Goal: Task Accomplishment & Management: Manage account settings

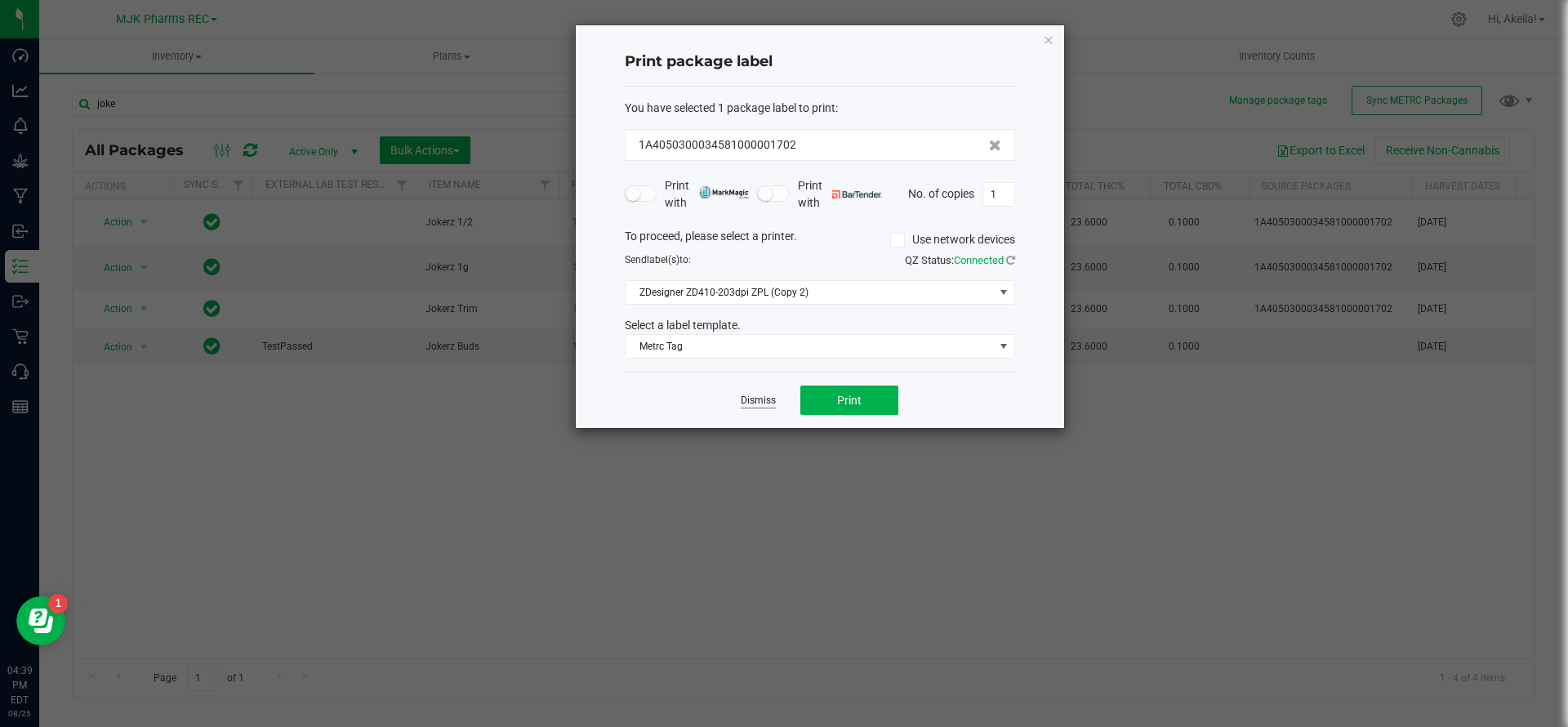
click at [755, 397] on link "Dismiss" at bounding box center [757, 400] width 35 height 14
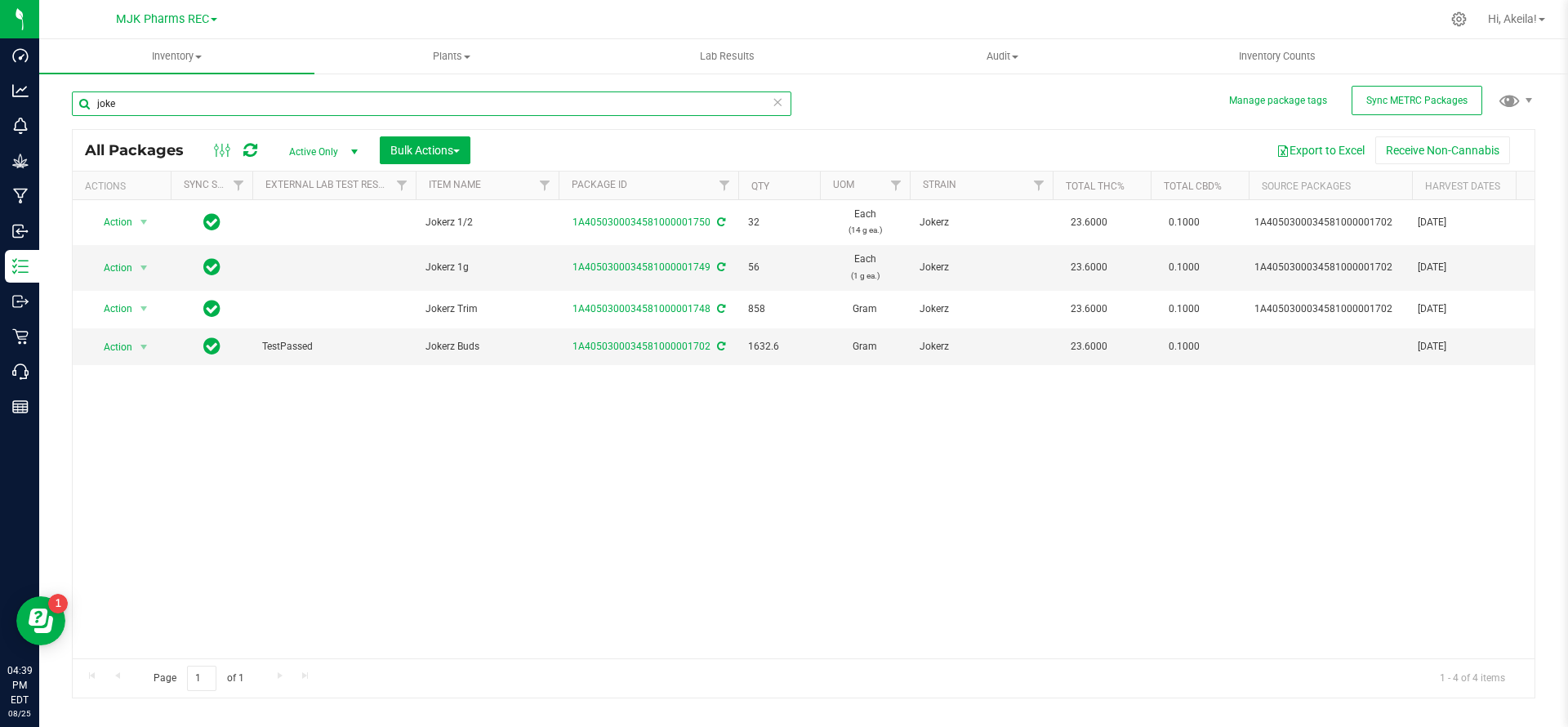
click at [567, 102] on input "joke" at bounding box center [431, 104] width 719 height 25
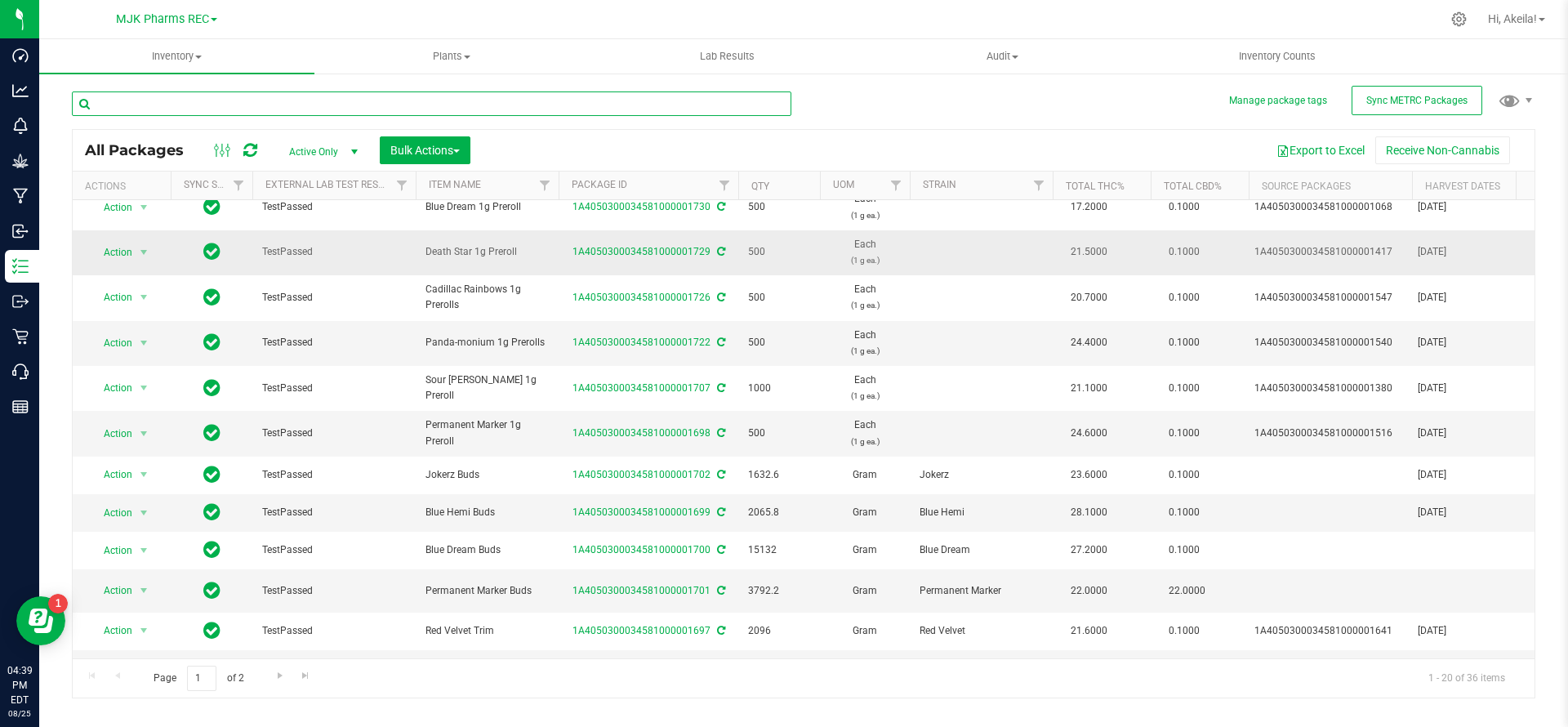
scroll to position [245, 0]
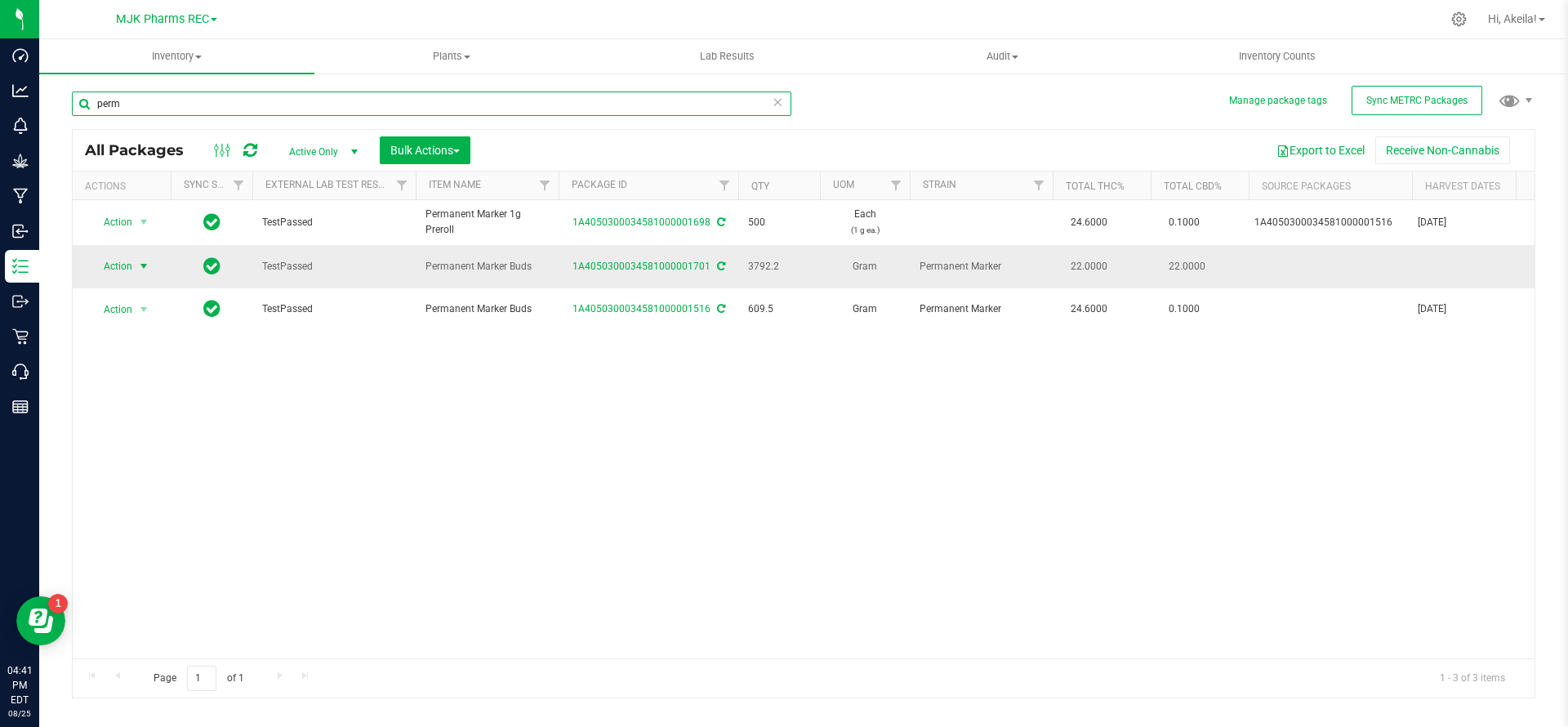
type input "perm"
click at [119, 255] on span "Action" at bounding box center [111, 267] width 44 height 23
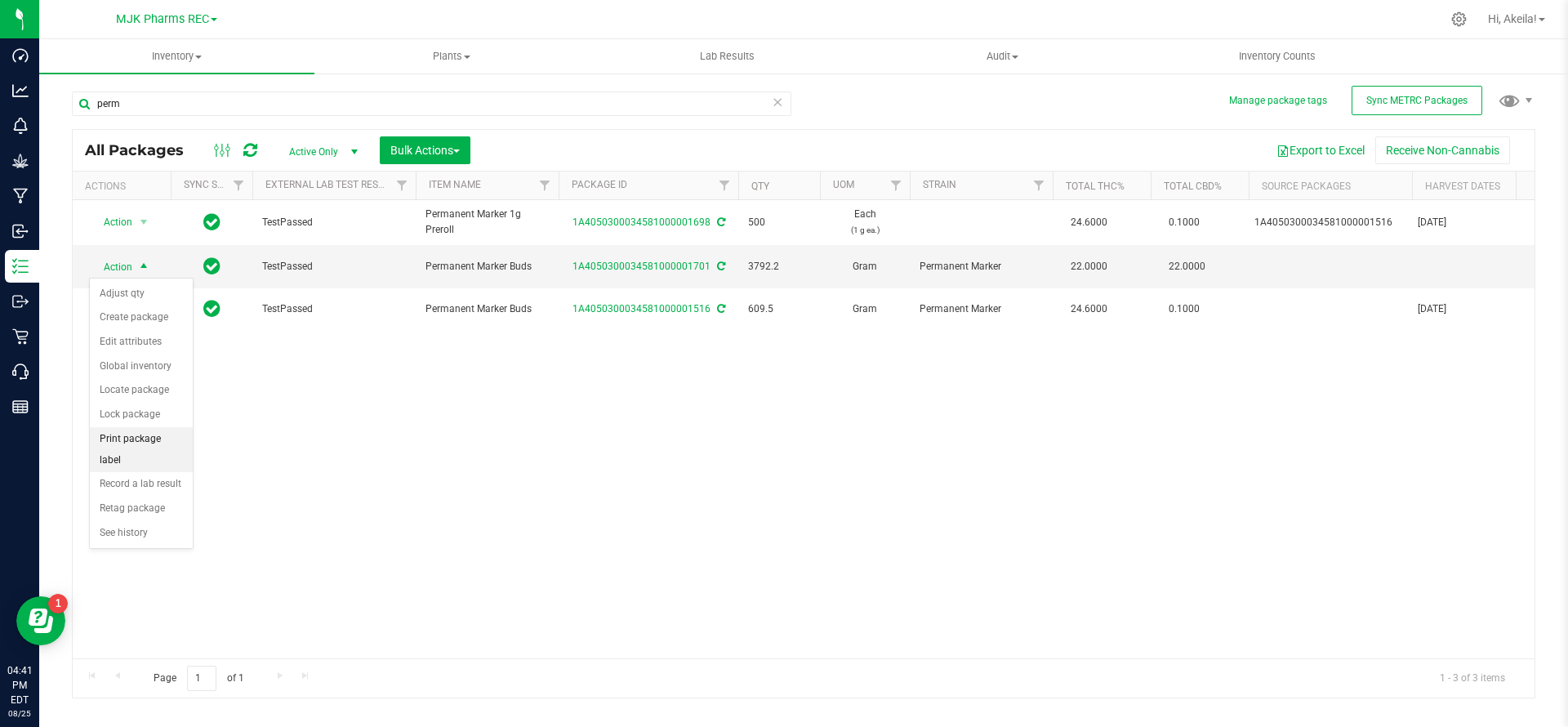
click at [136, 437] on li "Print package label" at bounding box center [141, 450] width 103 height 45
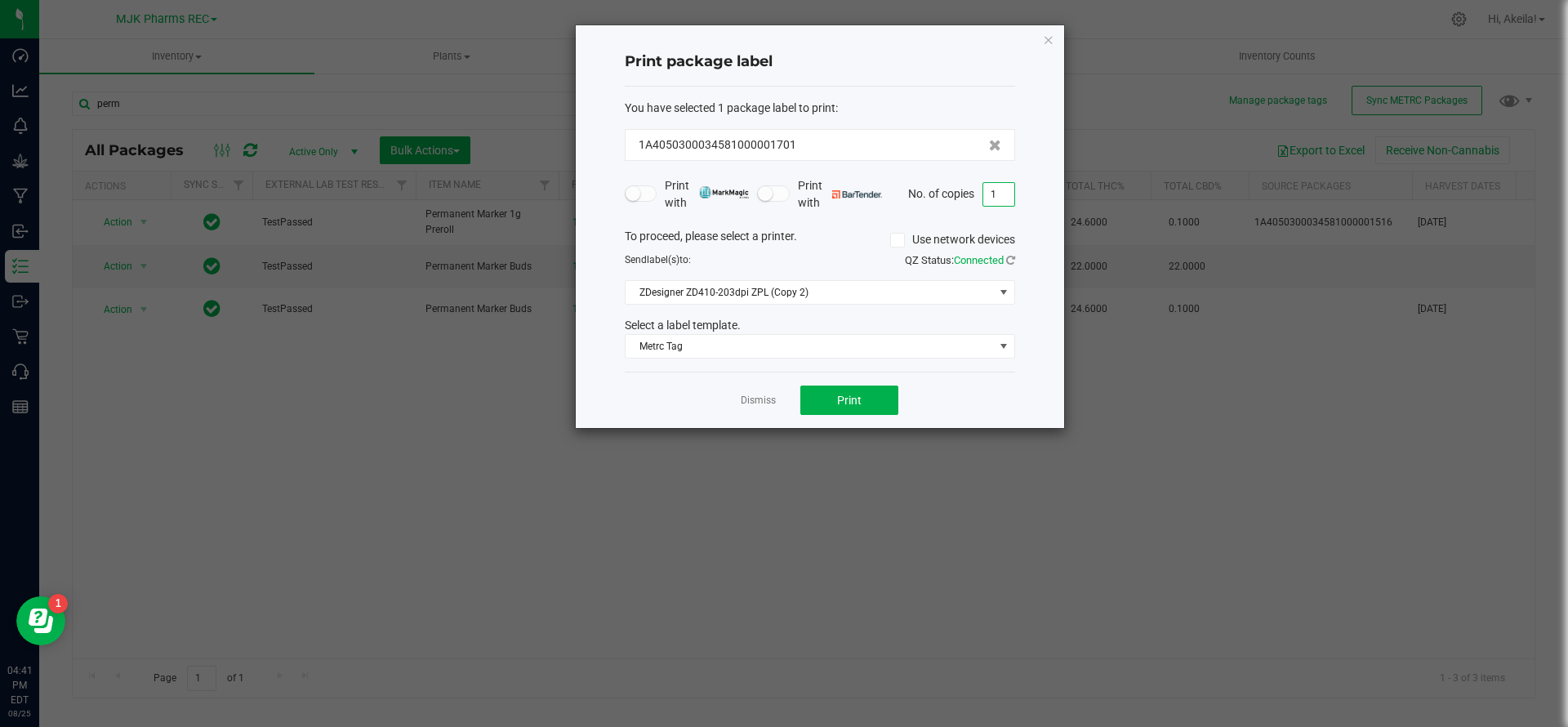
click at [992, 187] on input "1" at bounding box center [998, 194] width 31 height 23
type input "3"
click at [842, 386] on button "Print" at bounding box center [850, 400] width 98 height 29
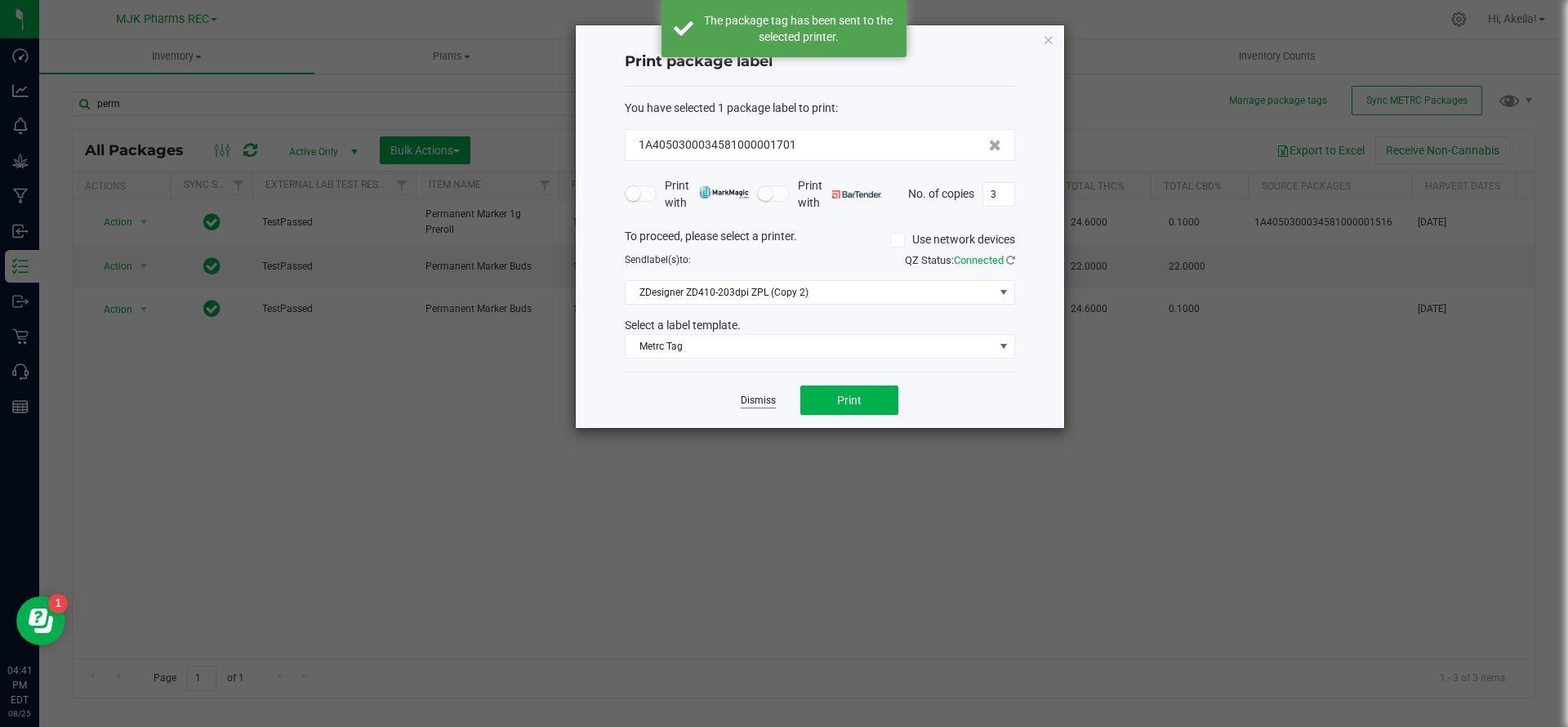
click at [759, 396] on link "Dismiss" at bounding box center [757, 400] width 35 height 14
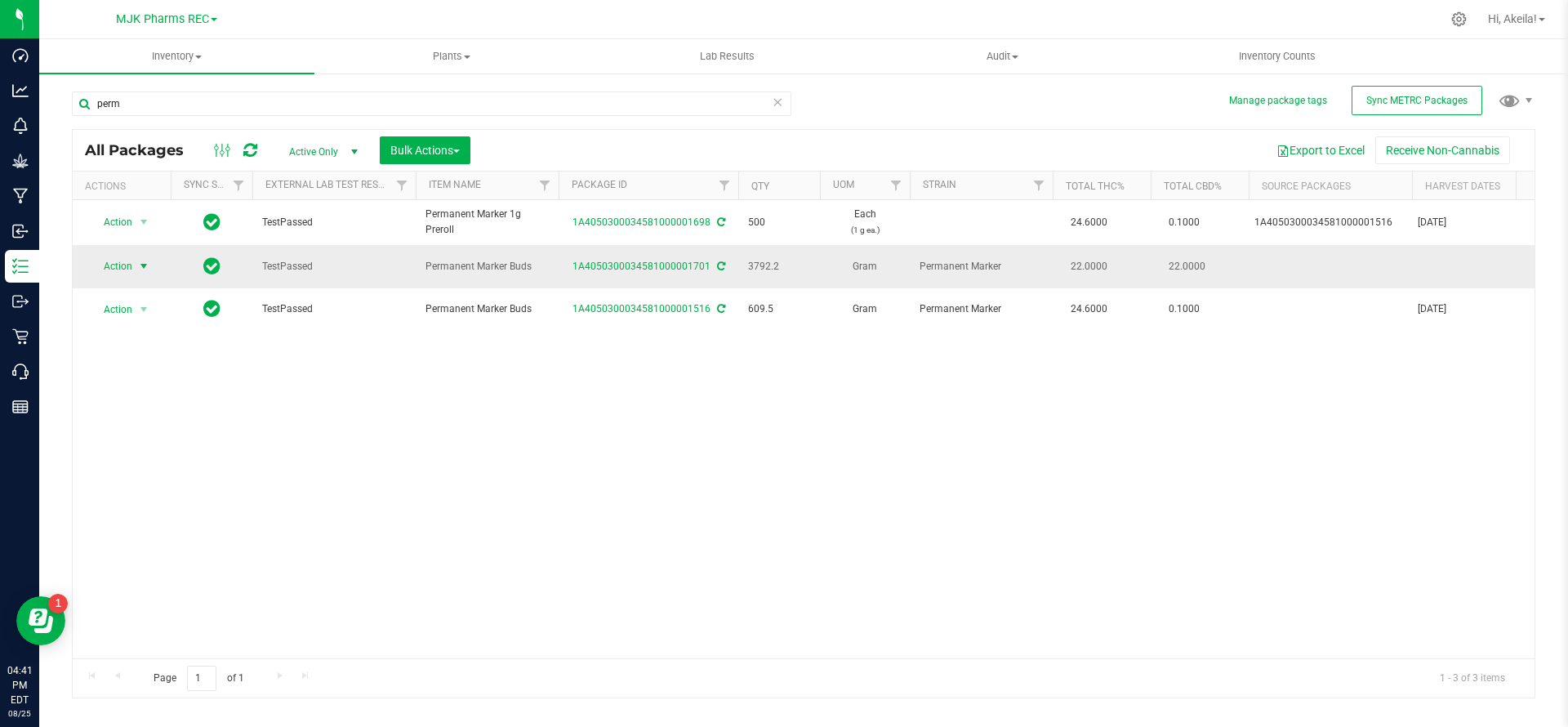
click at [116, 259] on span "Action" at bounding box center [111, 267] width 44 height 23
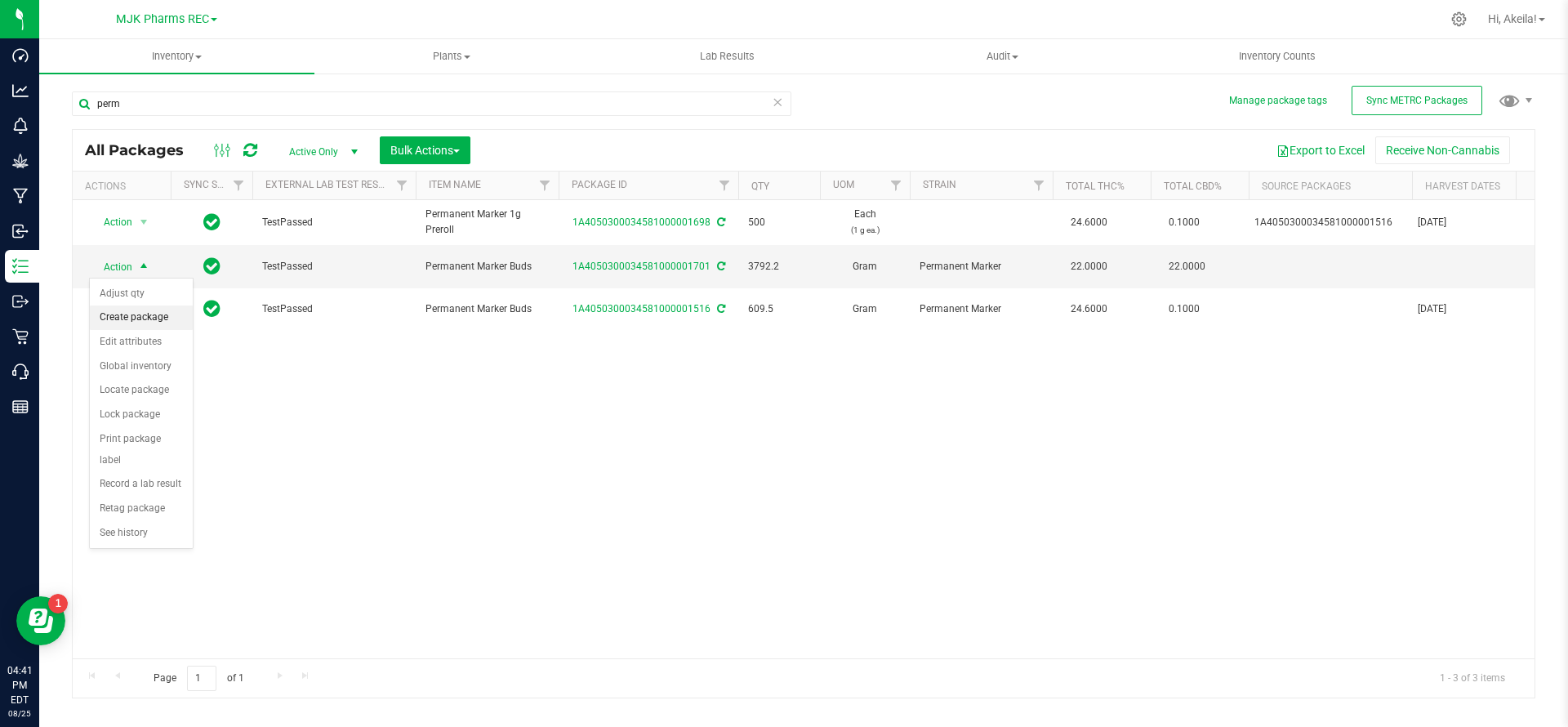
click at [129, 312] on li "Create package" at bounding box center [141, 318] width 103 height 25
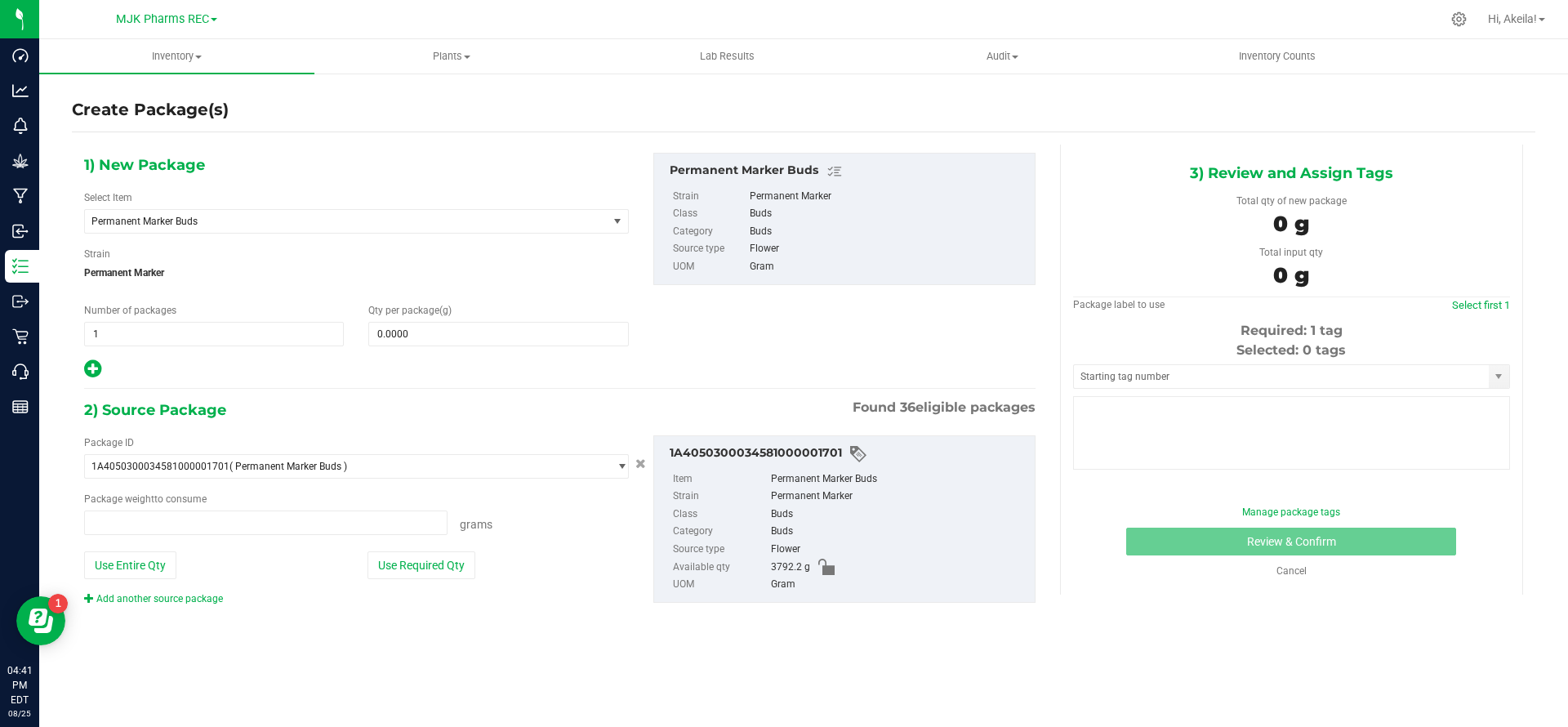
type input "0.0000 g"
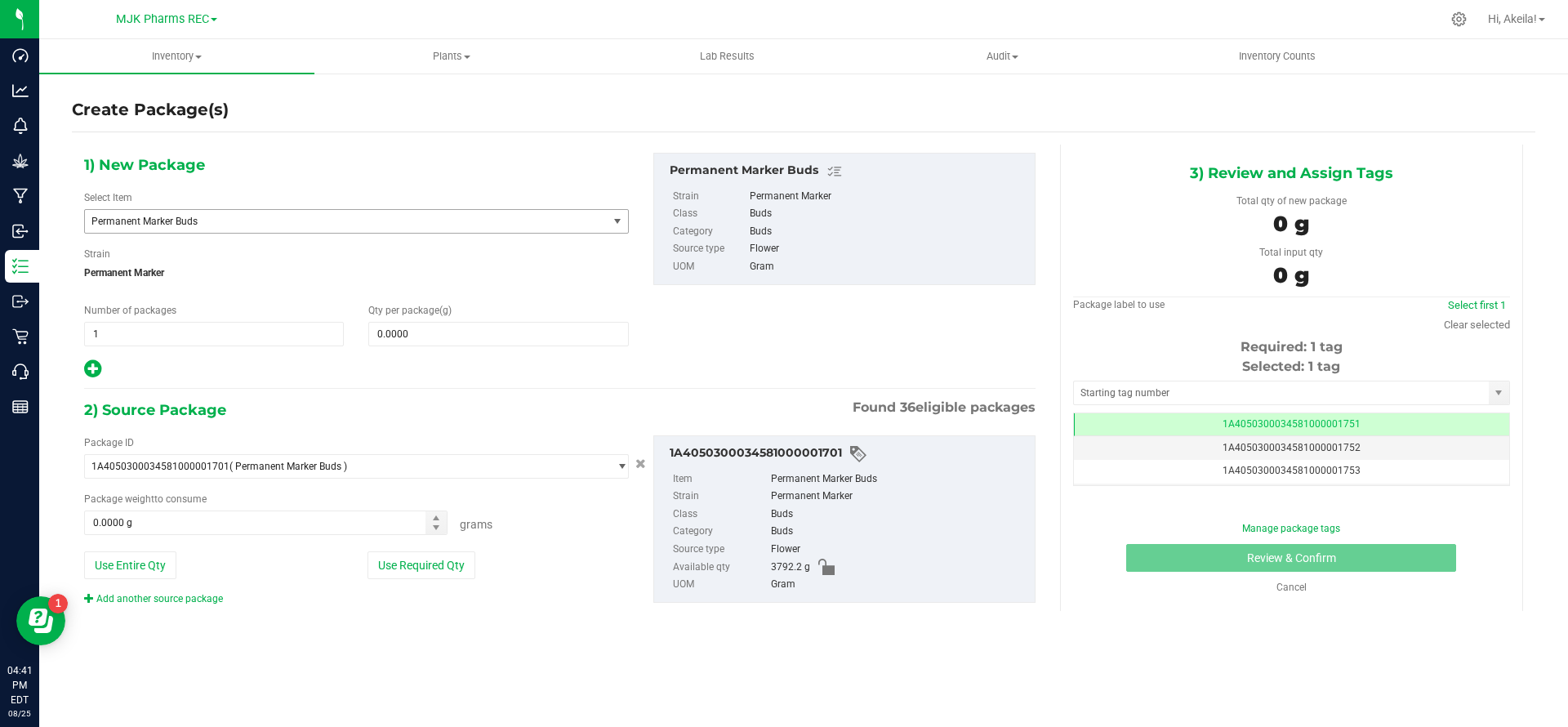
click at [316, 228] on span "Permanent Marker Buds" at bounding box center [346, 221] width 523 height 23
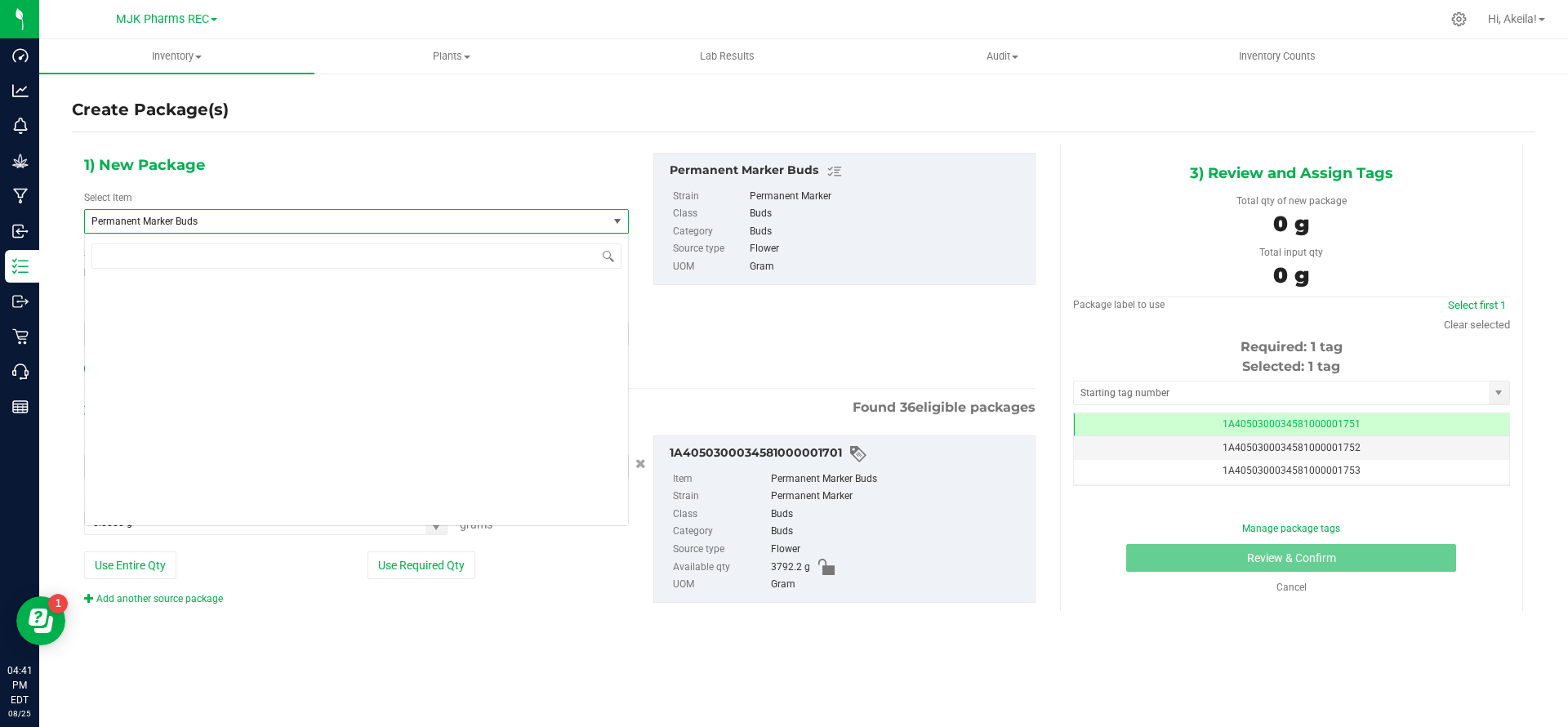
scroll to position [10930, 0]
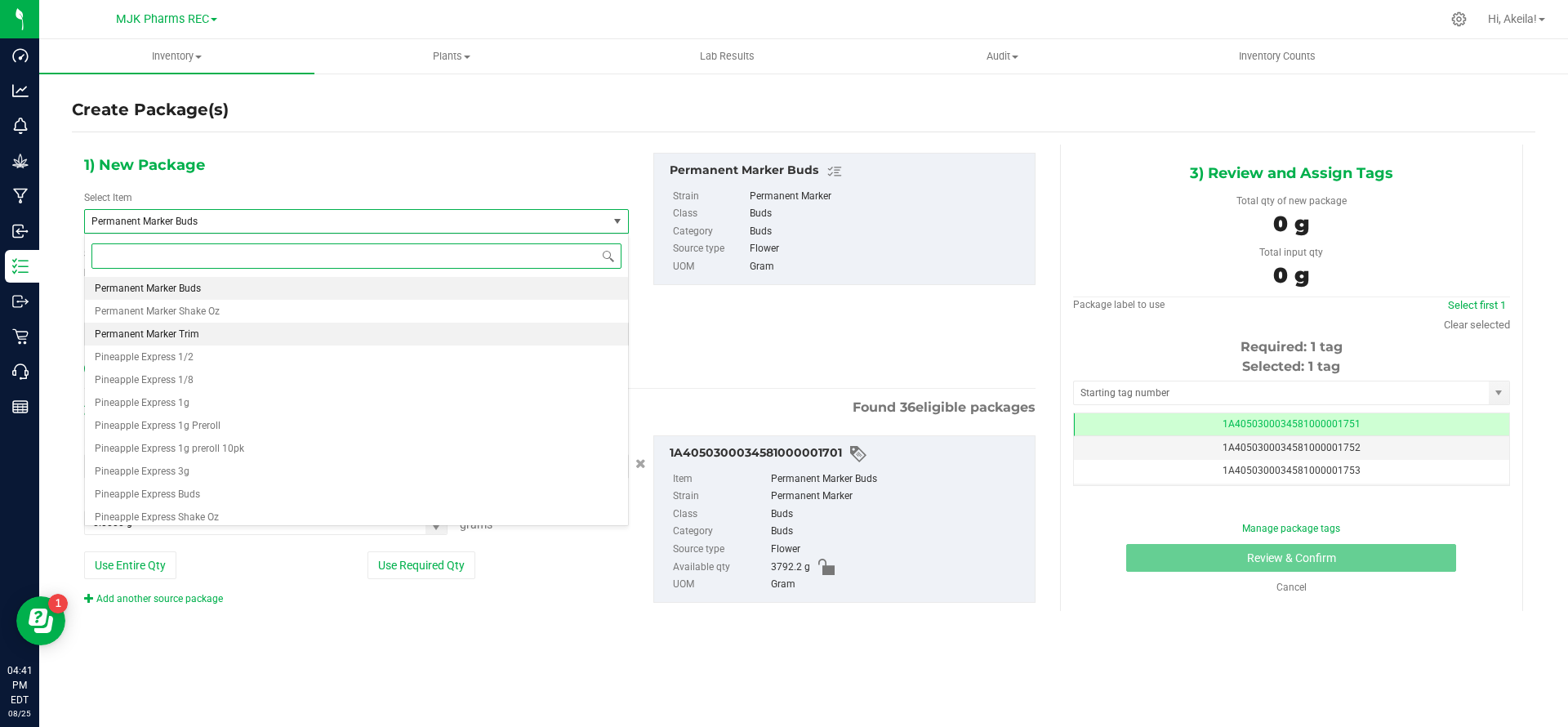
click at [205, 326] on li "Permanent Marker Trim" at bounding box center [356, 334] width 543 height 23
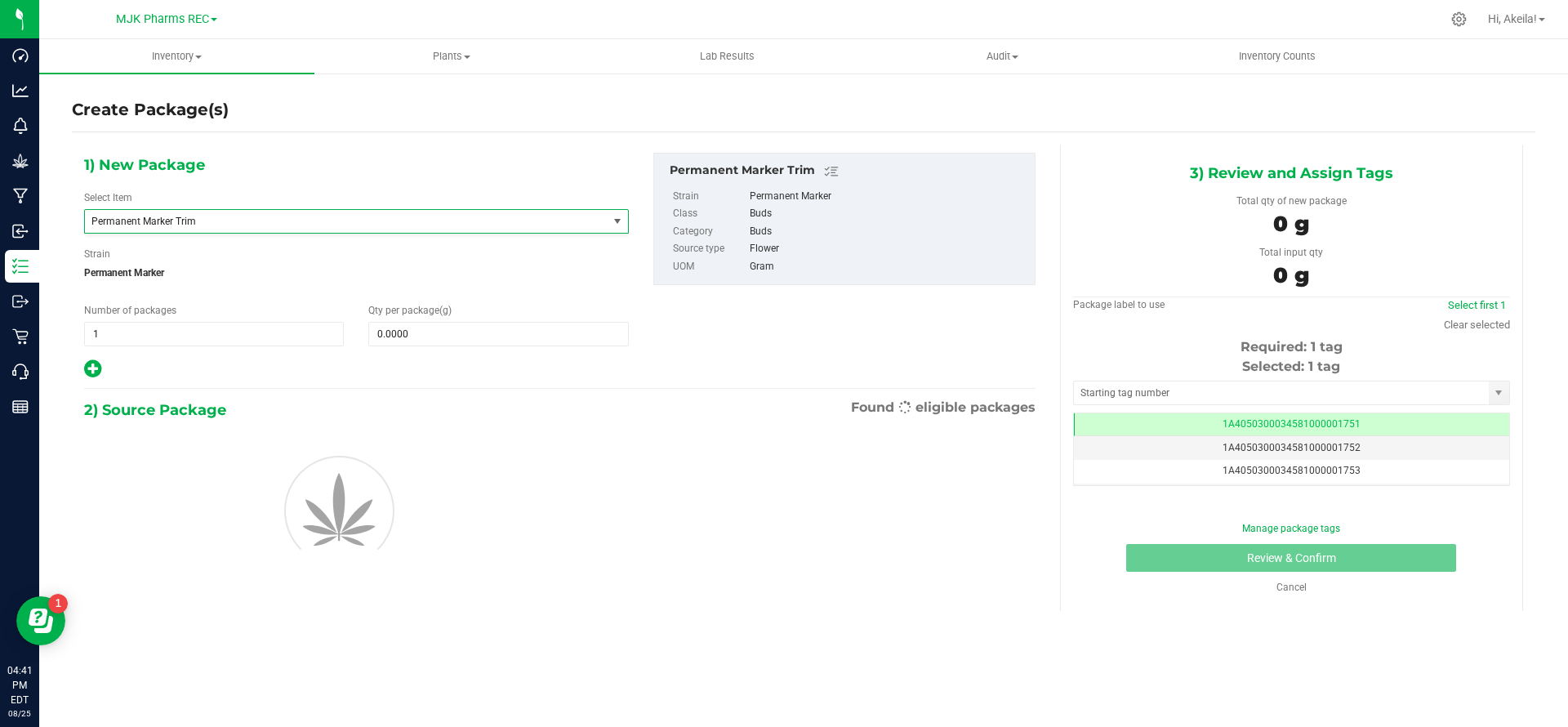
type input "0.0000"
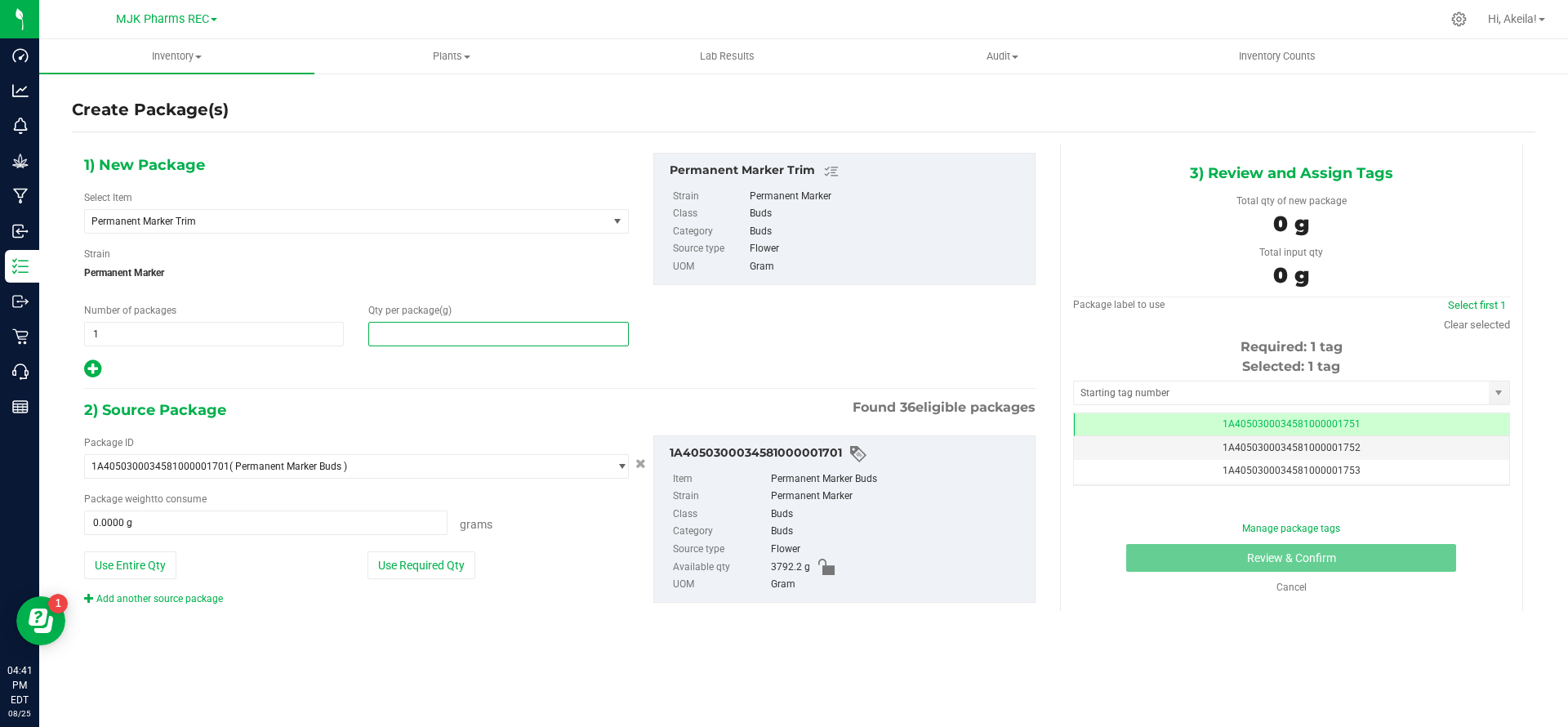
click at [548, 323] on span at bounding box center [498, 334] width 260 height 25
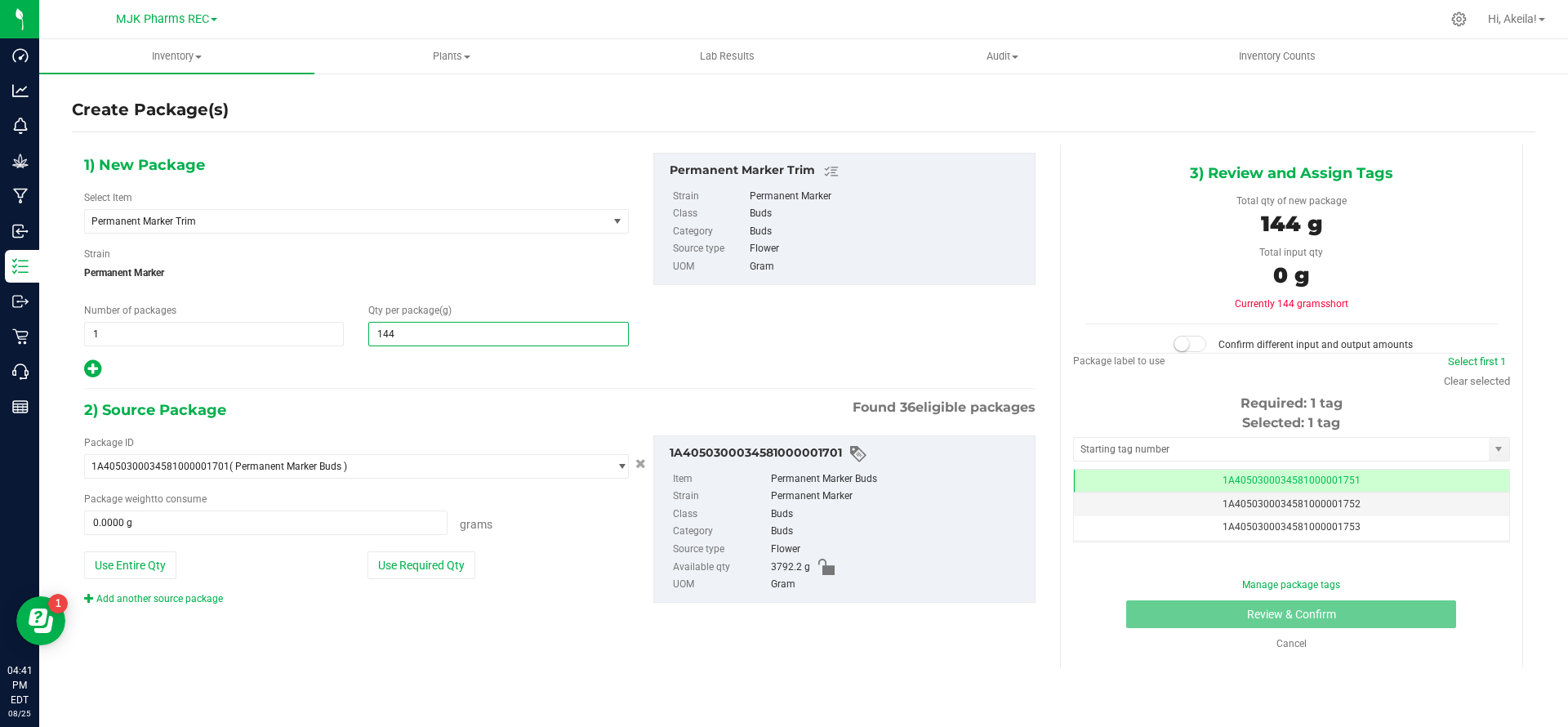
type input "1444"
type input "1,444.0000"
click at [462, 571] on button "Use Required Qty" at bounding box center [422, 564] width 108 height 27
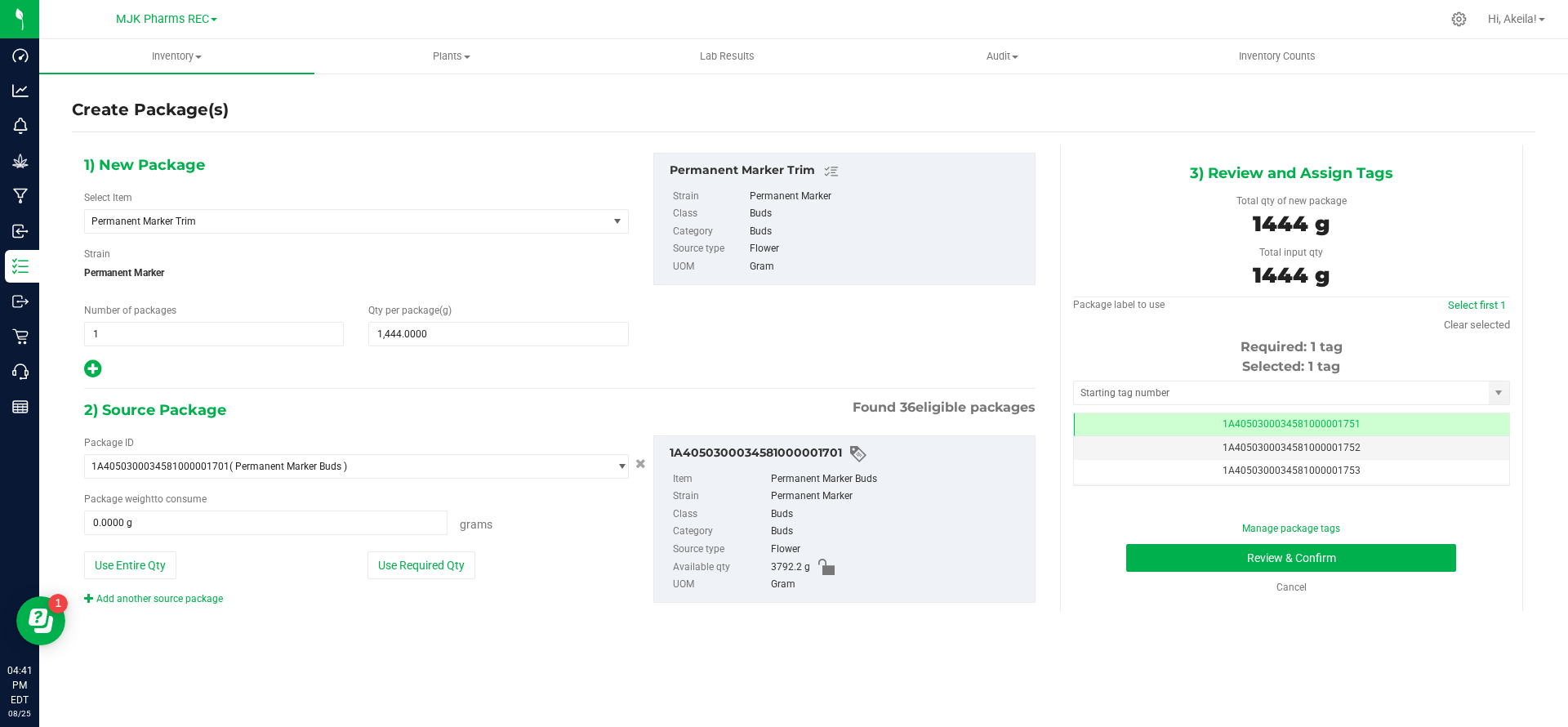
type input "1444.0000 g"
click at [1247, 554] on button "Review & Confirm" at bounding box center [1290, 557] width 330 height 27
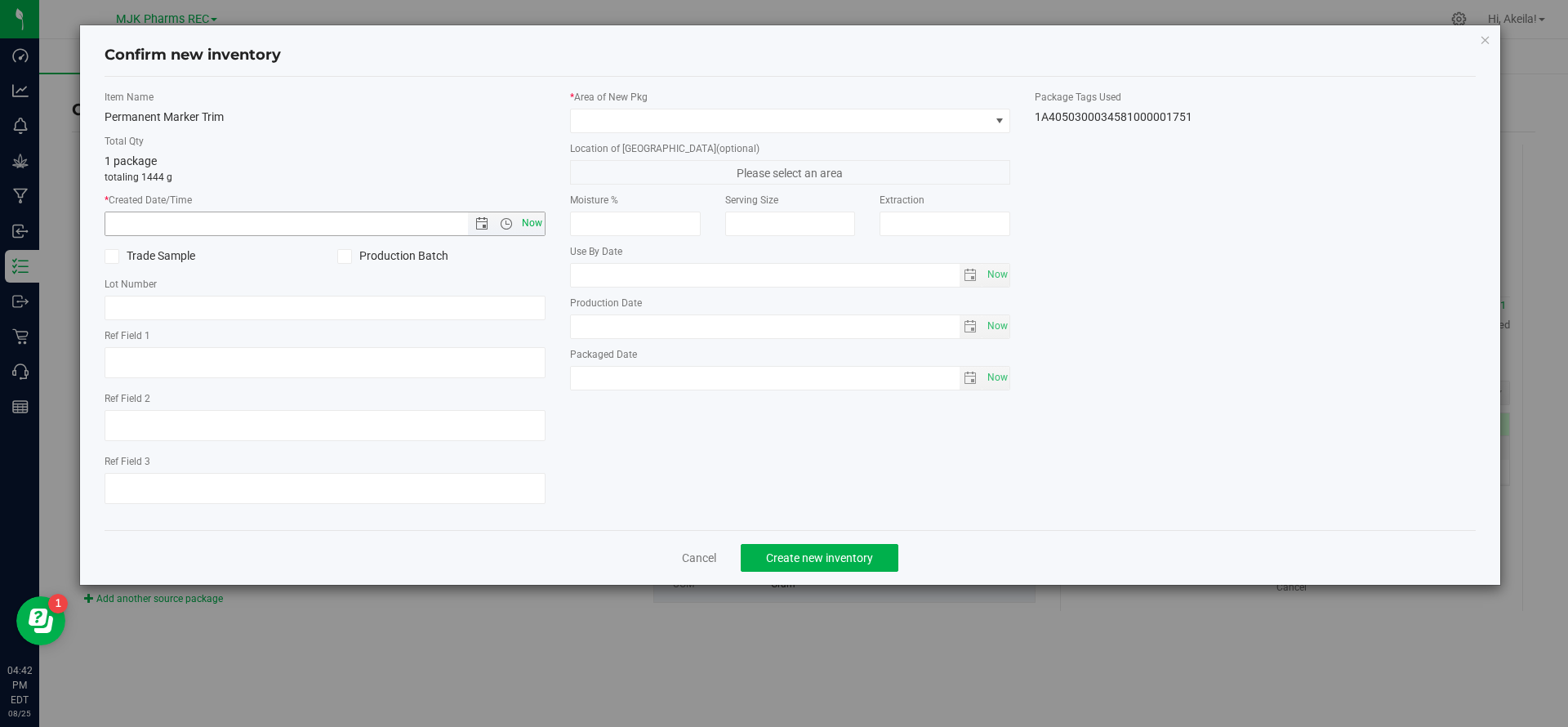
click at [538, 234] on span "Now" at bounding box center [531, 223] width 27 height 24
type input "[DATE] 4:42 PM"
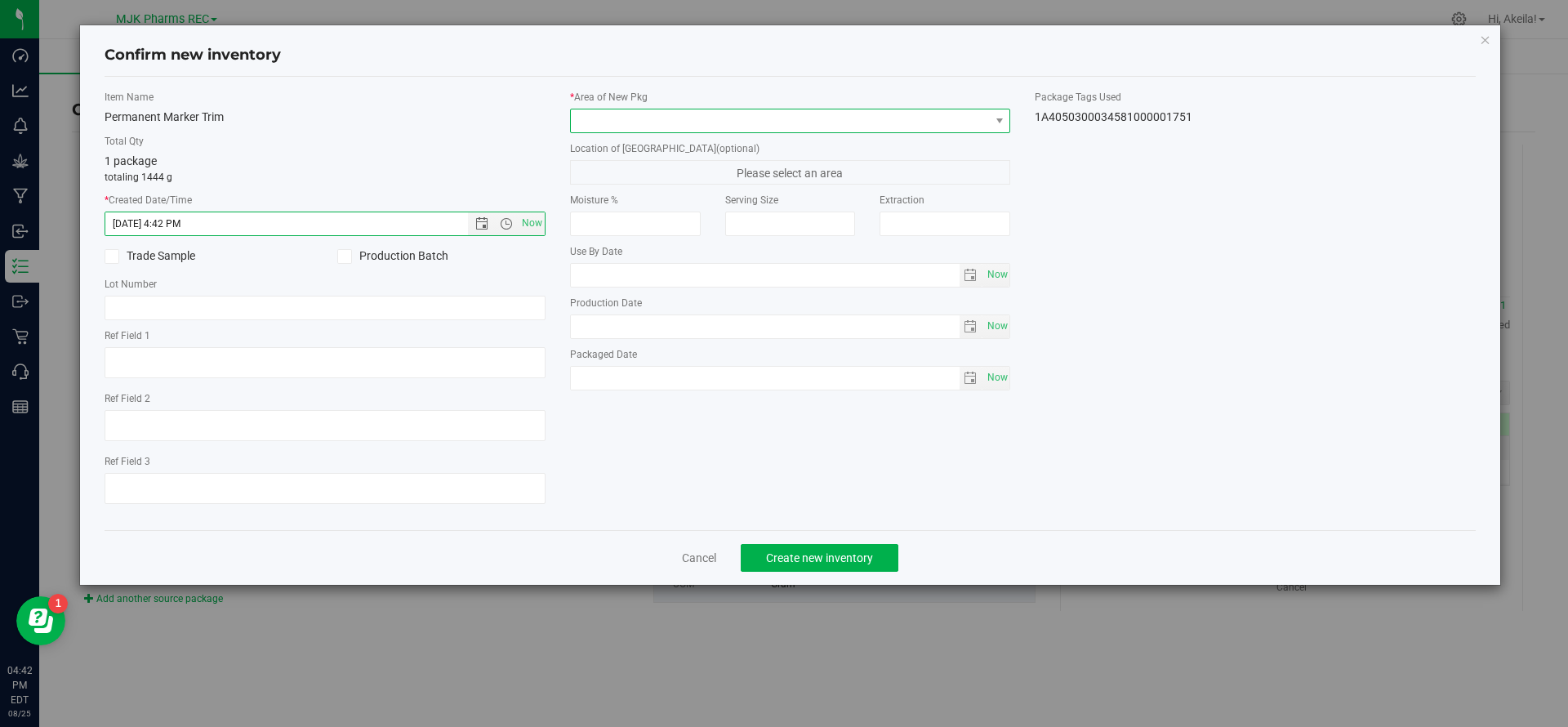
click at [672, 118] on span at bounding box center [780, 121] width 419 height 23
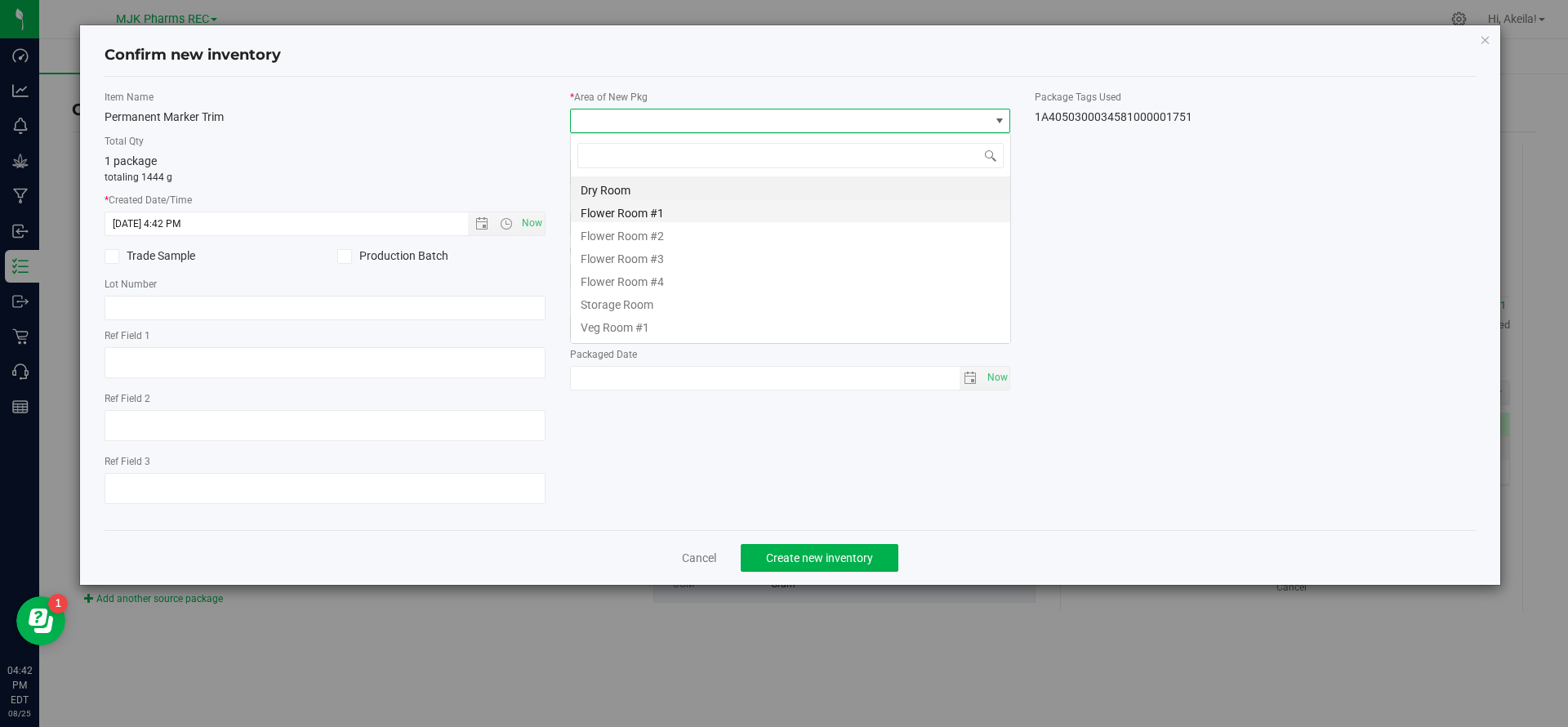
scroll to position [25, 440]
click at [708, 295] on li "Storage Room" at bounding box center [790, 303] width 439 height 23
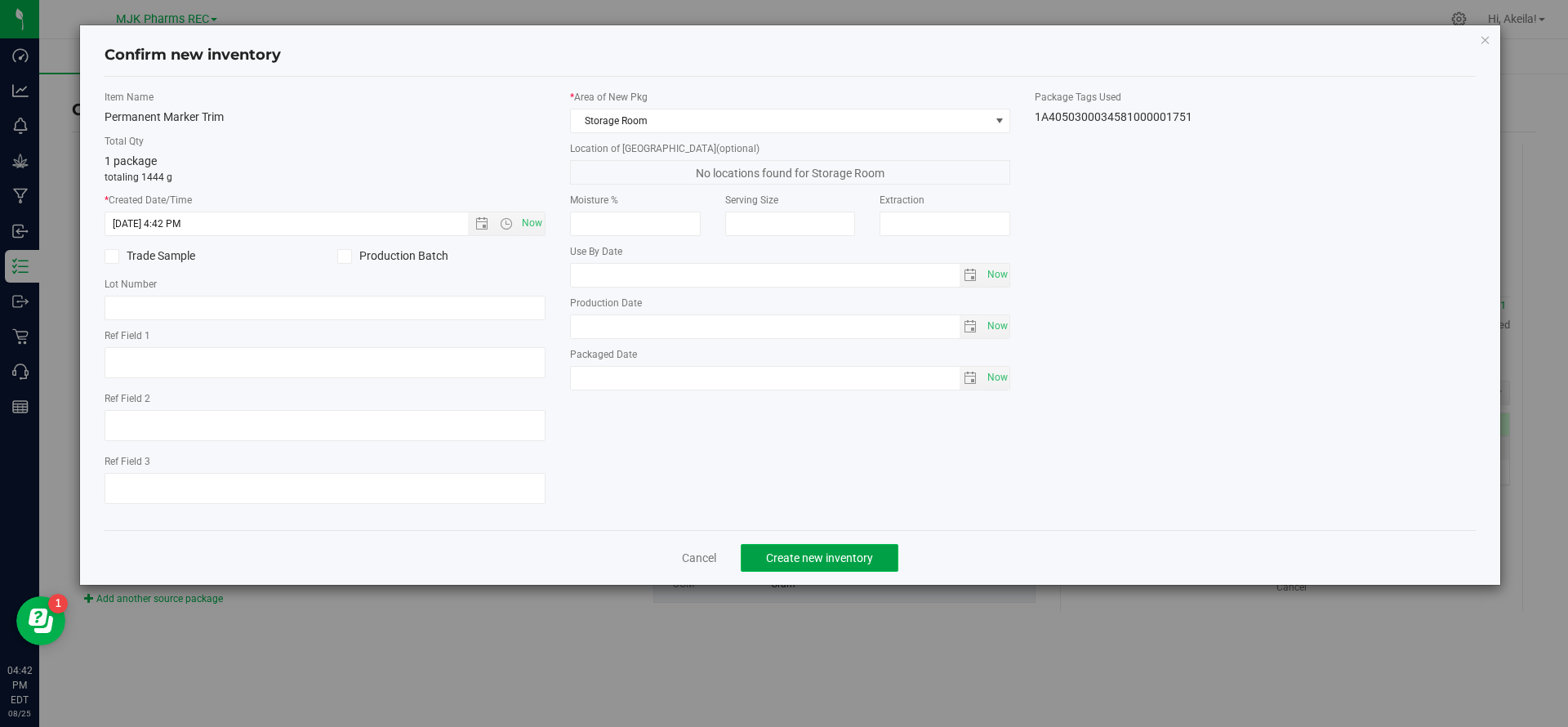
click at [801, 555] on span "Create new inventory" at bounding box center [818, 558] width 107 height 13
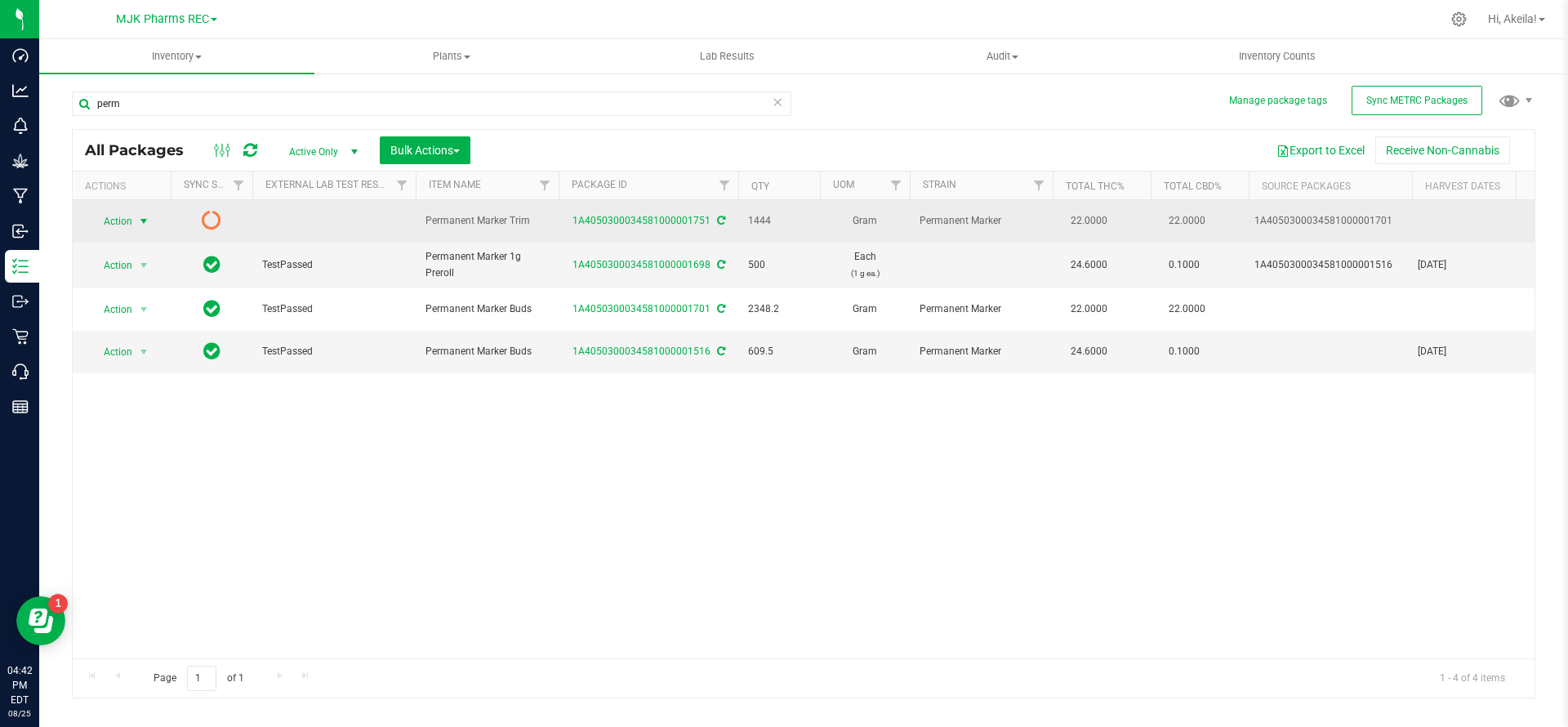
click at [108, 225] on span "Action" at bounding box center [111, 221] width 44 height 23
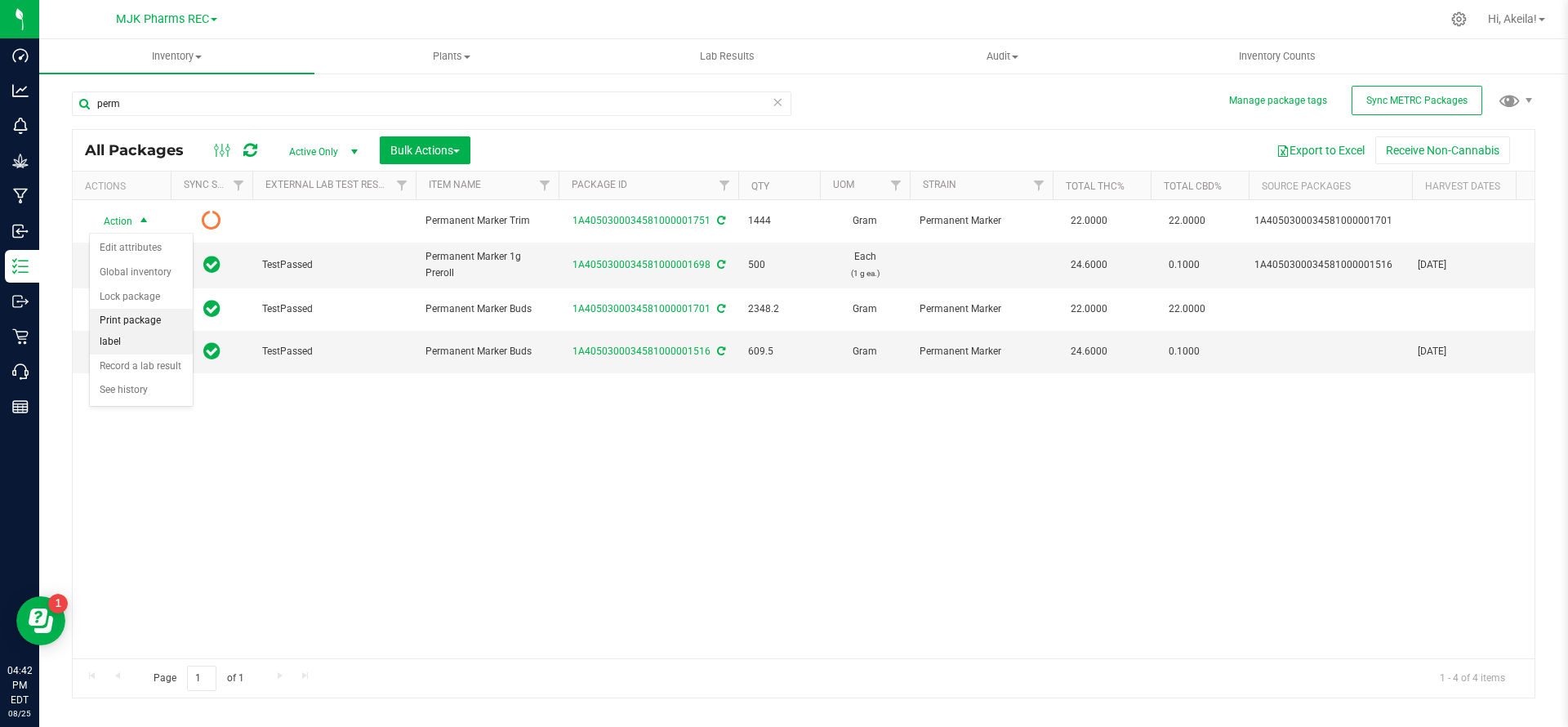
click at [168, 318] on li "Print package label" at bounding box center [141, 332] width 103 height 45
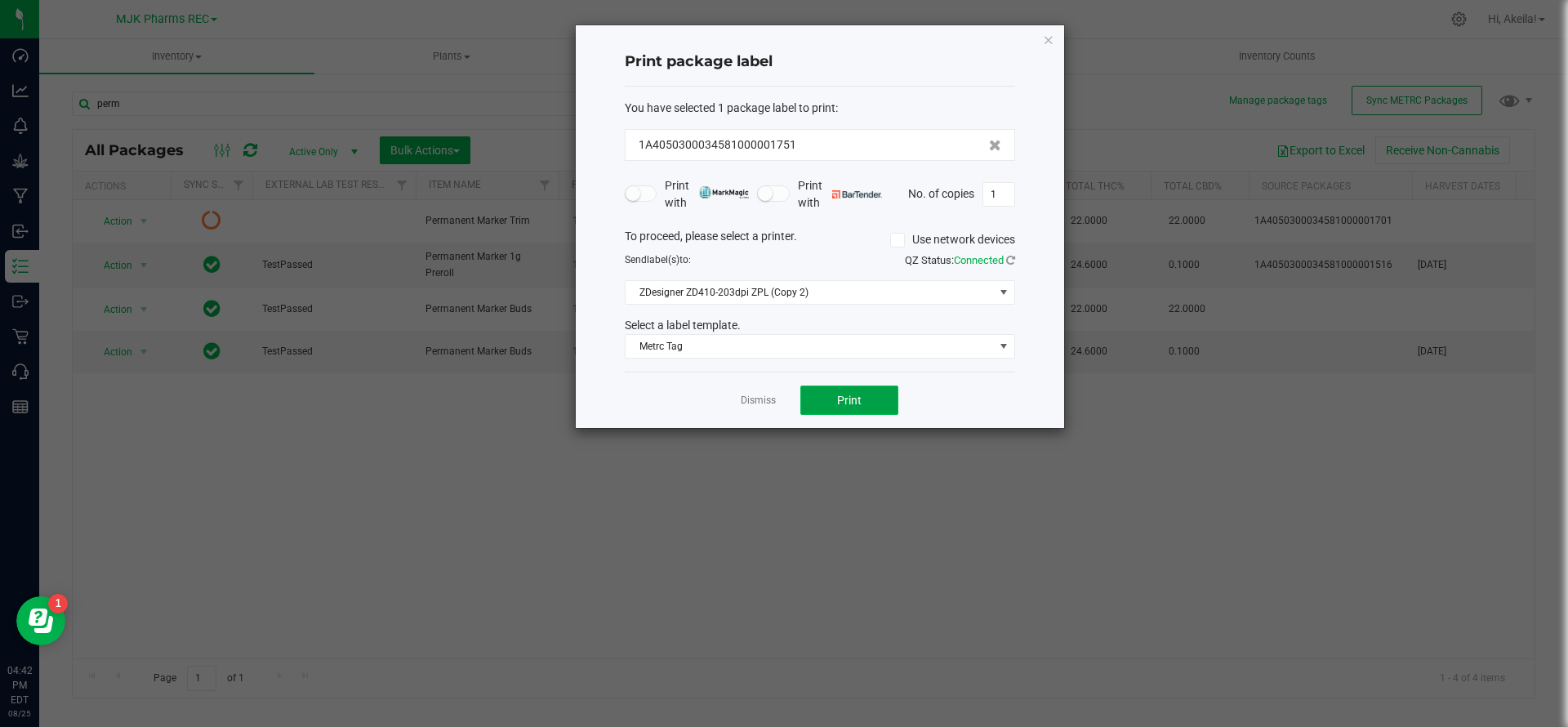
click at [896, 405] on button "Print" at bounding box center [850, 400] width 98 height 29
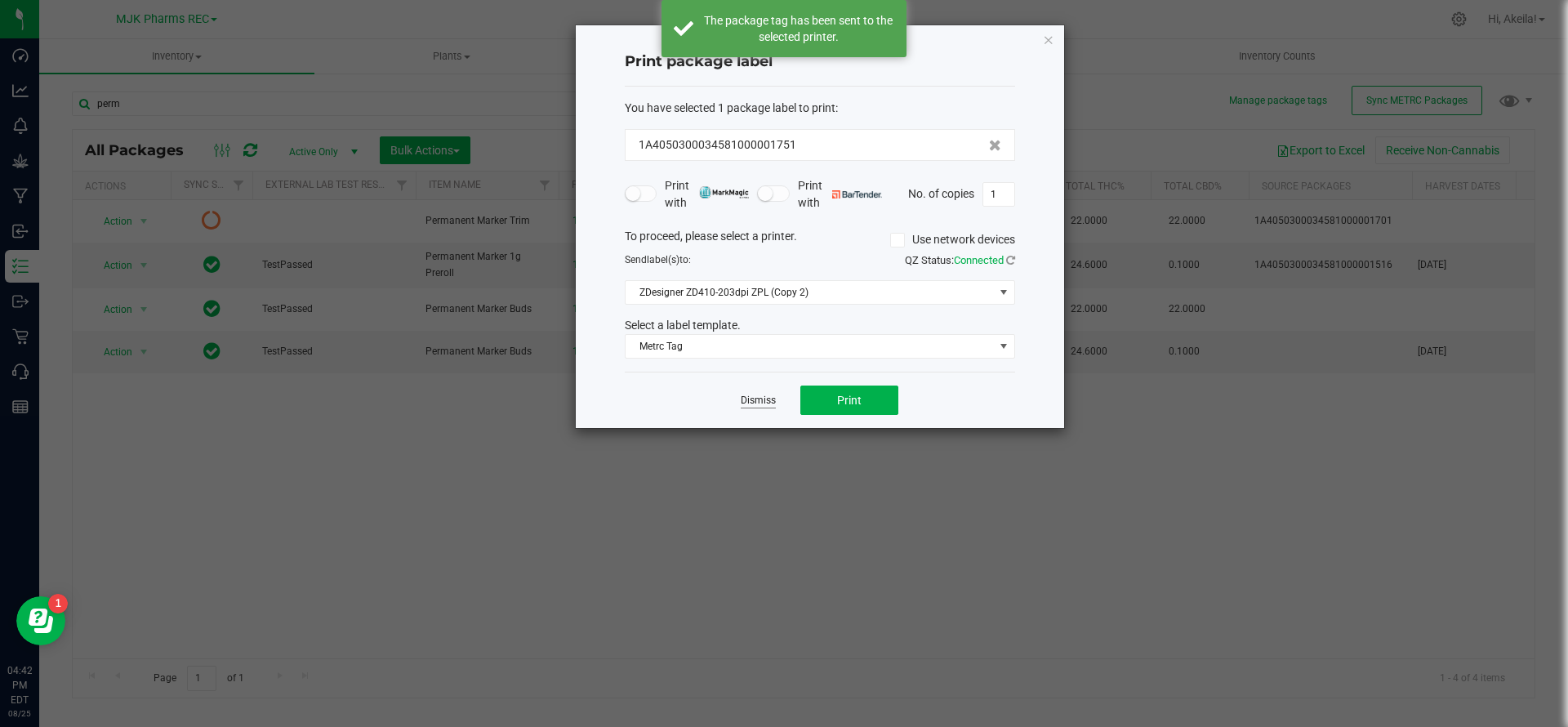
click at [756, 406] on link "Dismiss" at bounding box center [757, 400] width 35 height 14
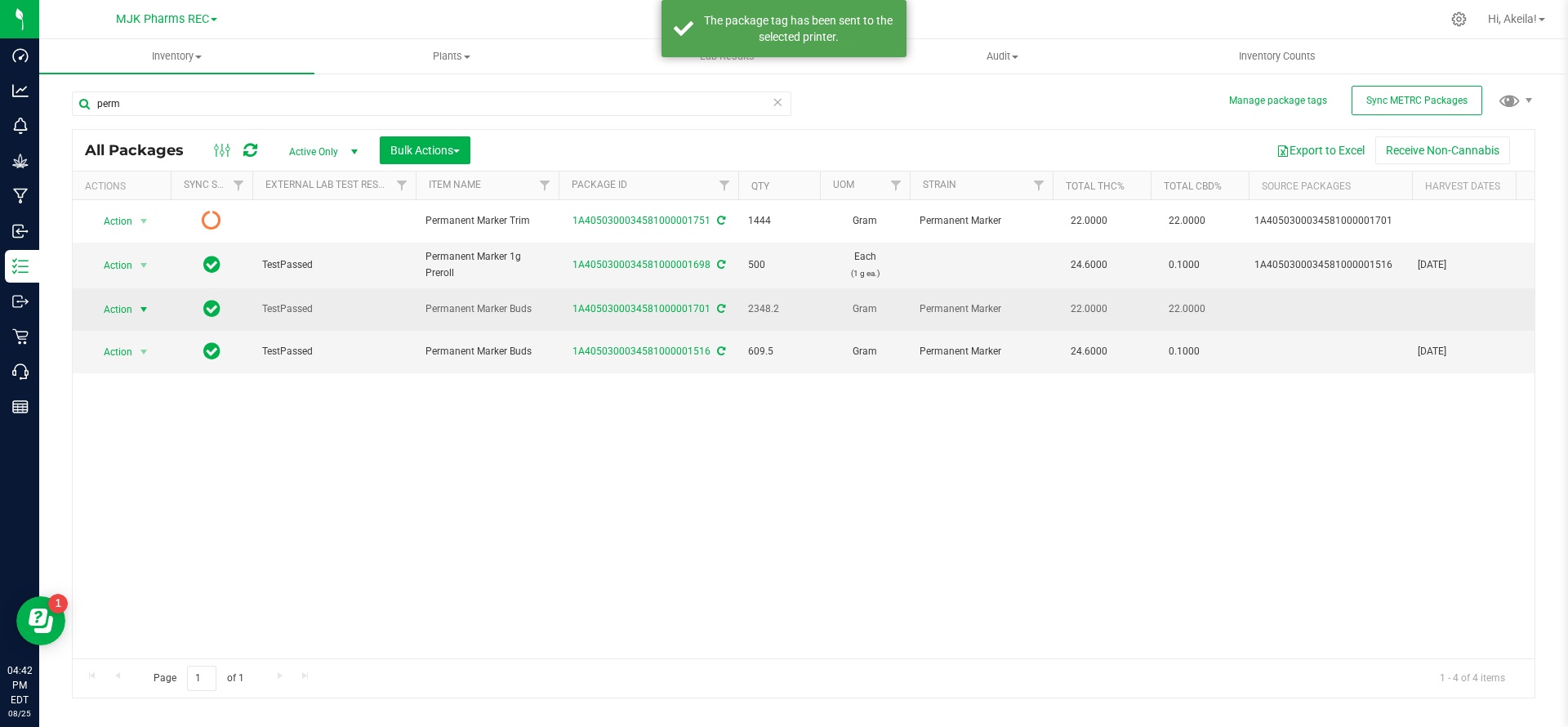
click at [135, 309] on span "select" at bounding box center [145, 309] width 21 height 23
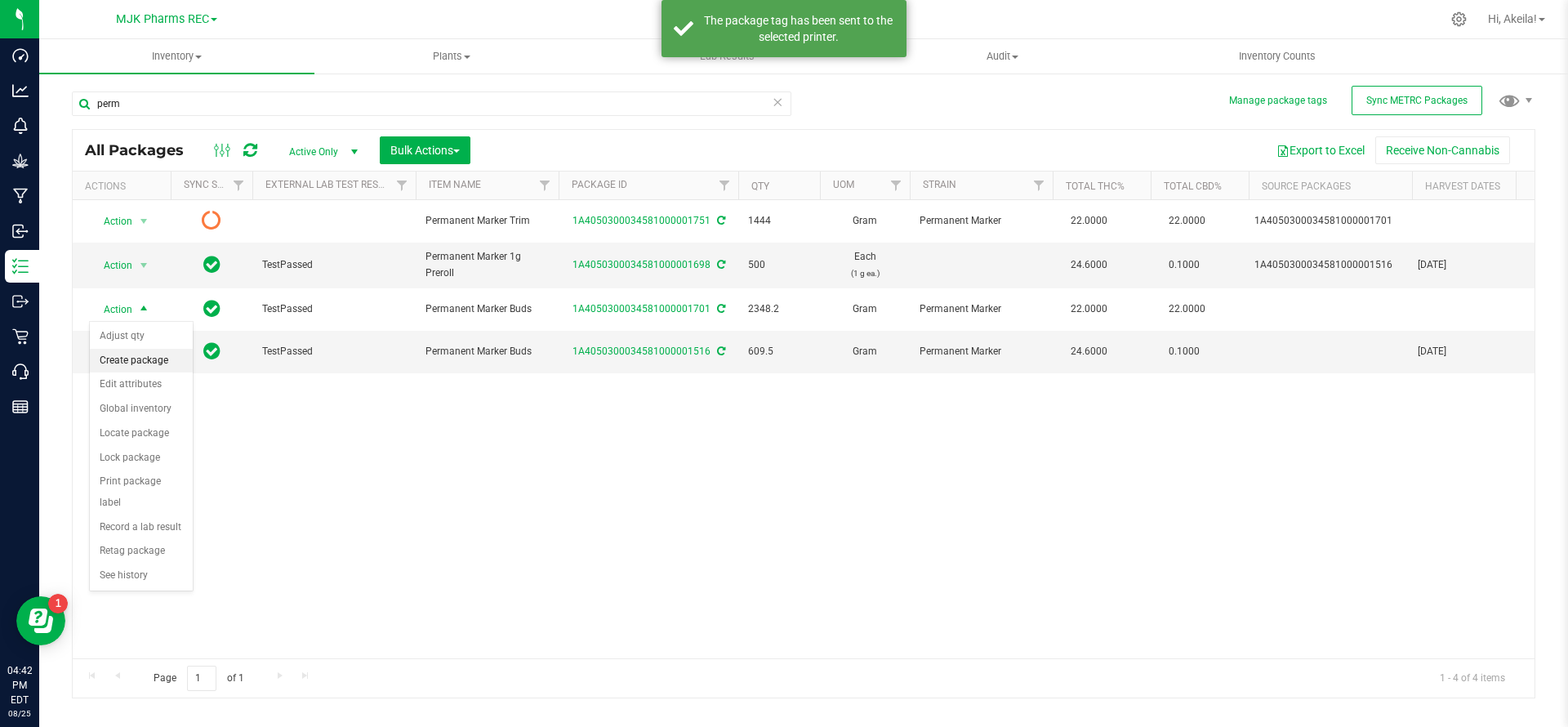
click at [166, 351] on li "Create package" at bounding box center [141, 361] width 103 height 25
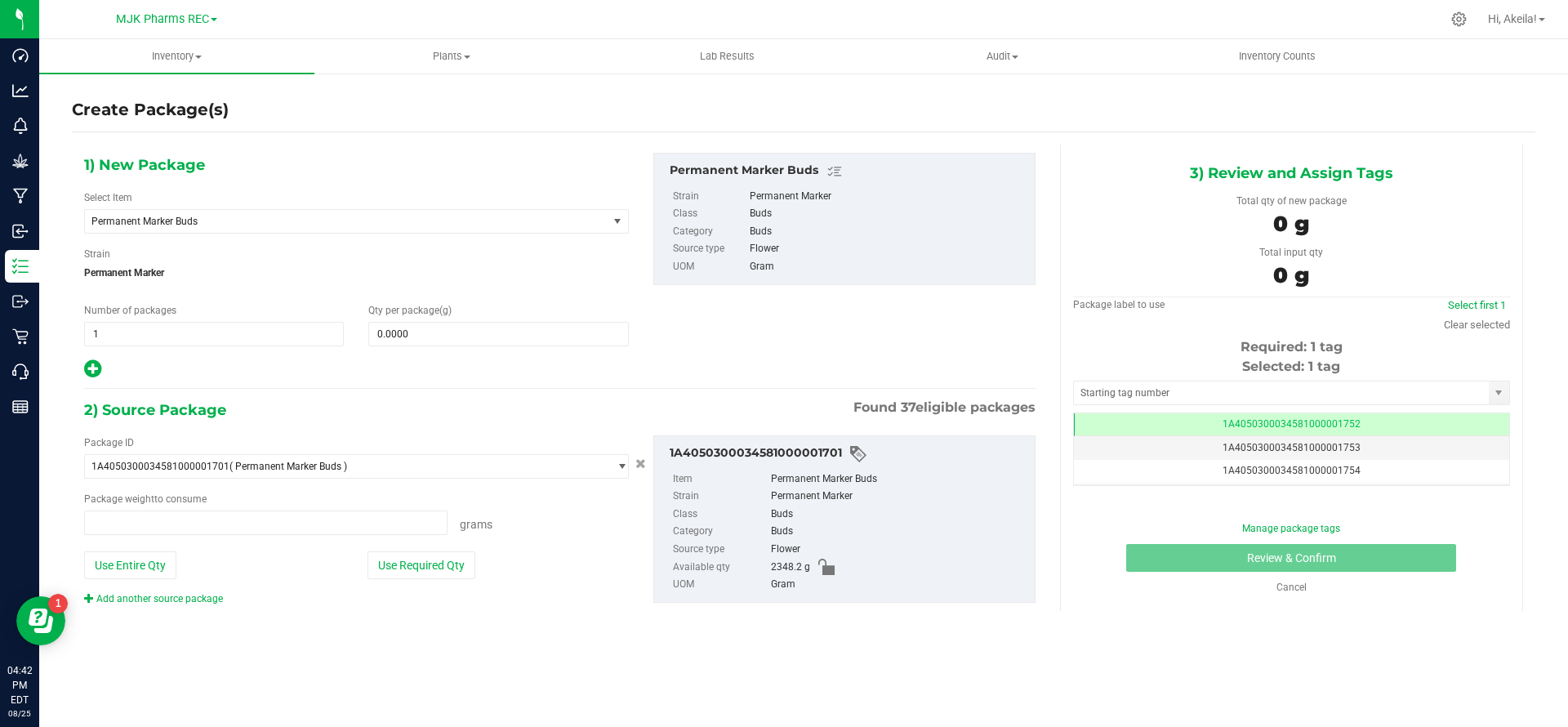
type input "0.0000 g"
click at [458, 210] on span "Permanent Marker Buds" at bounding box center [346, 221] width 523 height 23
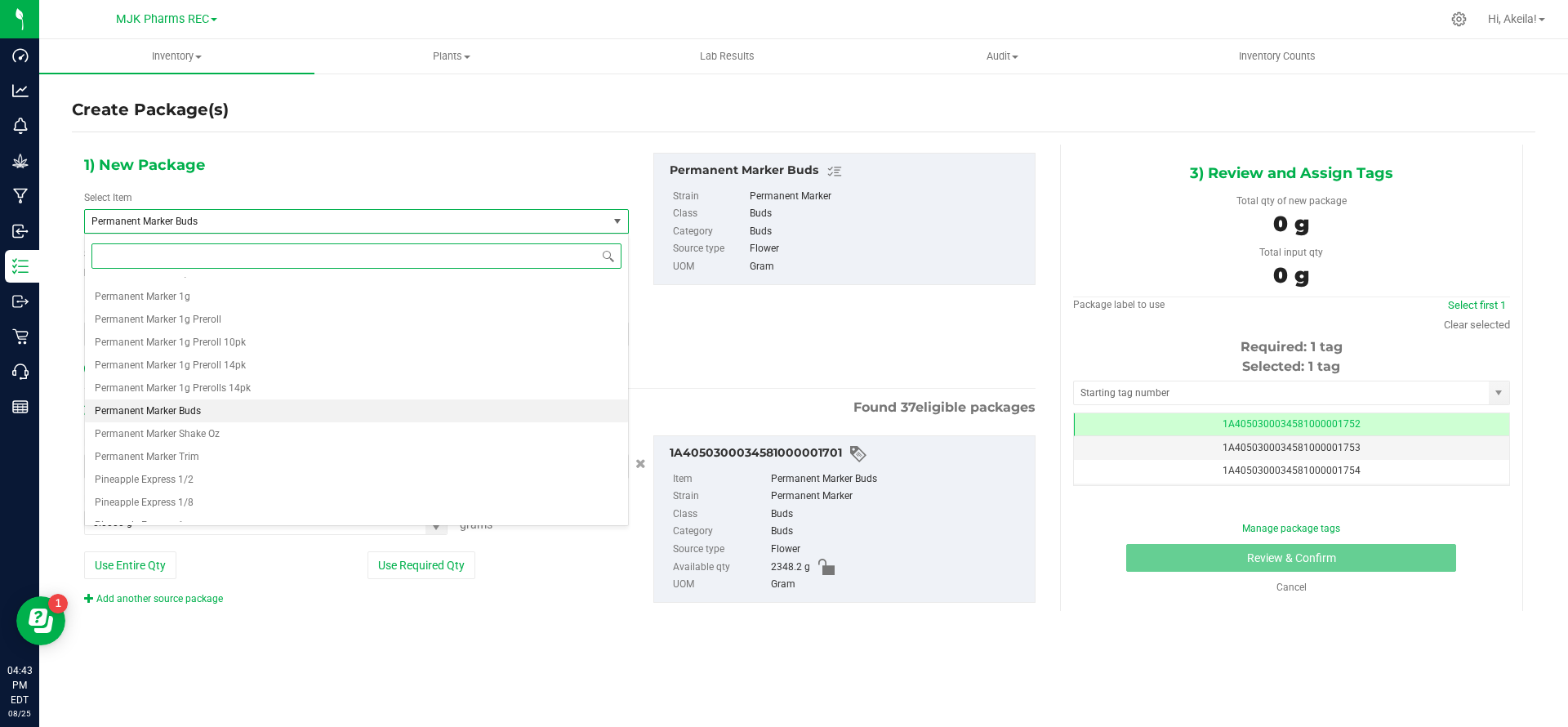
scroll to position [10685, 0]
click at [225, 420] on li "Permanent Marker 1g" at bounding box center [356, 419] width 543 height 23
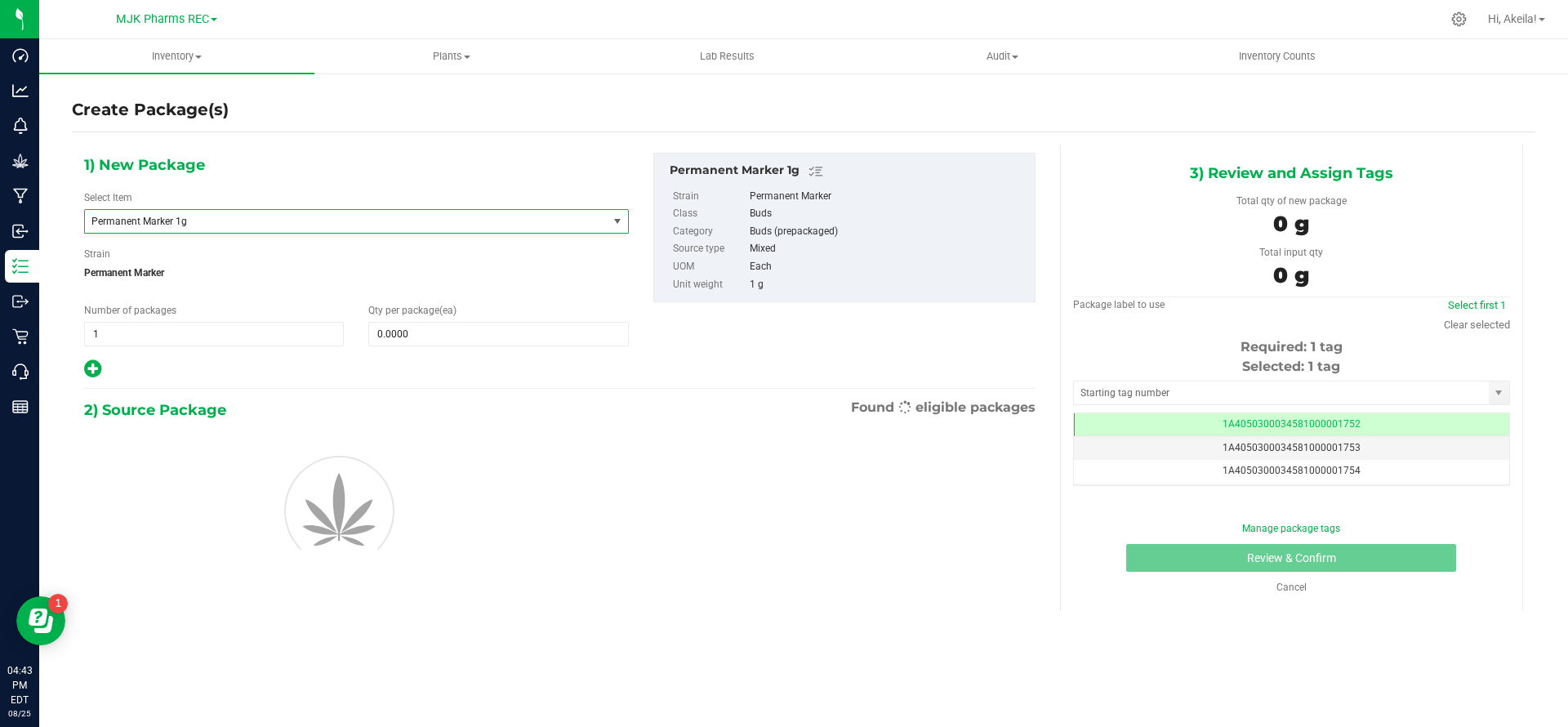
type input "0"
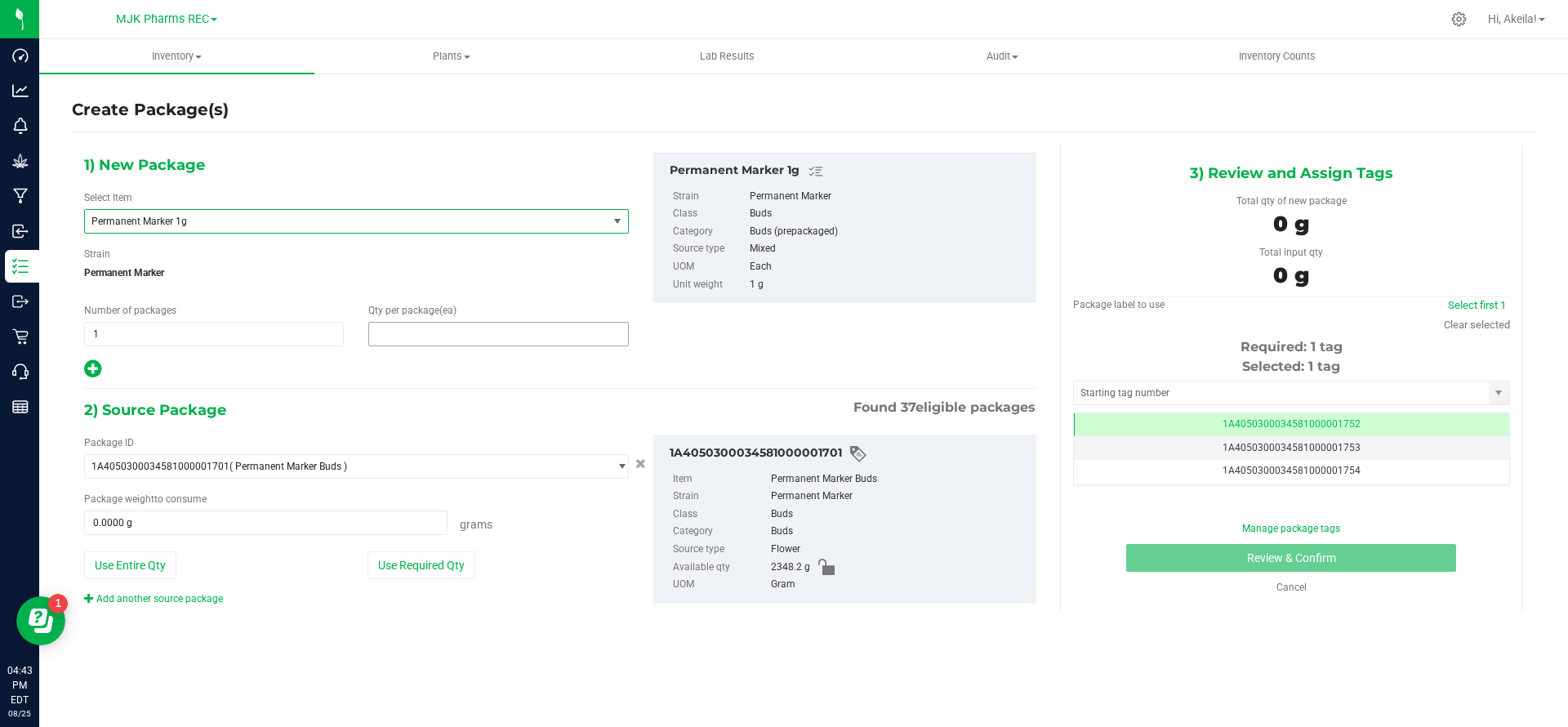
click at [388, 337] on span at bounding box center [498, 334] width 260 height 25
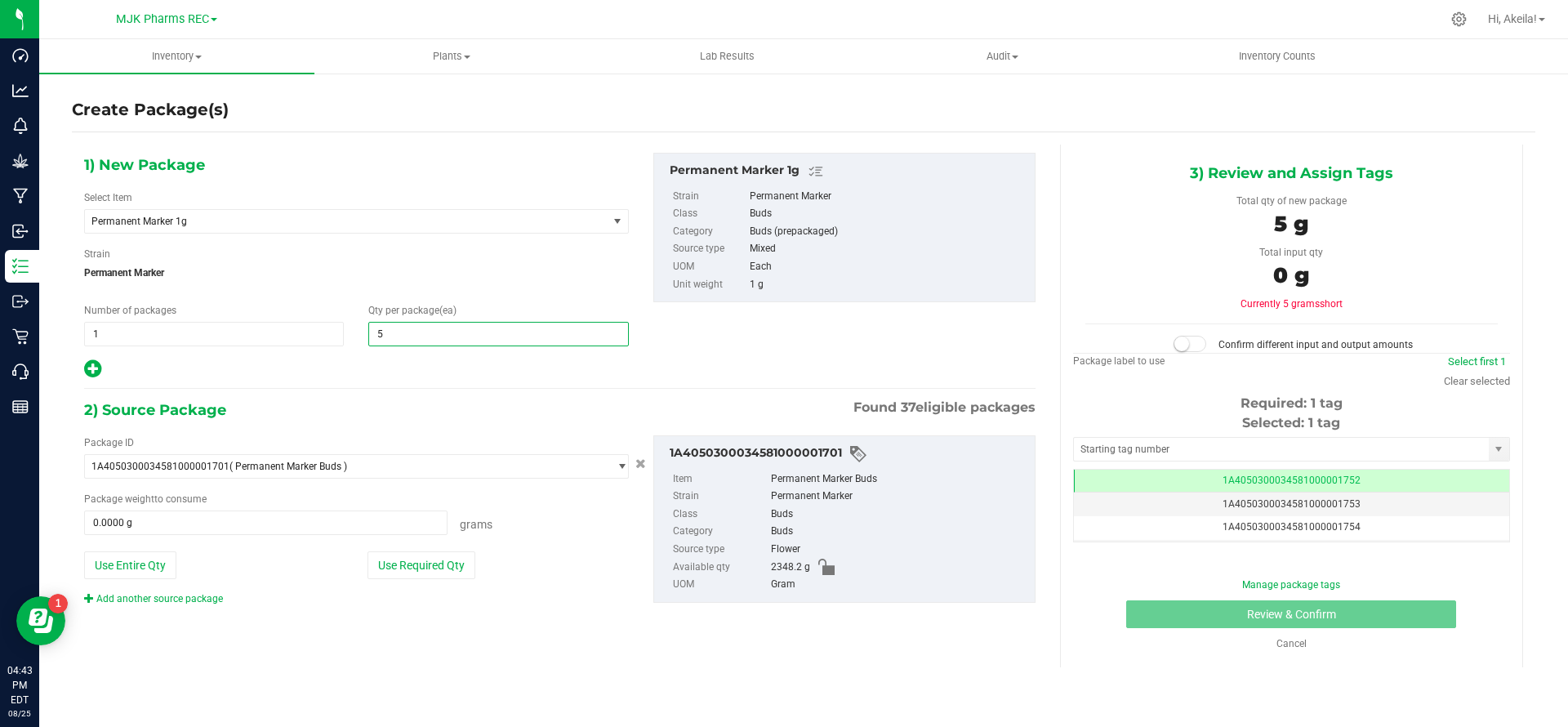
type input "56"
click at [395, 574] on button "Use Required Qty" at bounding box center [422, 564] width 108 height 27
type input "56.0000 g"
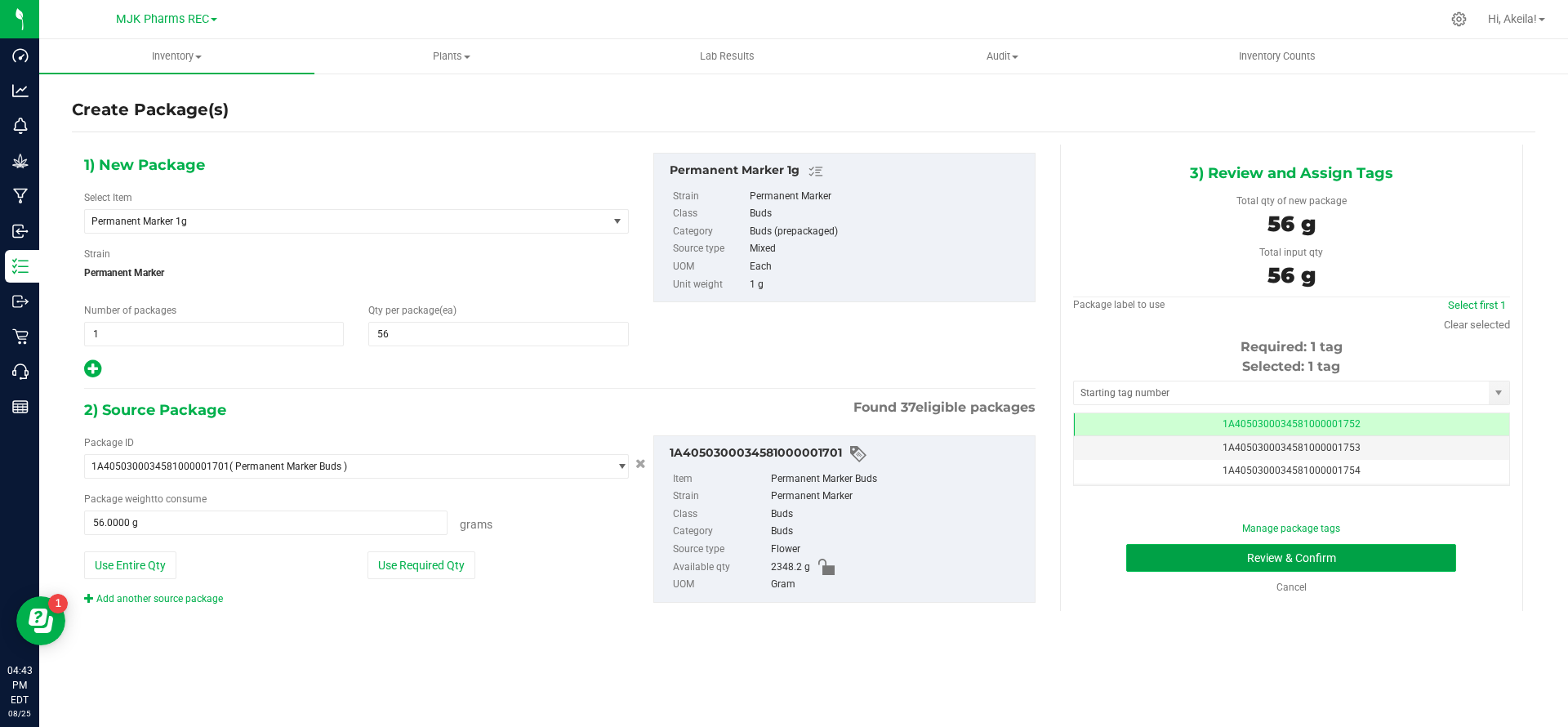
click at [1439, 563] on button "Review & Confirm" at bounding box center [1290, 557] width 330 height 27
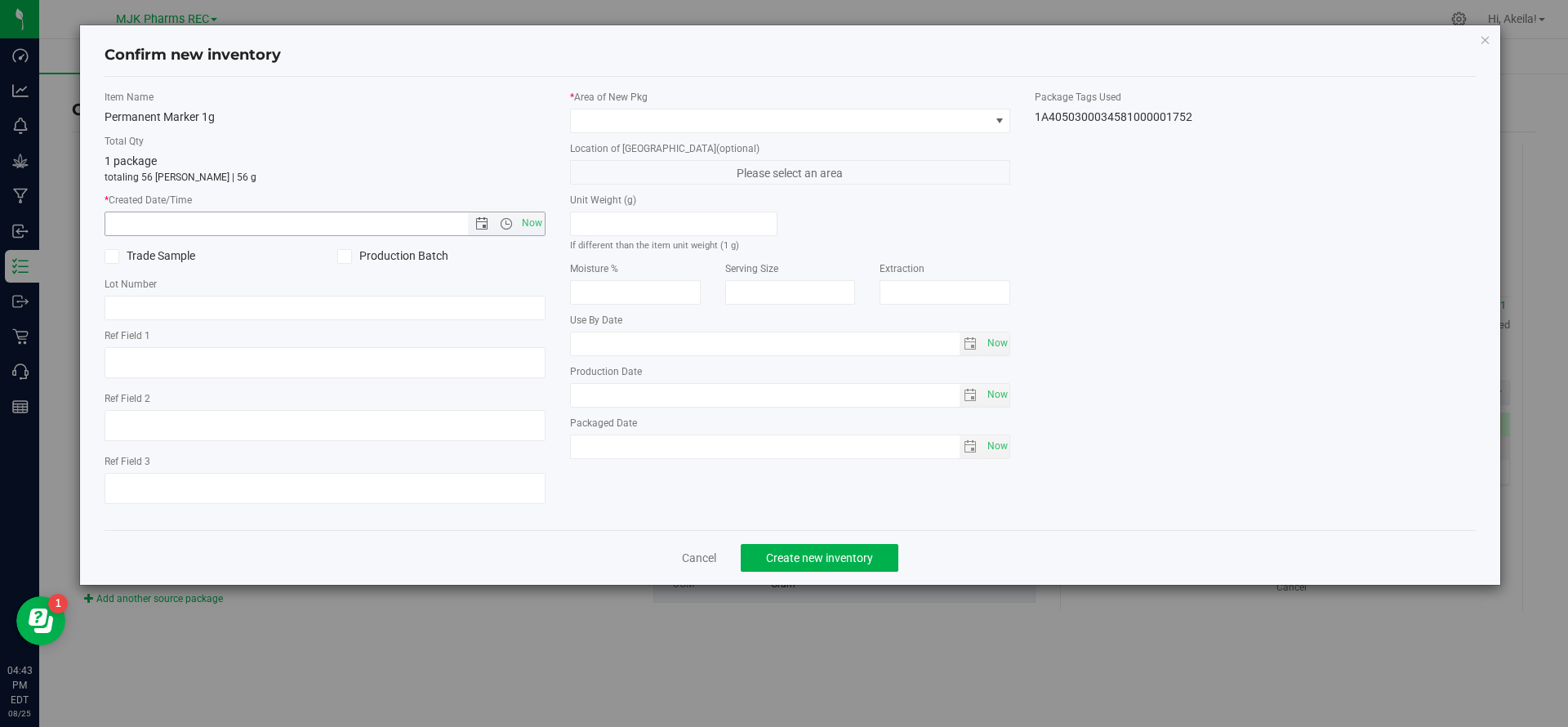
drag, startPoint x: 533, startPoint y: 229, endPoint x: 568, endPoint y: 177, distance: 62.7
click at [536, 221] on span "Now" at bounding box center [531, 223] width 27 height 24
type input "[DATE] 4:43 PM"
click at [656, 127] on span at bounding box center [780, 121] width 419 height 23
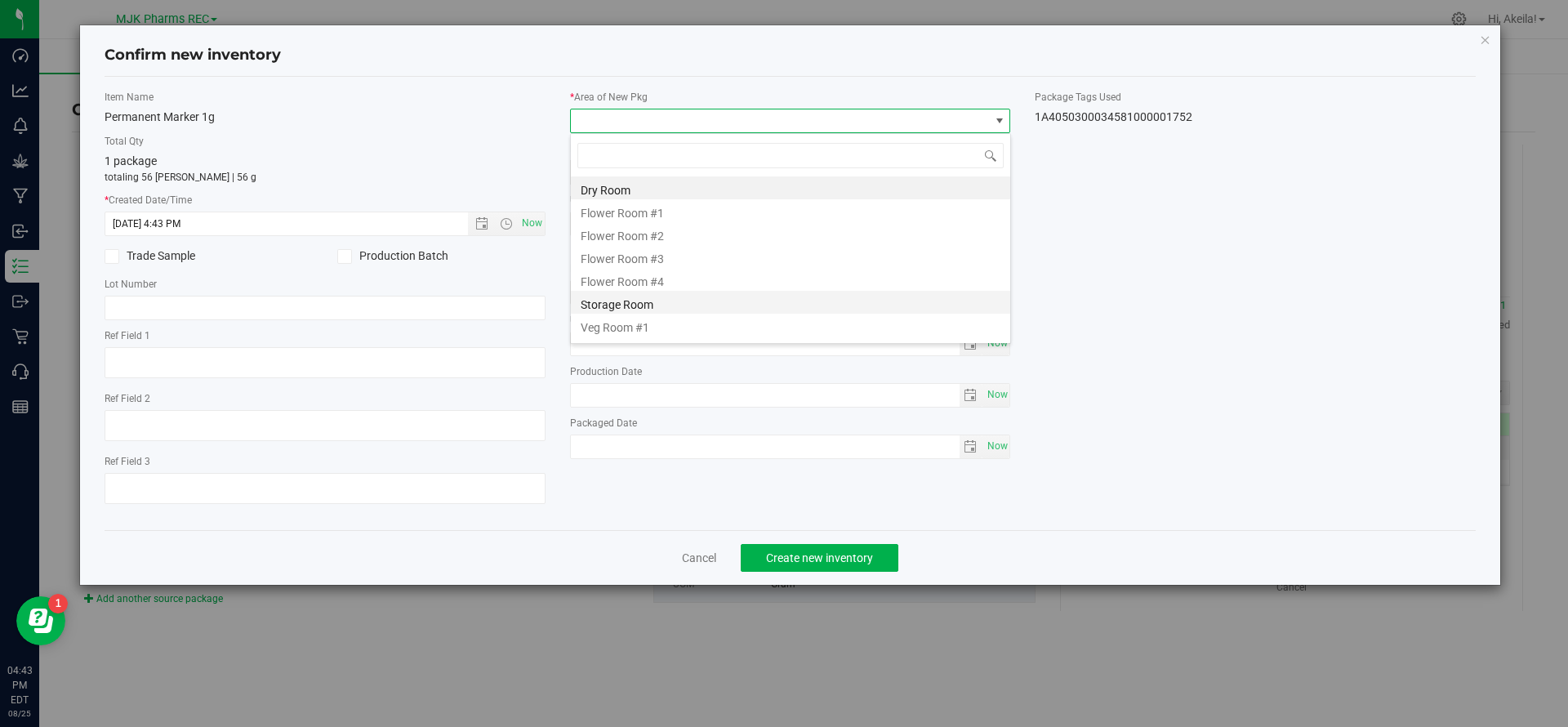
click at [679, 301] on li "Storage Room" at bounding box center [790, 303] width 439 height 23
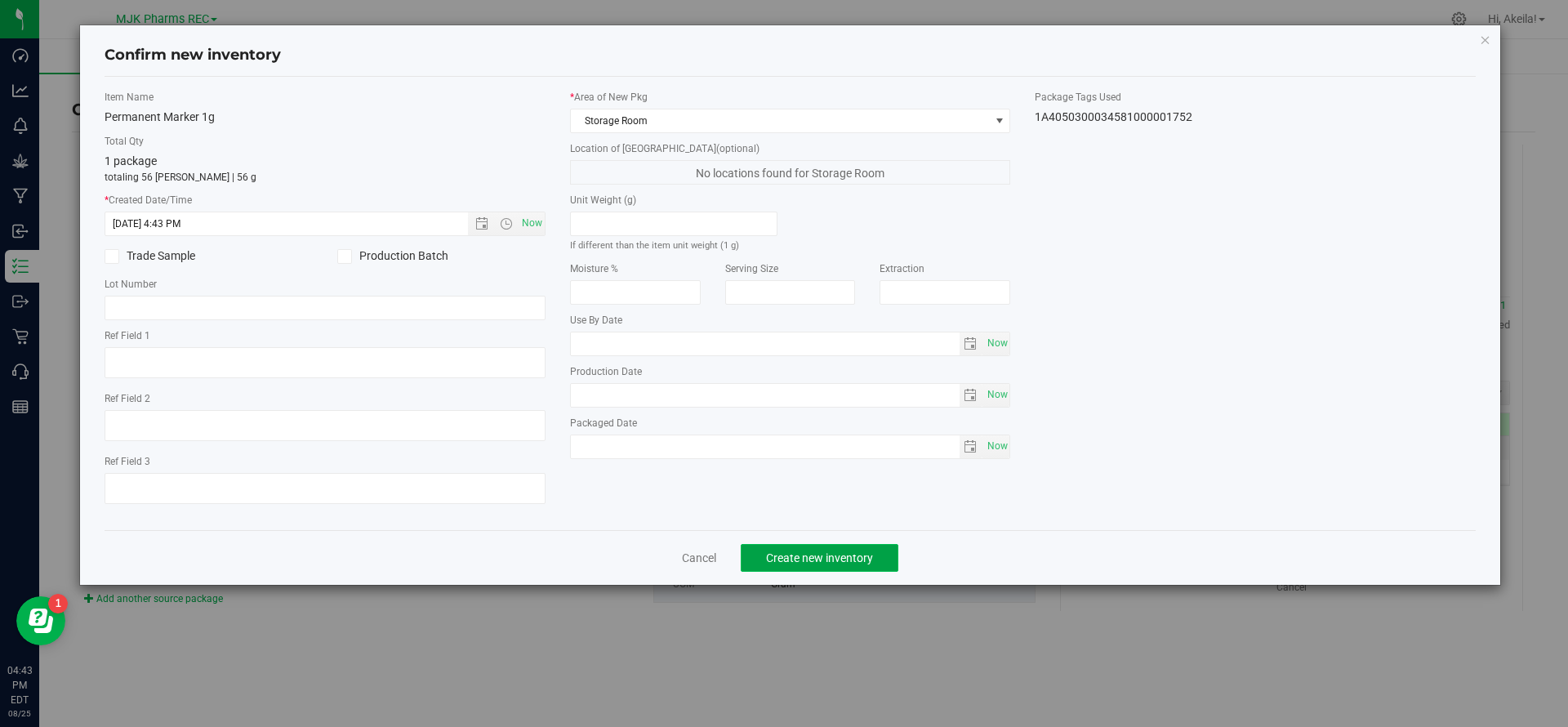
click at [747, 563] on button "Create new inventory" at bounding box center [818, 557] width 158 height 27
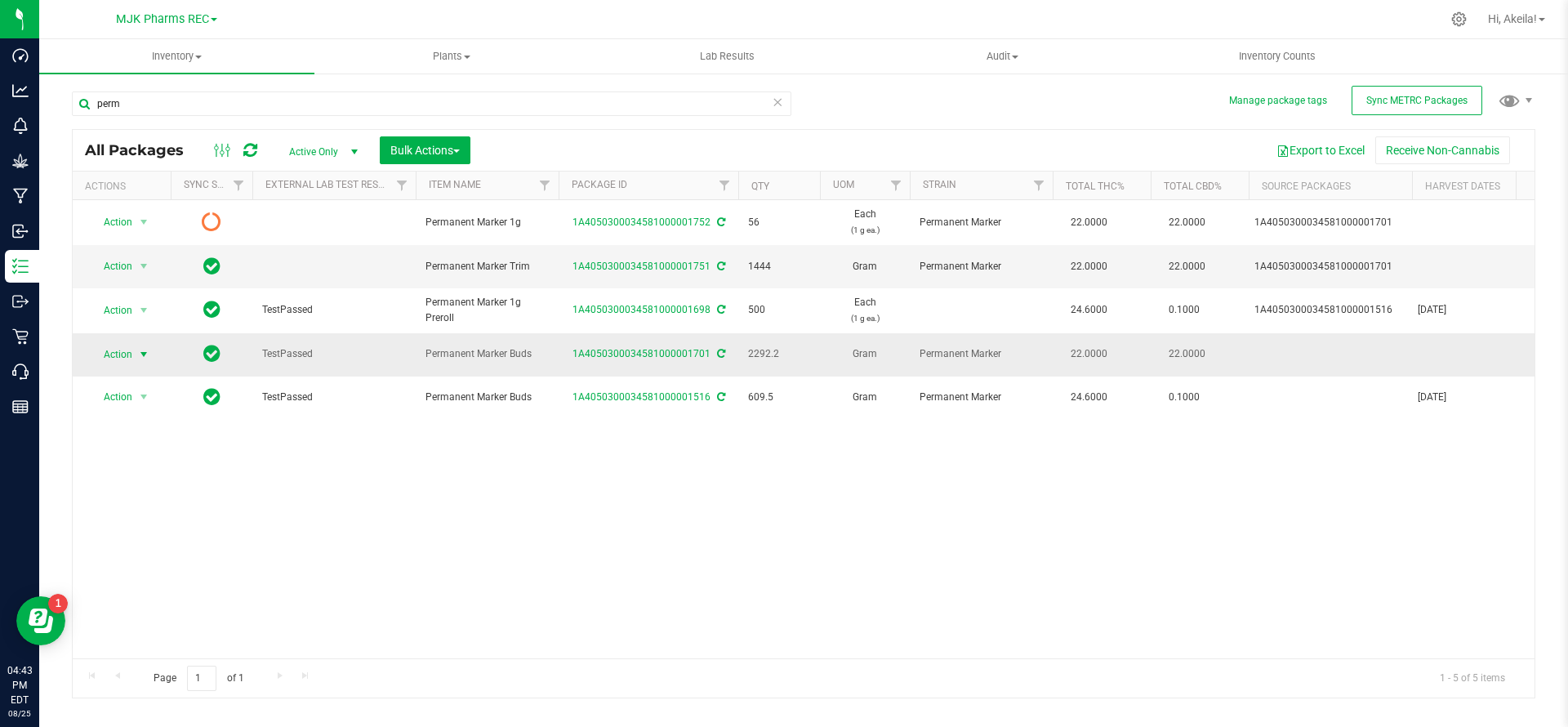
click at [120, 351] on span "Action" at bounding box center [111, 355] width 44 height 23
click at [151, 404] on li "Create package" at bounding box center [141, 406] width 103 height 25
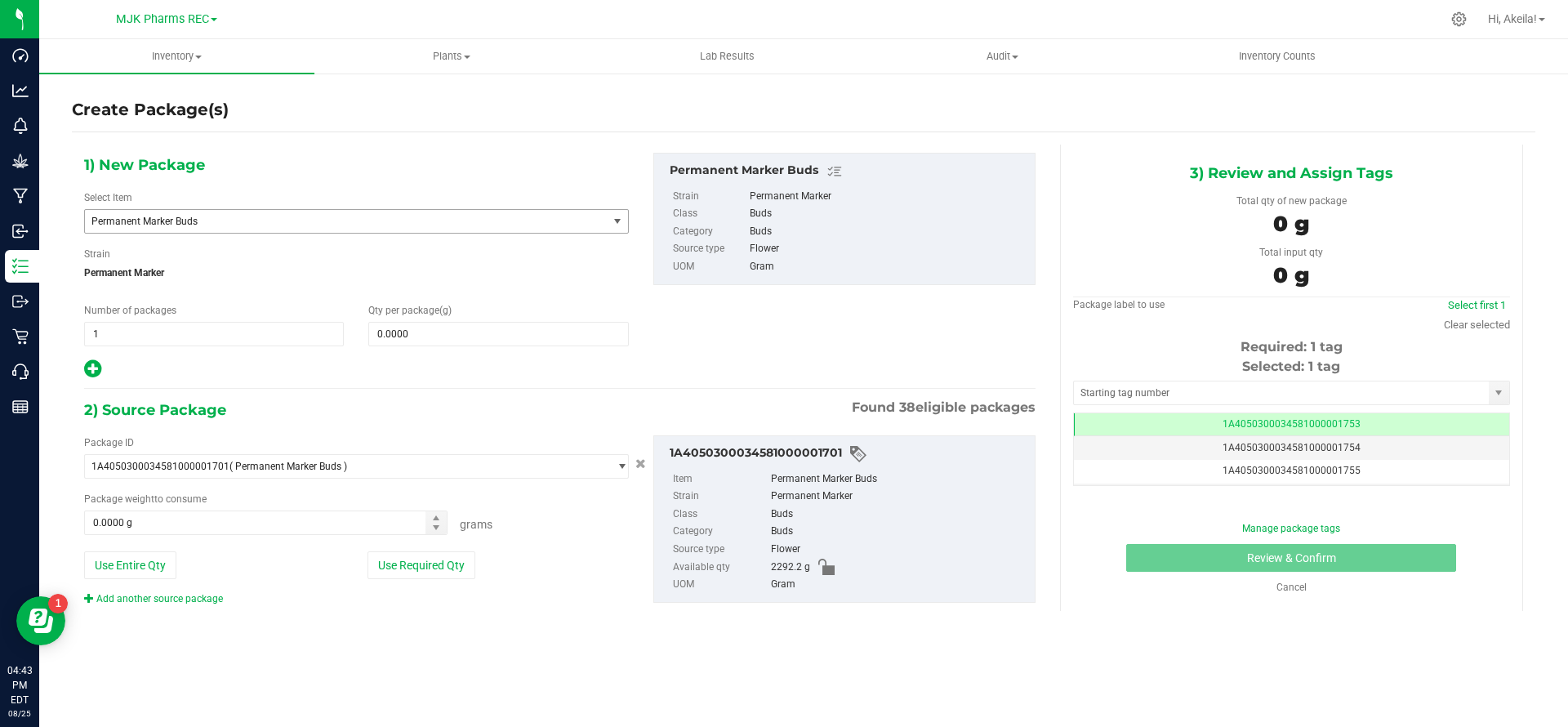
click at [238, 218] on span "Permanent Marker Buds" at bounding box center [336, 221] width 489 height 11
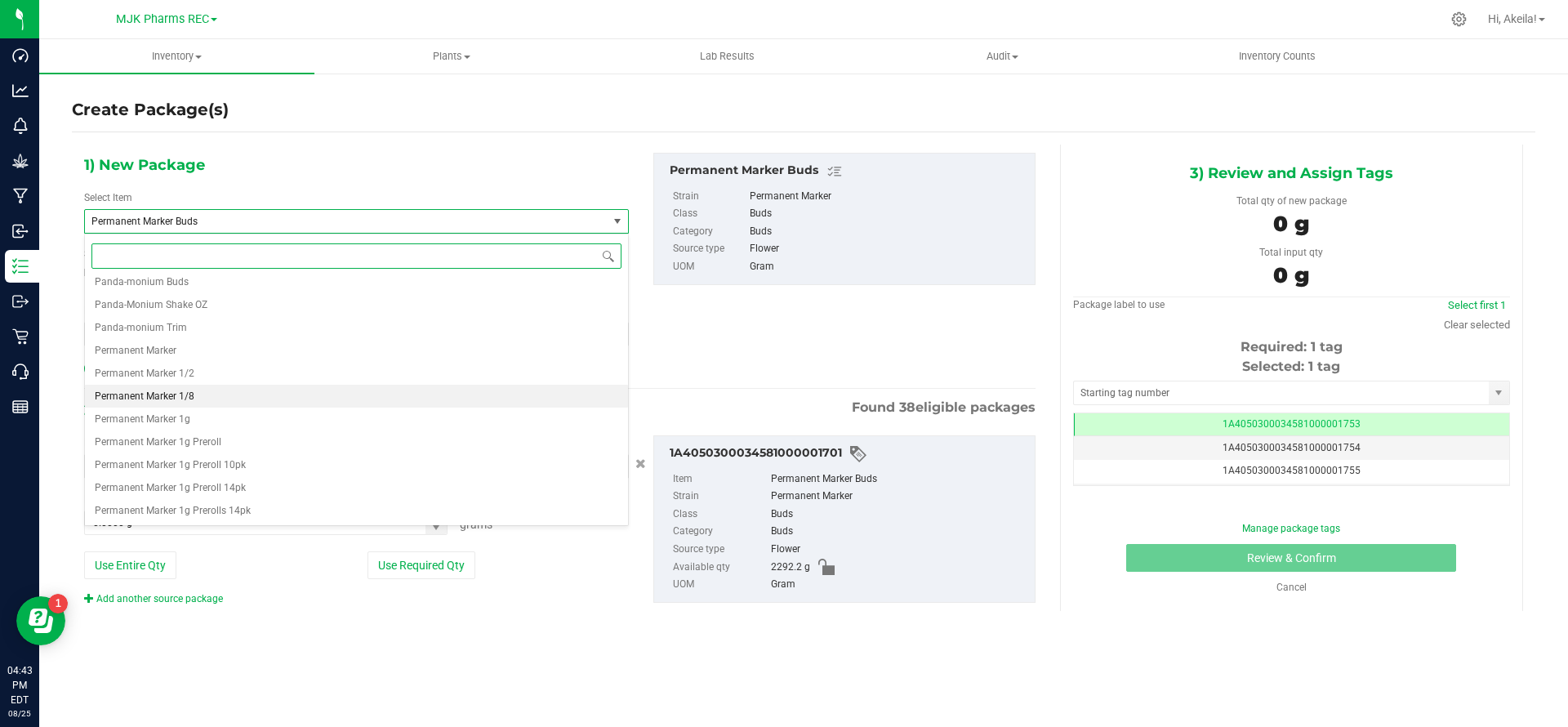
click at [231, 390] on li "Permanent Marker 1/8" at bounding box center [356, 396] width 543 height 23
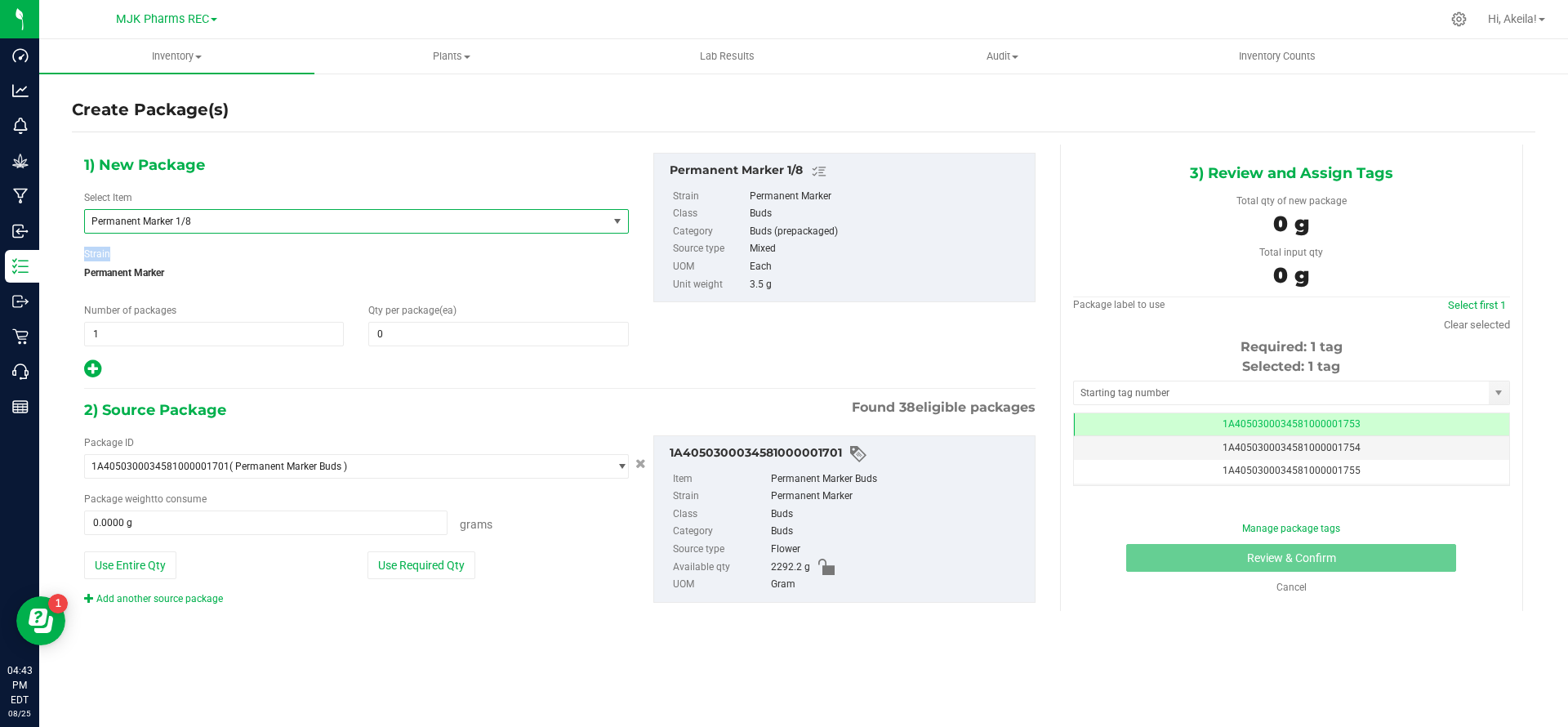
click at [333, 234] on div "1) New Package Select Item Permanent Marker 1/8 [GEOGRAPHIC_DATA] Pre-Packaged …" at bounding box center [356, 267] width 569 height 227
click at [315, 227] on span "Permanent Marker 1/8" at bounding box center [346, 221] width 523 height 23
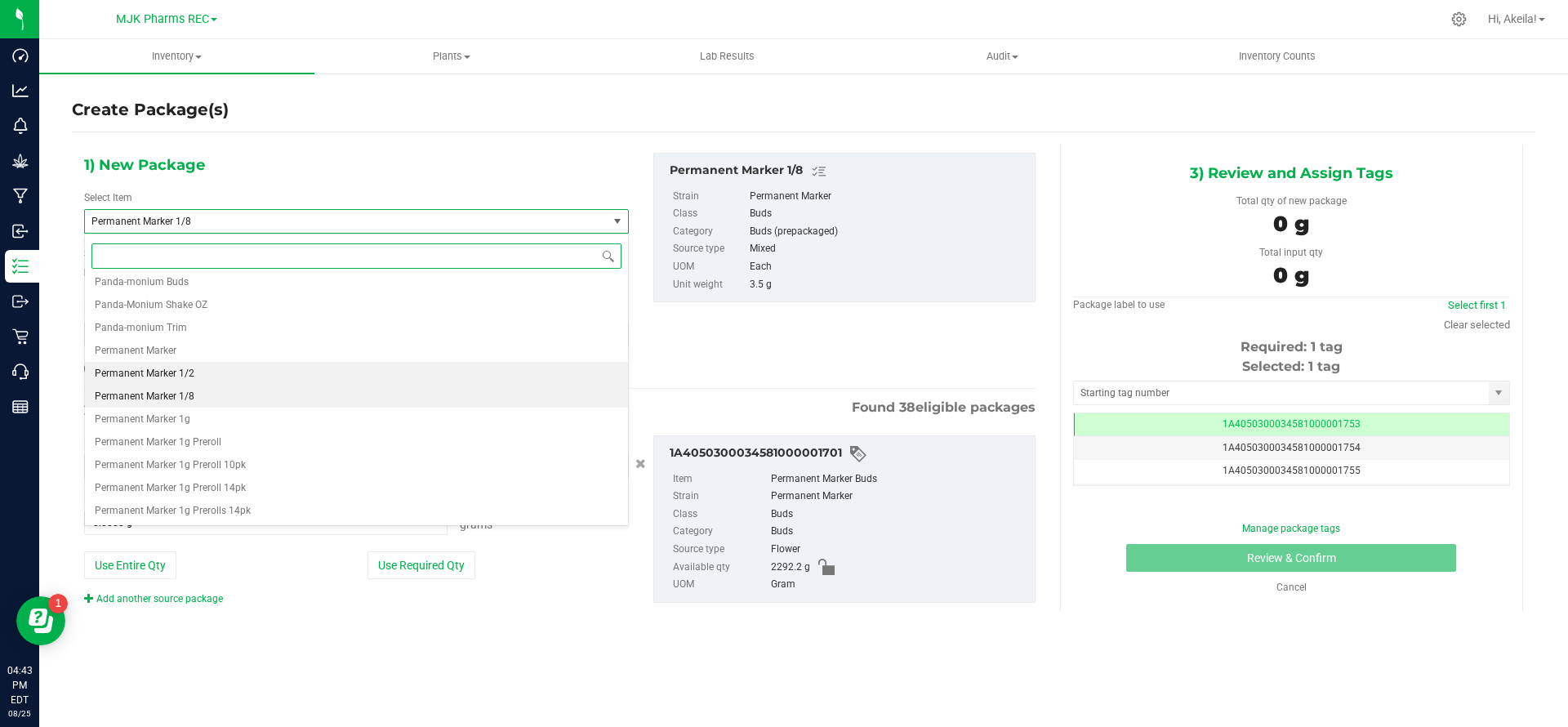
click at [197, 374] on li "Permanent Marker 1/2" at bounding box center [356, 373] width 543 height 23
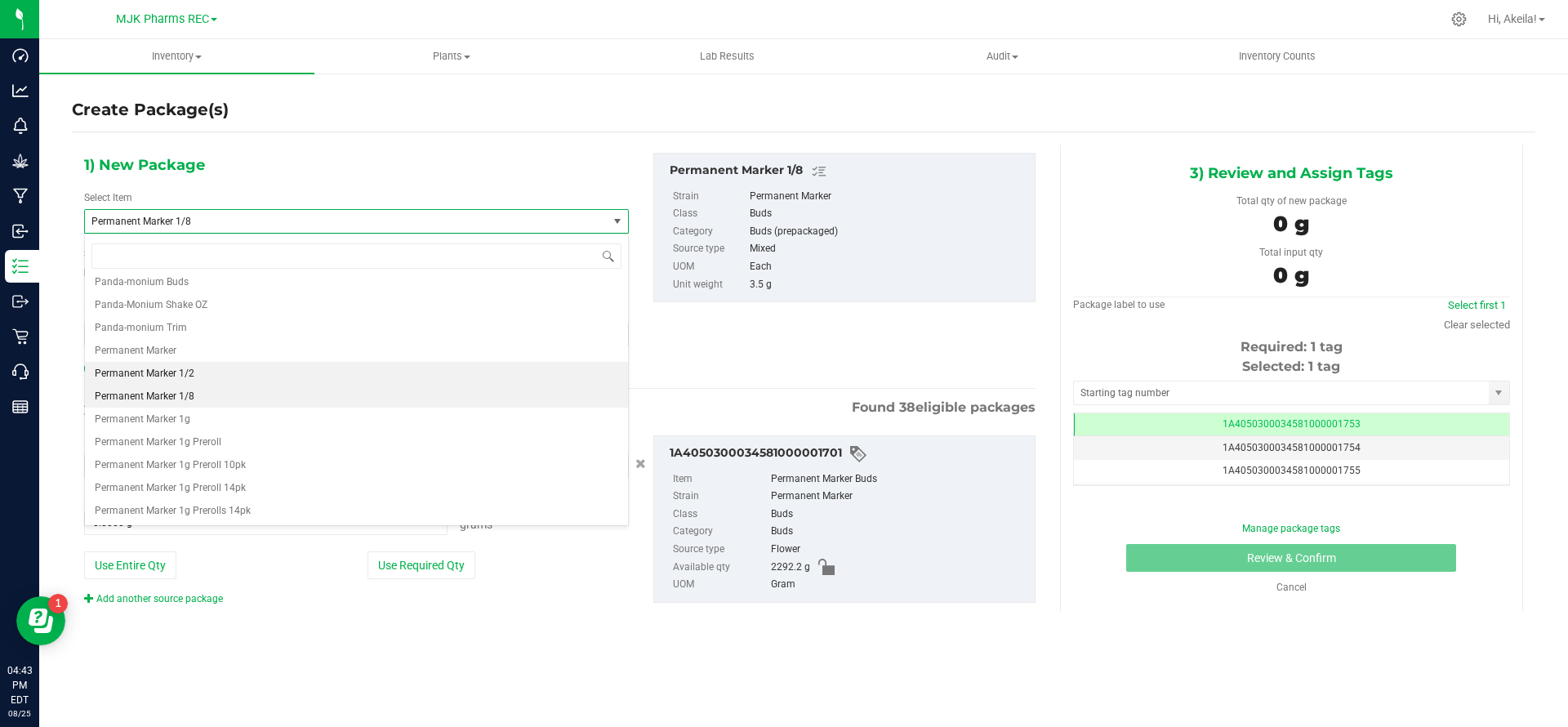
type input "0"
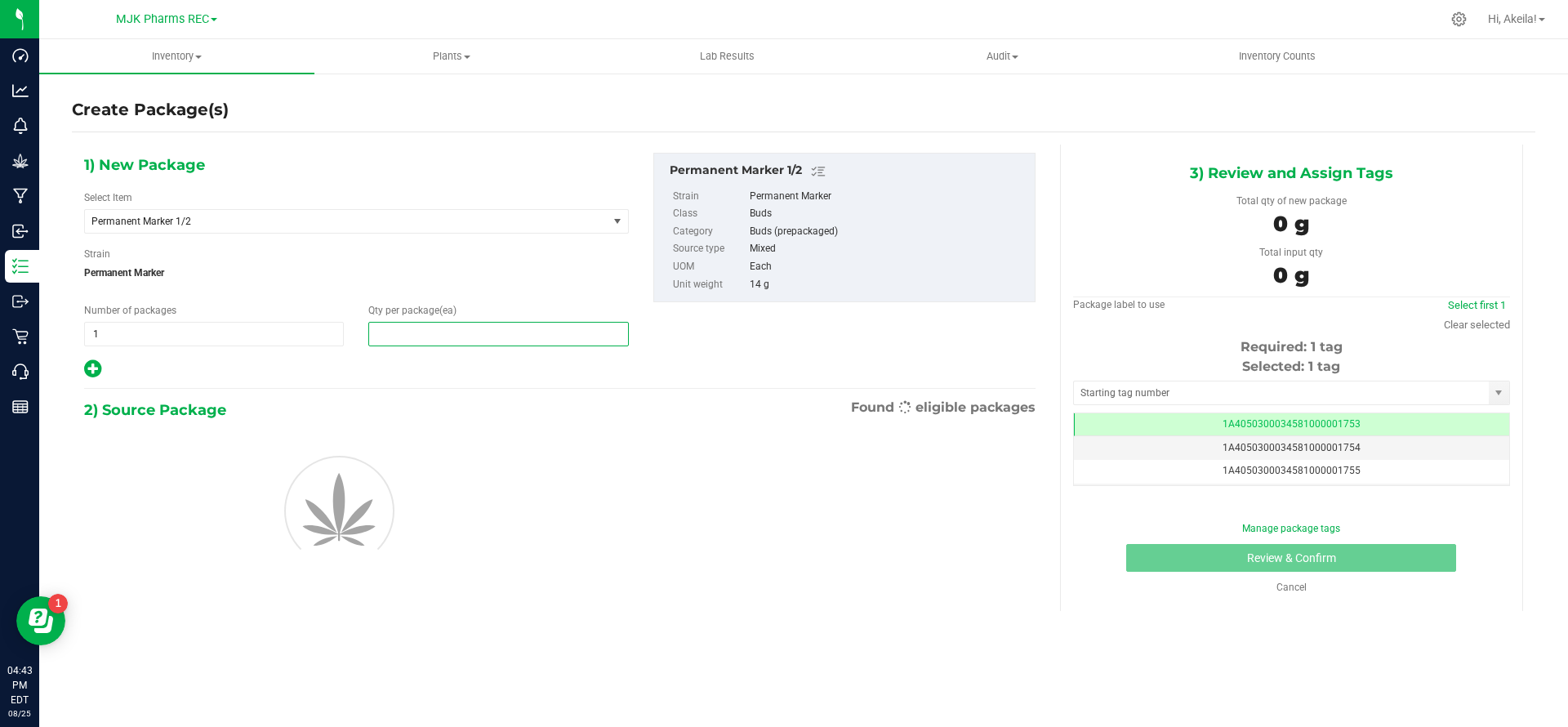
click at [414, 328] on span at bounding box center [498, 334] width 260 height 25
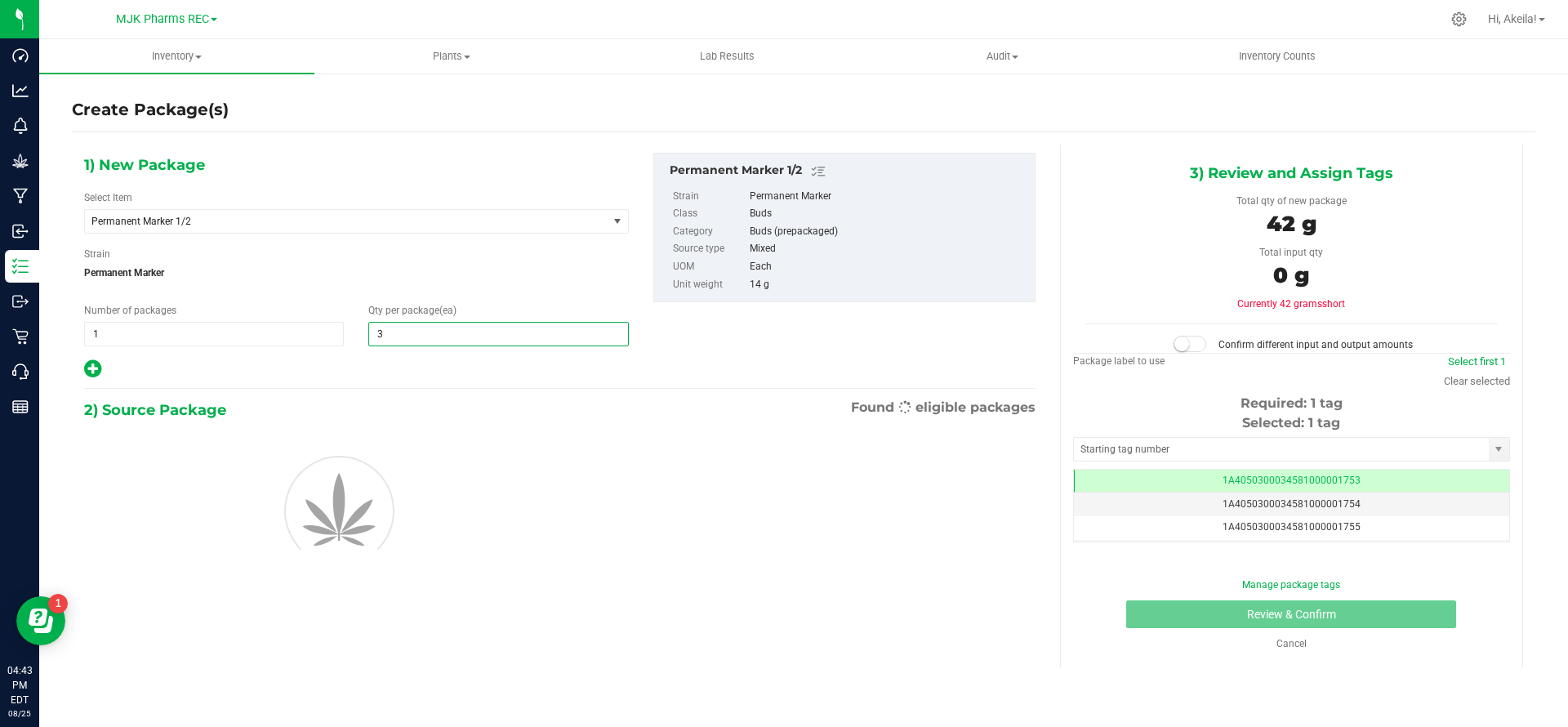
type input "32"
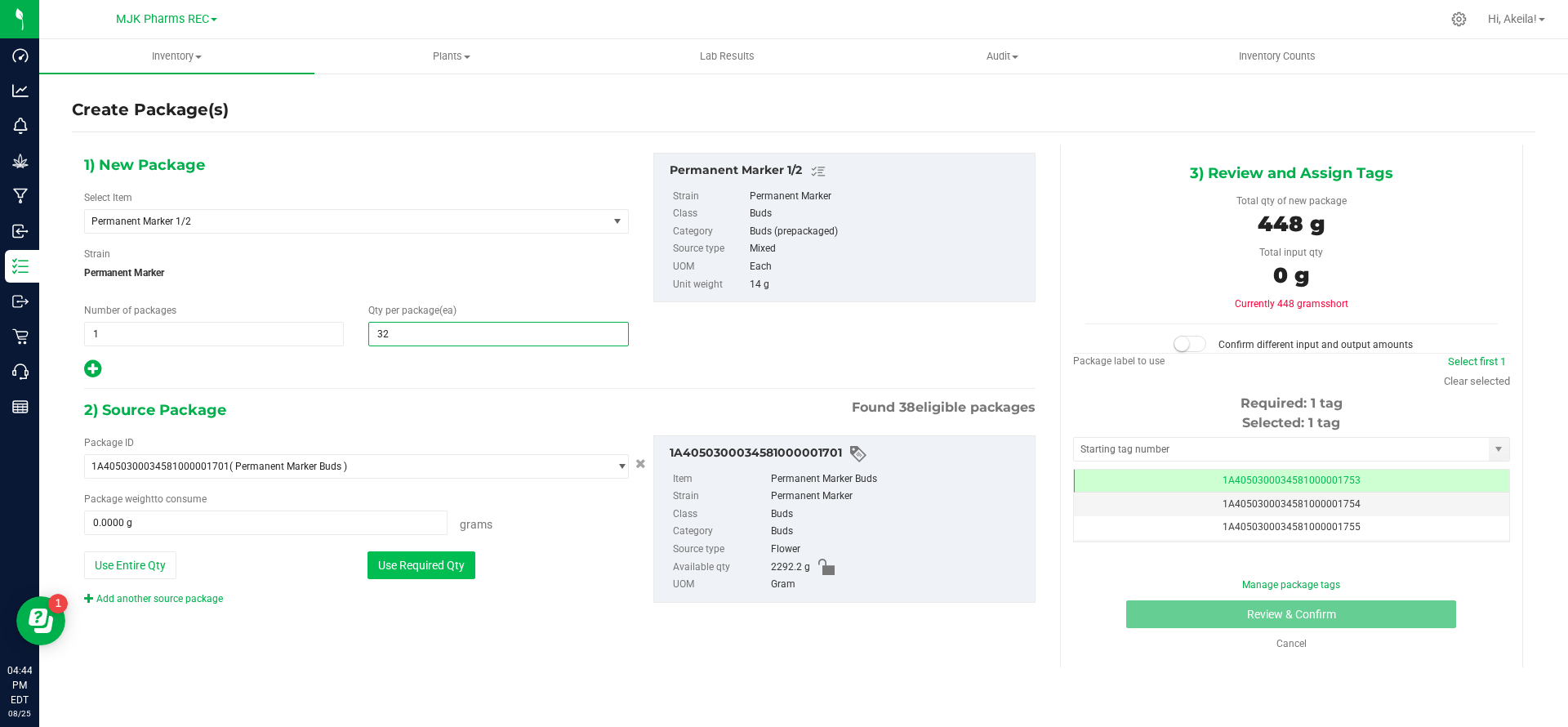
type input "32"
click at [444, 571] on button "Use Required Qty" at bounding box center [422, 564] width 108 height 27
type input "448.0000 g"
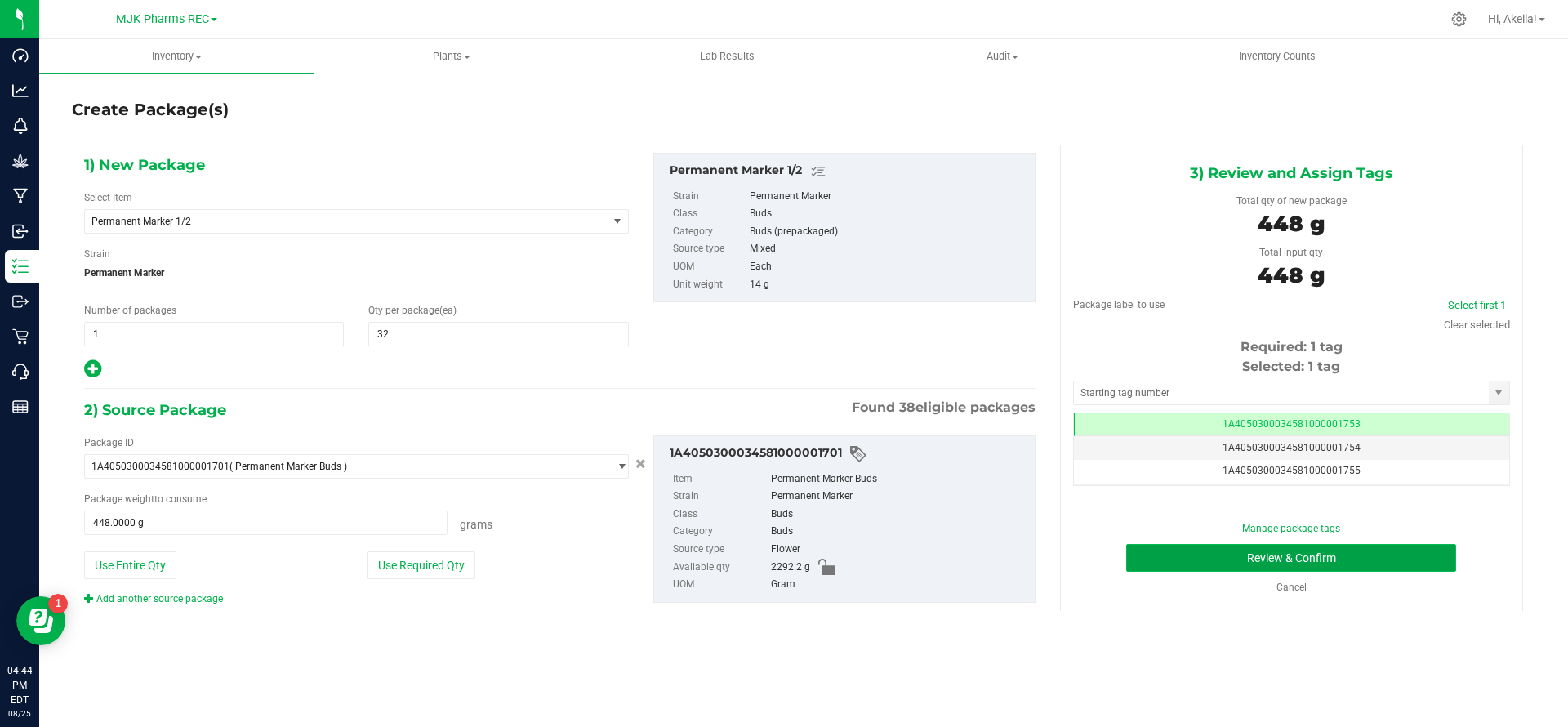
click at [1210, 564] on button "Review & Confirm" at bounding box center [1290, 557] width 330 height 27
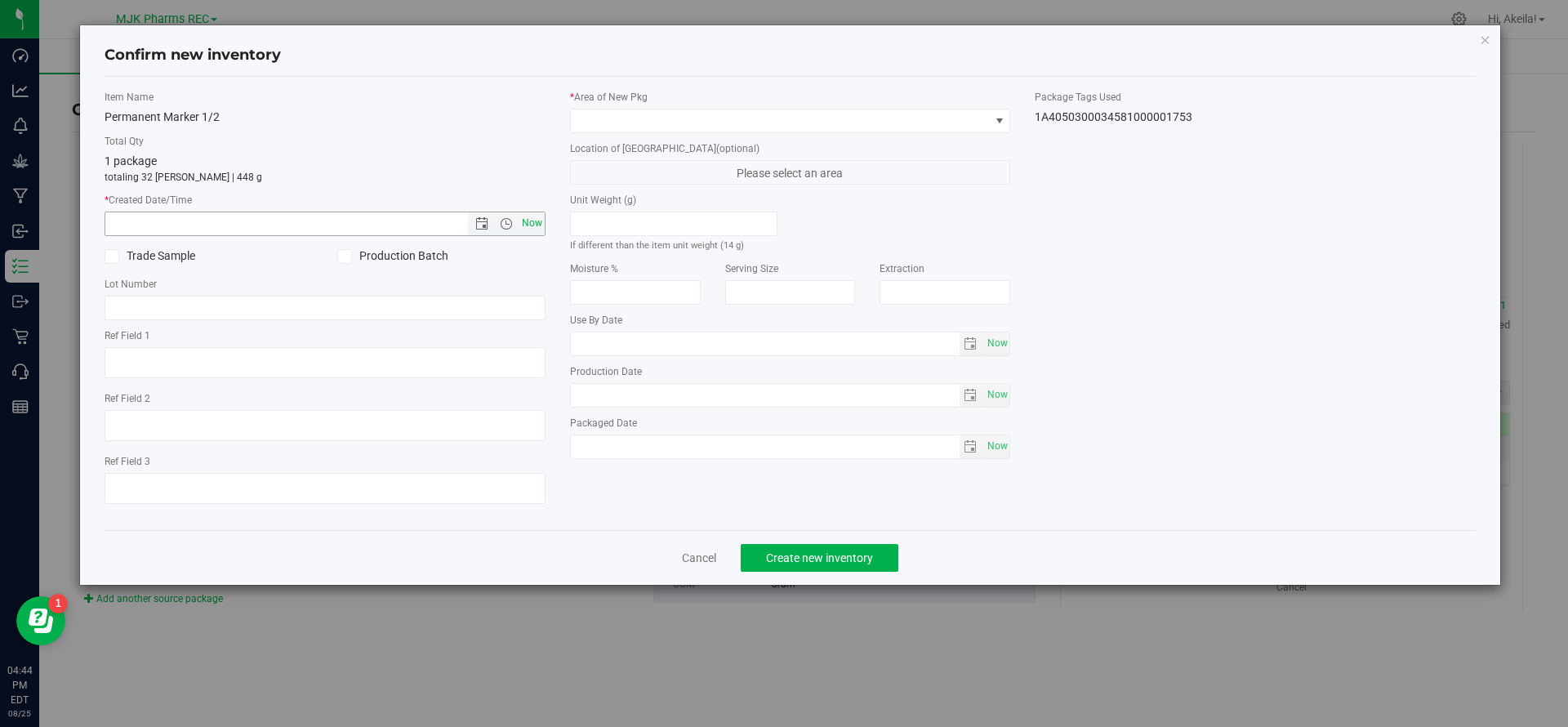
click at [535, 223] on span "Now" at bounding box center [531, 223] width 27 height 24
type input "[DATE] 4:44 PM"
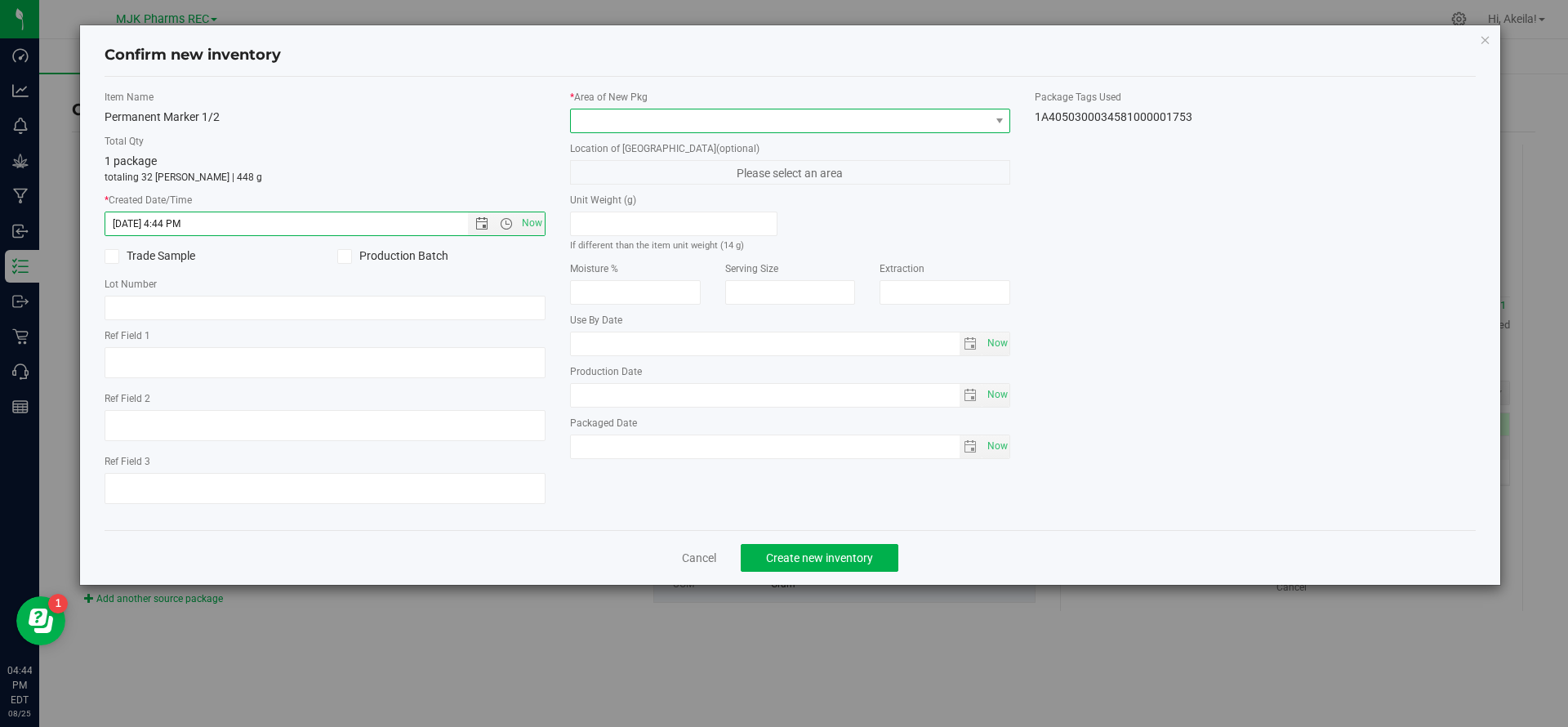
click at [655, 111] on span at bounding box center [780, 121] width 419 height 23
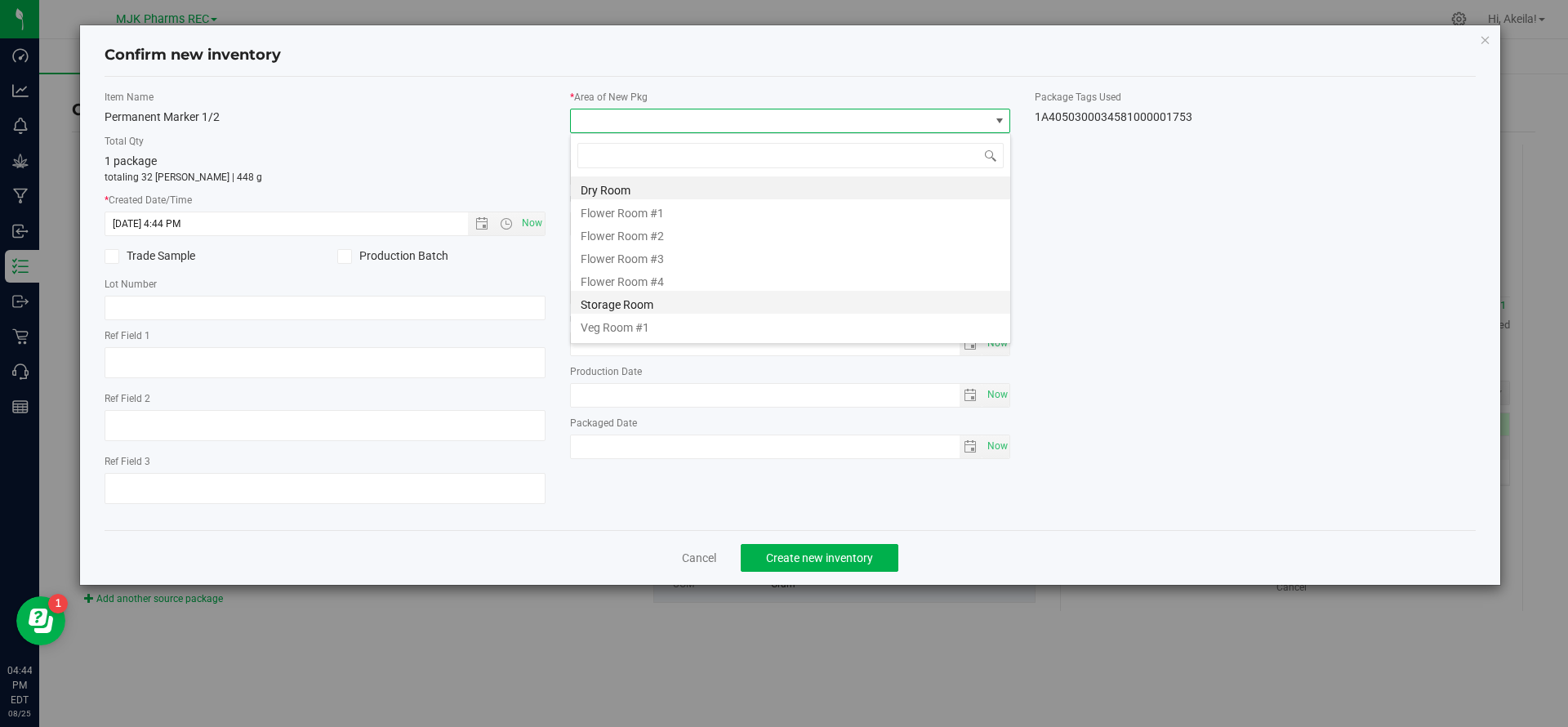
click at [662, 303] on li "Storage Room" at bounding box center [790, 303] width 439 height 23
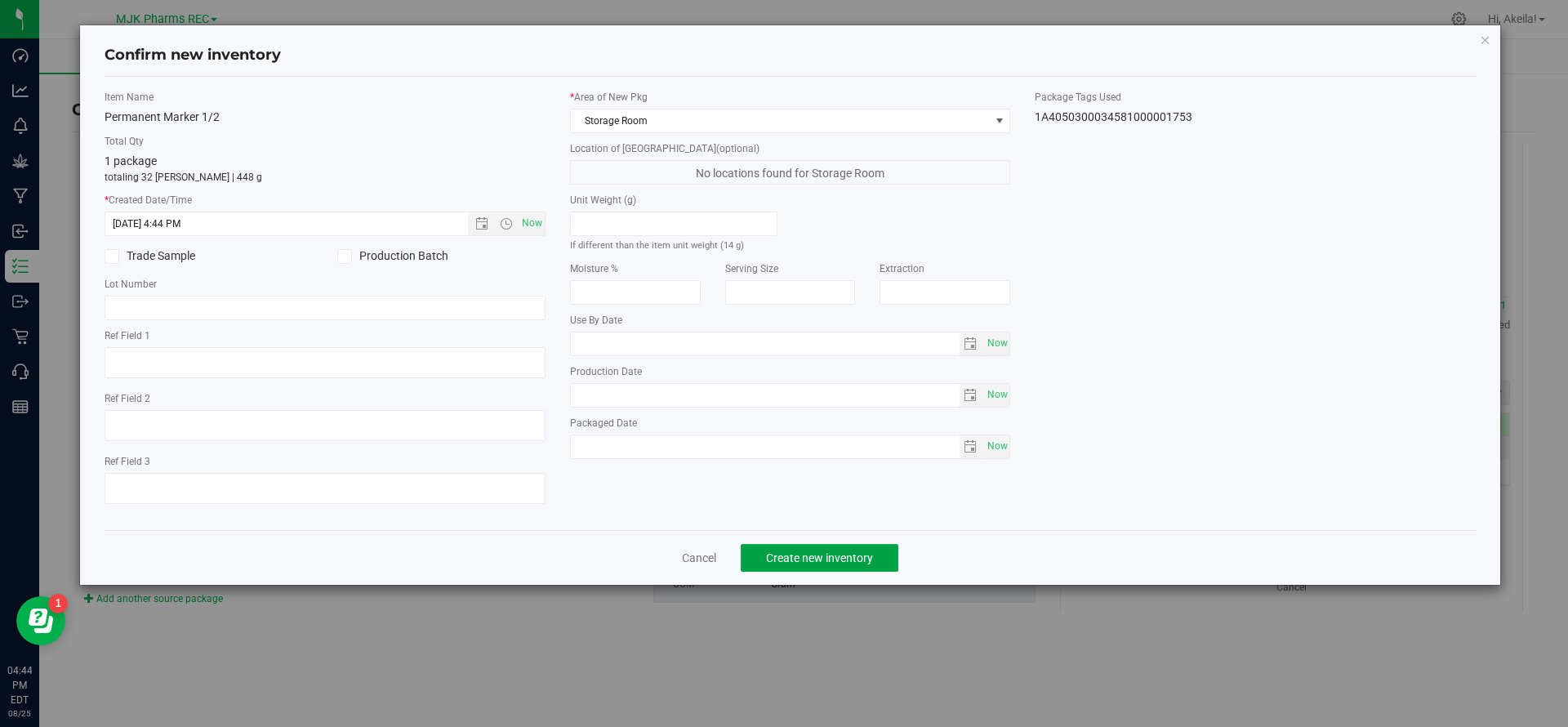
drag, startPoint x: 774, startPoint y: 548, endPoint x: 773, endPoint y: 541, distance: 7.1
click at [776, 544] on button "Create new inventory" at bounding box center [818, 557] width 158 height 27
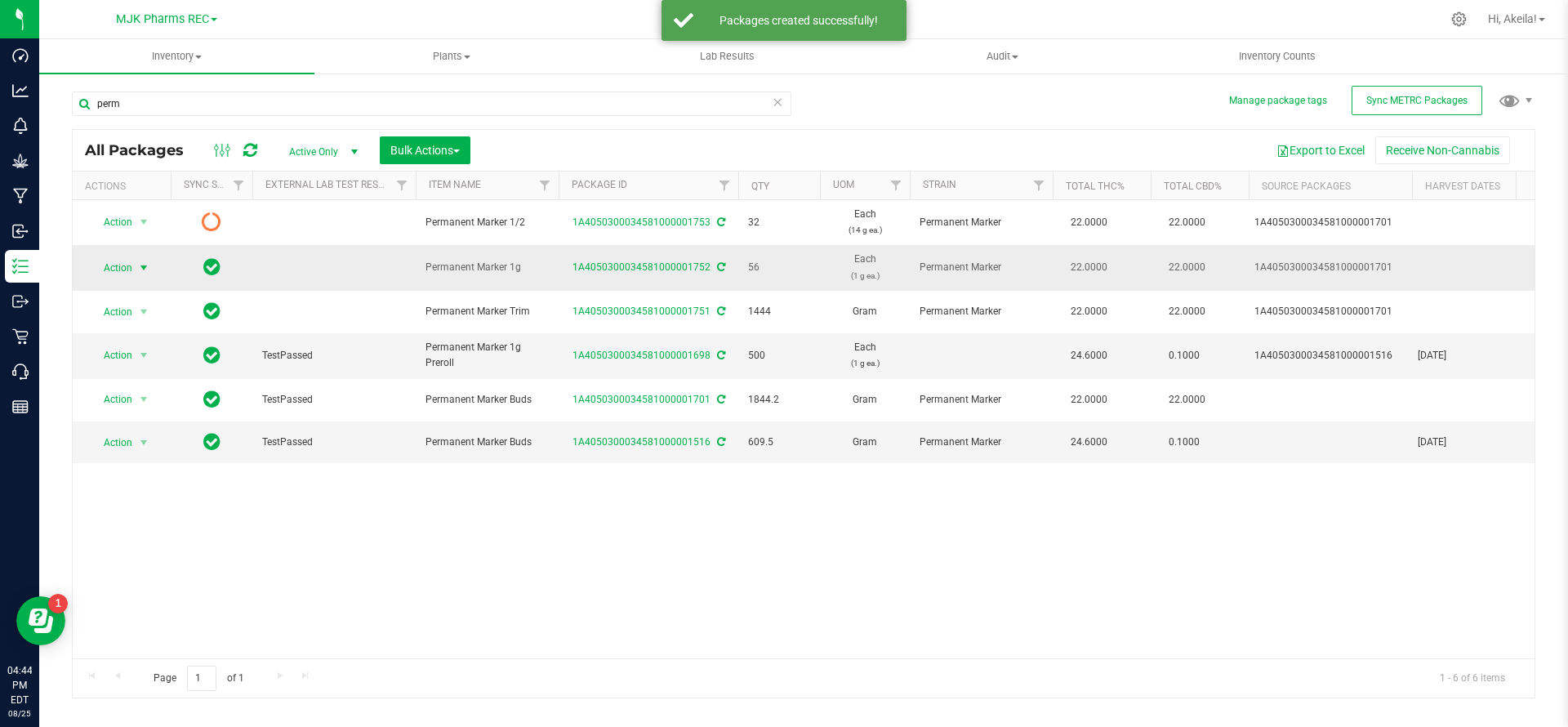
click at [126, 269] on span "Action" at bounding box center [111, 268] width 44 height 23
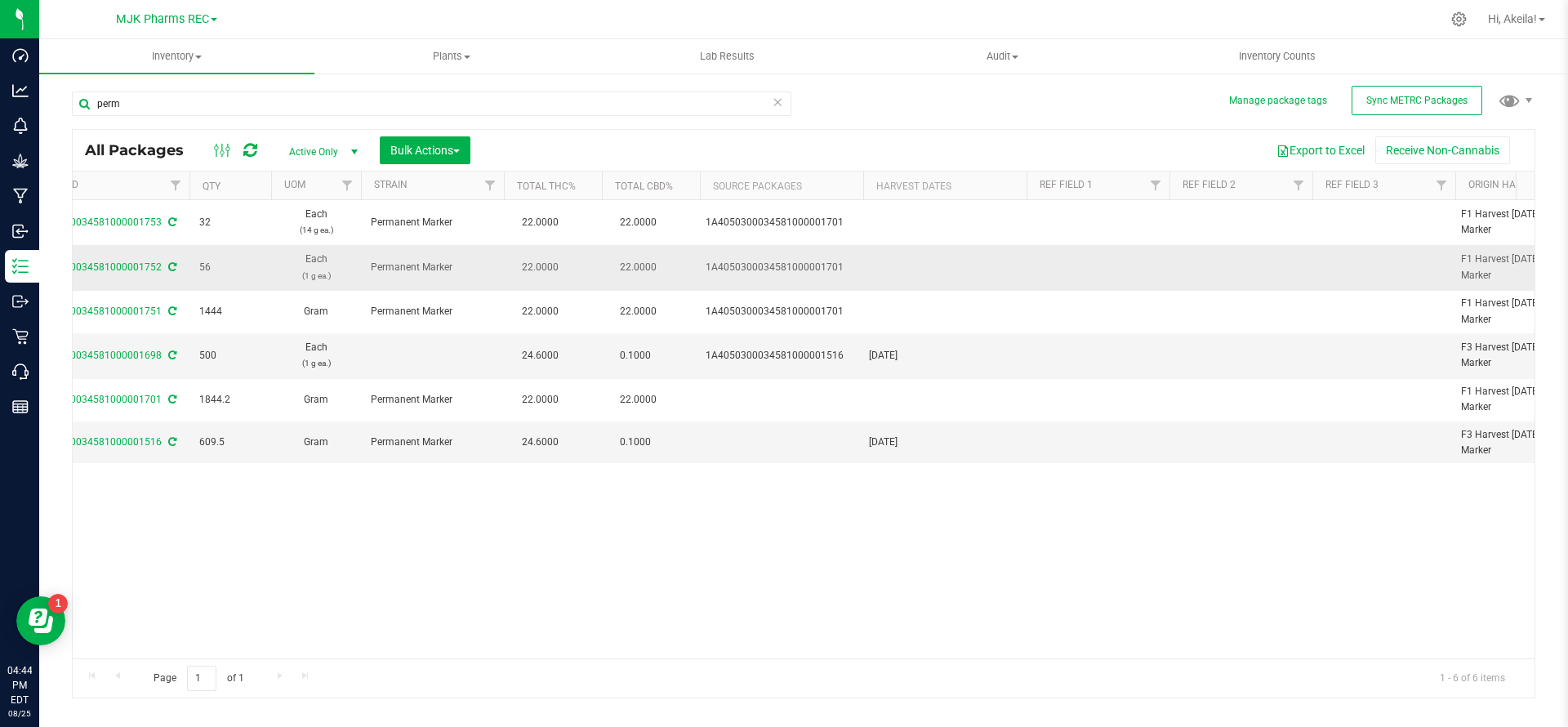
click at [1118, 280] on td at bounding box center [1097, 268] width 143 height 45
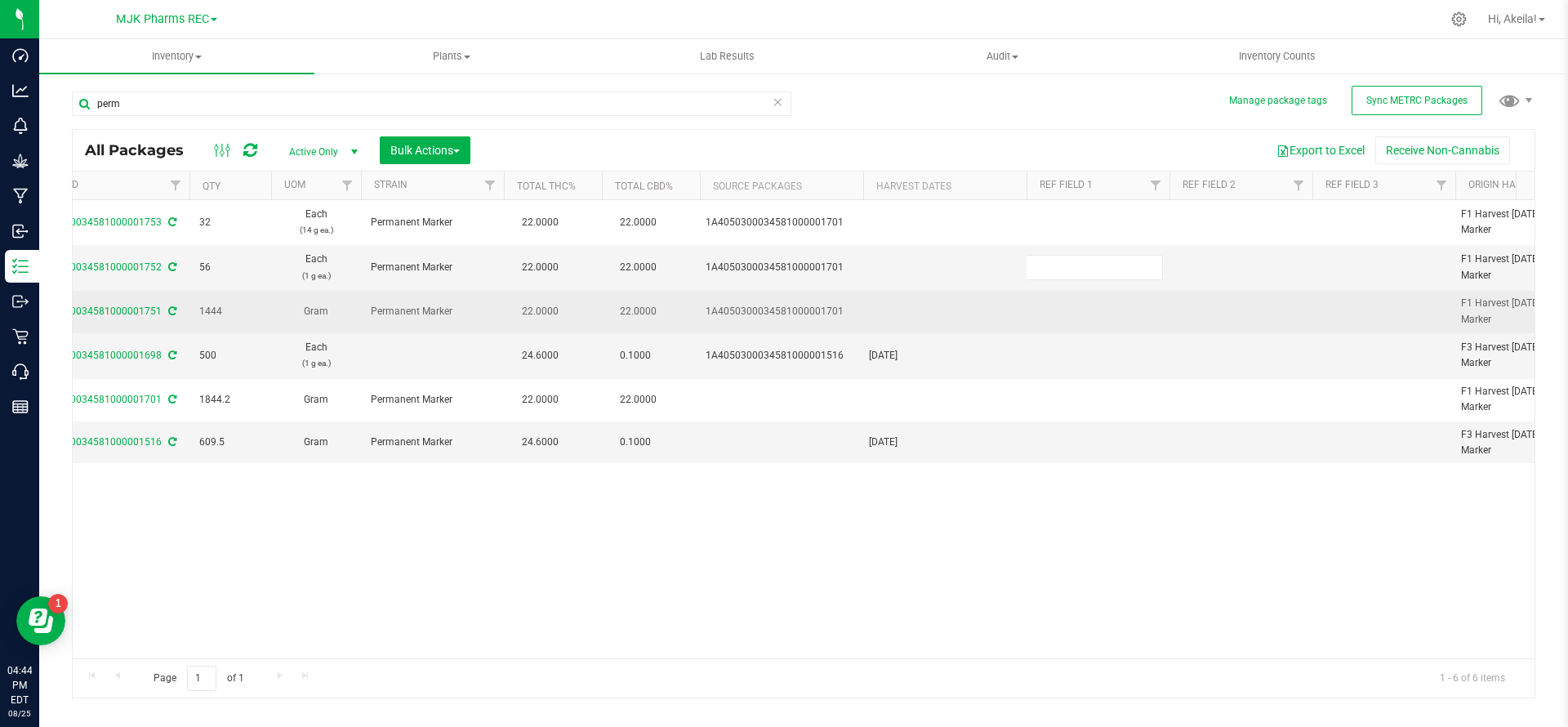
type input "[DATE]"
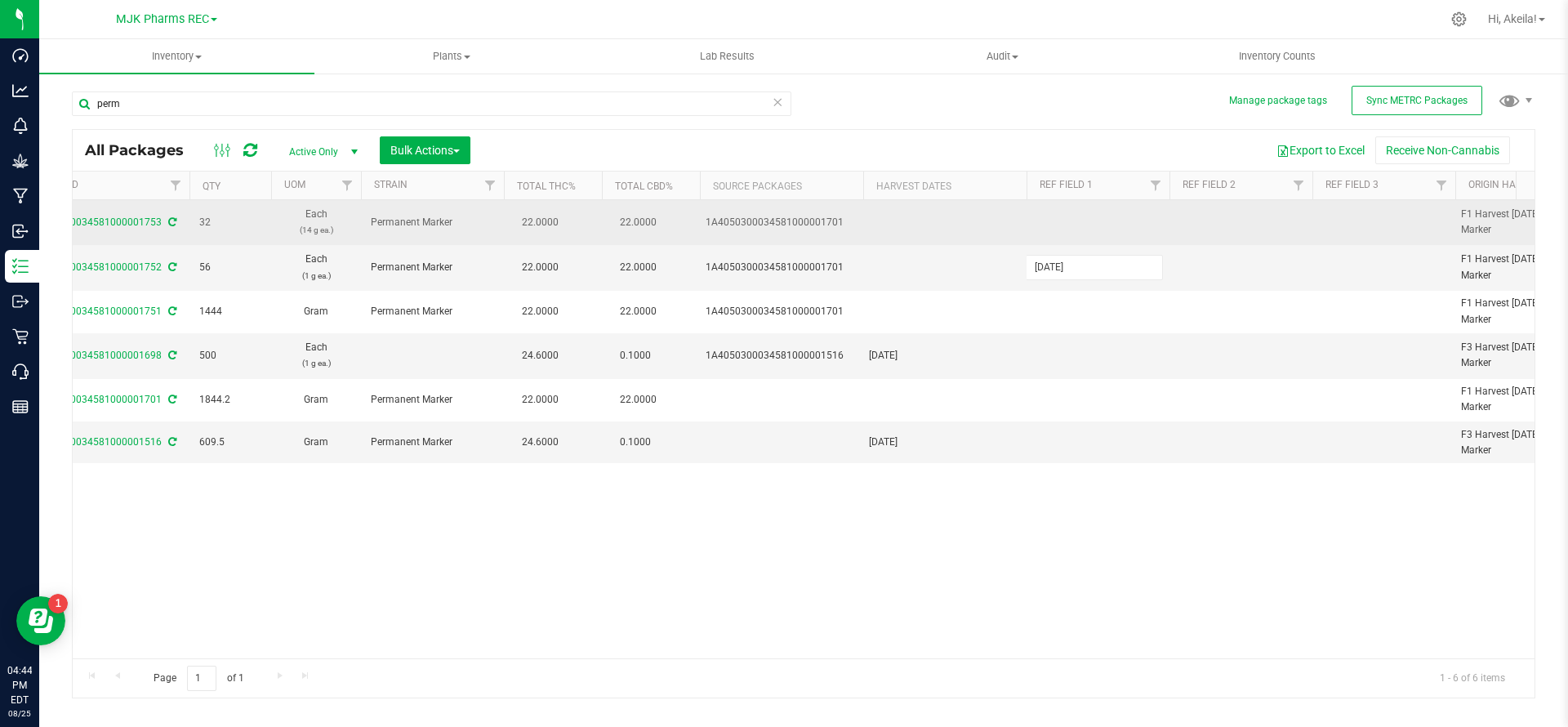
click at [1082, 216] on div "All Packages Active Only Active Only Lab Samples Locked All External Internal B…" at bounding box center [803, 413] width 1463 height 569
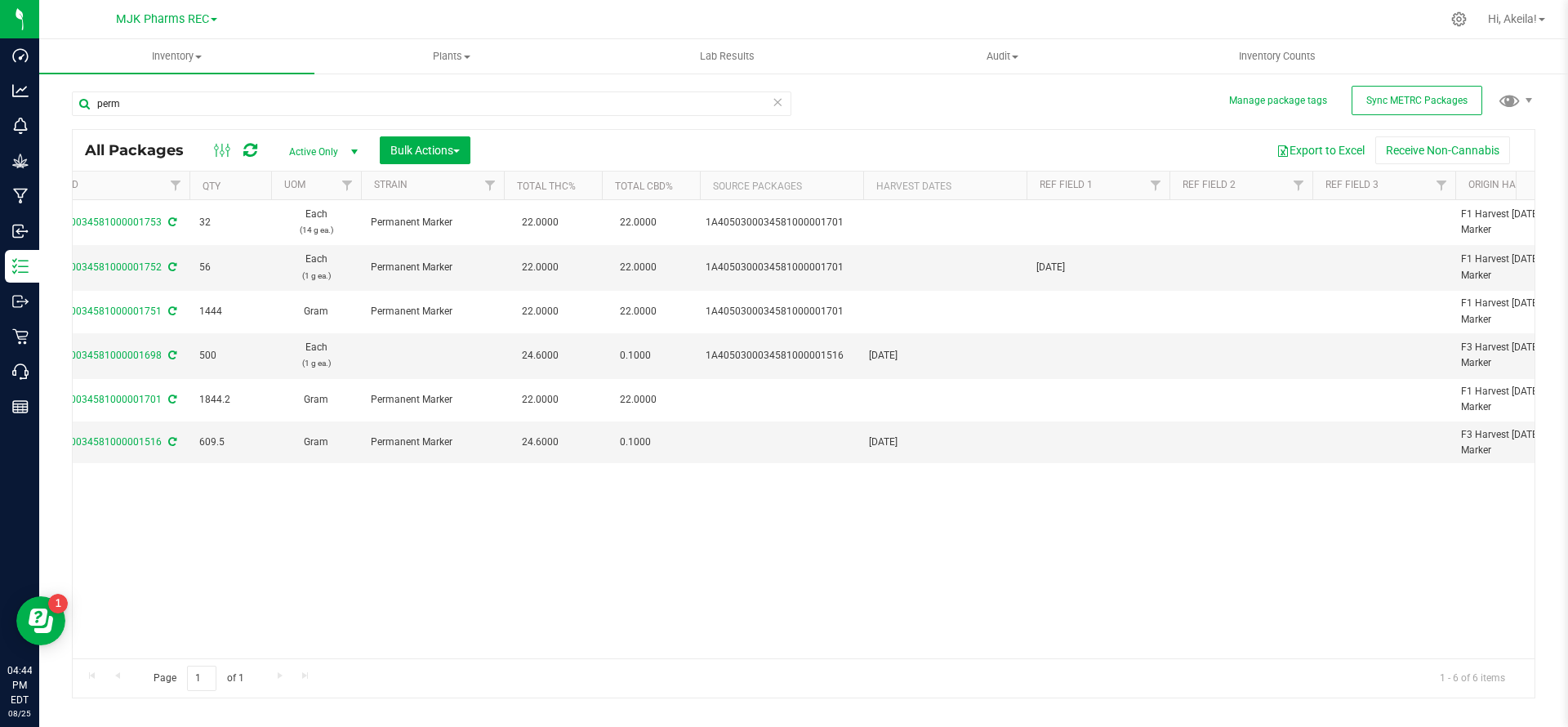
click at [1082, 216] on td at bounding box center [1097, 223] width 143 height 45
type input "[DATE]"
click at [426, 595] on div "All Packages Active Only Active Only Lab Samples Locked All External Internal B…" at bounding box center [803, 413] width 1463 height 569
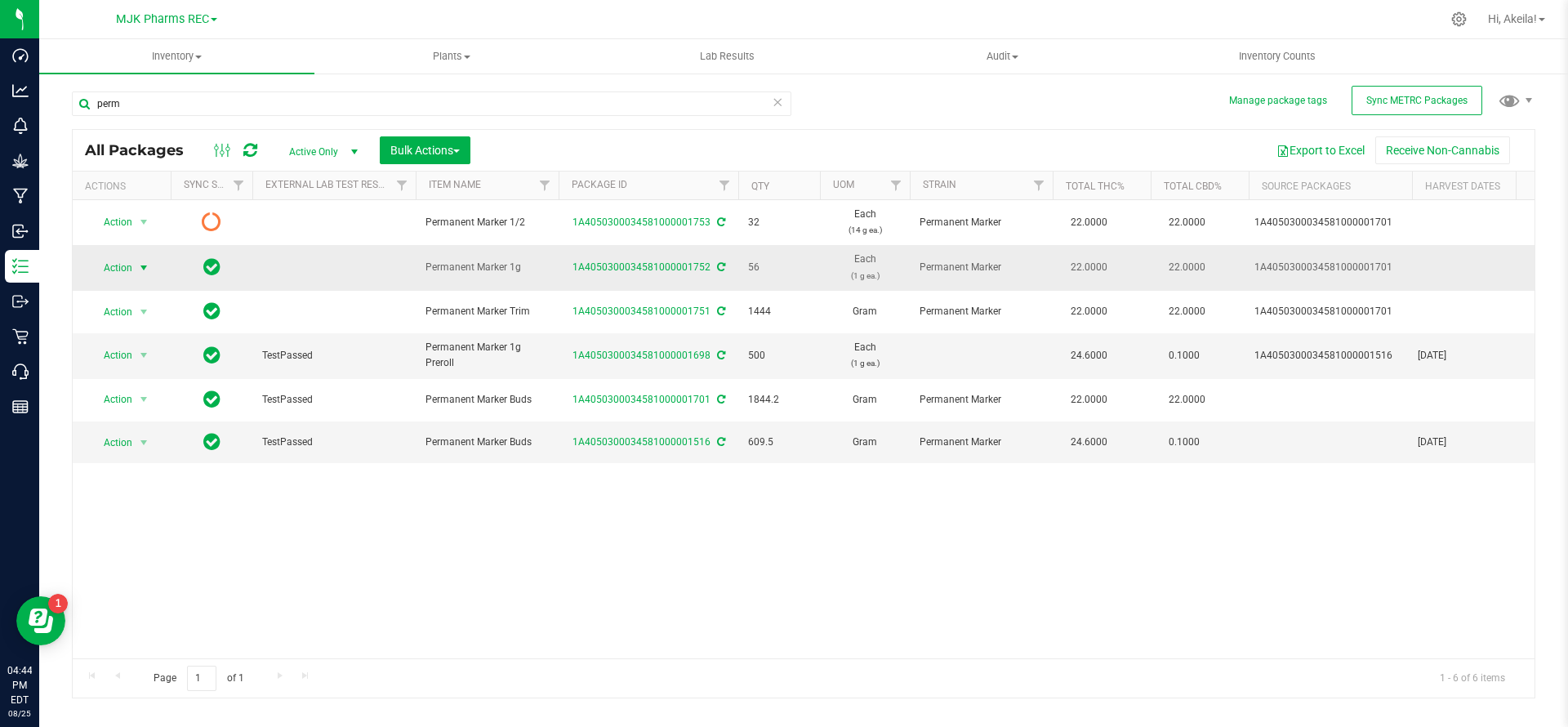
click at [146, 262] on span "select" at bounding box center [144, 268] width 13 height 13
click at [182, 440] on li "Print package label" at bounding box center [141, 451] width 103 height 45
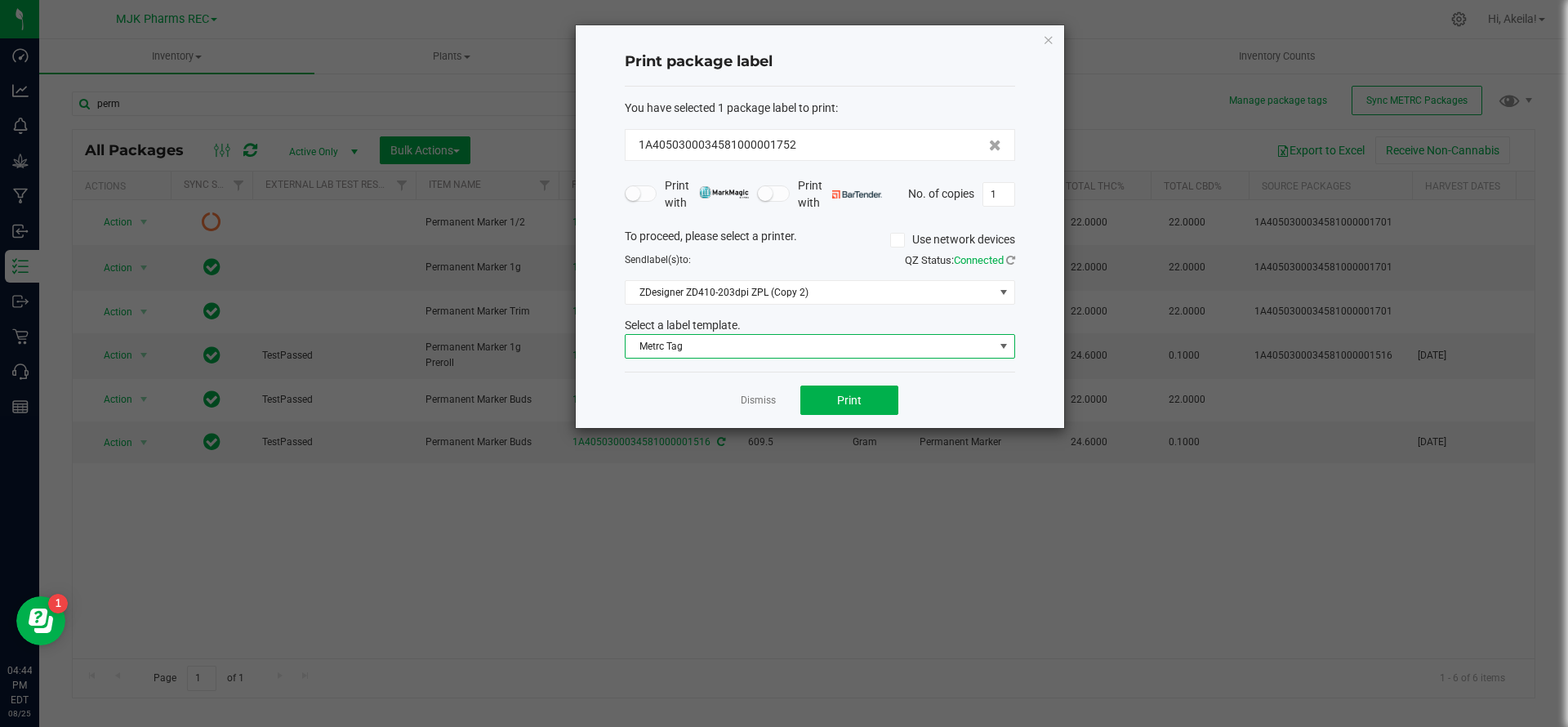
click at [959, 345] on span "Metrc Tag" at bounding box center [810, 346] width 369 height 23
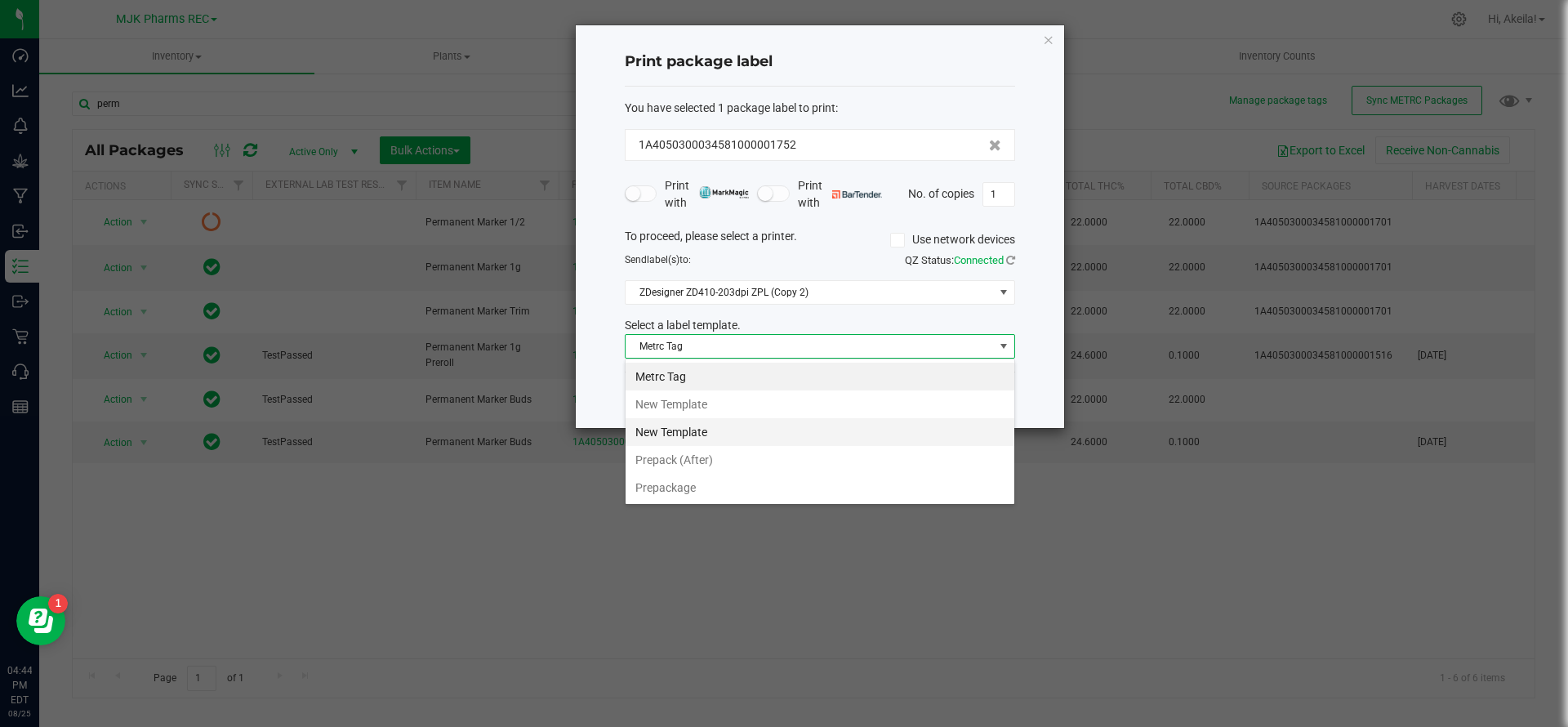
scroll to position [25, 390]
click at [769, 453] on li "Prepack (After)" at bounding box center [819, 459] width 388 height 27
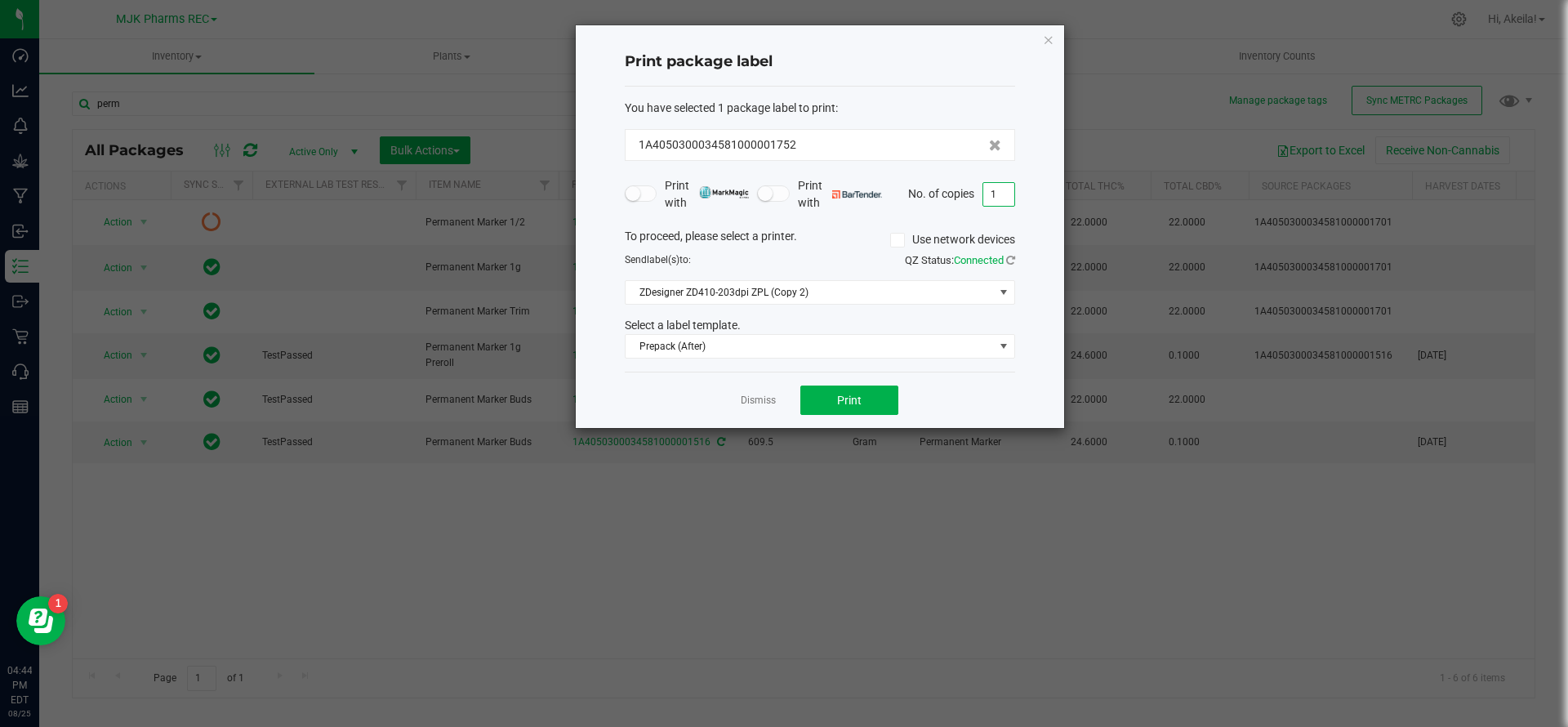
click at [998, 197] on input "1" at bounding box center [998, 194] width 31 height 23
type input "56"
click at [809, 396] on button "Print" at bounding box center [850, 400] width 98 height 29
click at [767, 392] on app-cancel-button "Dismiss" at bounding box center [757, 401] width 35 height 17
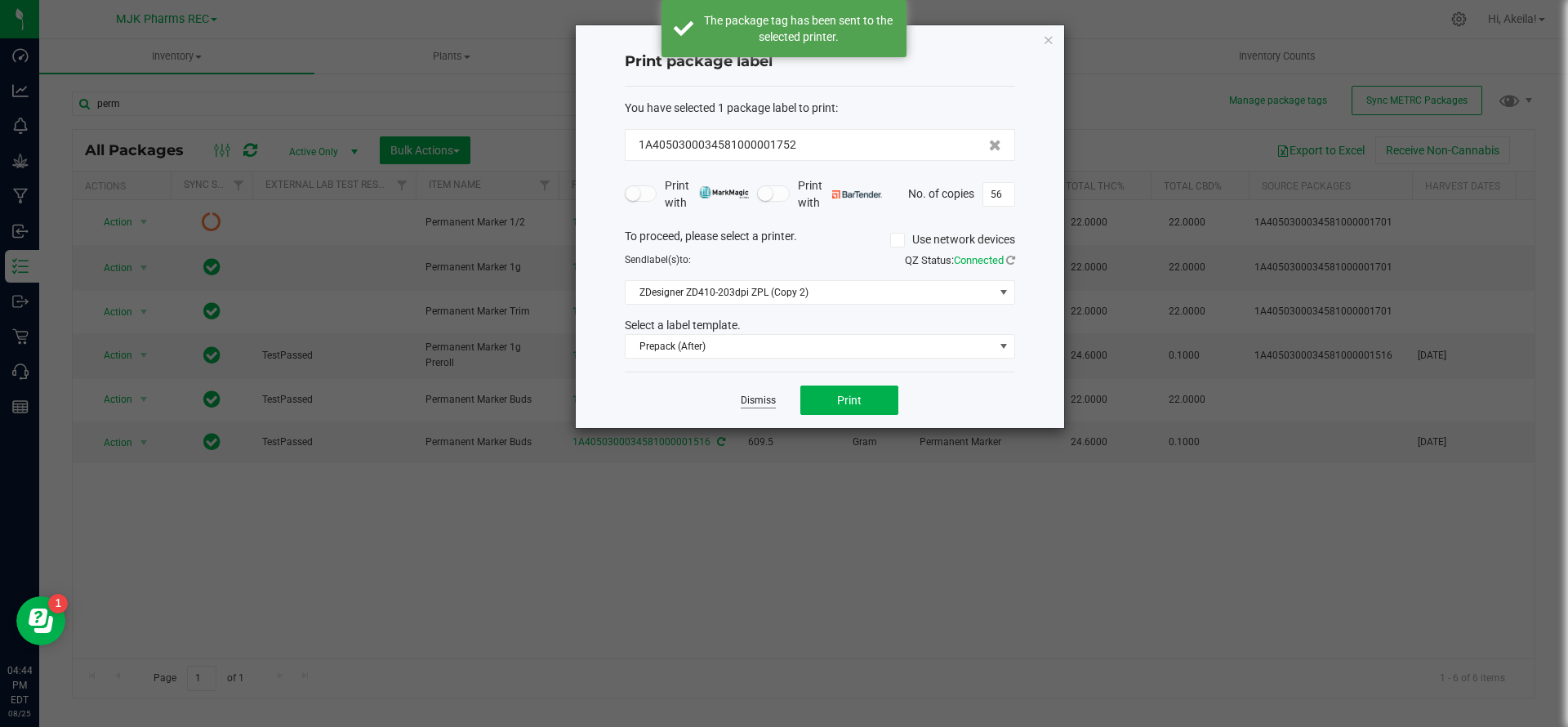
click at [769, 397] on link "Dismiss" at bounding box center [757, 400] width 35 height 14
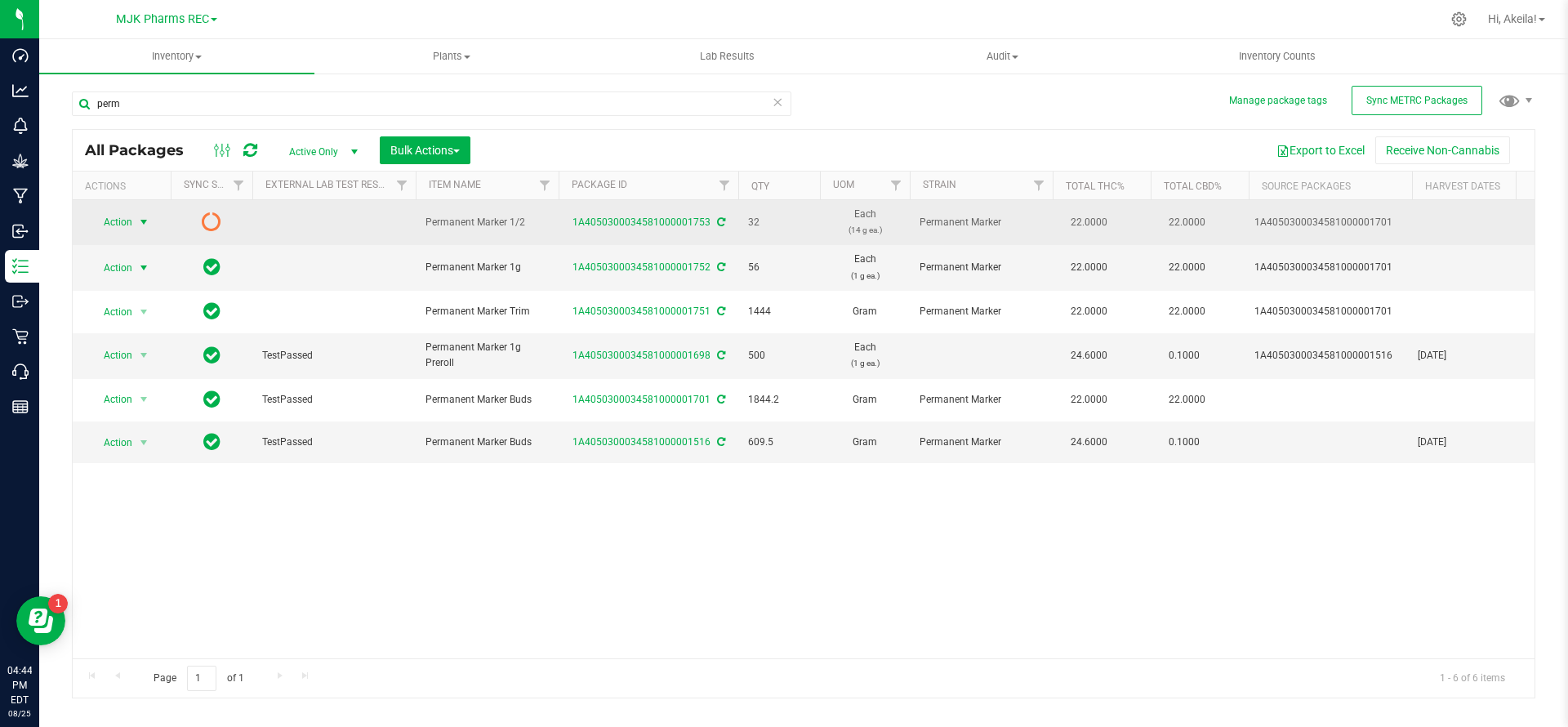
click at [129, 213] on span "Action" at bounding box center [111, 222] width 44 height 23
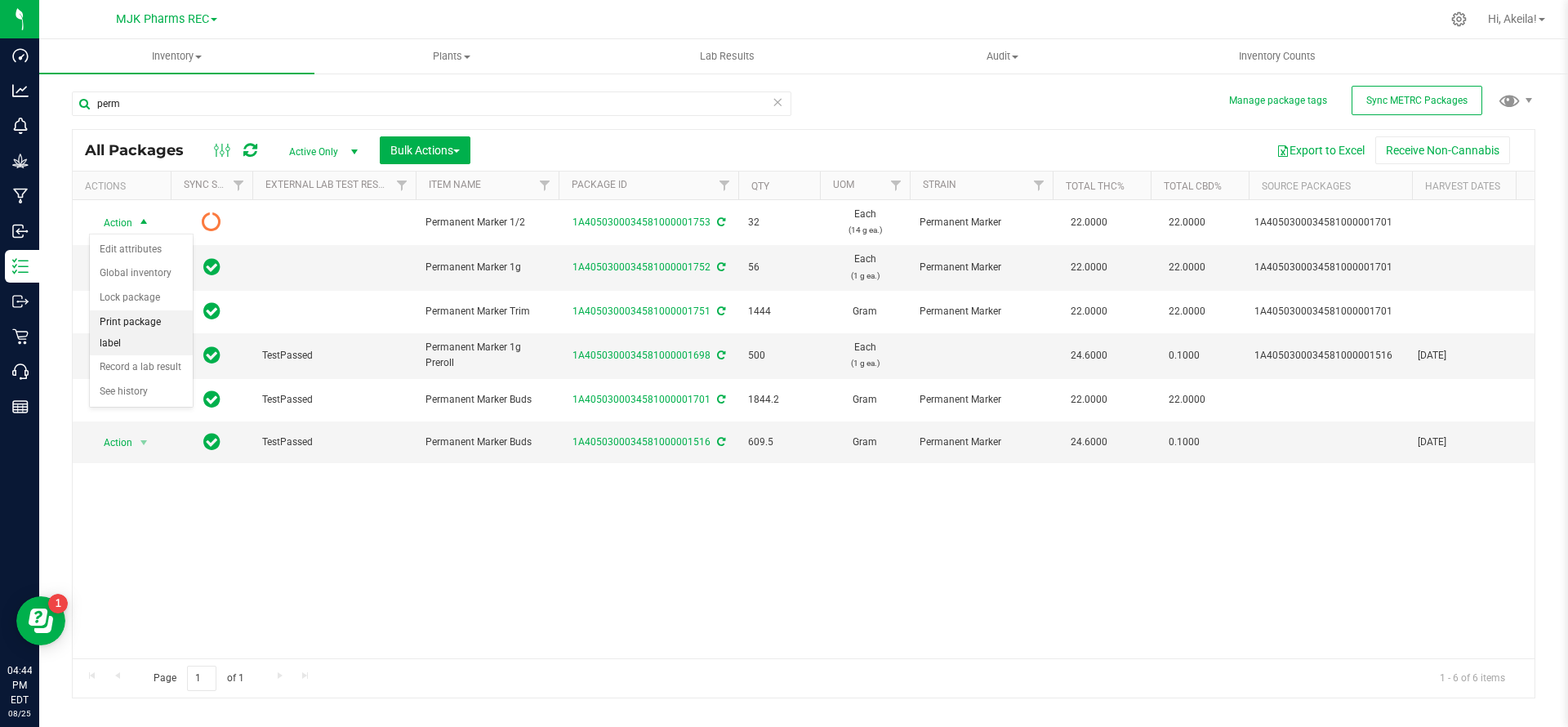
click at [175, 326] on li "Print package label" at bounding box center [141, 333] width 103 height 45
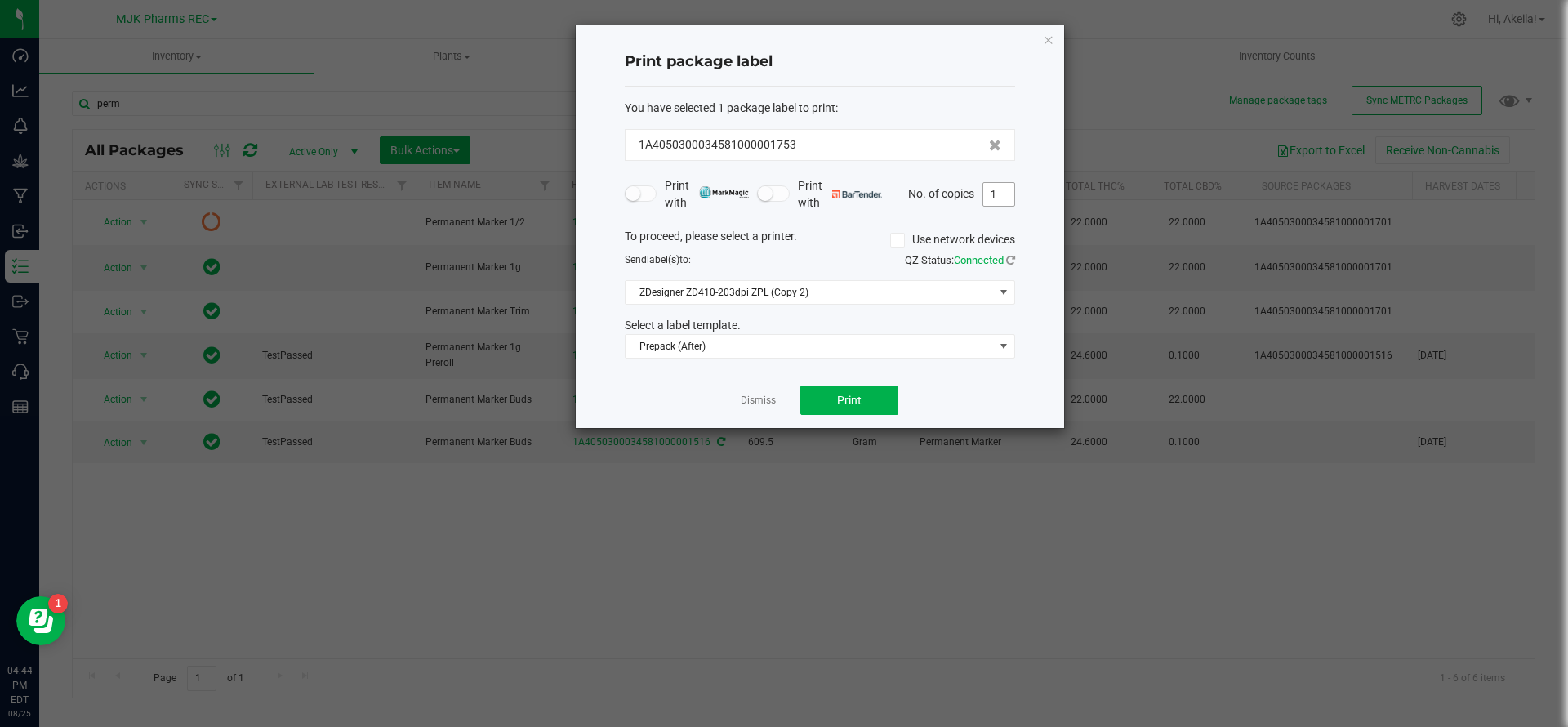
click at [1012, 195] on input "1" at bounding box center [998, 194] width 31 height 23
type input "32"
click at [867, 404] on button "Print" at bounding box center [850, 400] width 98 height 29
click at [754, 396] on link "Dismiss" at bounding box center [757, 400] width 35 height 14
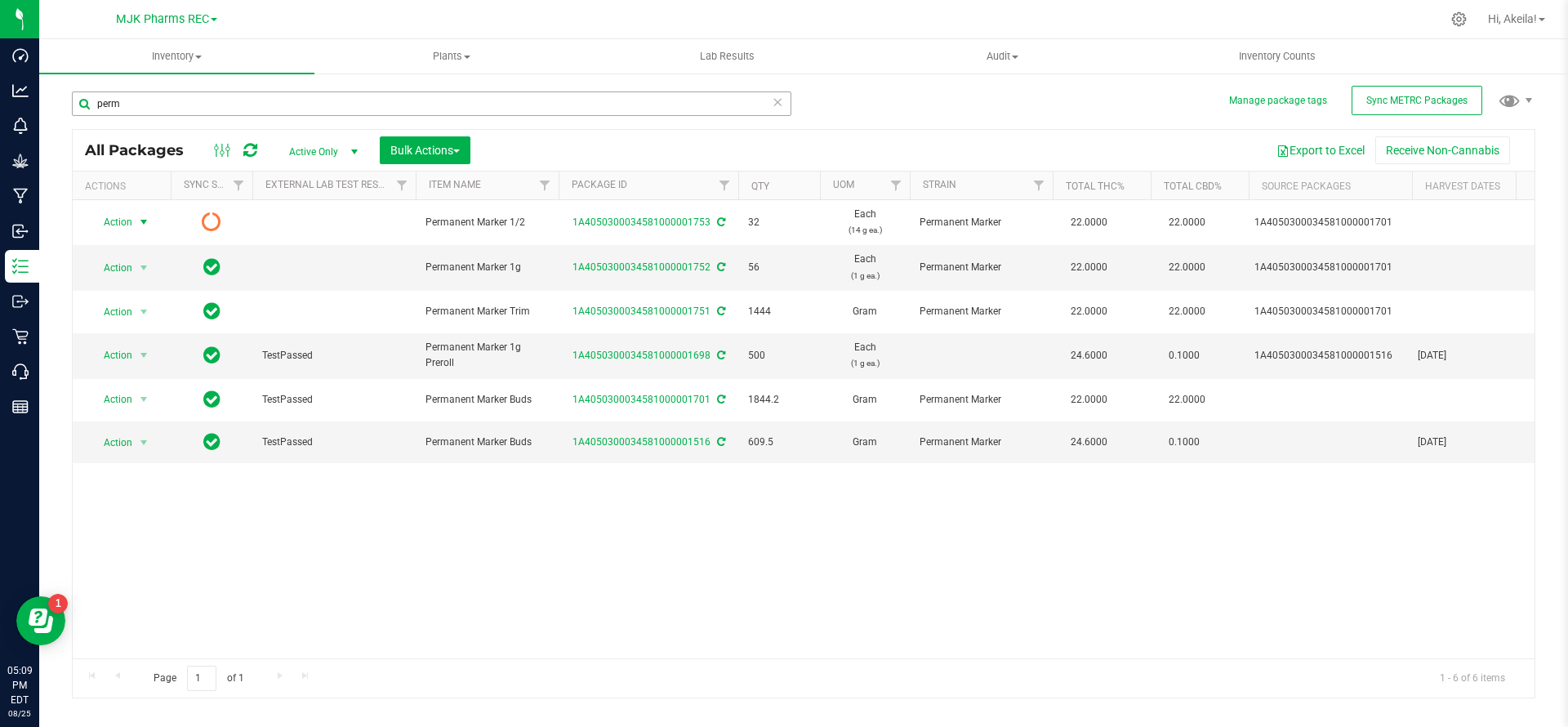
drag, startPoint x: 256, startPoint y: 87, endPoint x: 258, endPoint y: 98, distance: 11.2
click at [257, 95] on div "perm" at bounding box center [438, 102] width 732 height 52
click at [258, 100] on input "perm" at bounding box center [431, 104] width 719 height 25
type input "hemi"
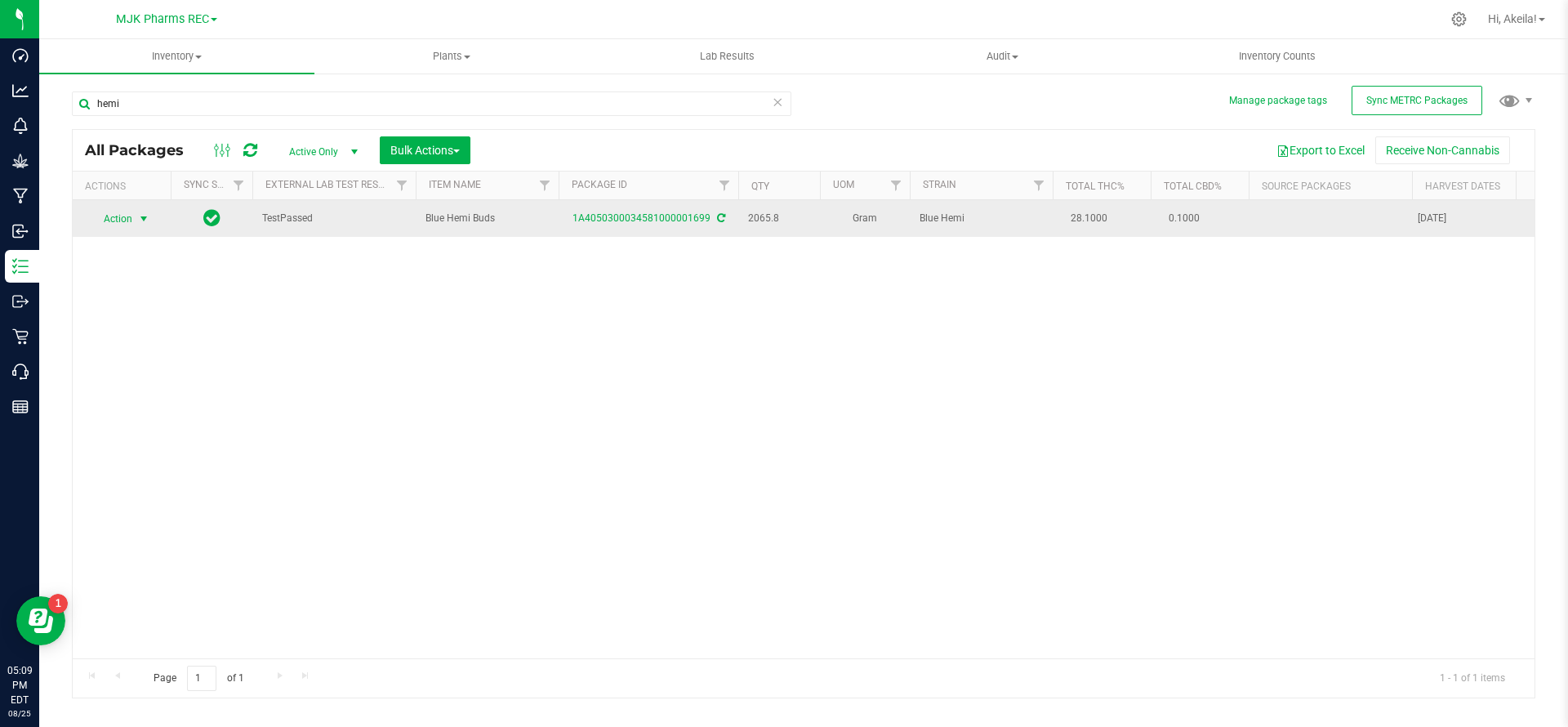
click at [111, 213] on span "Action" at bounding box center [111, 218] width 44 height 23
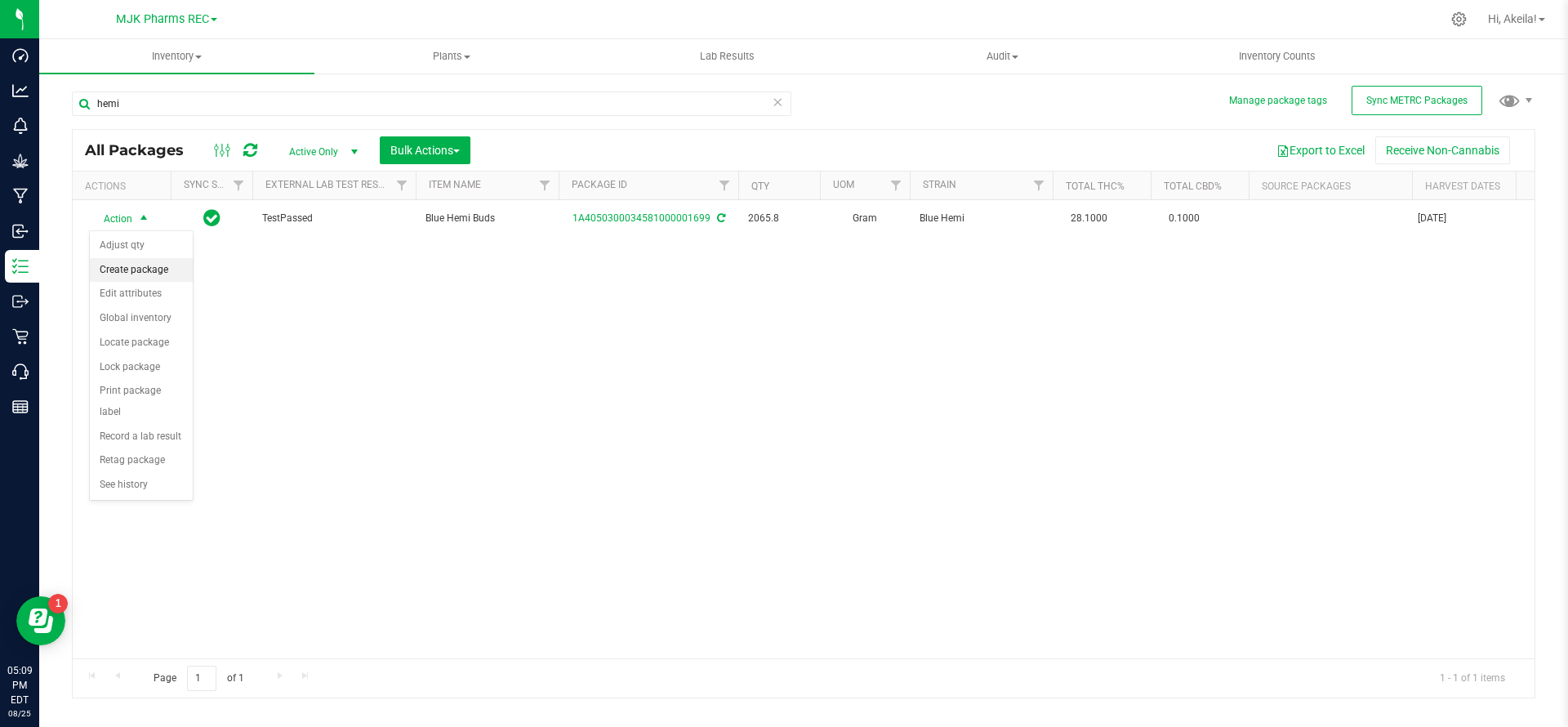
click at [135, 261] on li "Create package" at bounding box center [141, 270] width 103 height 25
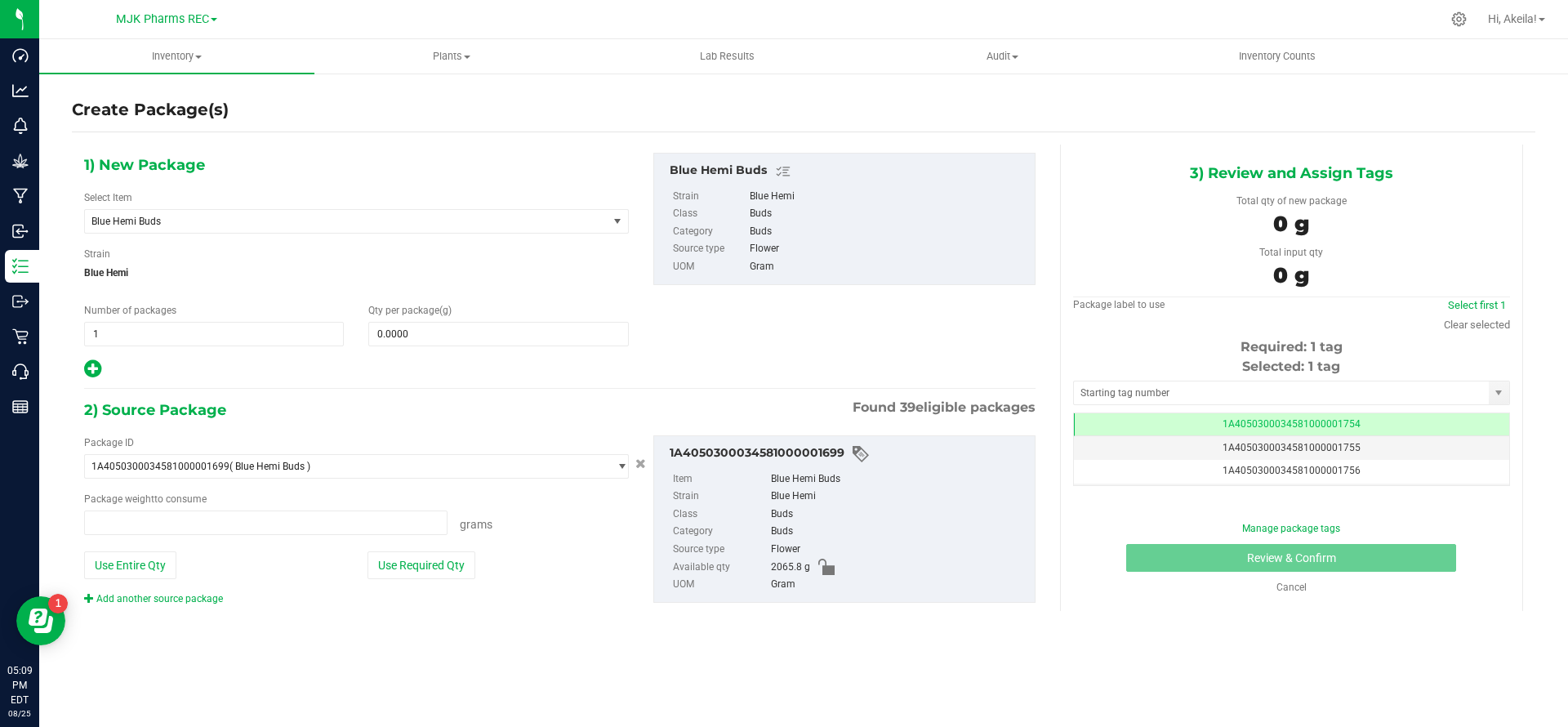
type input "0.0000 g"
click at [294, 219] on span "Blue Hemi Buds" at bounding box center [336, 221] width 489 height 11
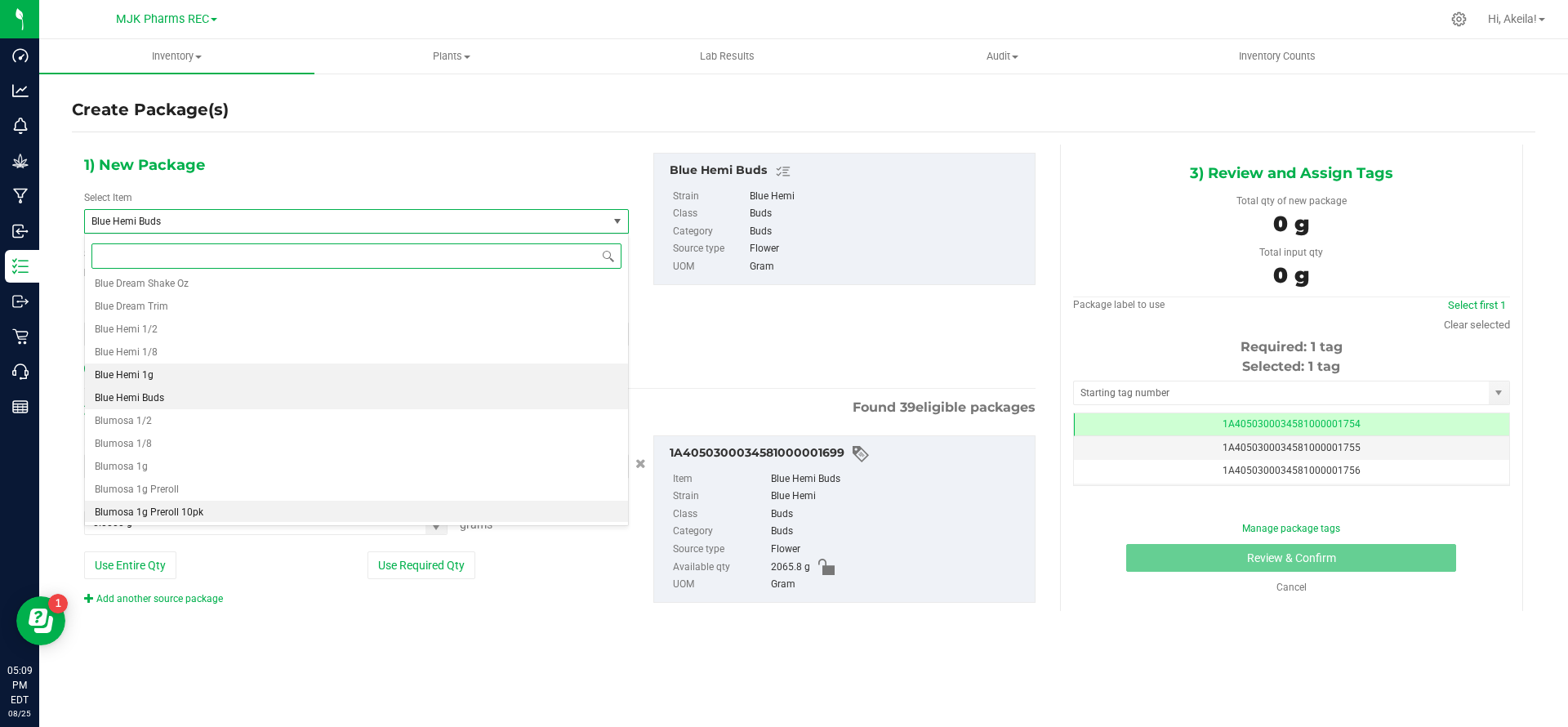
scroll to position [1661, 0]
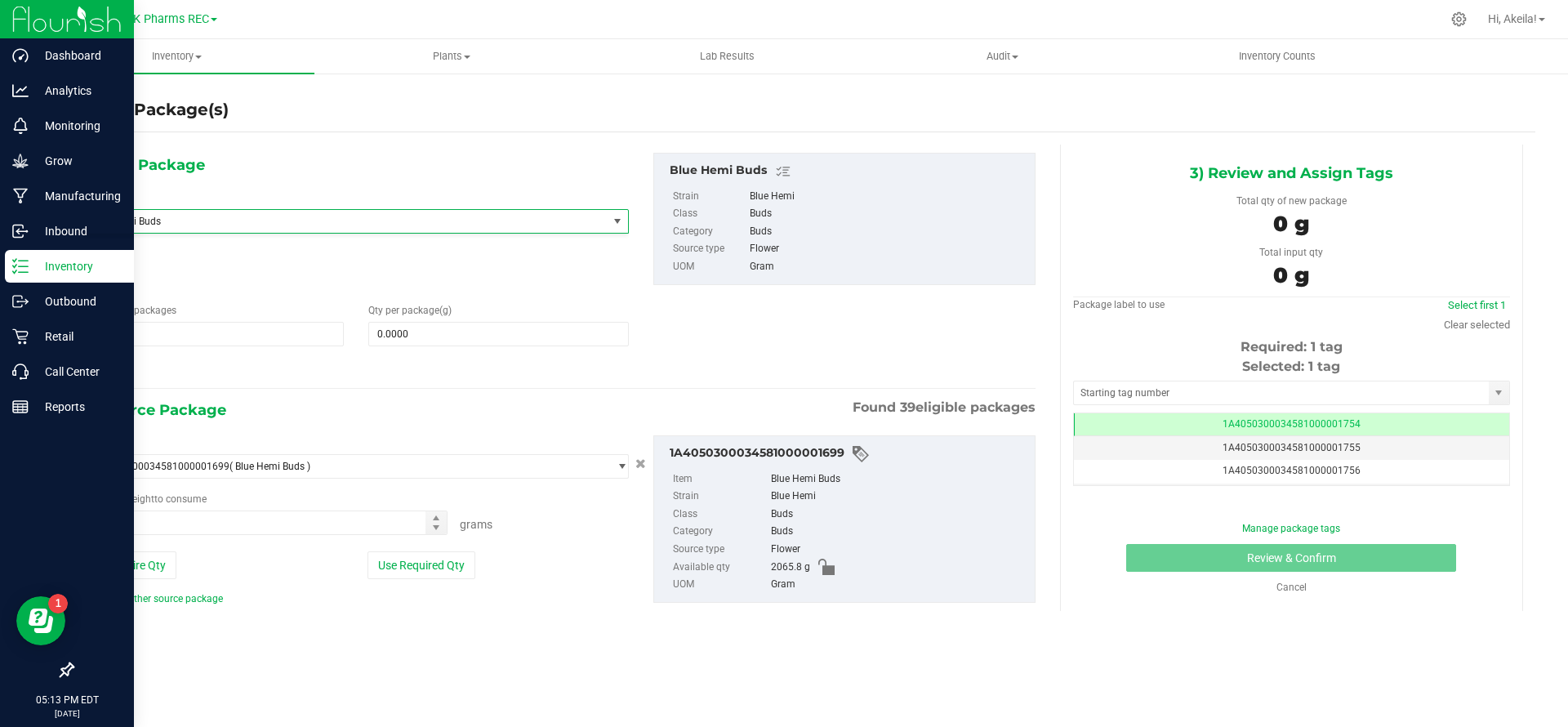
click at [39, 272] on p "Inventory" at bounding box center [78, 266] width 98 height 20
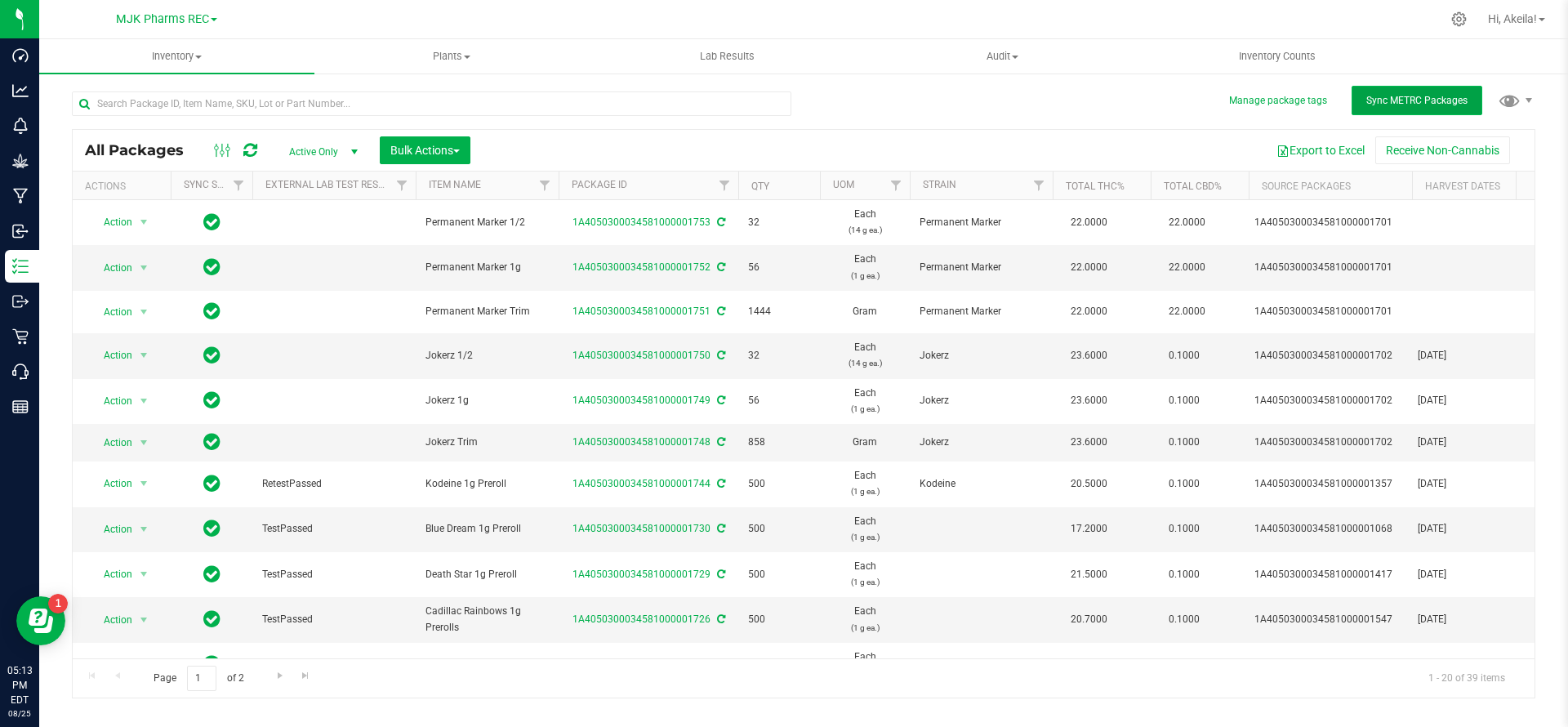
click at [1413, 111] on button "Sync METRC Packages" at bounding box center [1417, 100] width 130 height 29
click at [471, 105] on input "text" at bounding box center [431, 104] width 719 height 25
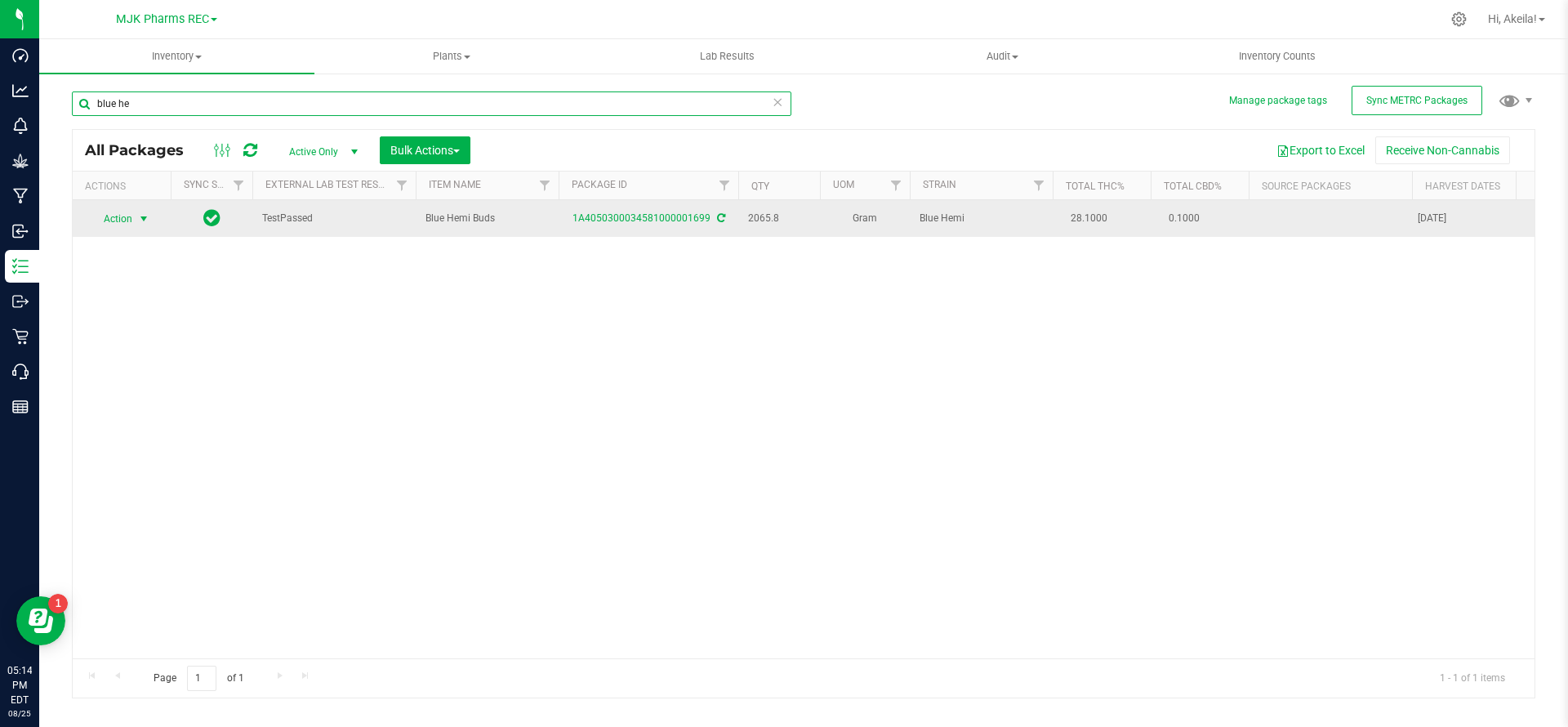
type input "blue he"
click at [141, 228] on span "select" at bounding box center [145, 218] width 21 height 23
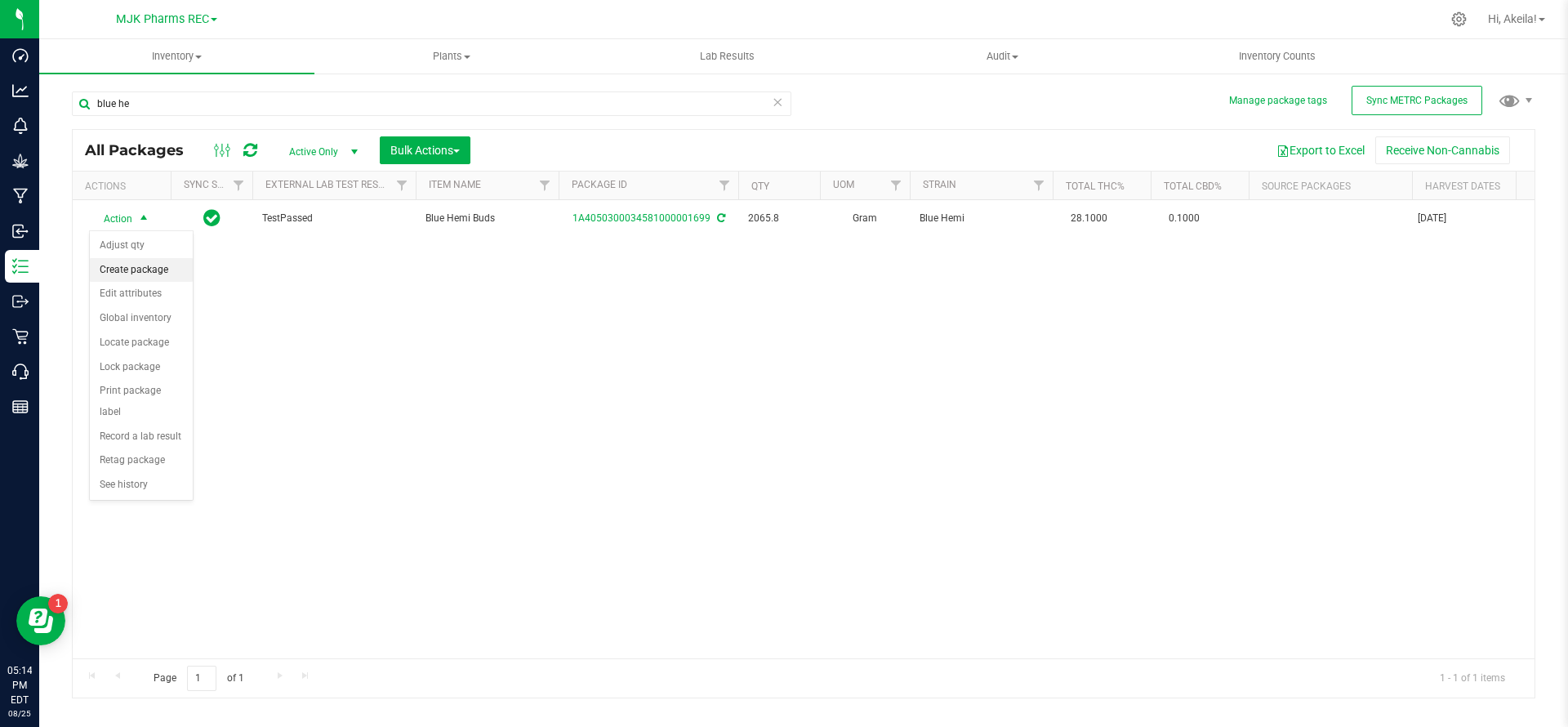
click at [171, 279] on li "Create package" at bounding box center [141, 270] width 103 height 25
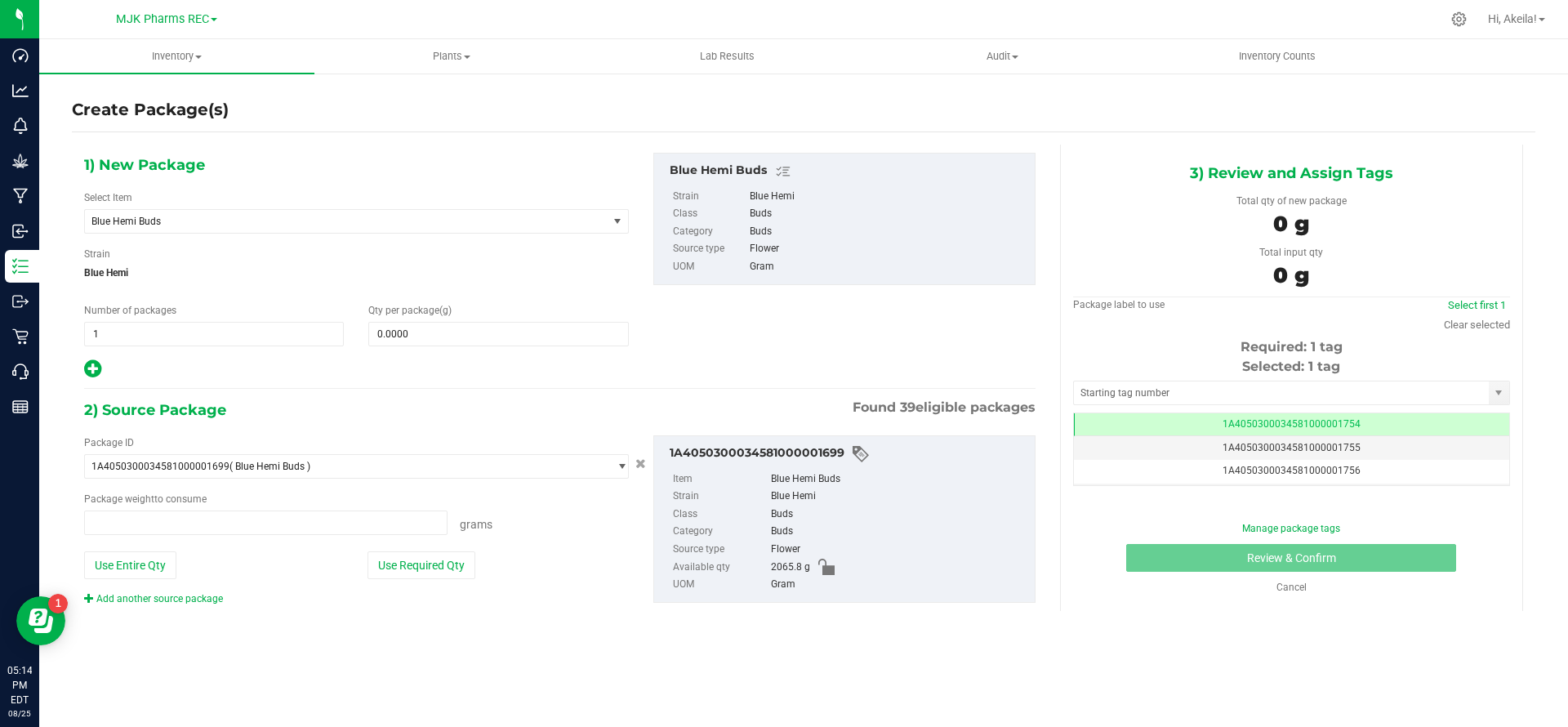
type input "0.0000 g"
click at [411, 210] on span "Blue Hemi Buds" at bounding box center [346, 221] width 523 height 23
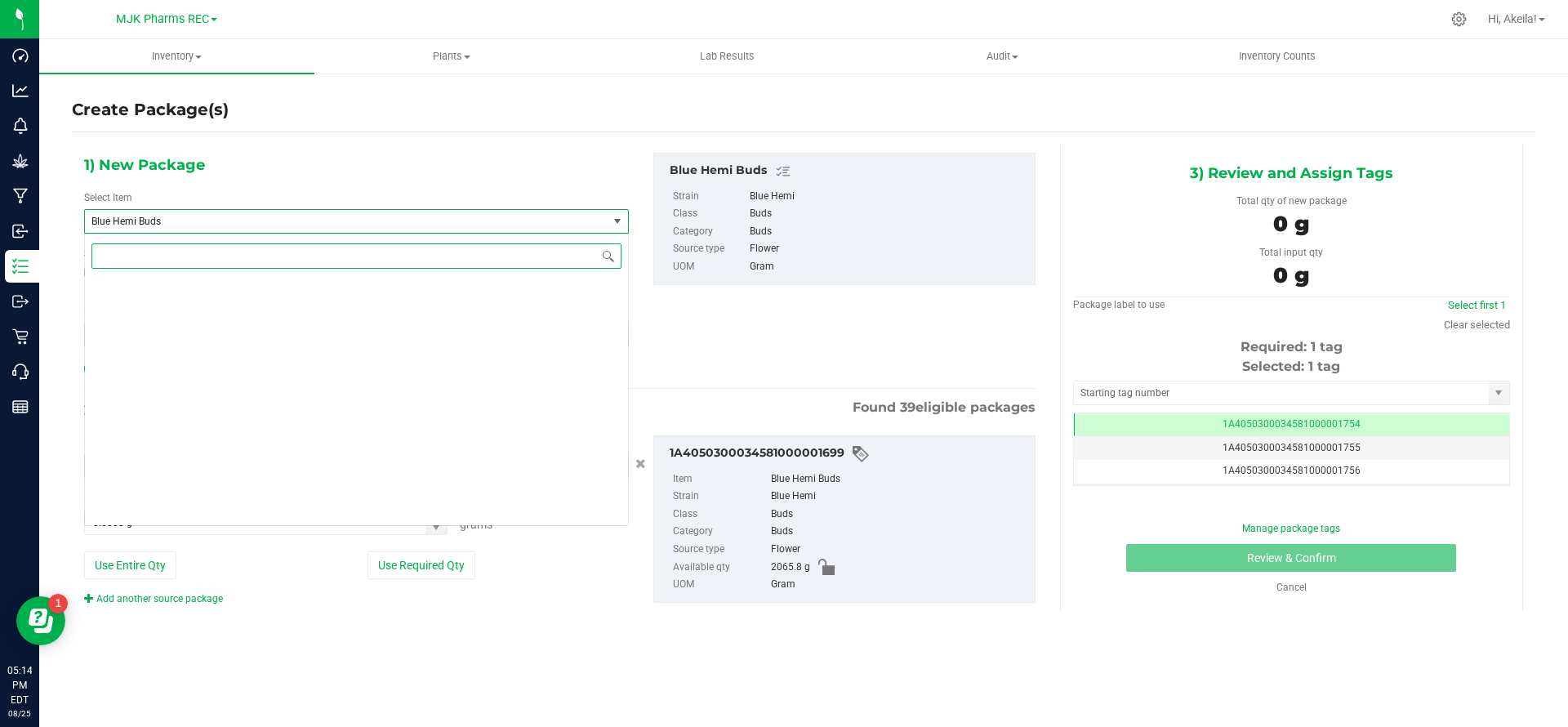
scroll to position [1784, 0]
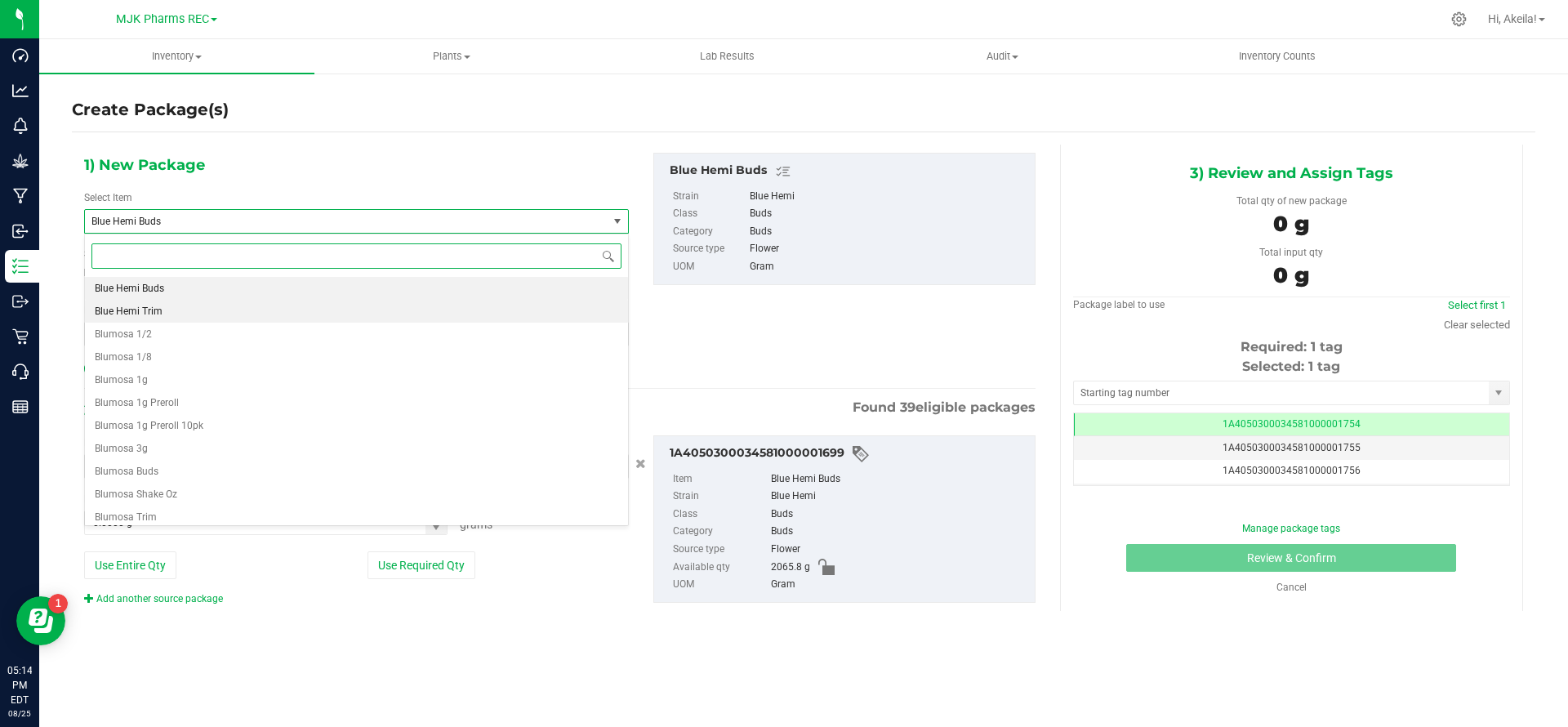
click at [281, 320] on li "Blue Hemi Trim" at bounding box center [356, 311] width 543 height 23
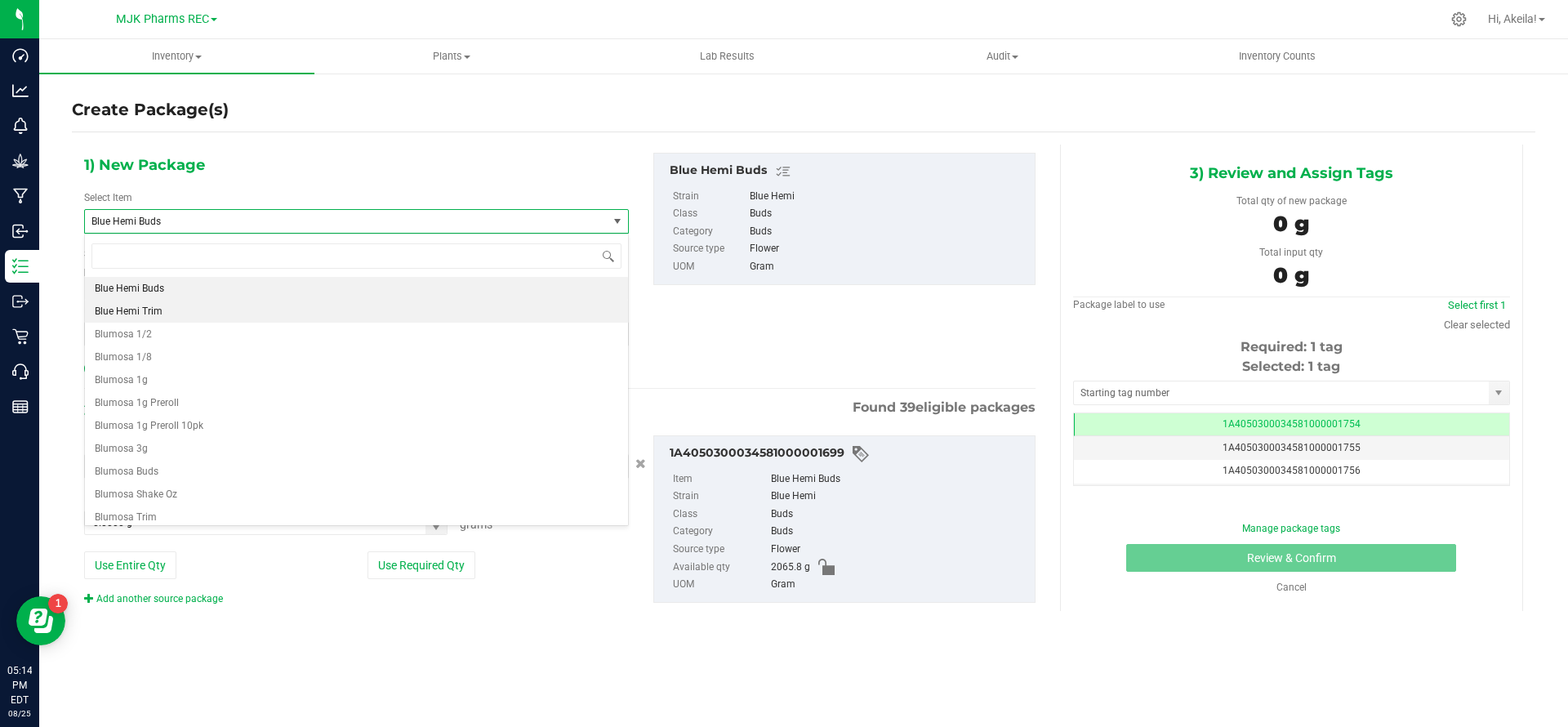
type input "0.0000"
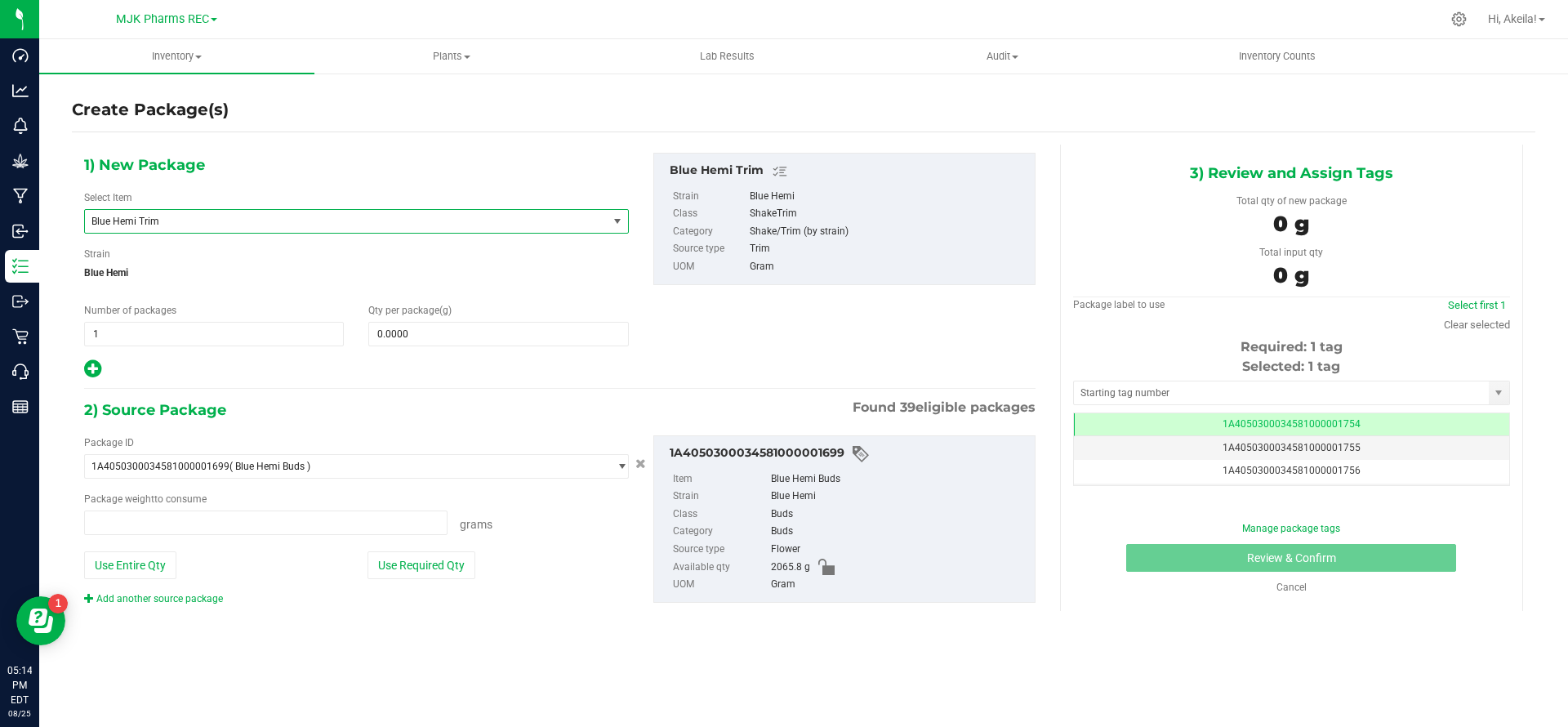
type input "0.0000 g"
click at [442, 330] on span at bounding box center [498, 334] width 260 height 25
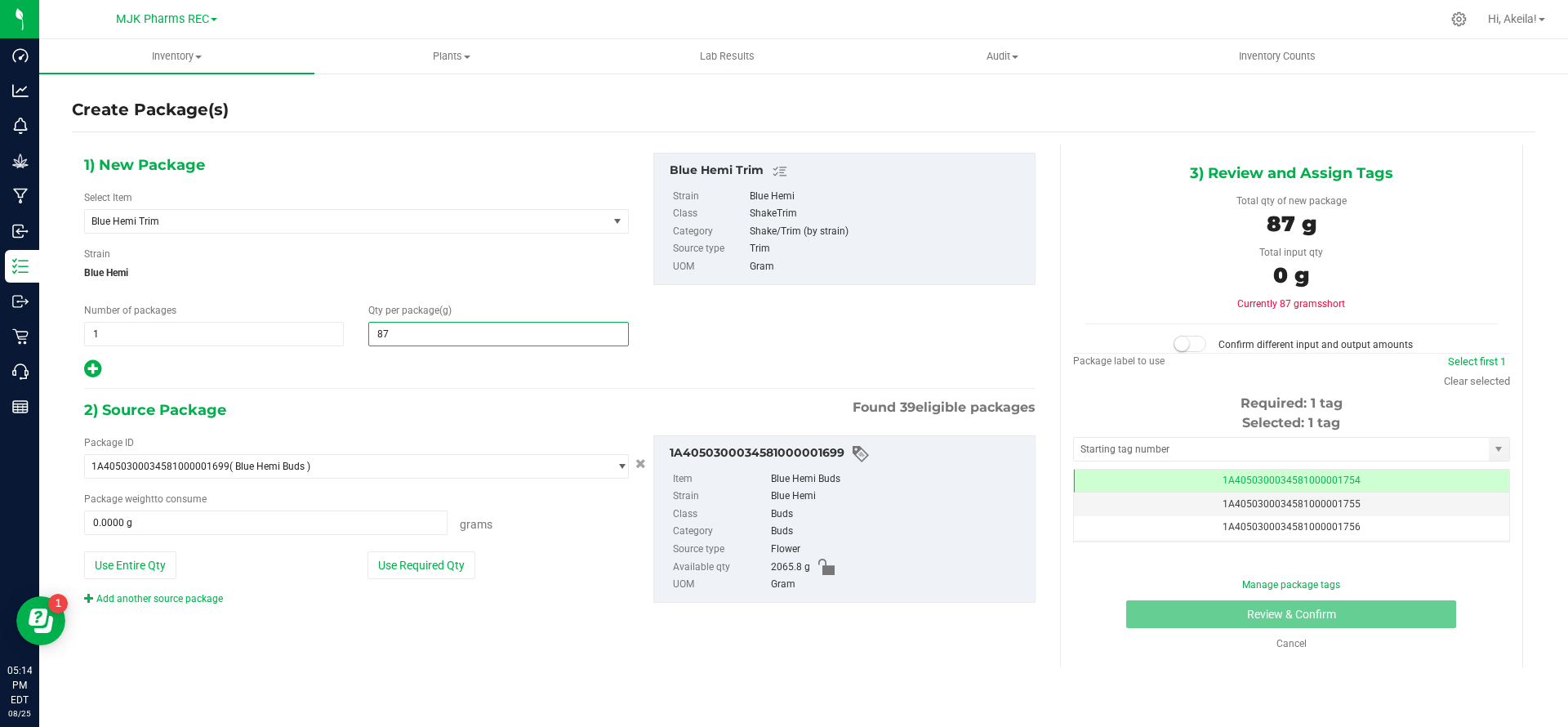
type input "874"
type input "874.0000"
click at [388, 564] on button "Use Required Qty" at bounding box center [422, 564] width 108 height 27
type input "874.0000 g"
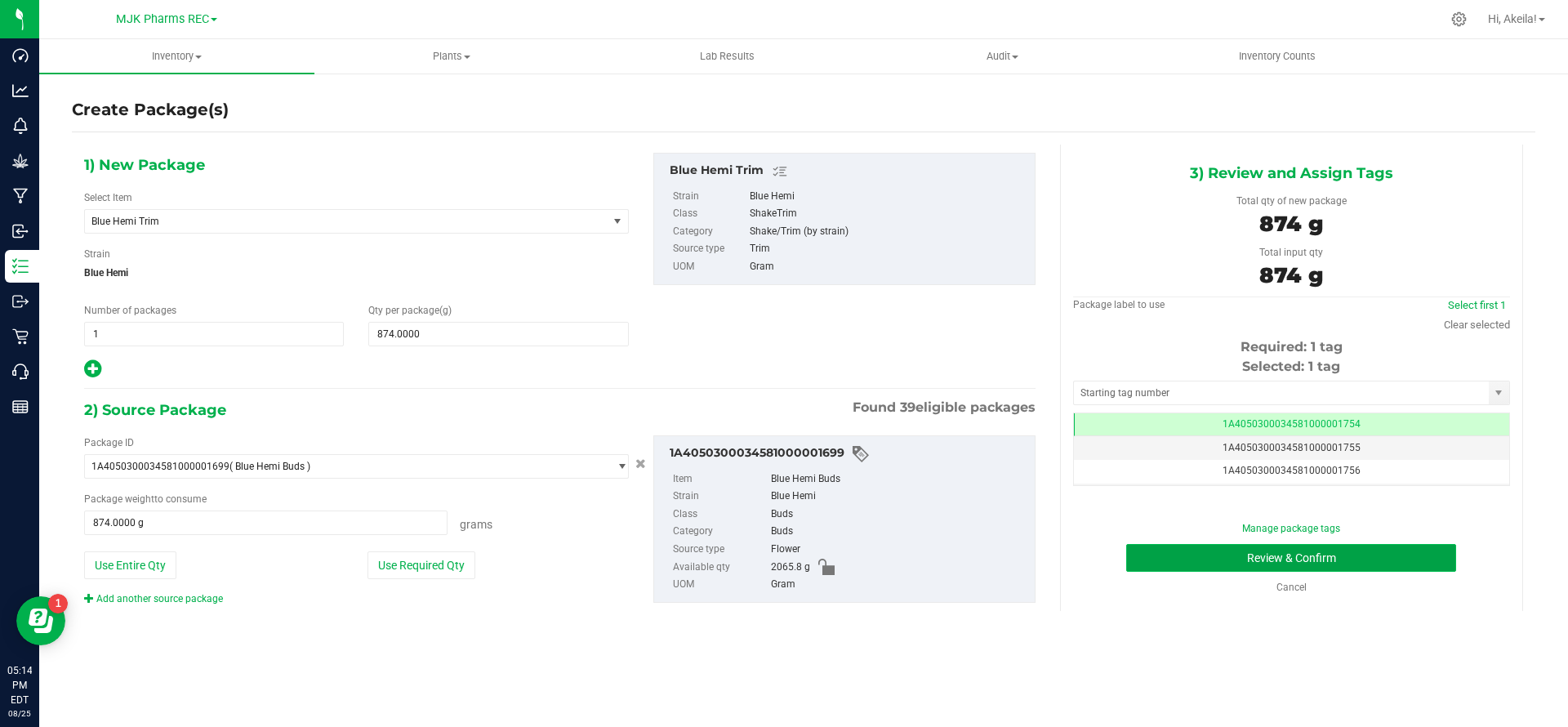
click at [1383, 552] on button "Review & Confirm" at bounding box center [1290, 557] width 330 height 27
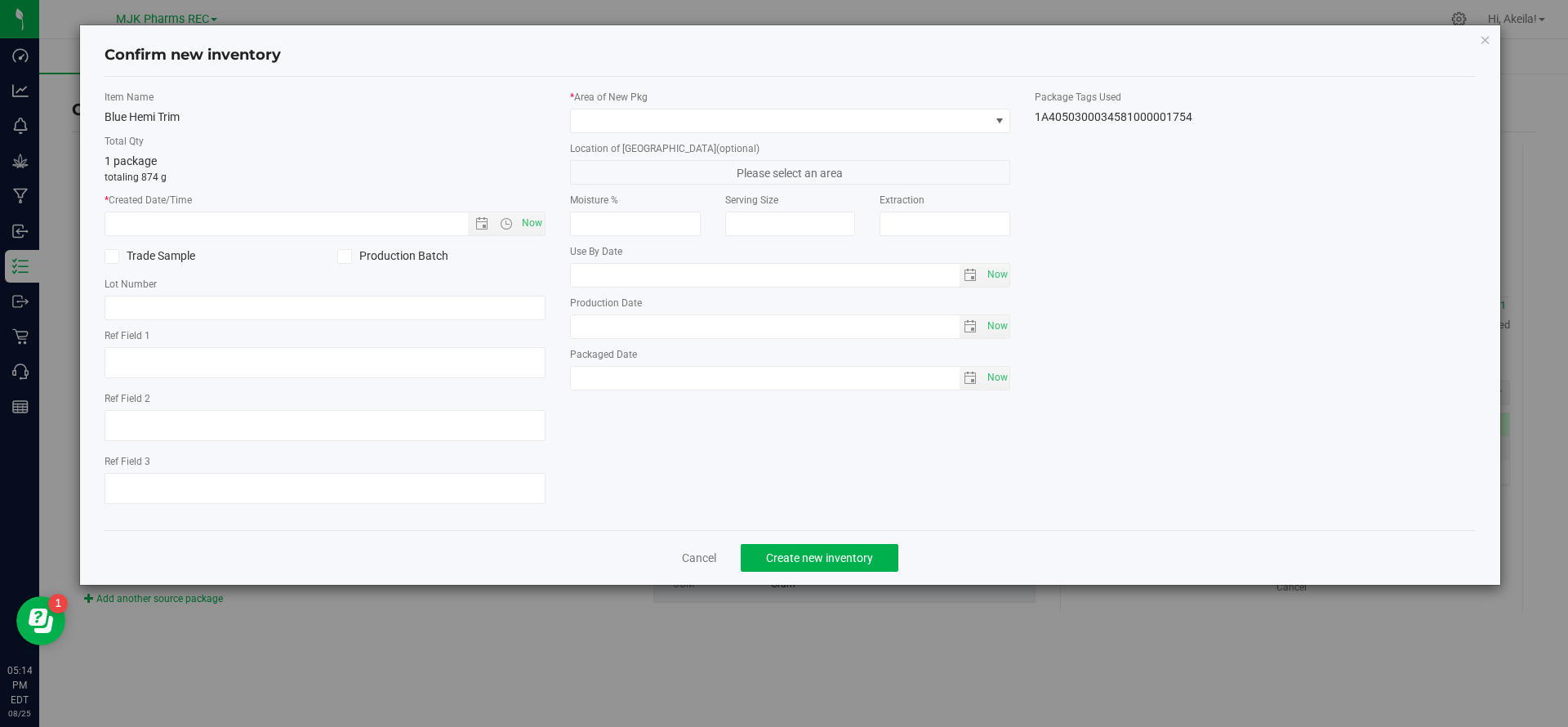
click at [539, 207] on div "* Created Date/Time Now" at bounding box center [325, 215] width 440 height 43
click at [533, 224] on span "Now" at bounding box center [531, 223] width 27 height 24
type input "[DATE] 5:14 PM"
drag, startPoint x: 641, startPoint y: 111, endPoint x: 645, endPoint y: 118, distance: 8.1
click at [642, 111] on span at bounding box center [780, 121] width 419 height 23
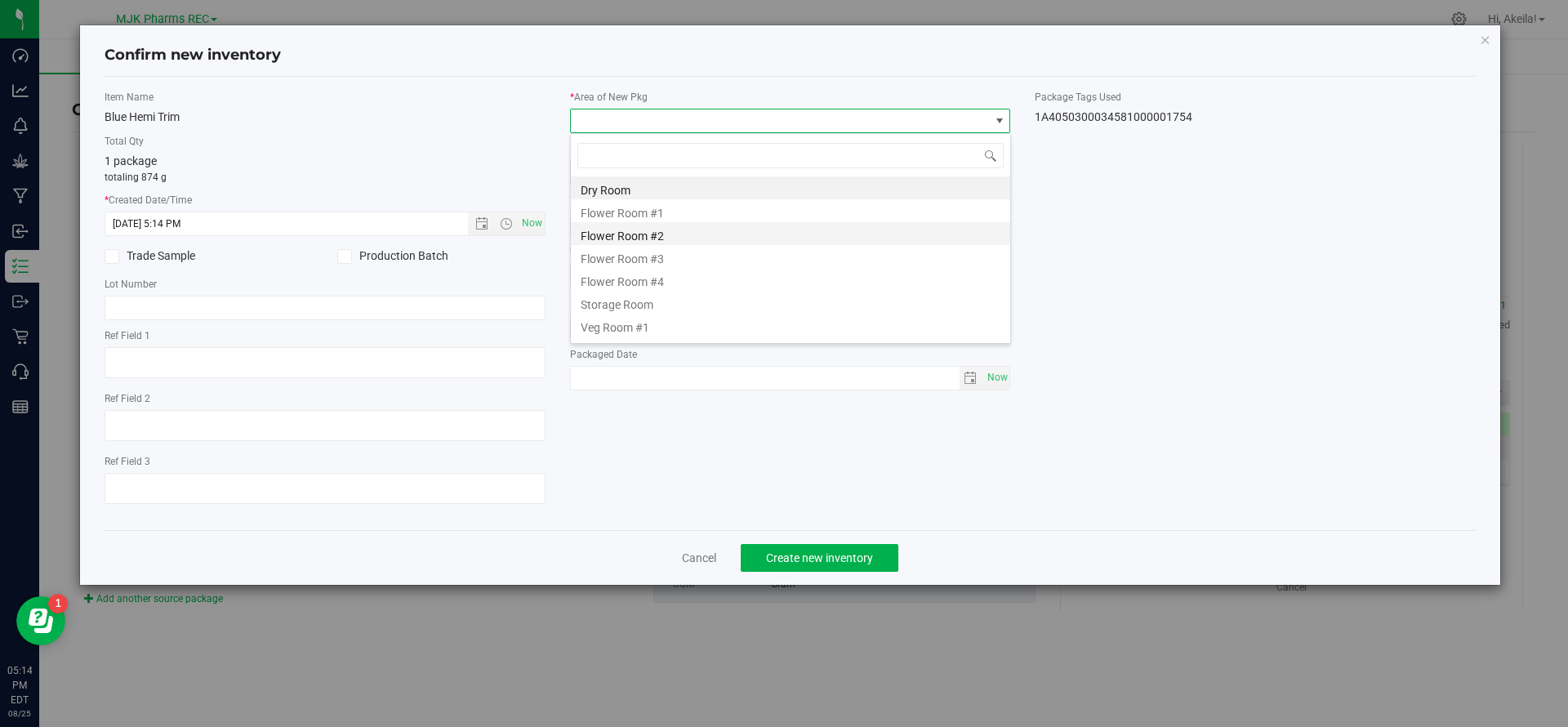
scroll to position [25, 440]
click at [632, 311] on li "Storage Room" at bounding box center [790, 303] width 439 height 23
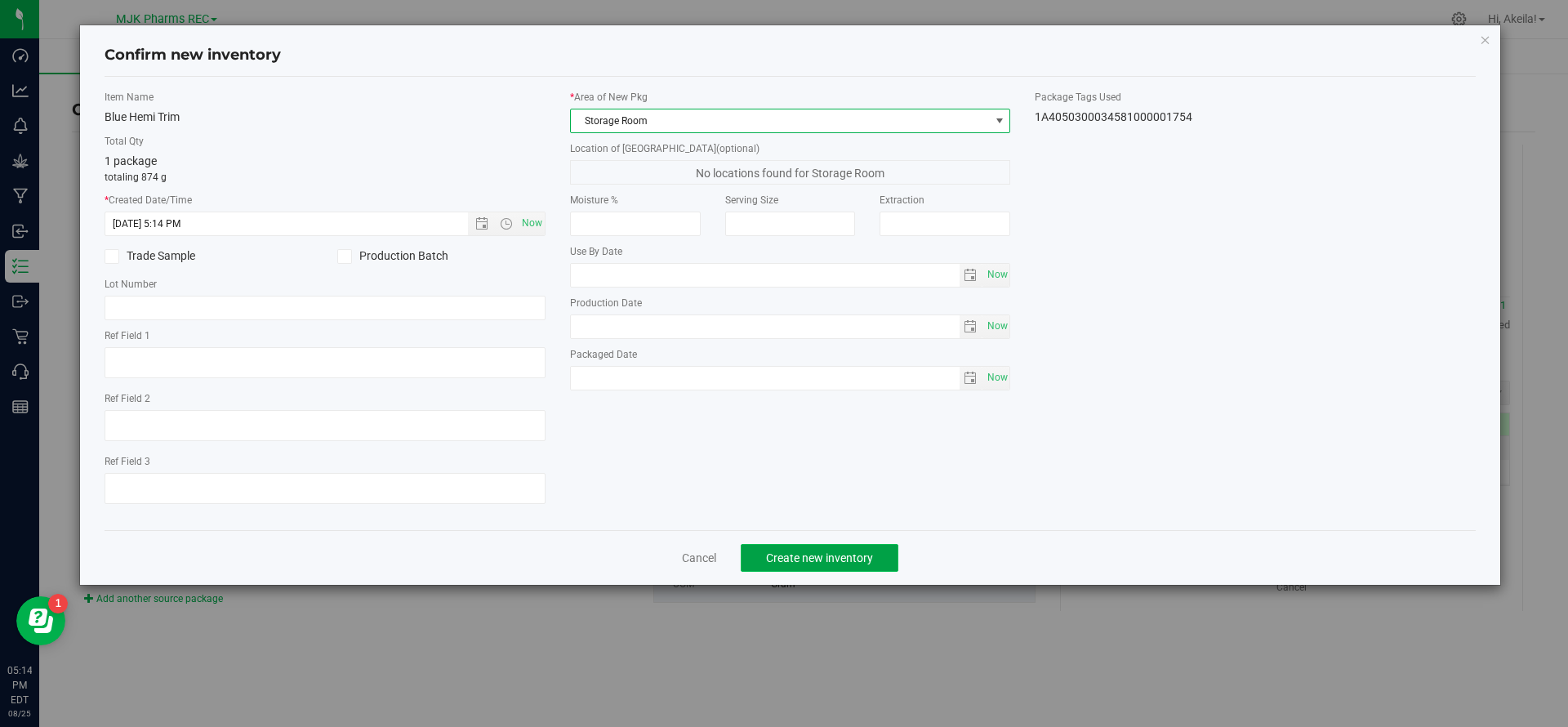
click at [783, 551] on span "Create new inventory" at bounding box center [818, 558] width 107 height 13
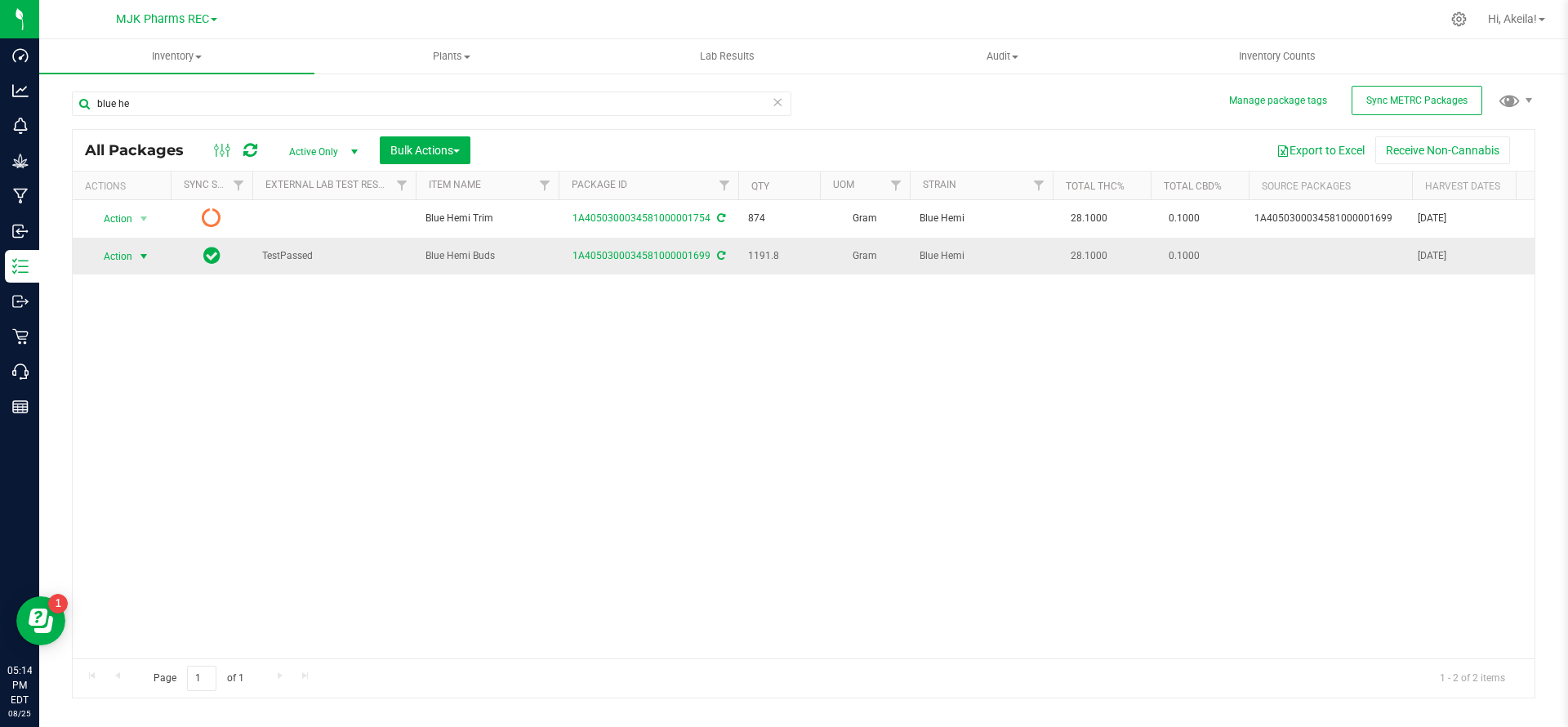
click at [140, 260] on span "select" at bounding box center [144, 256] width 13 height 13
click at [146, 305] on li "Create package" at bounding box center [141, 308] width 103 height 25
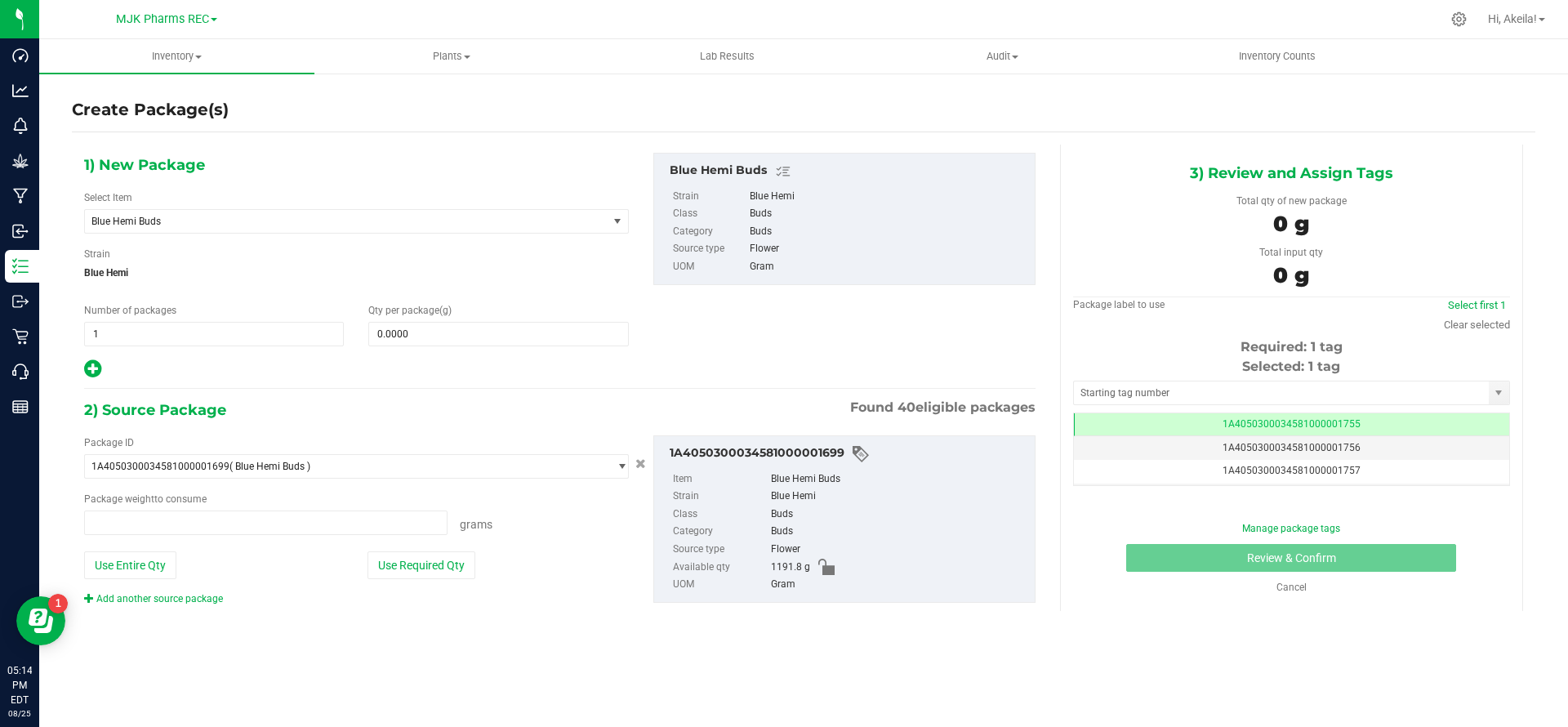
type input "0.0000 g"
click at [446, 255] on div "Strain Blue Hemi" at bounding box center [356, 268] width 544 height 43
click at [453, 240] on div "1) New Package Select Item Blue Hemi Buds 007 007 Buds 007 Buds Pre-Packaged 00…" at bounding box center [356, 267] width 569 height 227
click at [463, 222] on span "Blue Hemi Buds" at bounding box center [336, 221] width 489 height 11
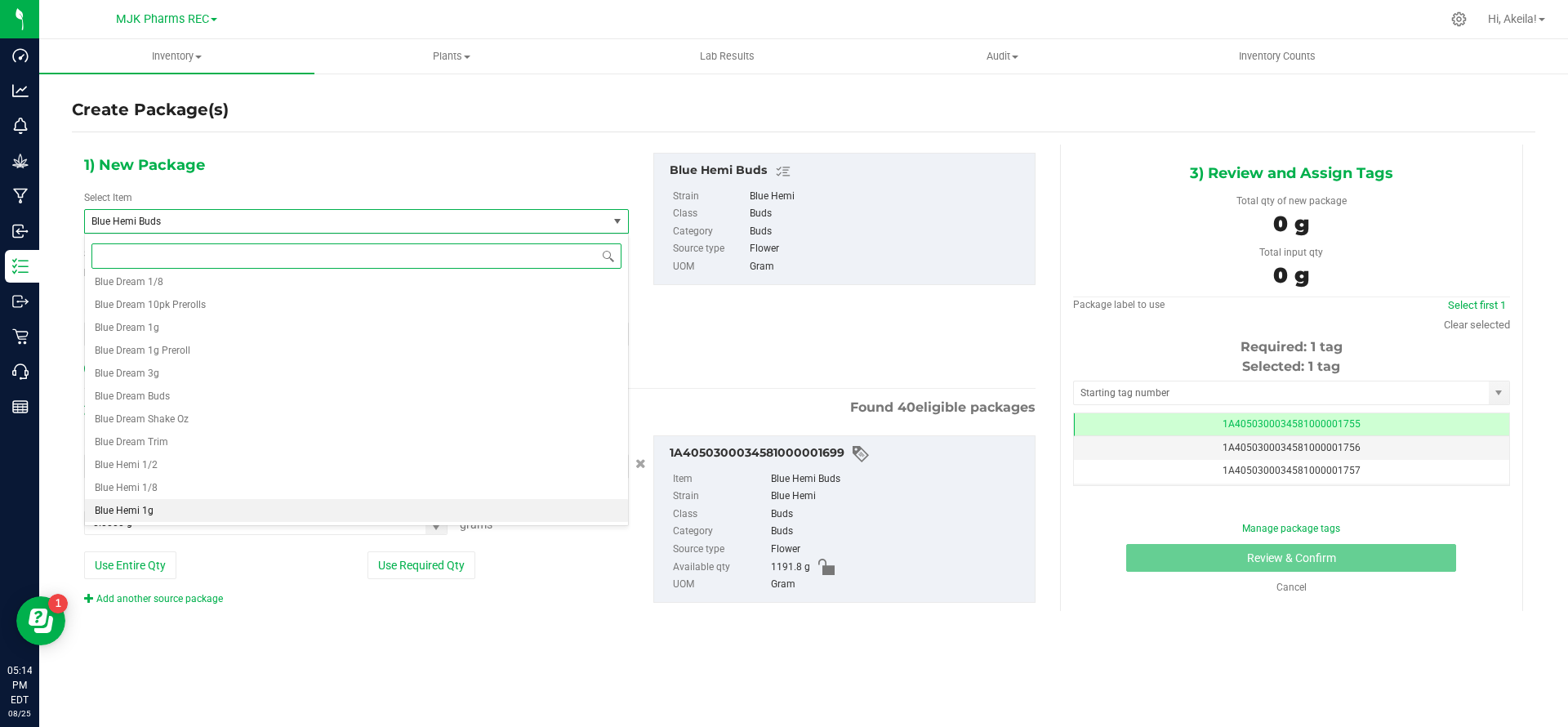
click at [219, 502] on li "Blue Hemi 1g" at bounding box center [356, 511] width 543 height 23
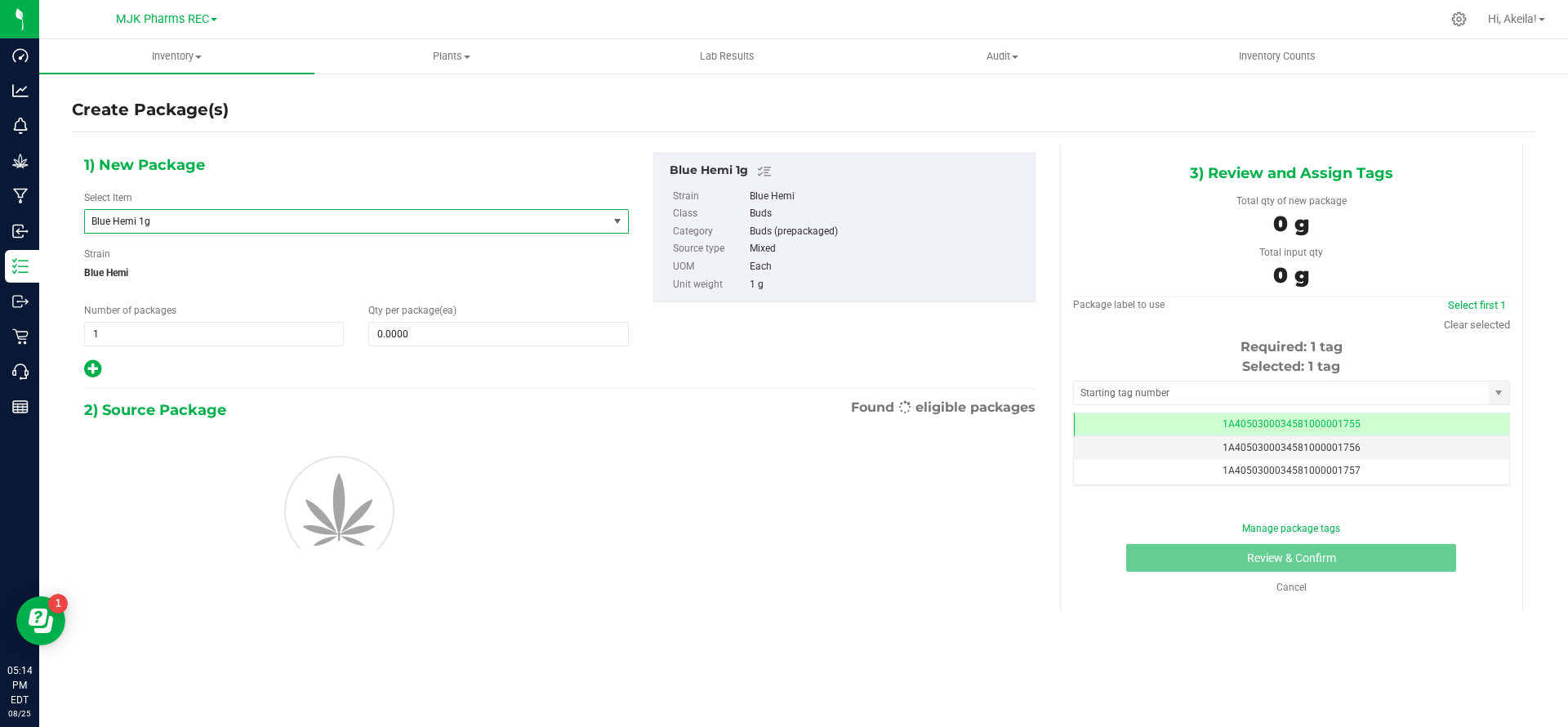
type input "0"
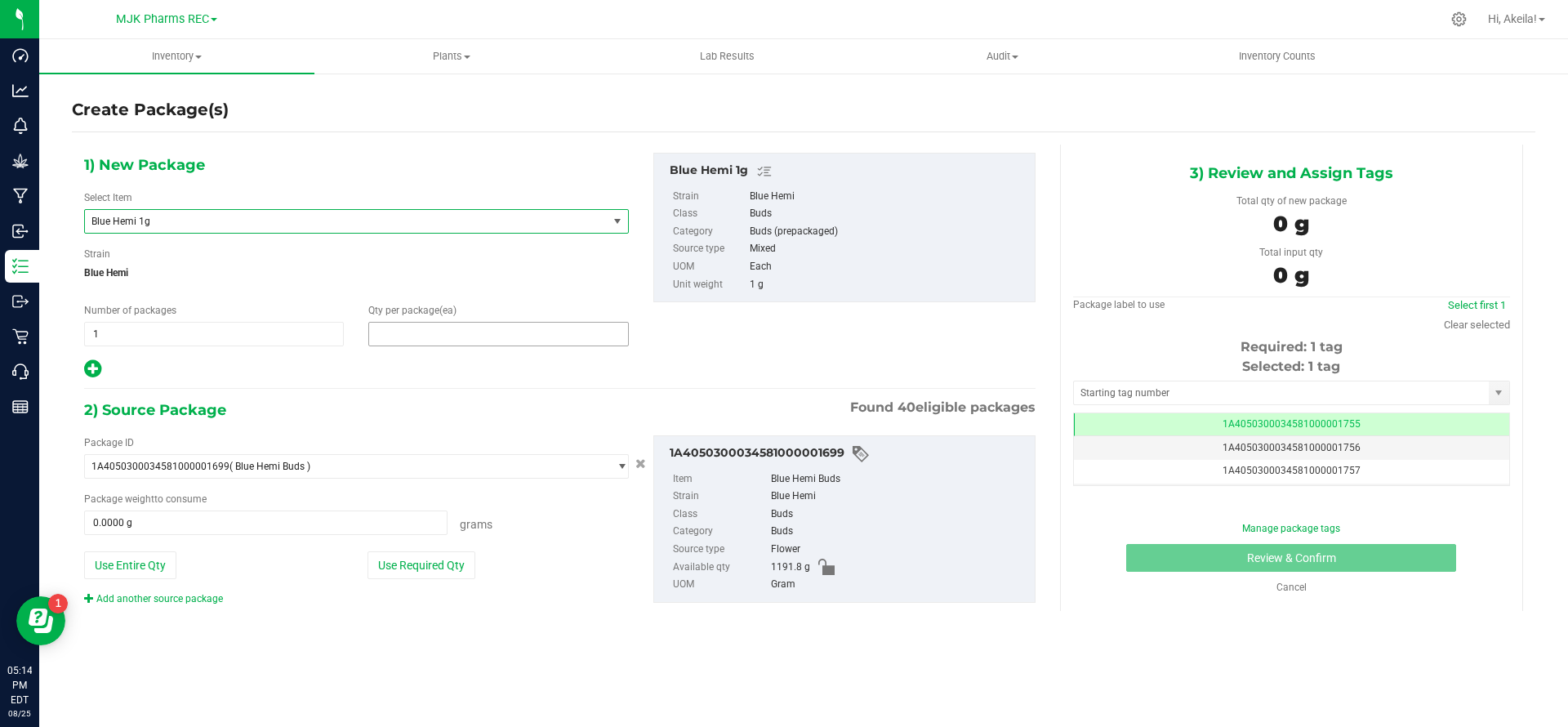
click at [421, 333] on span at bounding box center [498, 334] width 260 height 25
type input "56"
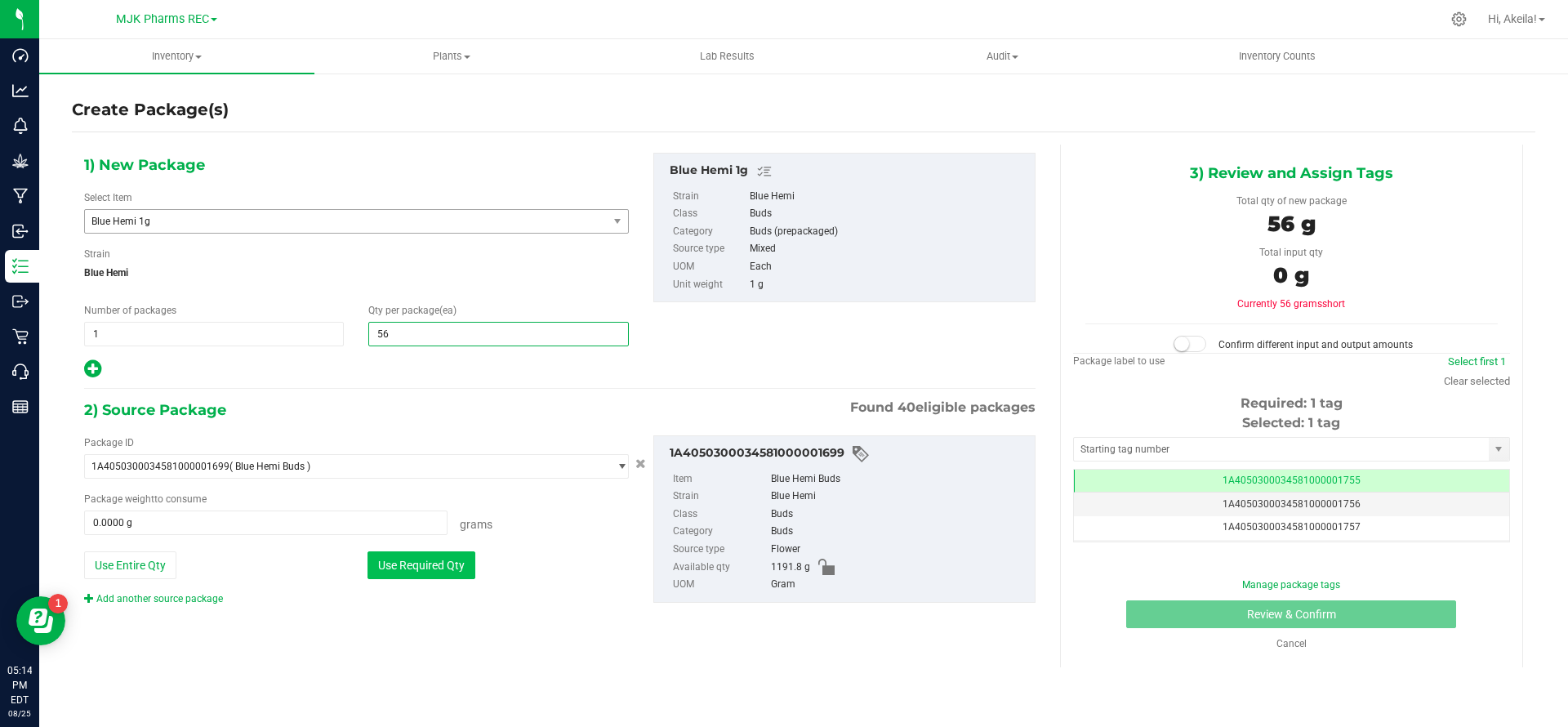
type input "56"
click at [393, 570] on button "Use Required Qty" at bounding box center [422, 564] width 108 height 27
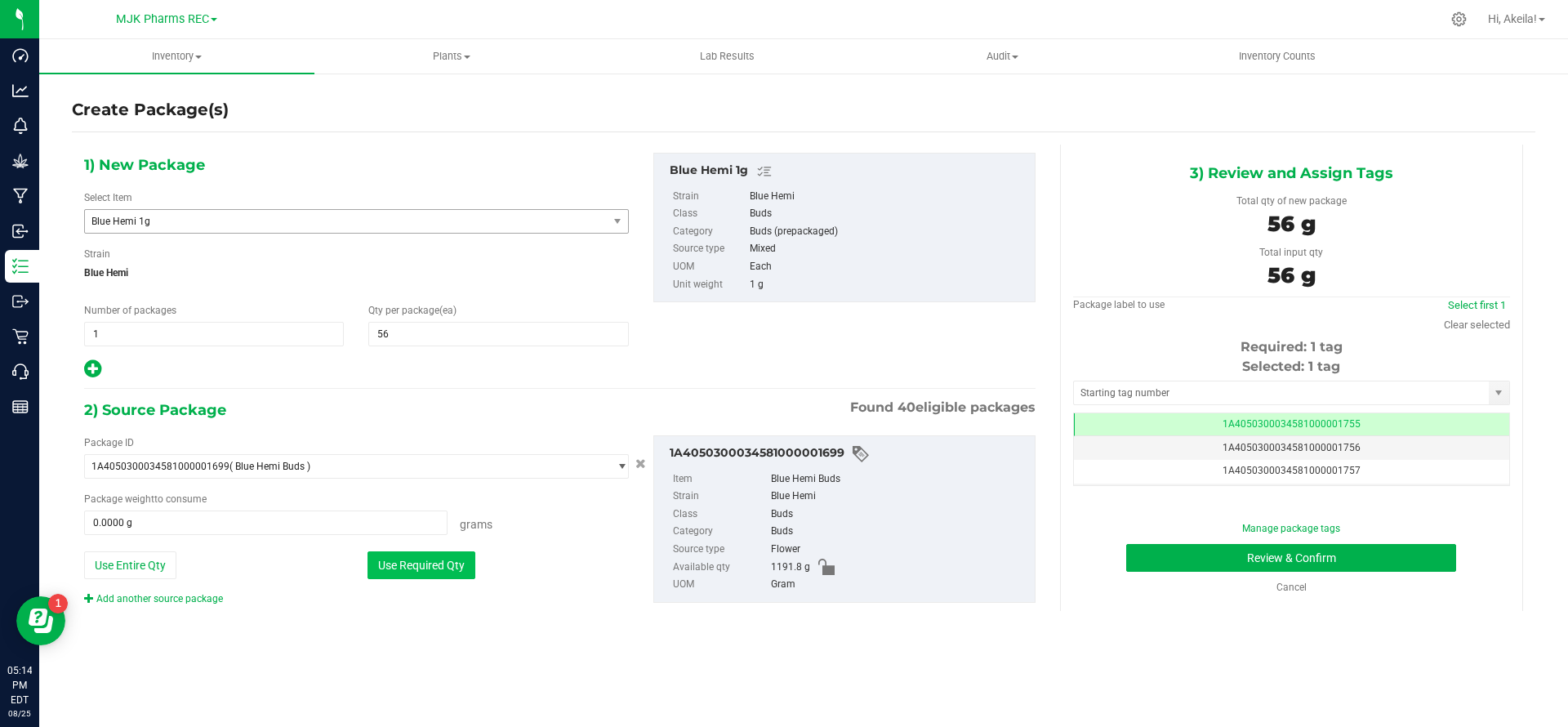
type input "56.0000 g"
click at [1136, 561] on button "Review & Confirm" at bounding box center [1290, 557] width 330 height 27
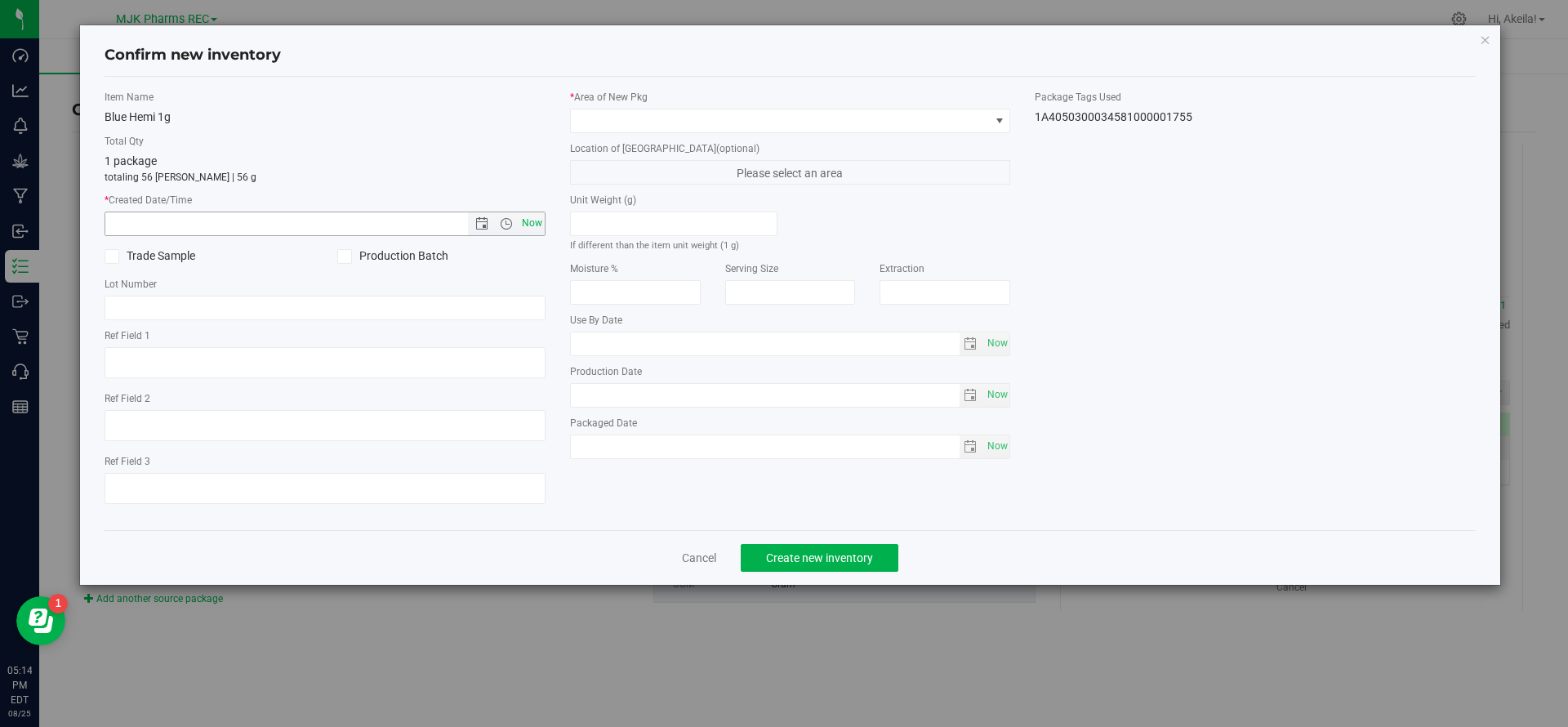
click at [537, 225] on span "Now" at bounding box center [531, 223] width 27 height 24
type input "[DATE] 5:14 PM"
click at [793, 128] on span at bounding box center [780, 121] width 419 height 23
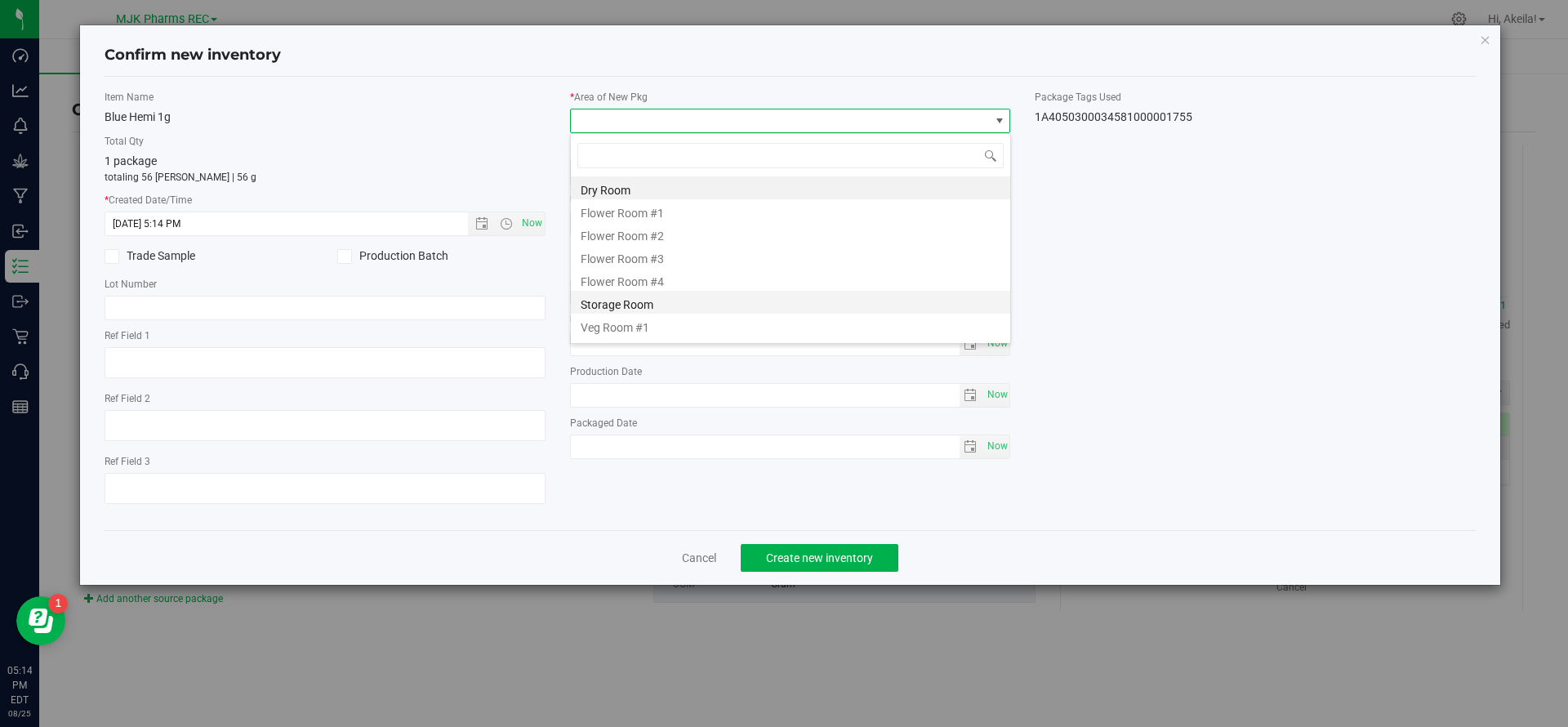
click at [676, 308] on li "Storage Room" at bounding box center [790, 303] width 439 height 23
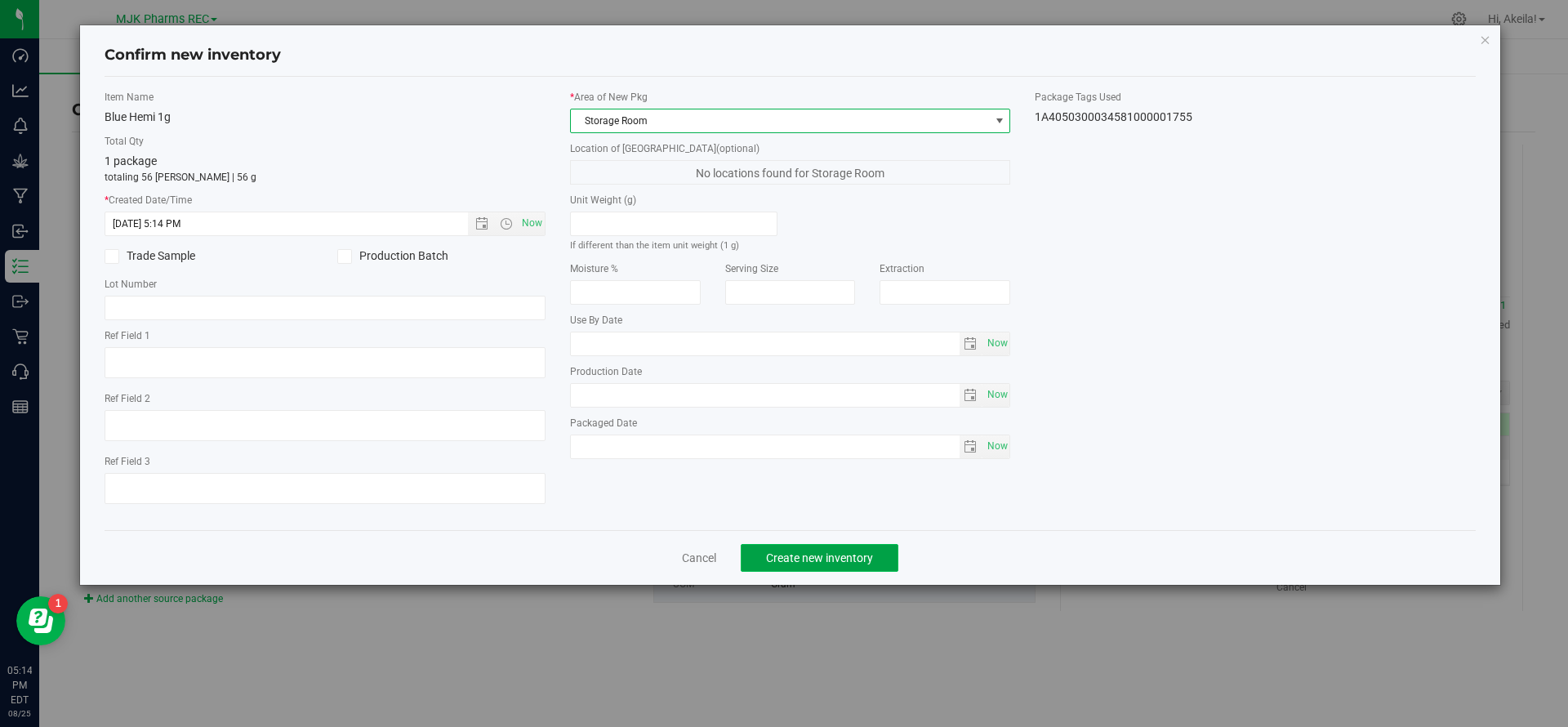
click at [828, 561] on span "Create new inventory" at bounding box center [818, 558] width 107 height 13
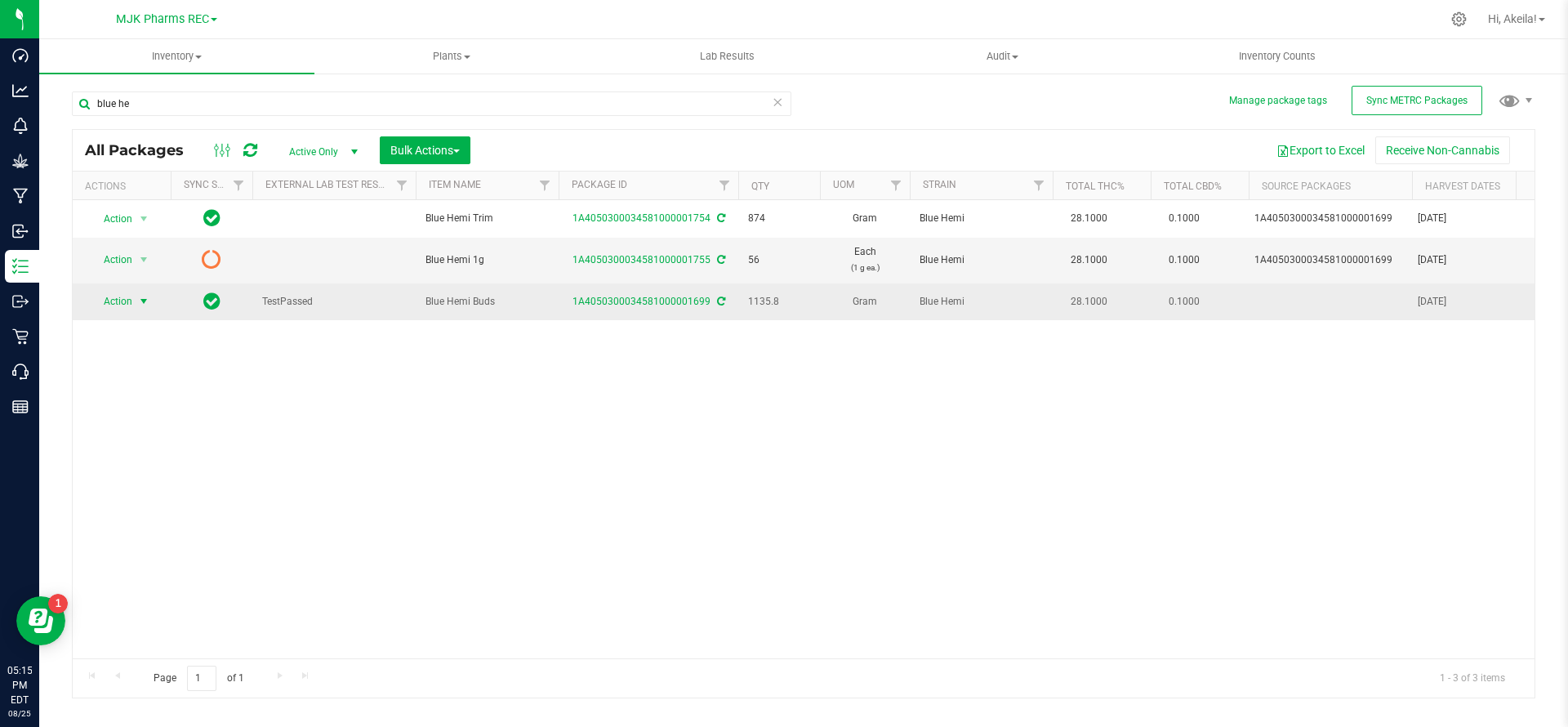
click at [93, 307] on span "Action" at bounding box center [111, 302] width 44 height 23
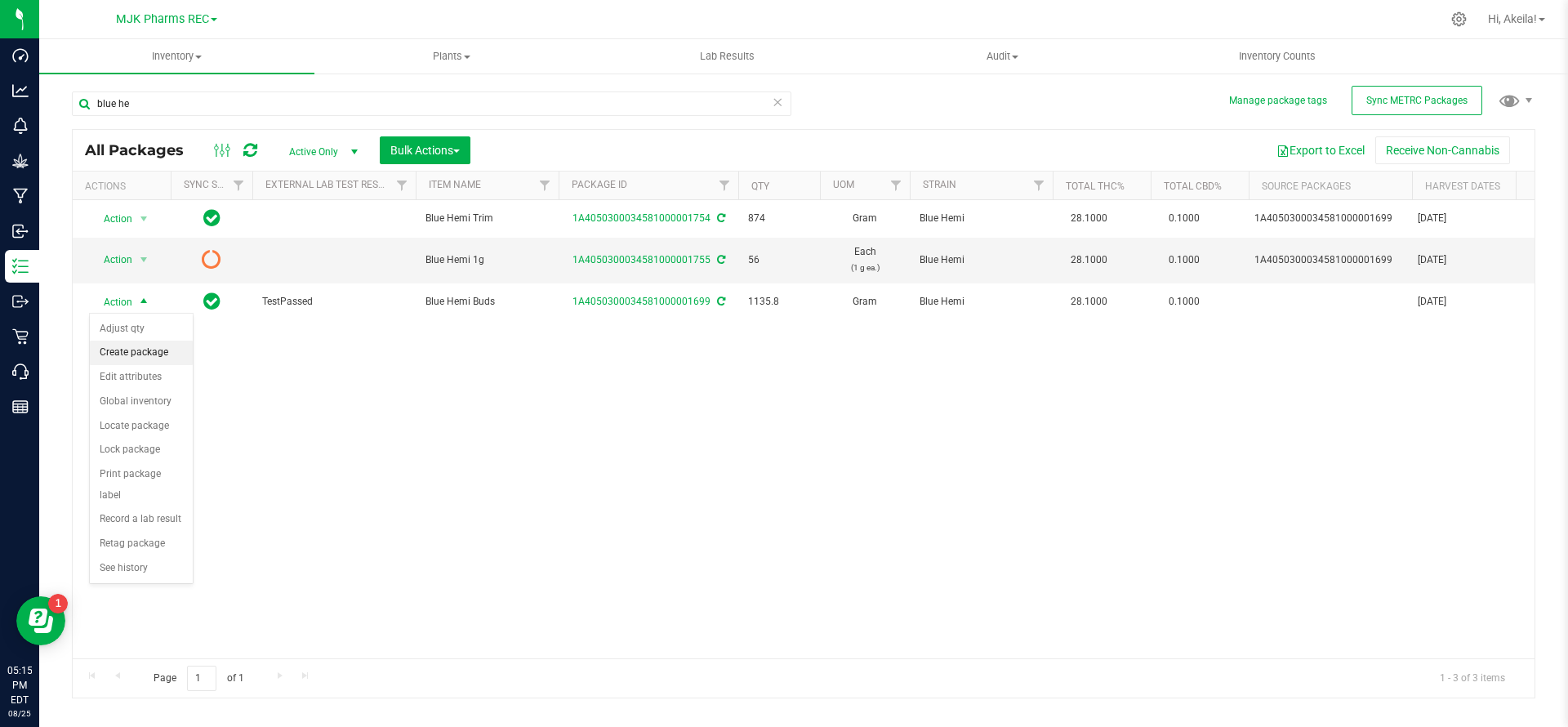
click at [166, 345] on li "Create package" at bounding box center [141, 353] width 103 height 25
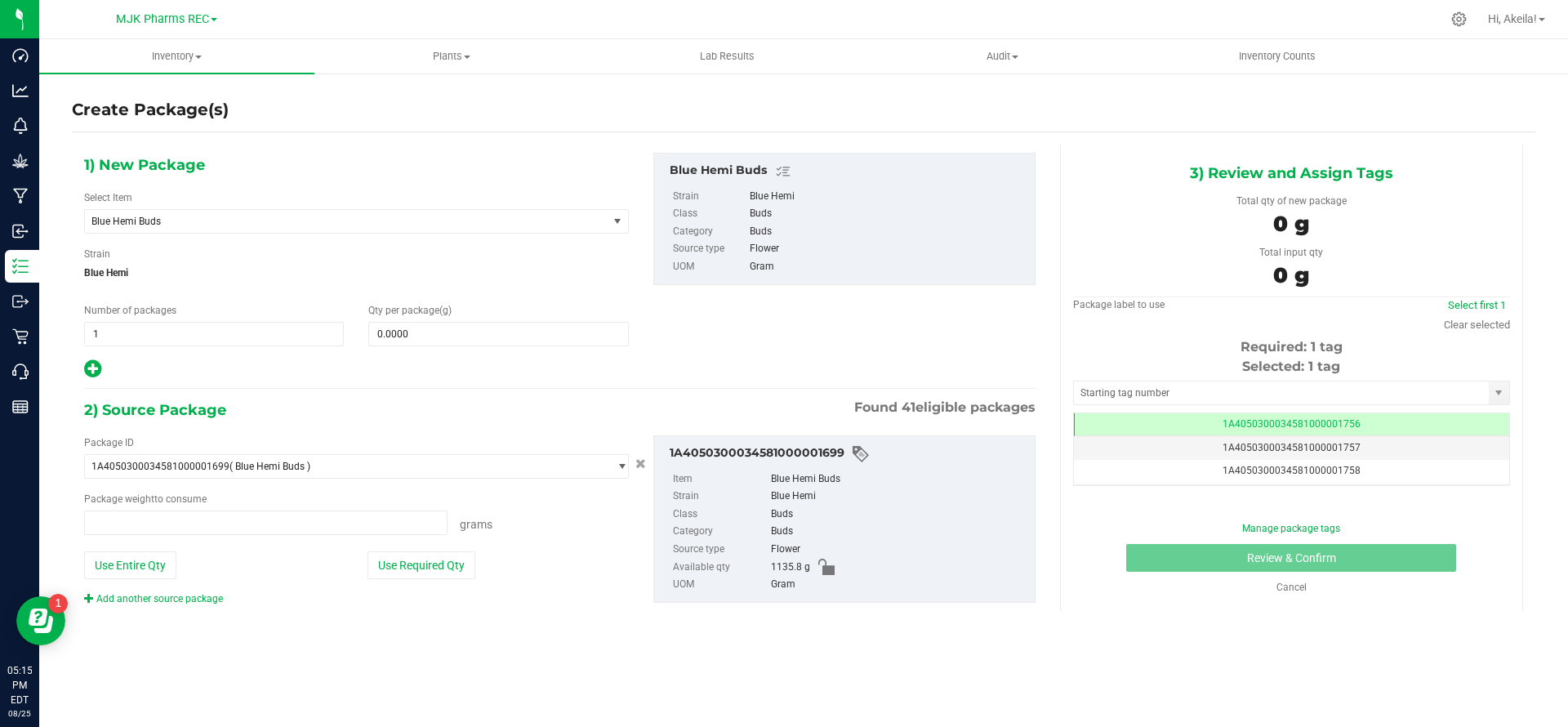
type input "0.0000 g"
click at [419, 225] on span "Blue Hemi Buds" at bounding box center [336, 221] width 489 height 11
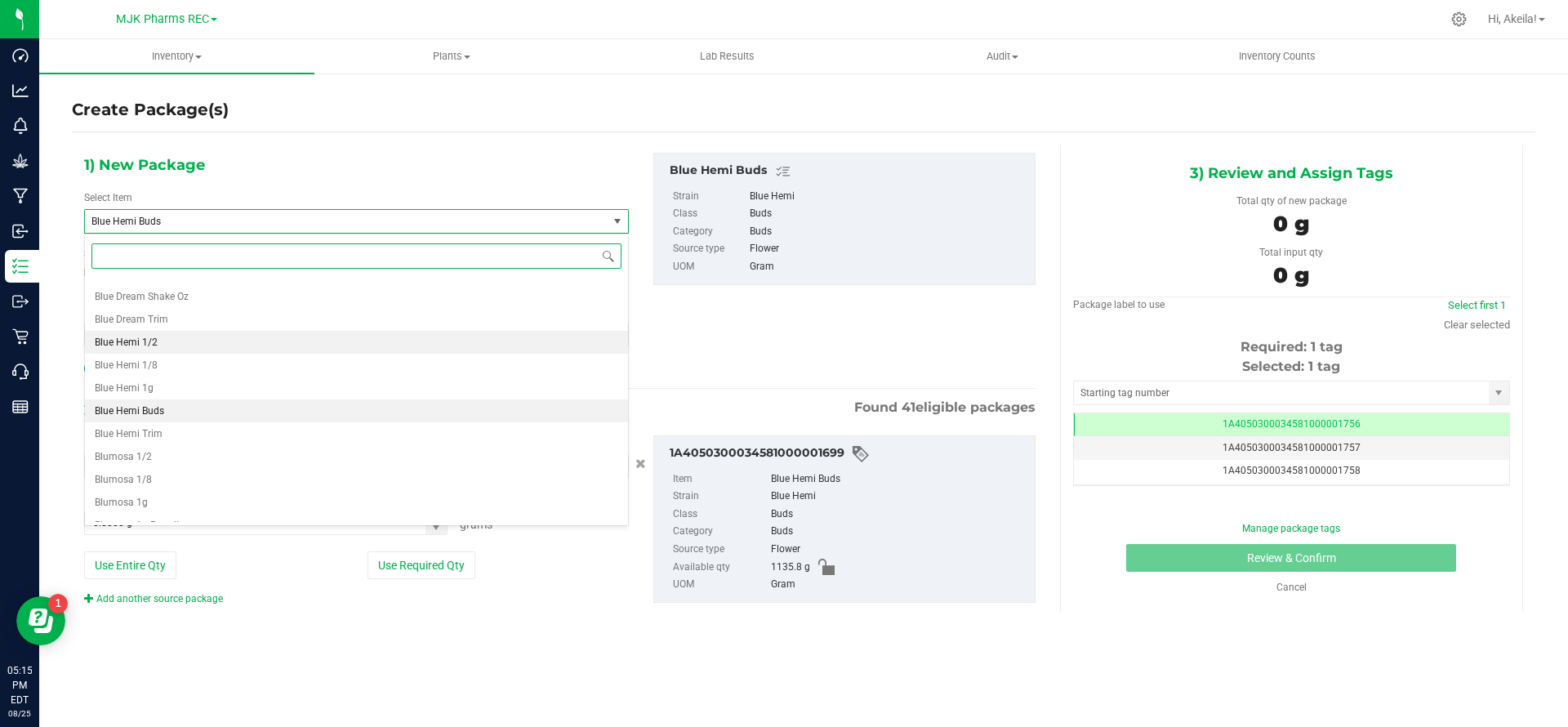
click at [243, 337] on li "Blue Hemi 1/2" at bounding box center [356, 342] width 543 height 23
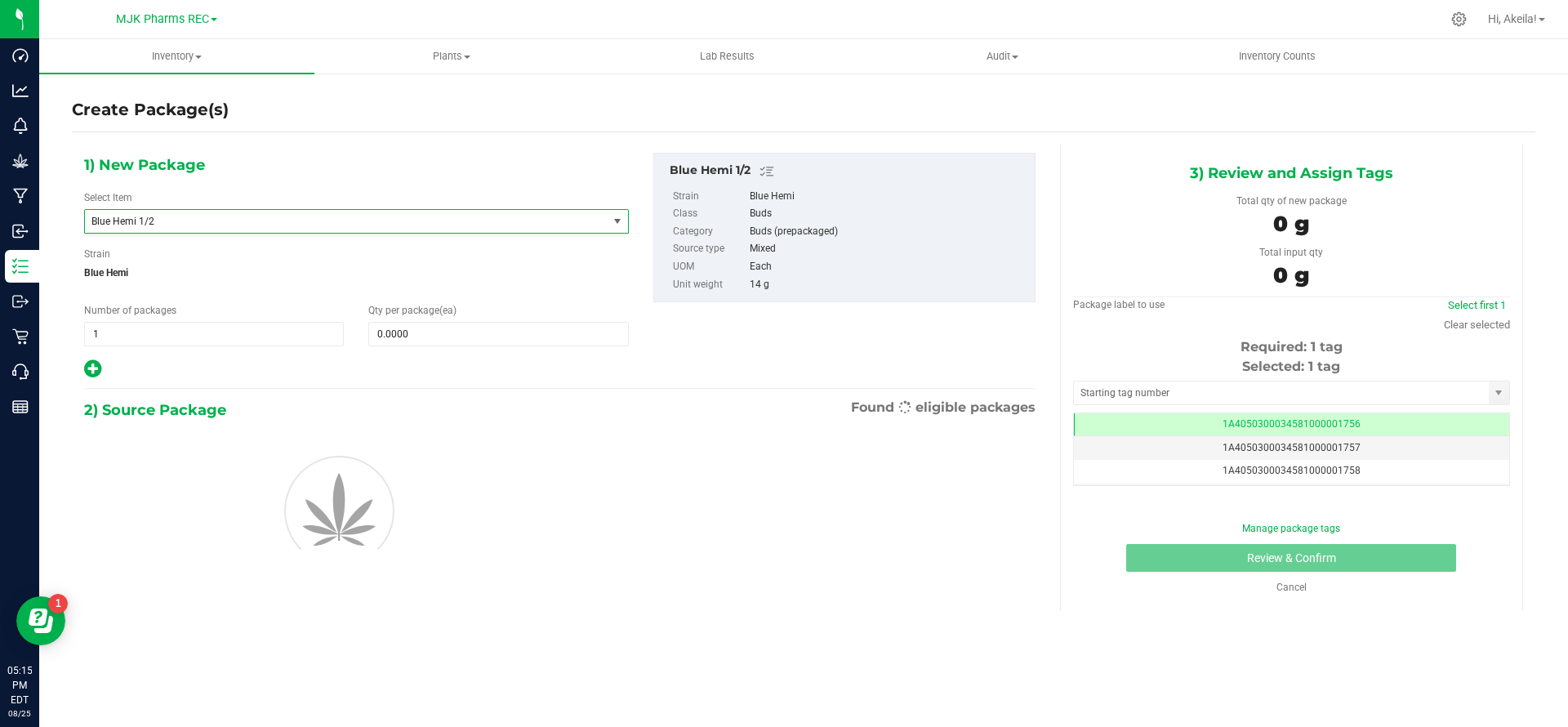
type input "0"
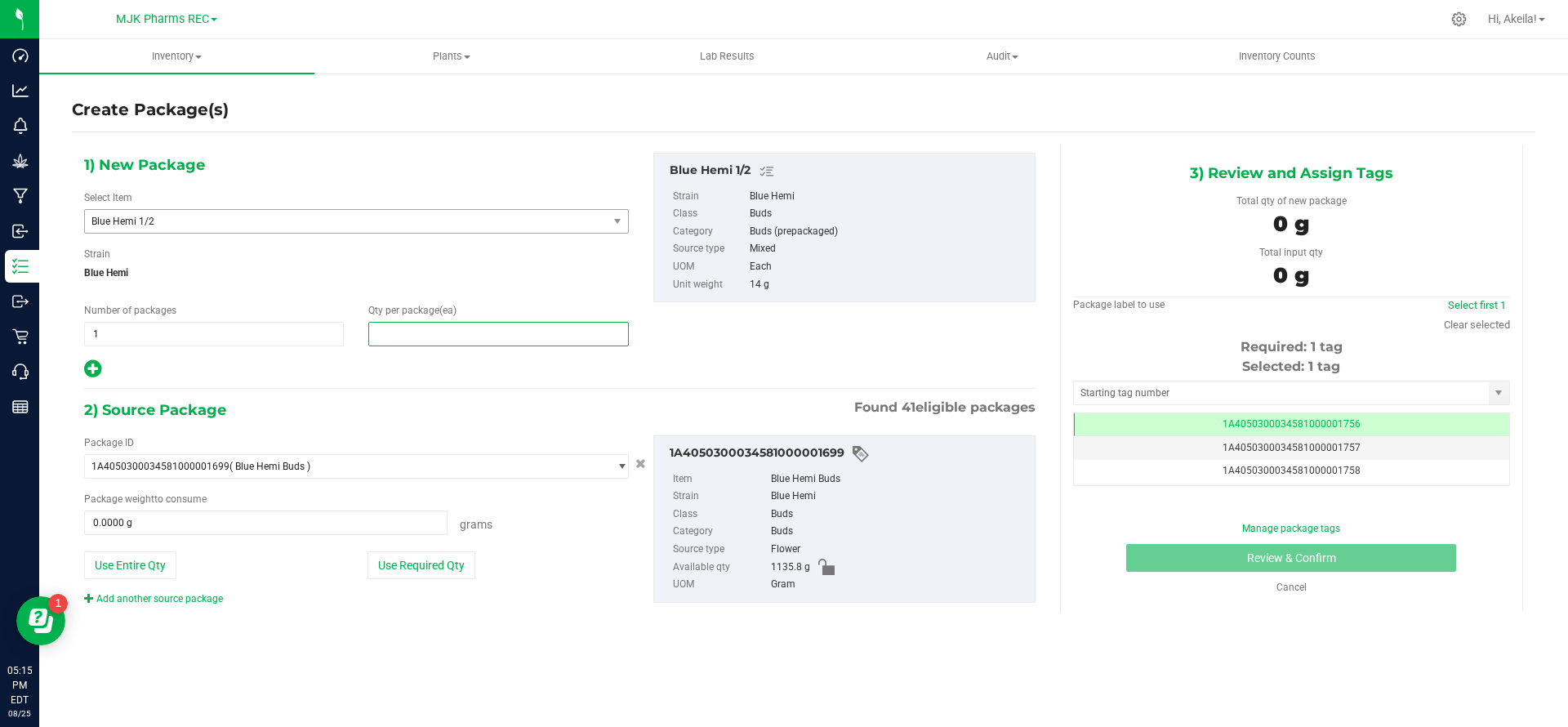
click at [389, 325] on span at bounding box center [498, 334] width 260 height 25
type input "32"
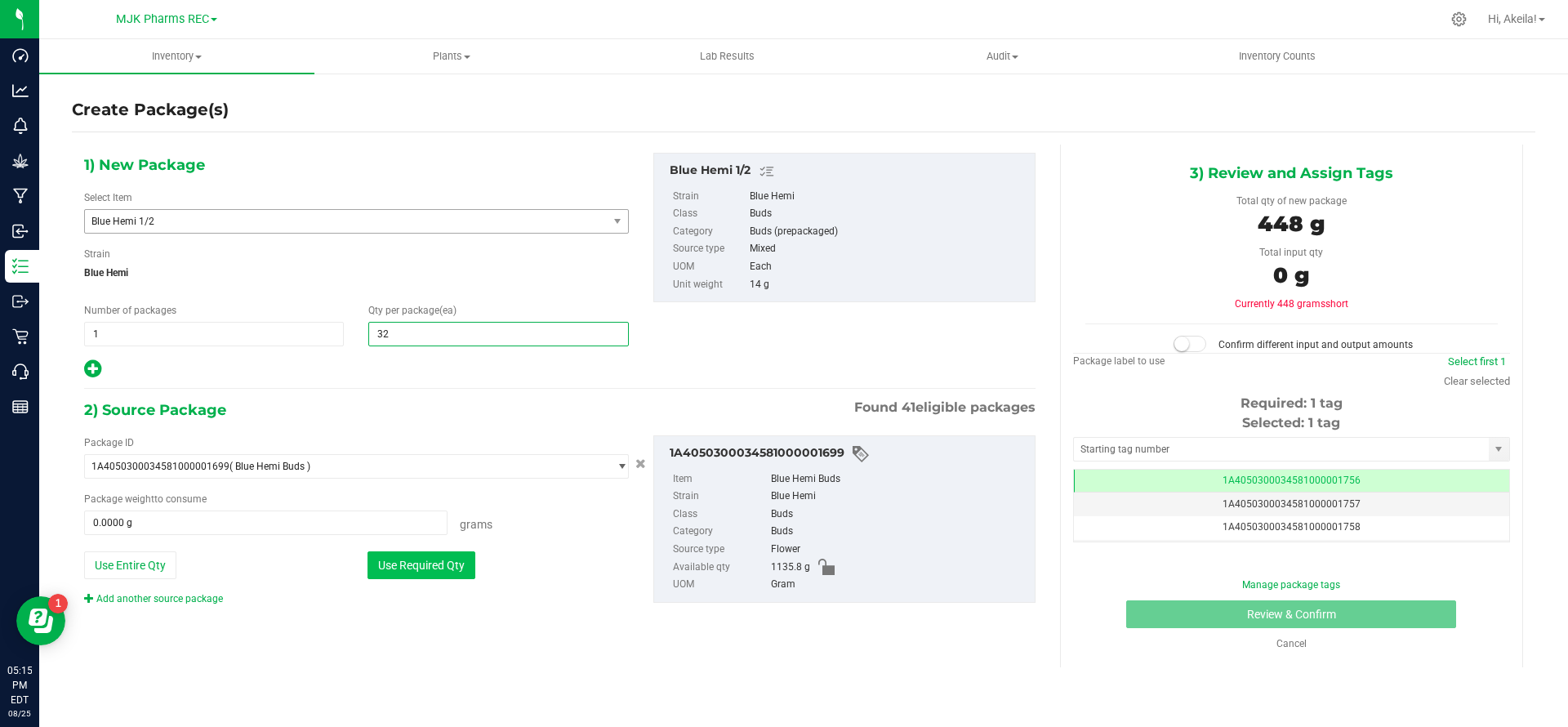
type input "32"
drag, startPoint x: 450, startPoint y: 556, endPoint x: 535, endPoint y: 543, distance: 86.0
click at [464, 555] on button "Use Required Qty" at bounding box center [422, 564] width 108 height 27
type input "448.0000 g"
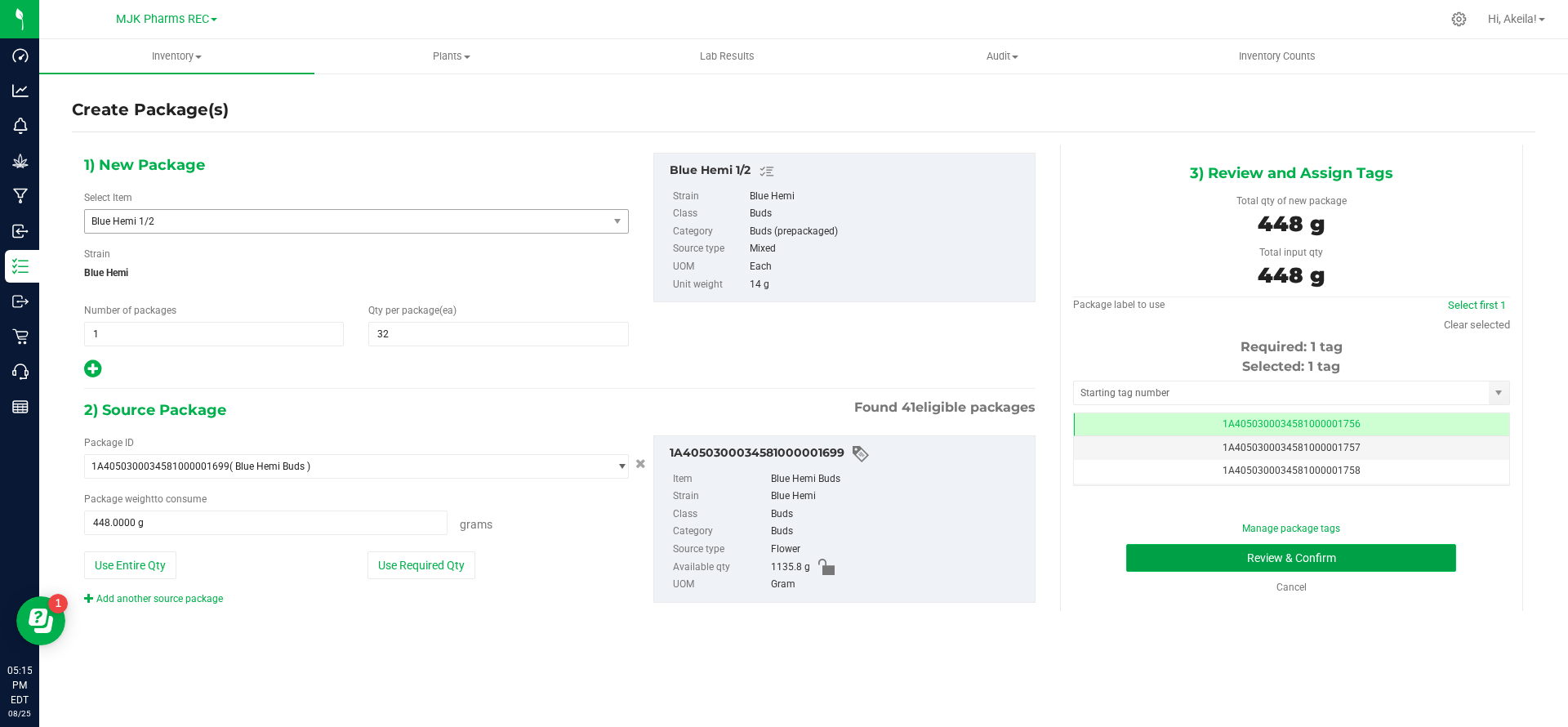
click at [1181, 552] on button "Review & Confirm" at bounding box center [1290, 557] width 330 height 27
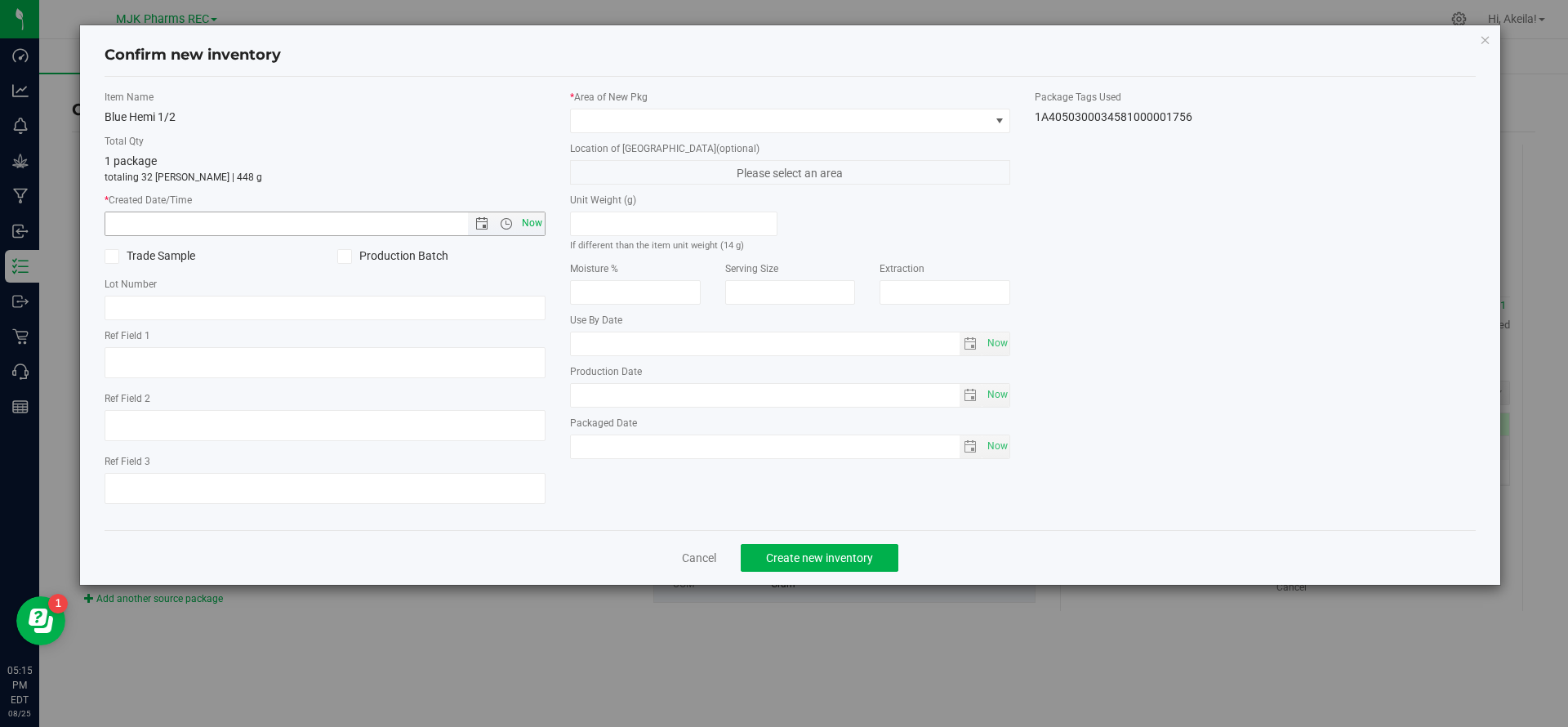
click at [542, 217] on span "Now" at bounding box center [531, 223] width 27 height 24
type input "[DATE] 5:15 PM"
click at [626, 127] on span at bounding box center [780, 121] width 419 height 23
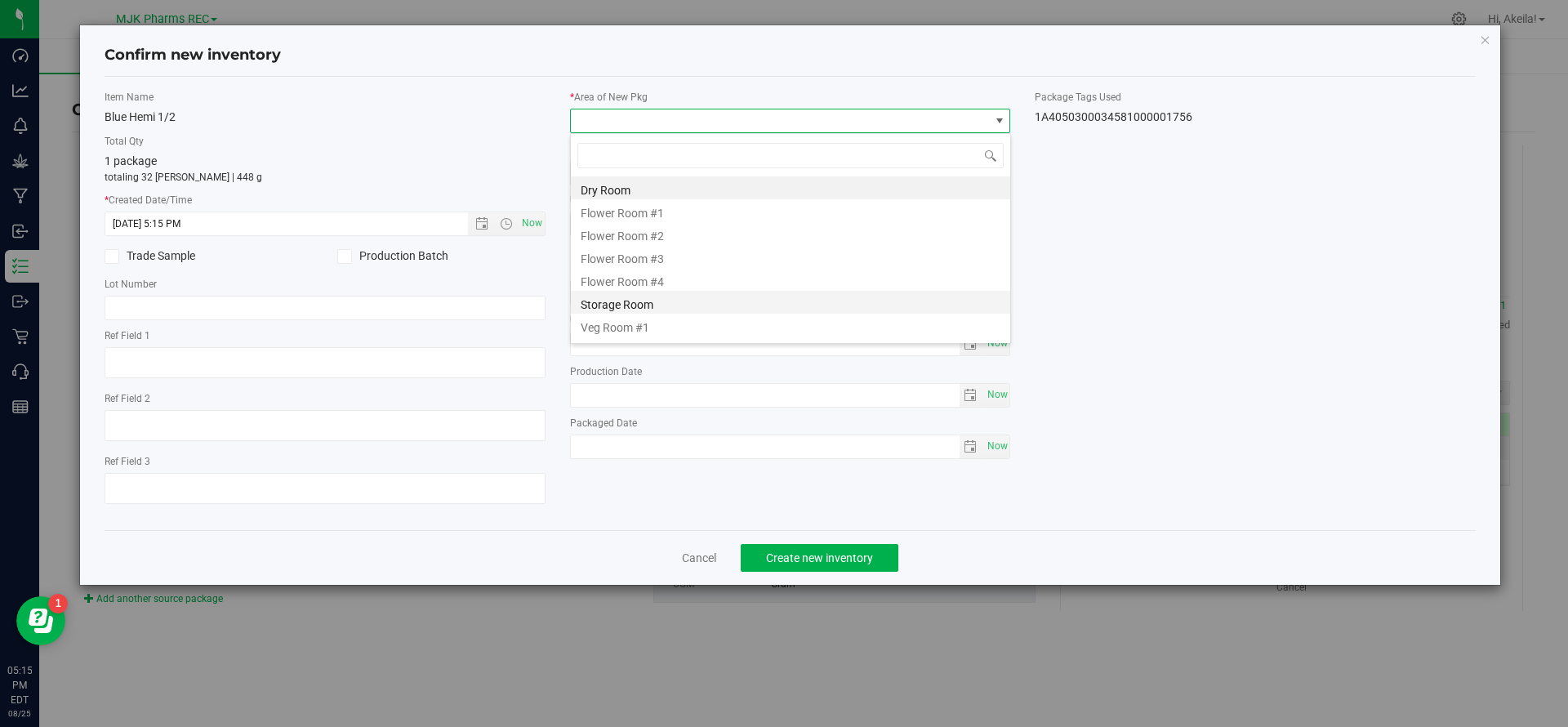
click at [615, 299] on li "Storage Room" at bounding box center [790, 303] width 439 height 23
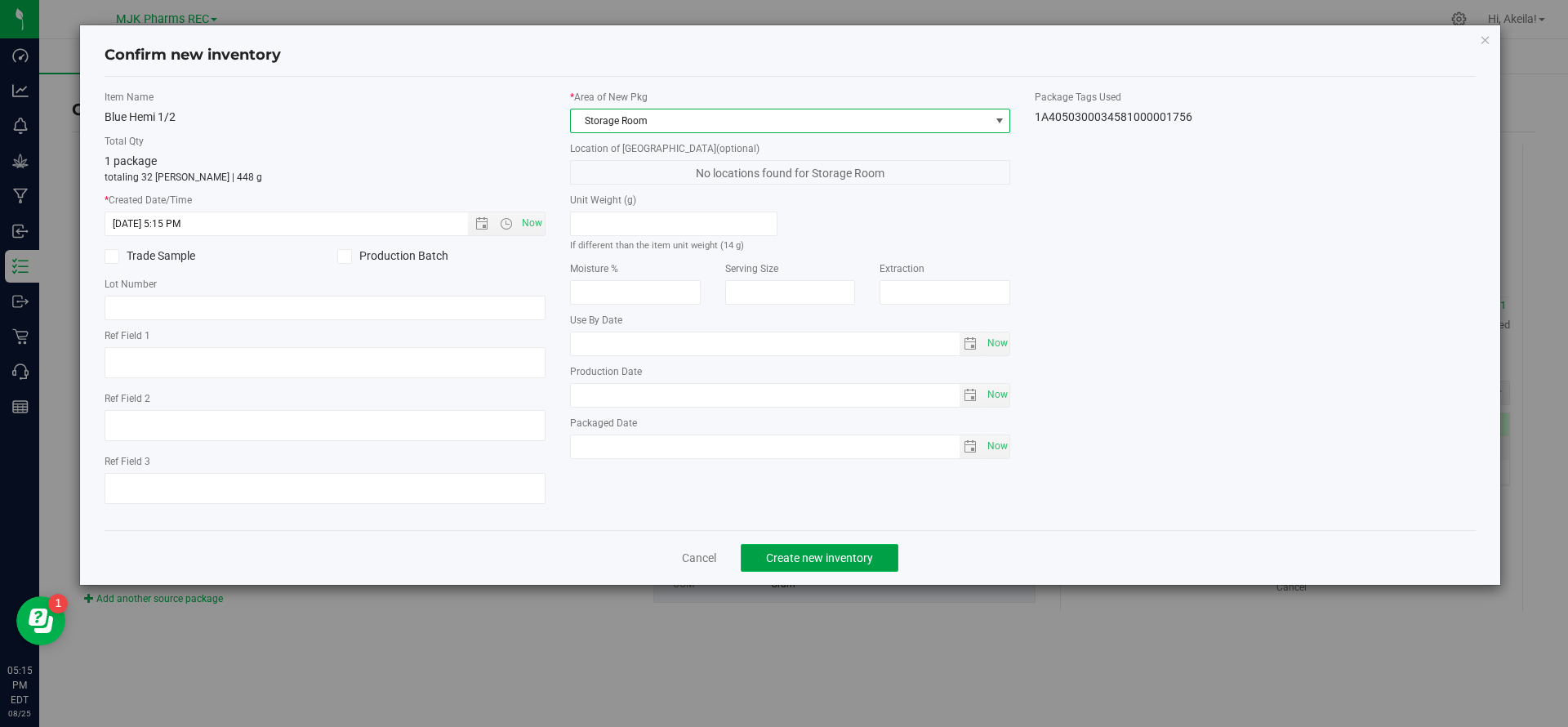
click at [858, 563] on span "Create new inventory" at bounding box center [818, 558] width 107 height 13
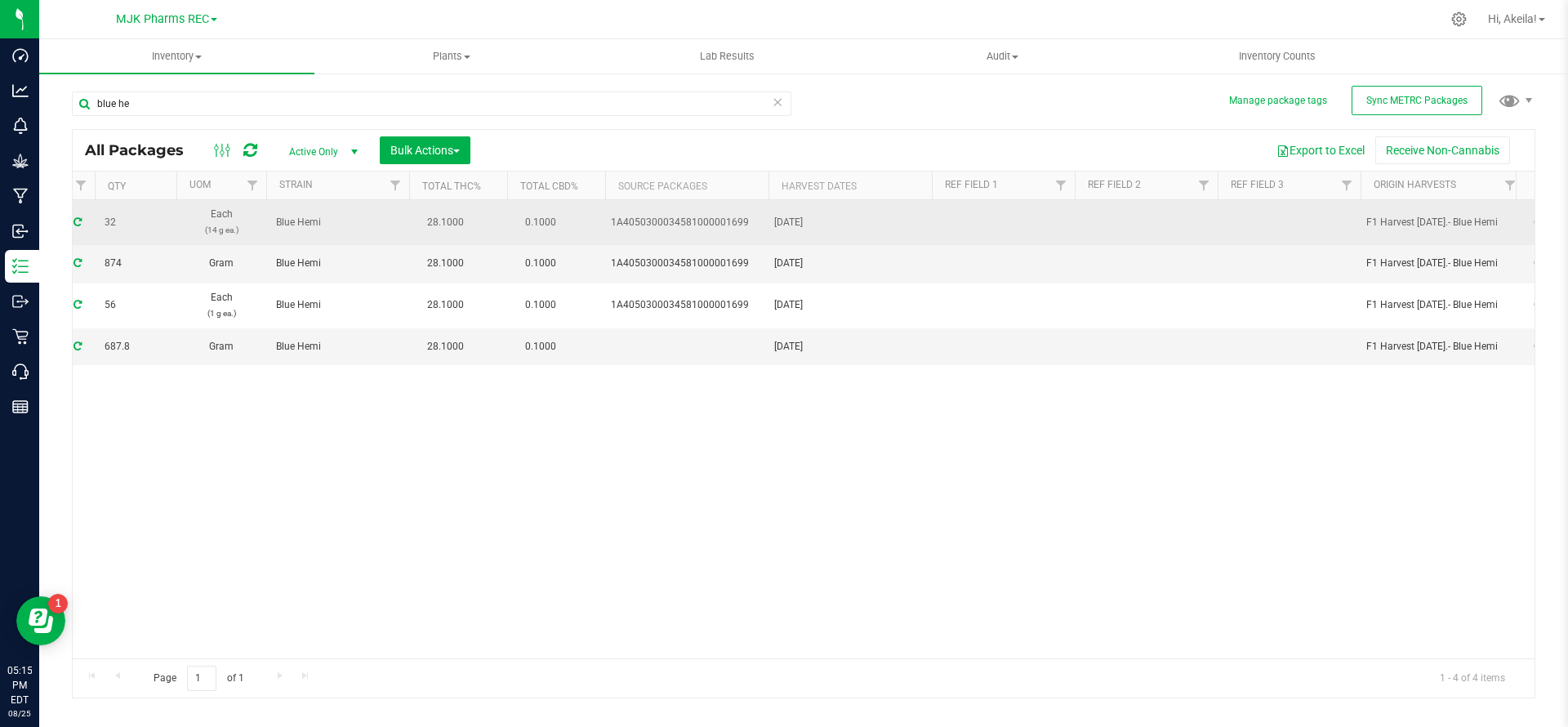
click at [783, 225] on div "[DATE]" at bounding box center [851, 222] width 153 height 15
copy div "[DATE]"
click at [1022, 222] on td at bounding box center [1003, 223] width 143 height 45
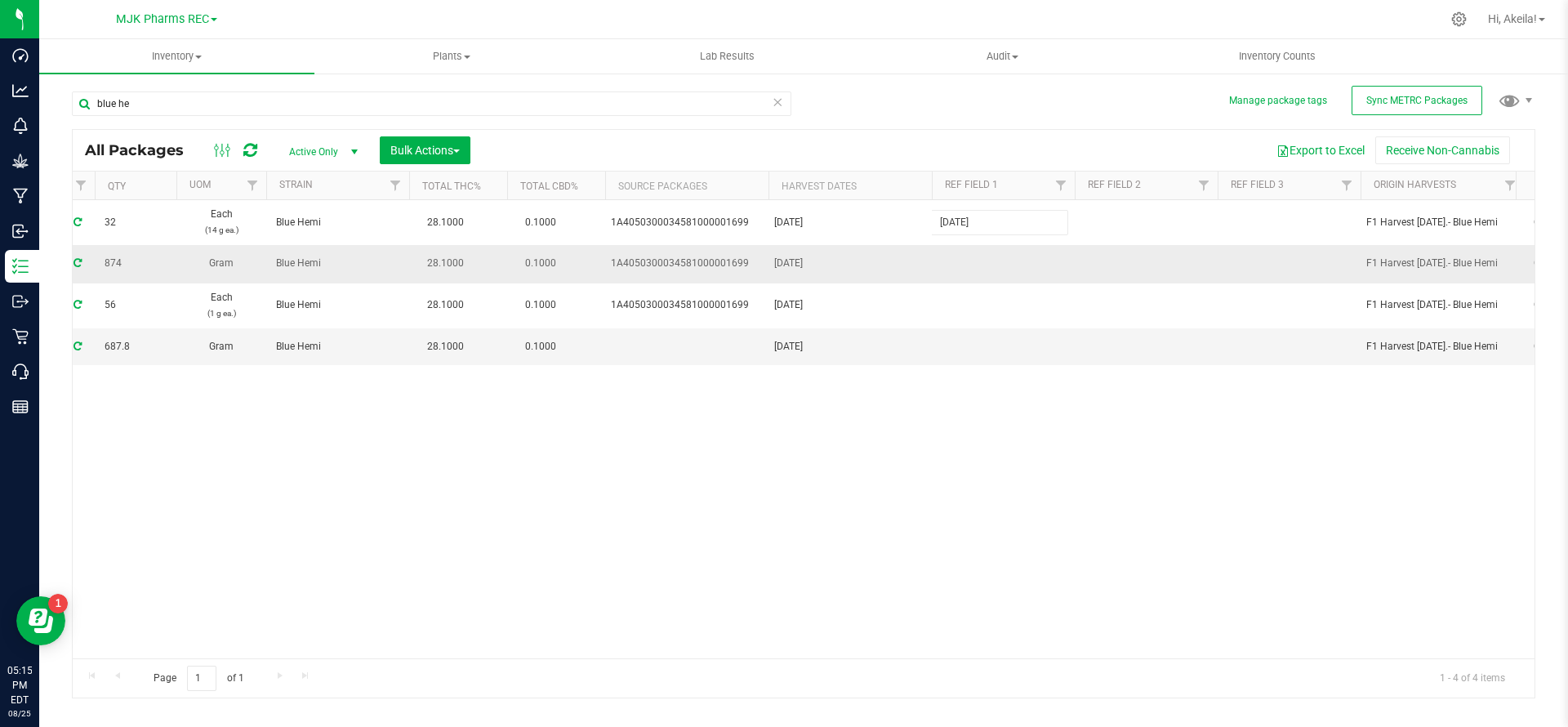
type input "[DATE]"
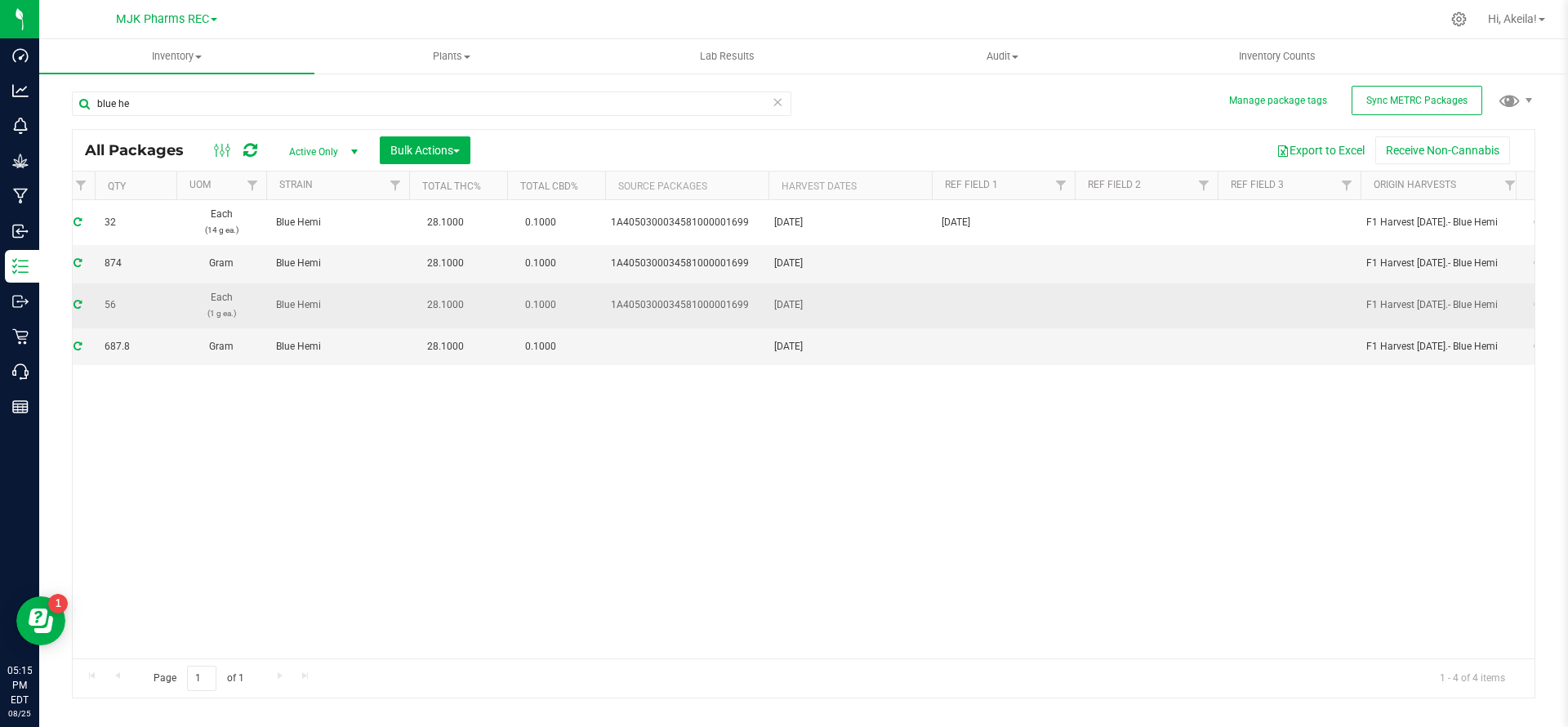
click at [1003, 294] on td at bounding box center [1003, 306] width 143 height 45
type input "[DATE]"
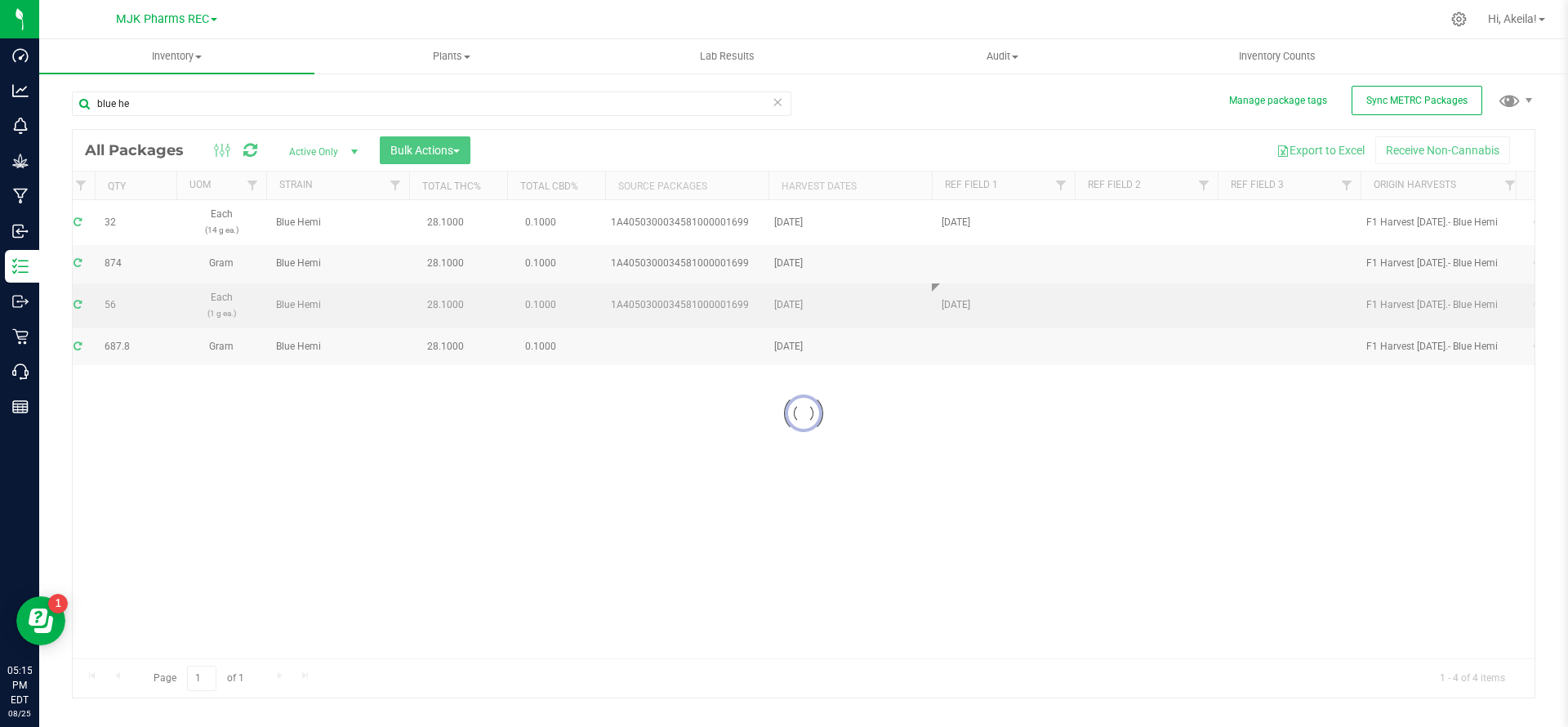
click at [978, 419] on div "Loading... All Packages Active Only Active Only Lab Samples Locked All External…" at bounding box center [803, 413] width 1463 height 569
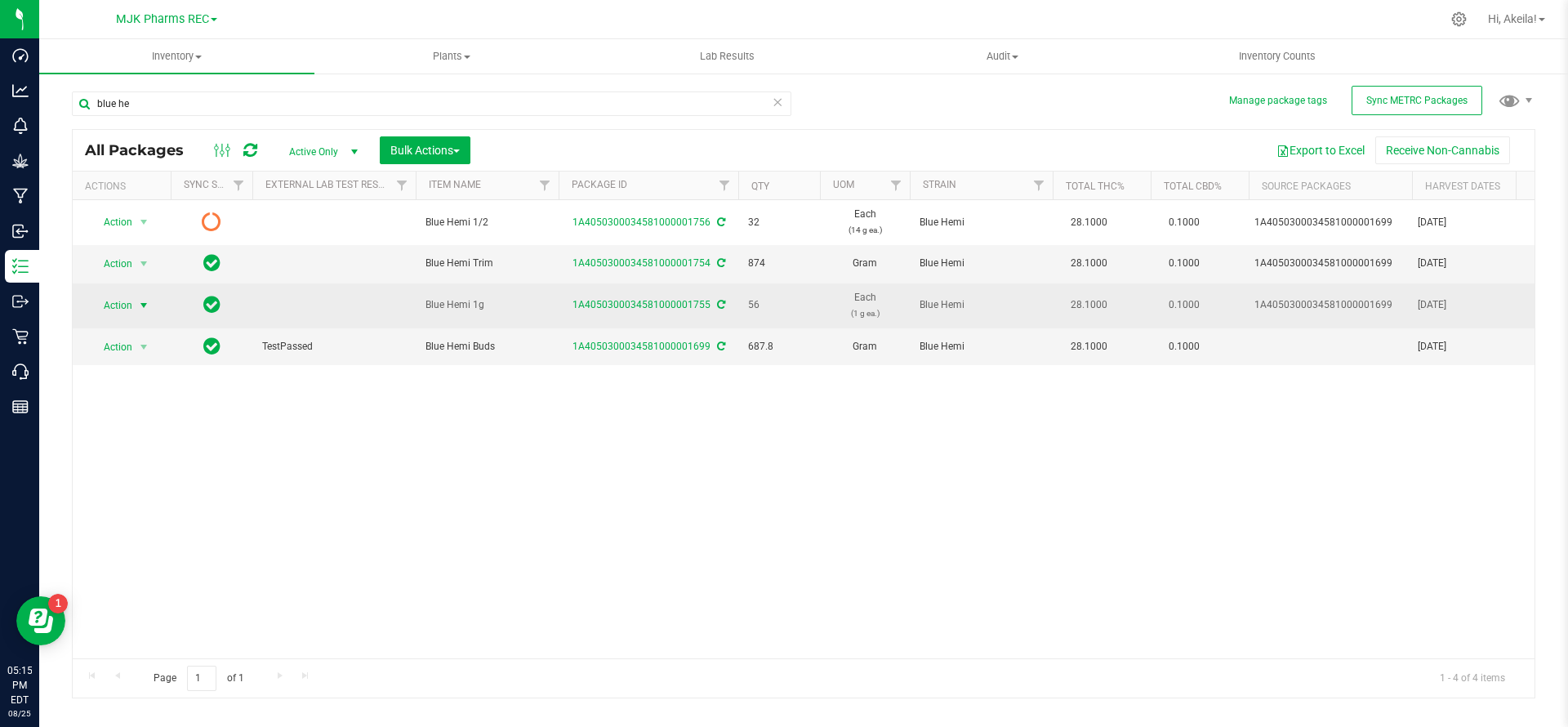
click at [134, 303] on span "select" at bounding box center [145, 305] width 21 height 23
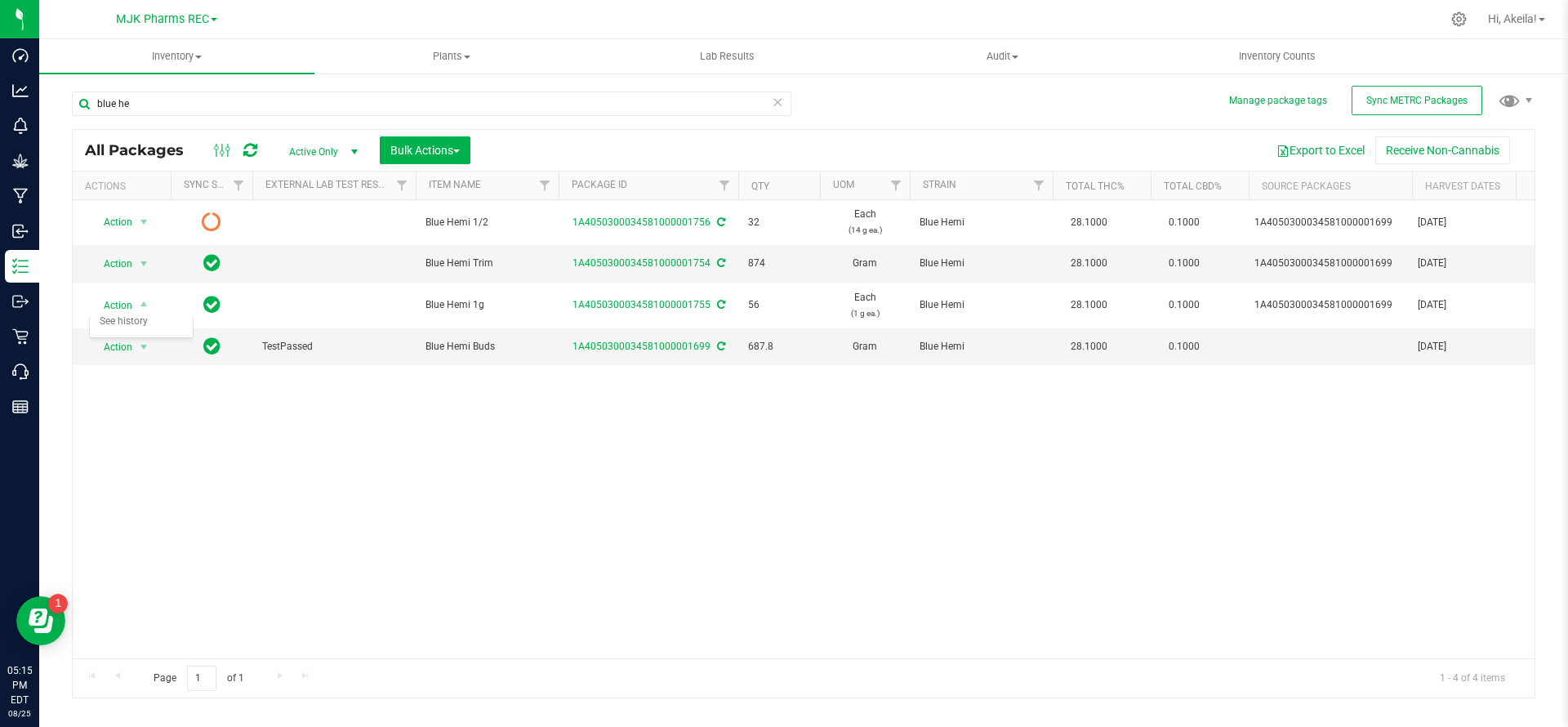
drag, startPoint x: 284, startPoint y: 439, endPoint x: 146, endPoint y: 383, distance: 148.9
click at [282, 437] on div "Action Action Edit attributes Global inventory Lock package Print package label…" at bounding box center [803, 429] width 1461 height 459
click at [114, 345] on span "Action" at bounding box center [111, 347] width 44 height 23
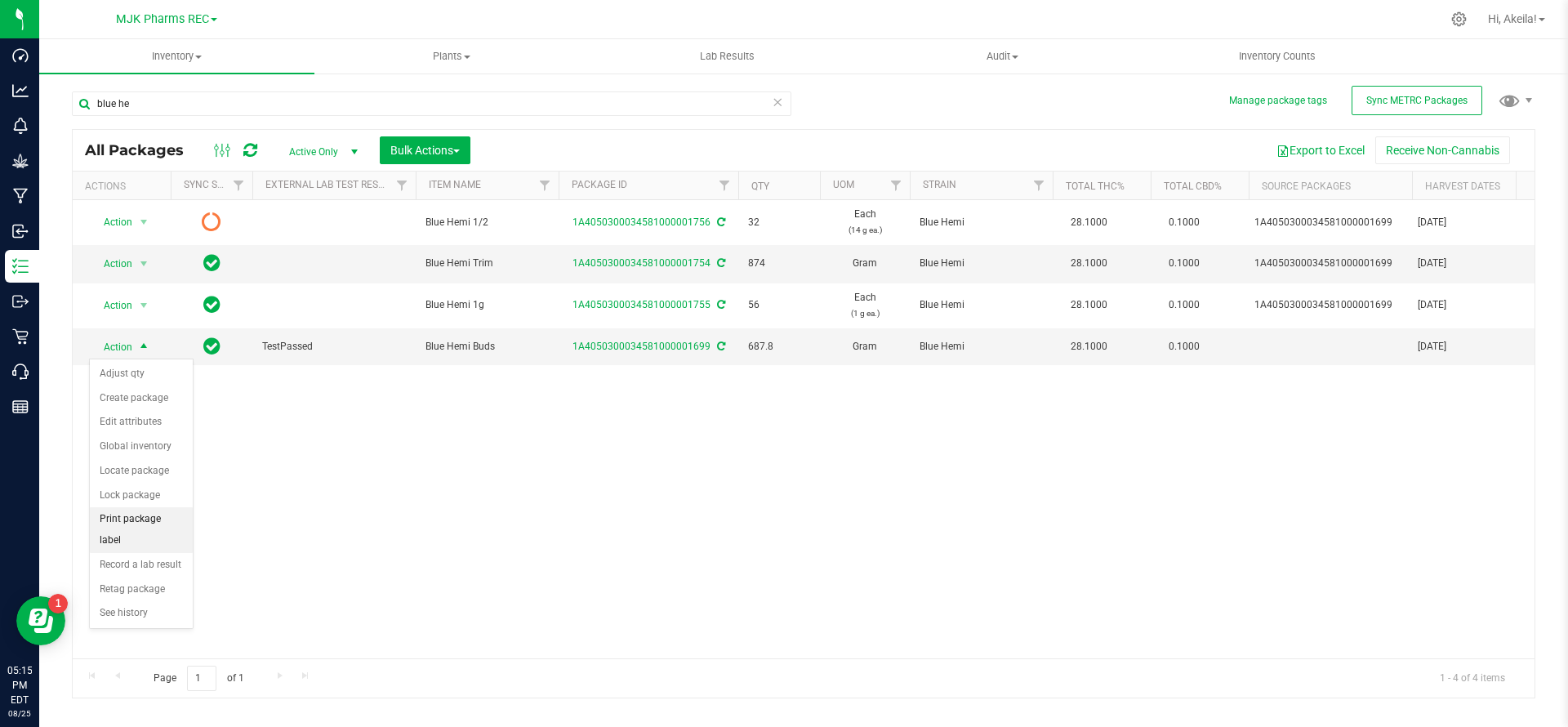
click at [141, 528] on li "Print package label" at bounding box center [141, 529] width 103 height 45
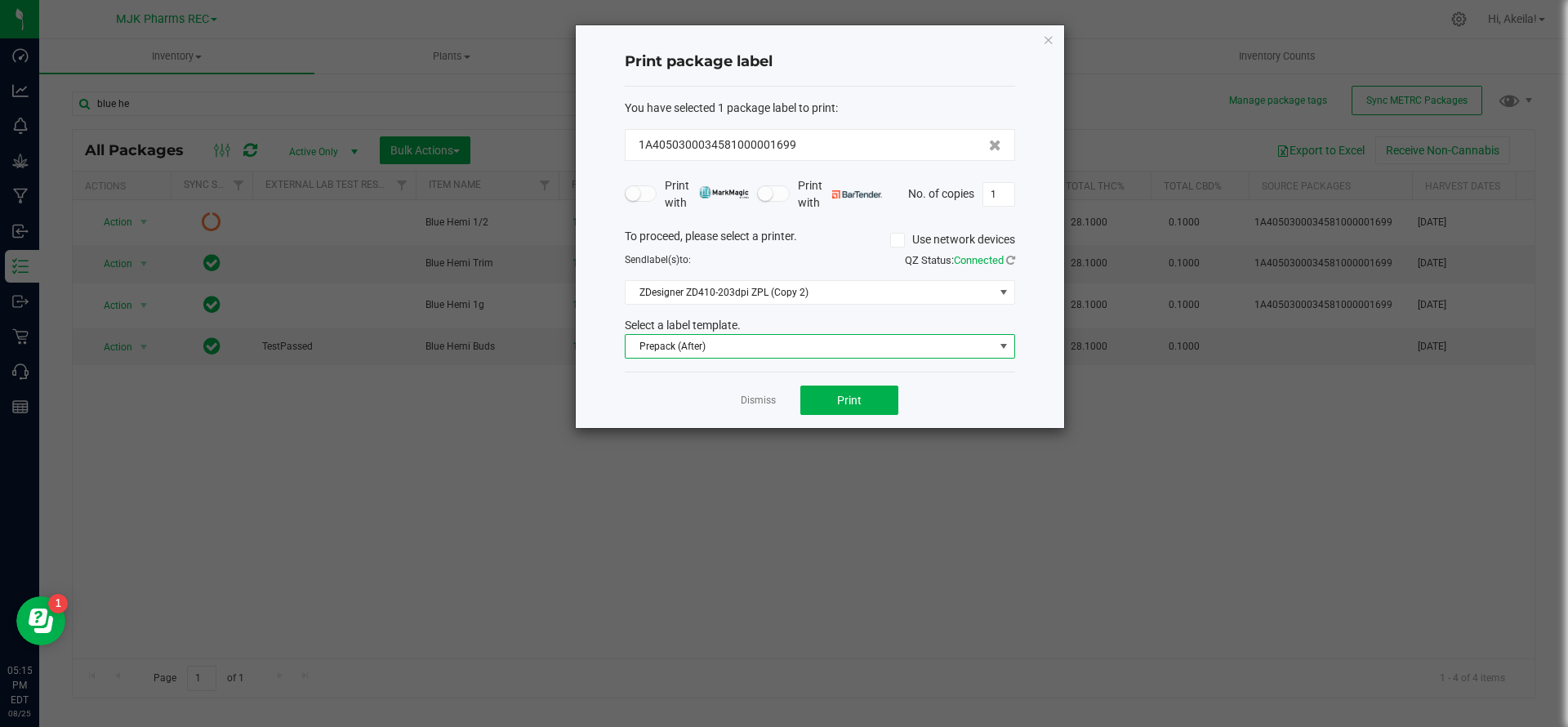
click at [873, 344] on span "Prepack (After)" at bounding box center [810, 346] width 369 height 23
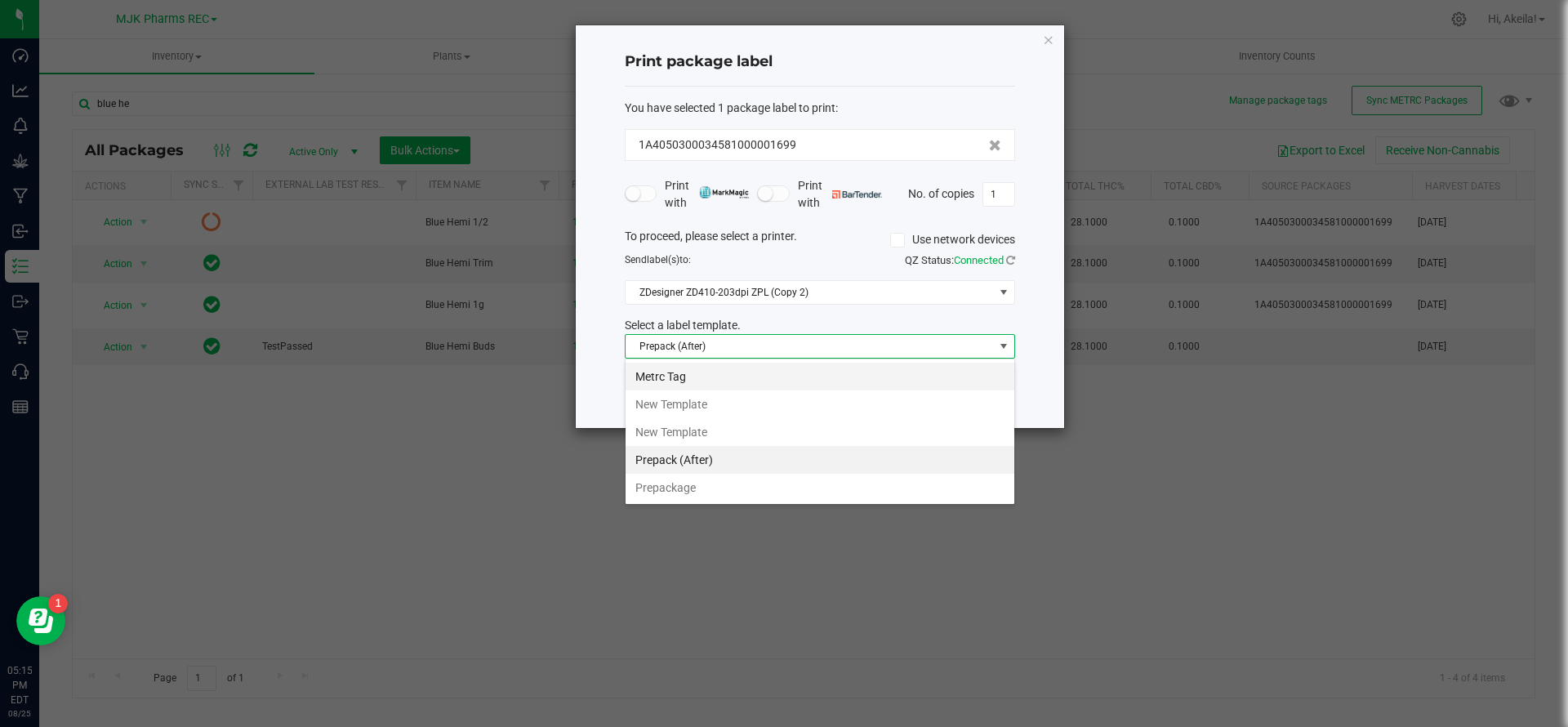
click at [796, 368] on li "Metrc Tag" at bounding box center [819, 376] width 388 height 27
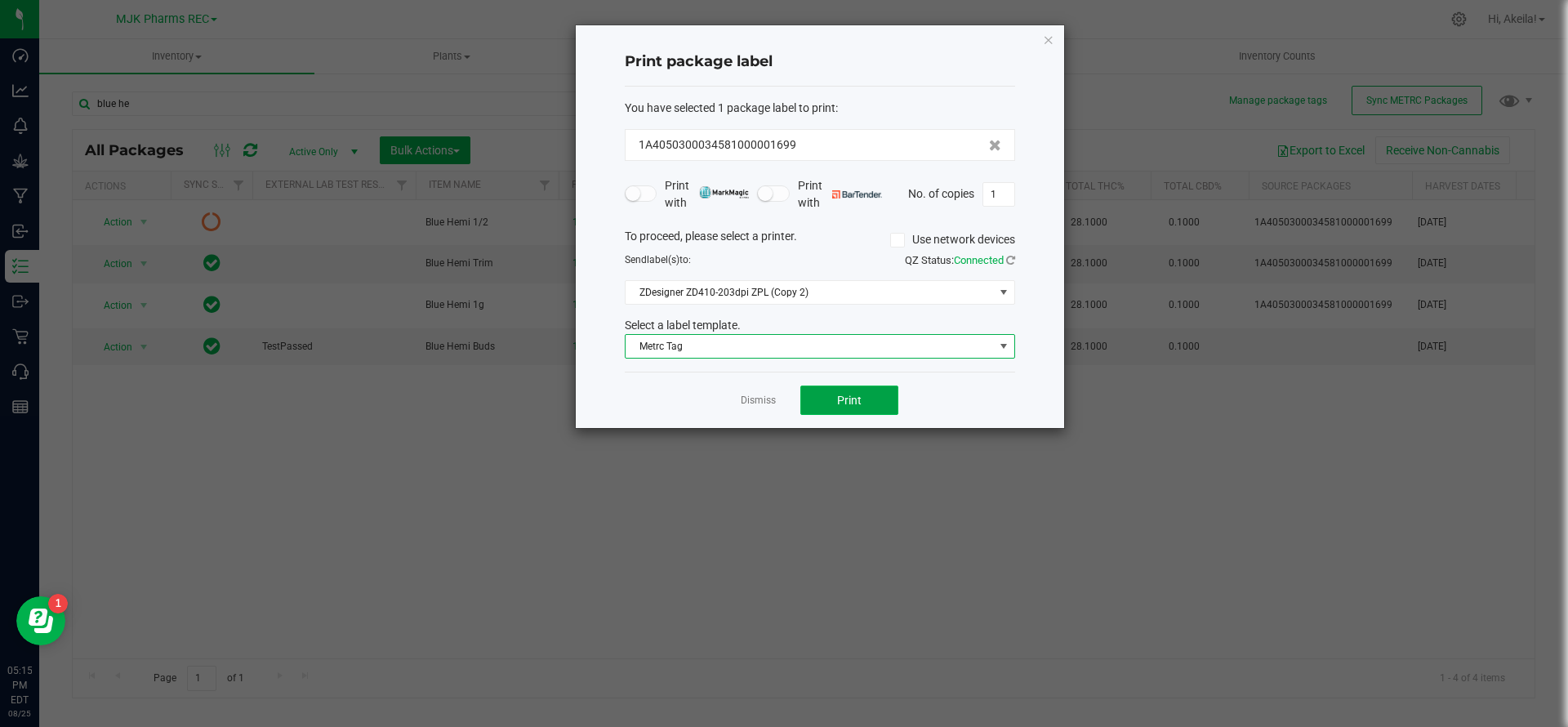
click at [820, 391] on button "Print" at bounding box center [850, 400] width 98 height 29
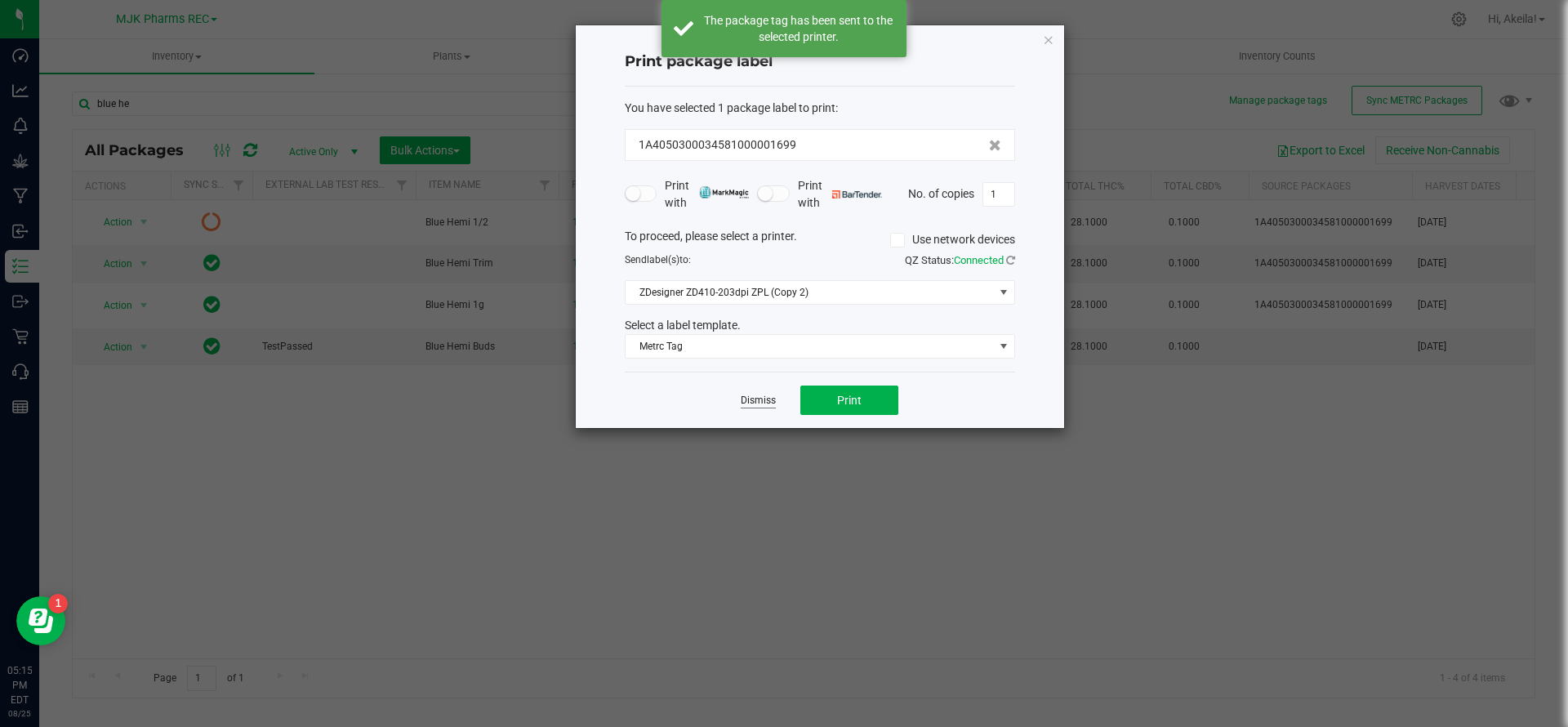
click at [759, 405] on link "Dismiss" at bounding box center [757, 400] width 35 height 14
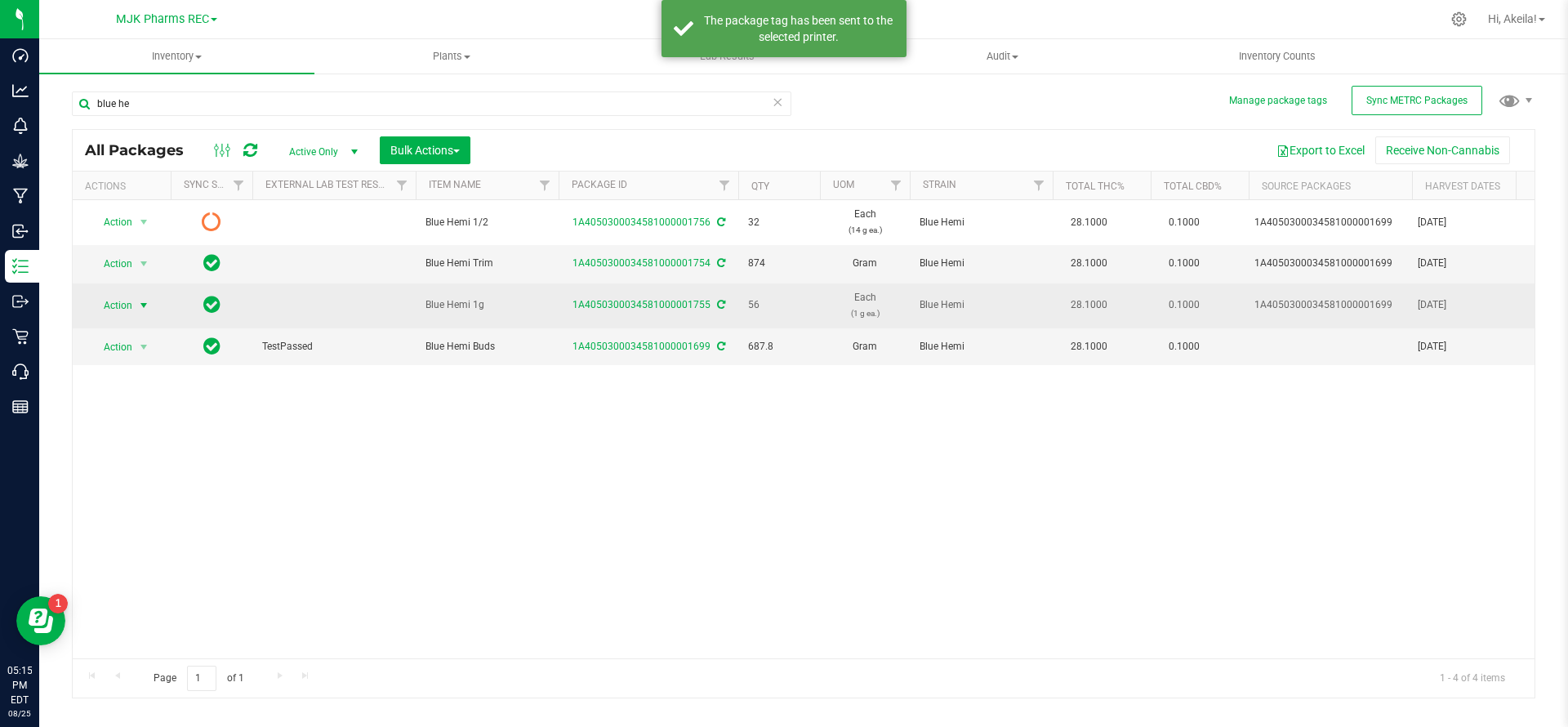
click at [121, 308] on span "Action" at bounding box center [111, 305] width 44 height 23
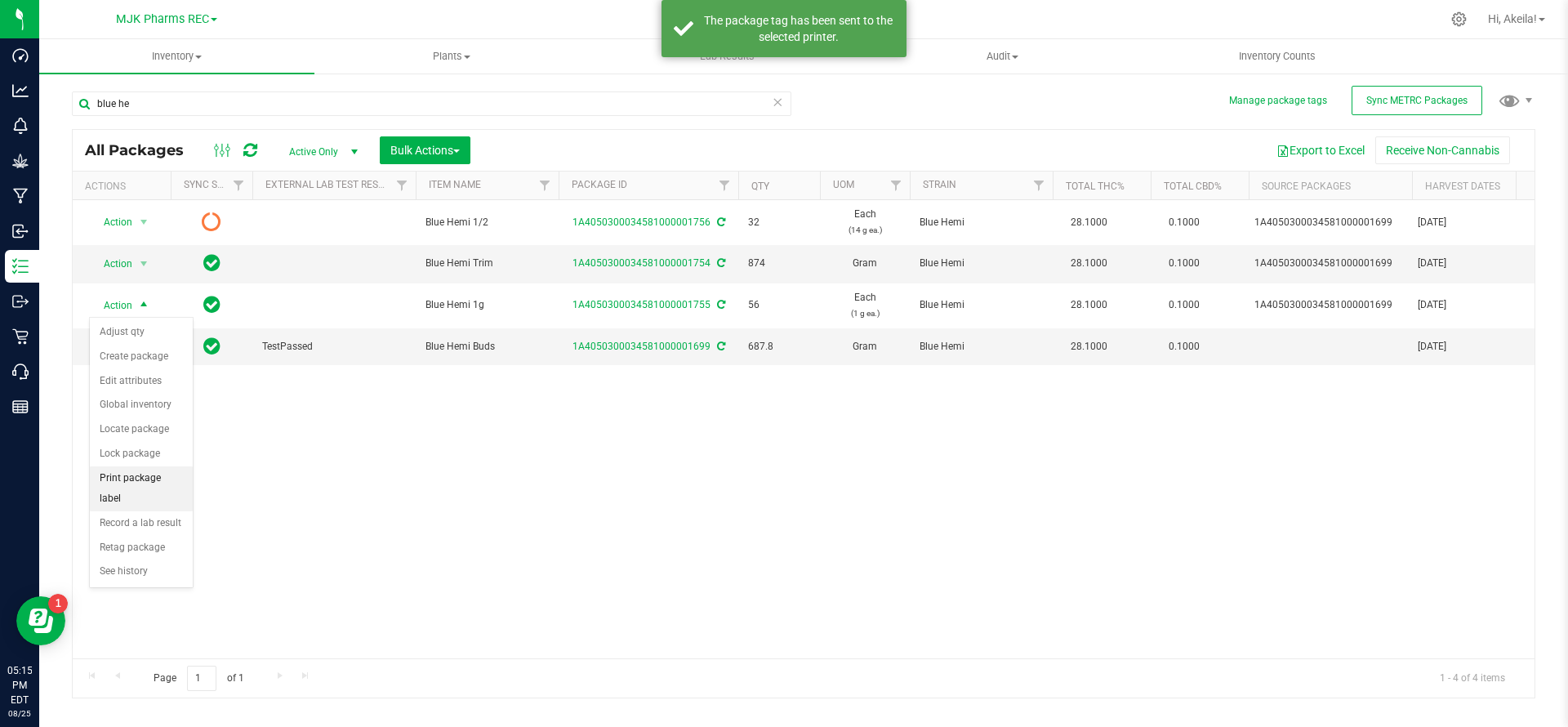
click at [161, 481] on li "Print package label" at bounding box center [141, 489] width 103 height 45
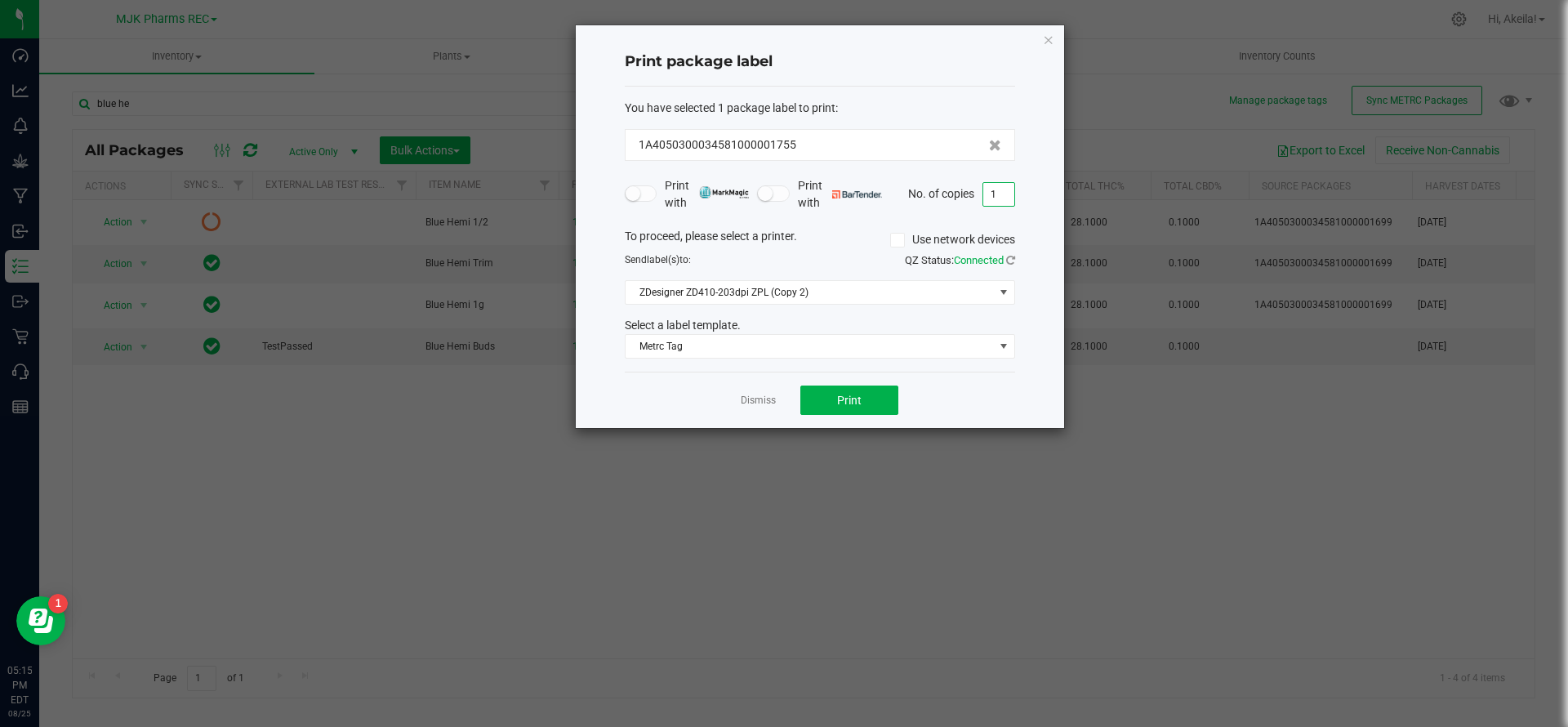
click at [998, 195] on input "1" at bounding box center [998, 194] width 31 height 23
type input "56"
click at [824, 349] on span "Metrc Tag" at bounding box center [810, 346] width 369 height 23
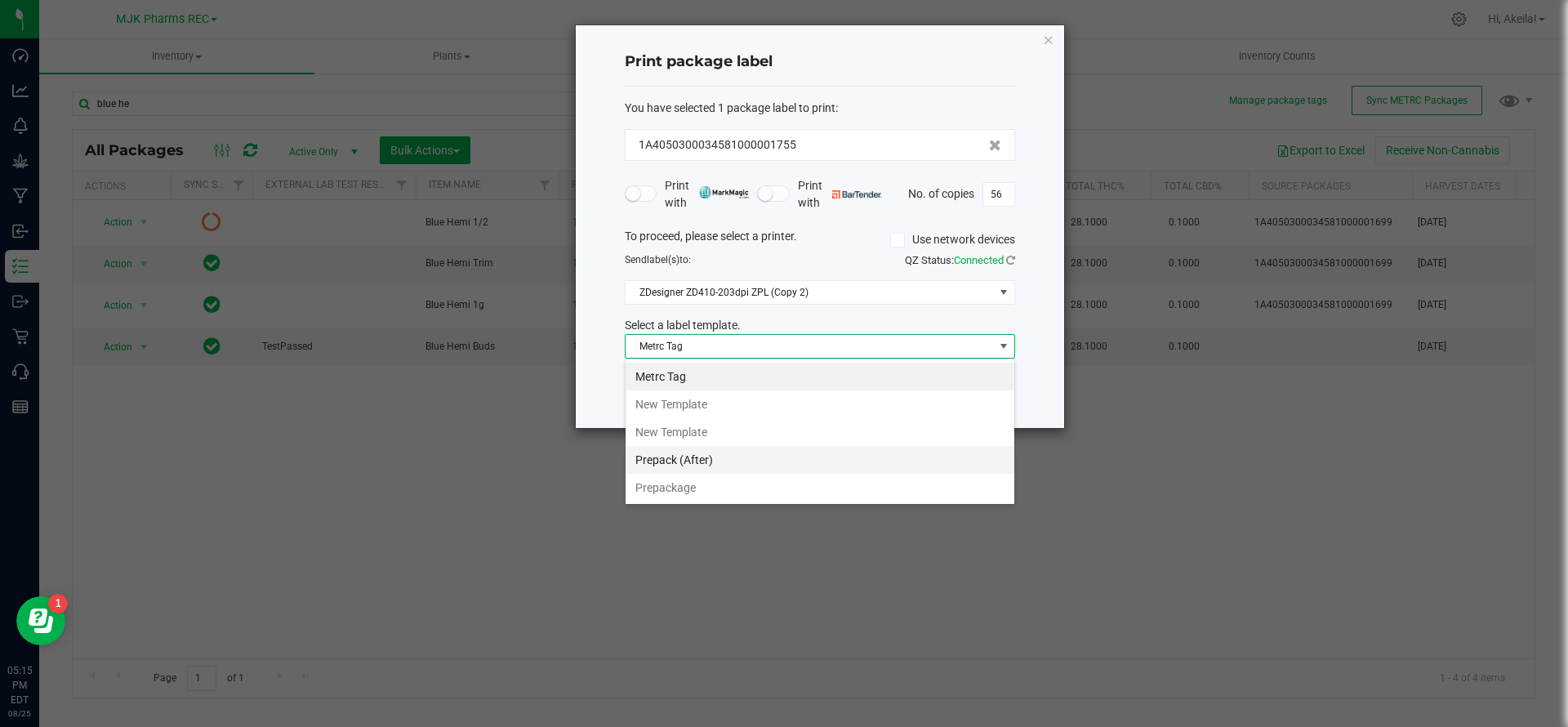
click at [693, 462] on li "Prepack (After)" at bounding box center [819, 459] width 388 height 27
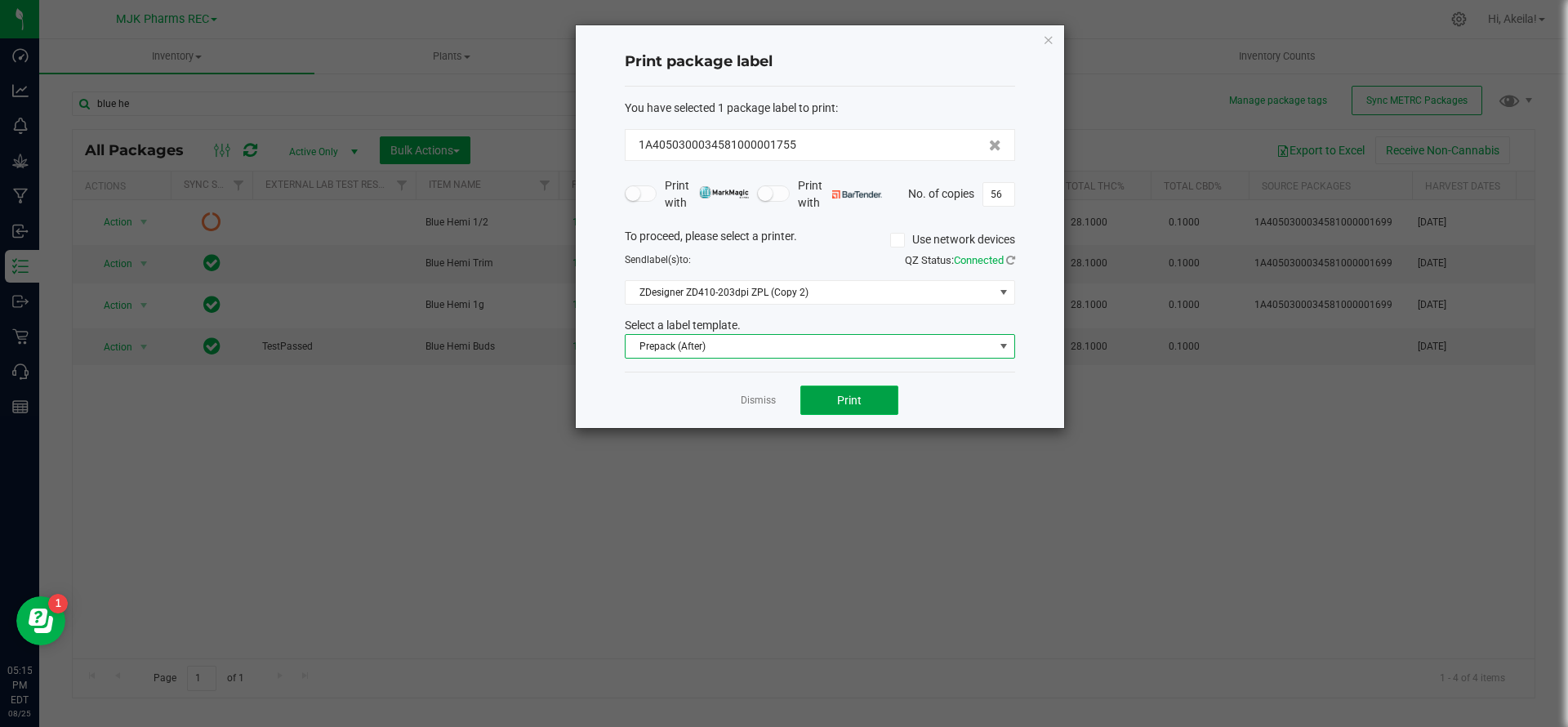
click at [850, 399] on span "Print" at bounding box center [849, 400] width 25 height 13
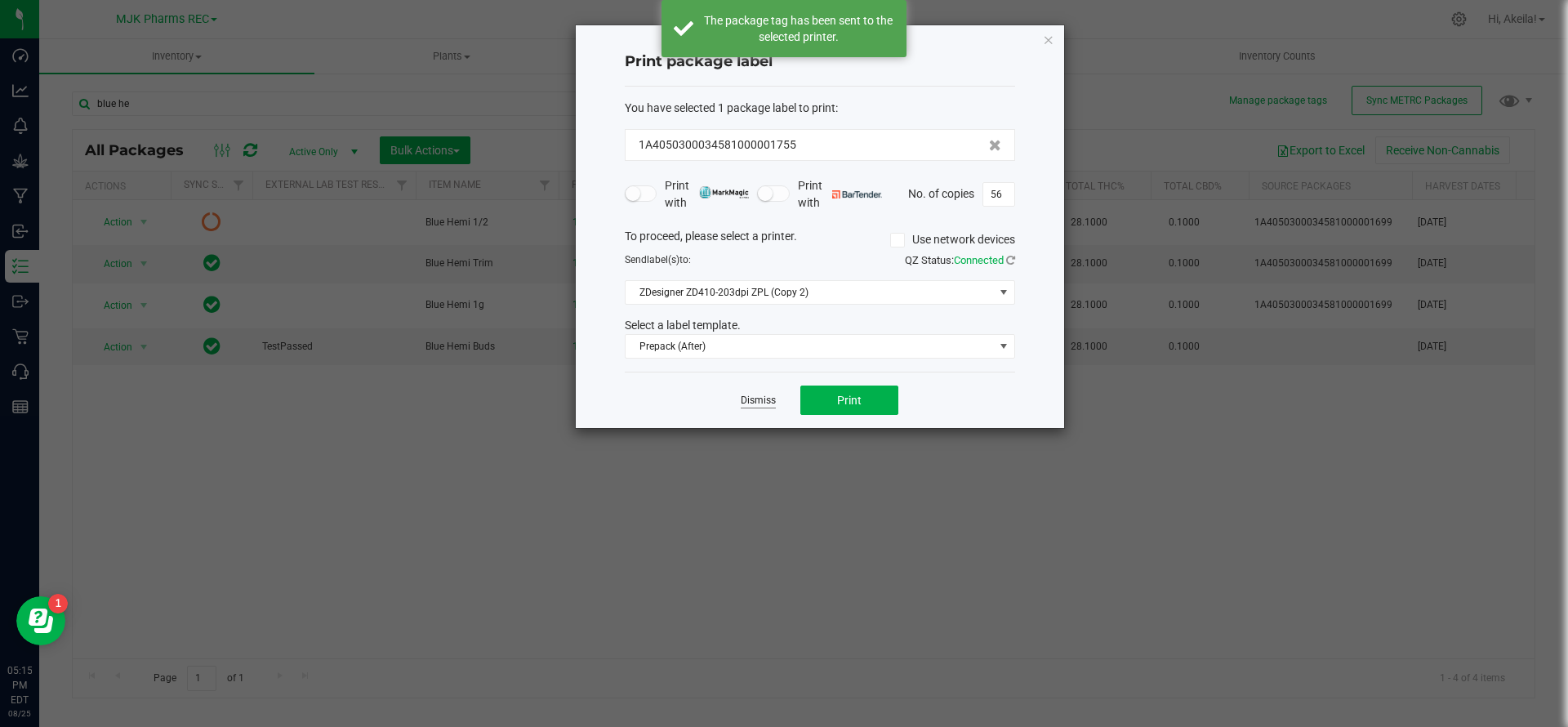
click at [746, 407] on link "Dismiss" at bounding box center [757, 400] width 35 height 14
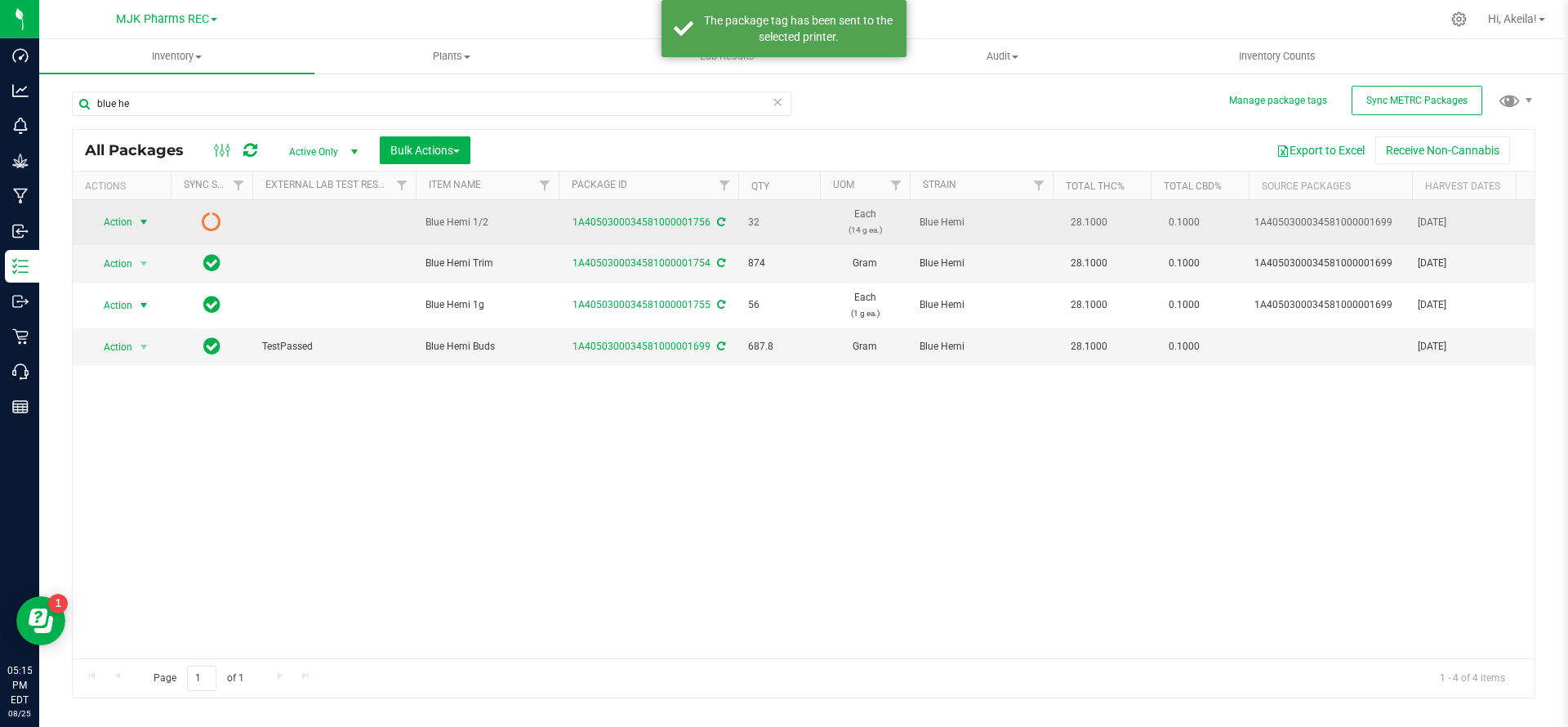
click at [129, 215] on span "Action" at bounding box center [111, 222] width 44 height 23
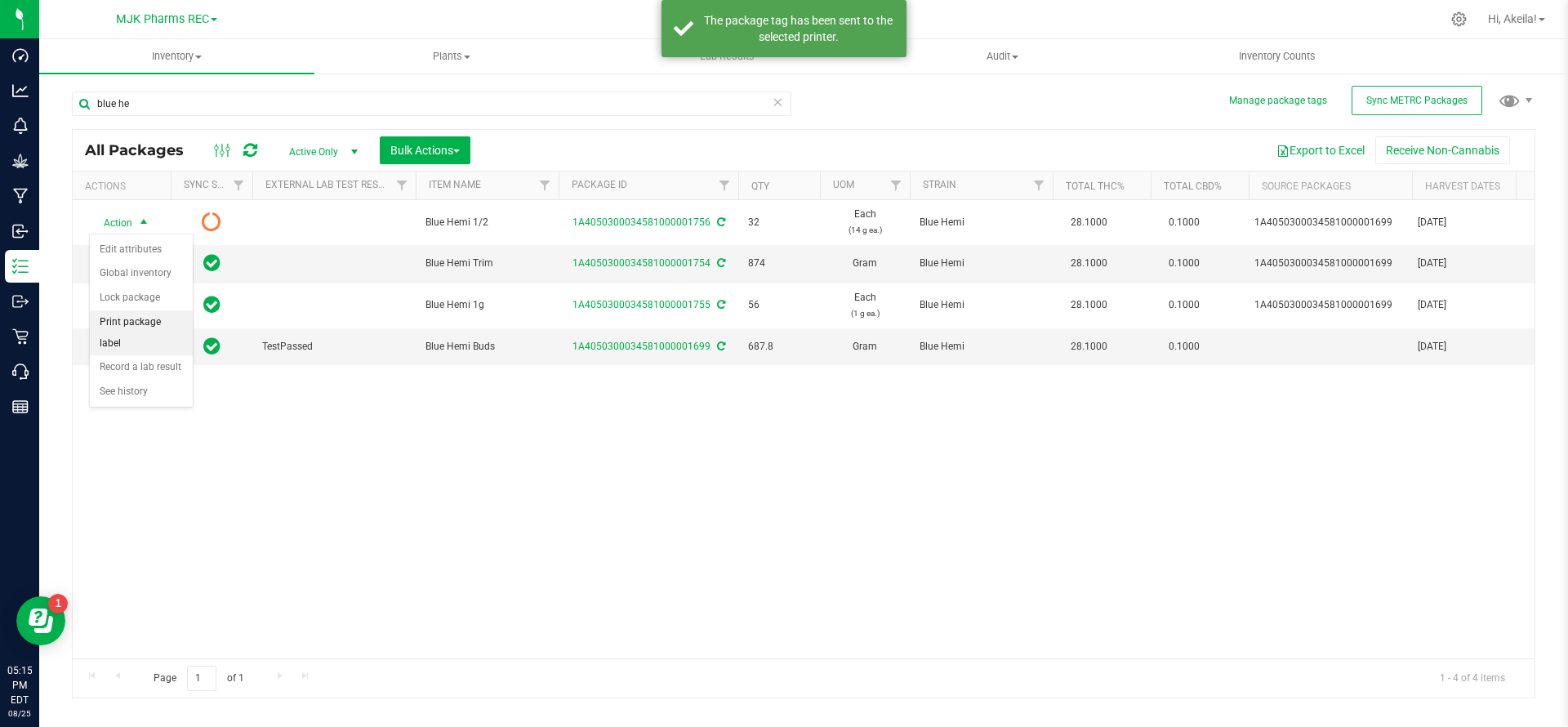
click at [172, 323] on li "Print package label" at bounding box center [141, 333] width 103 height 45
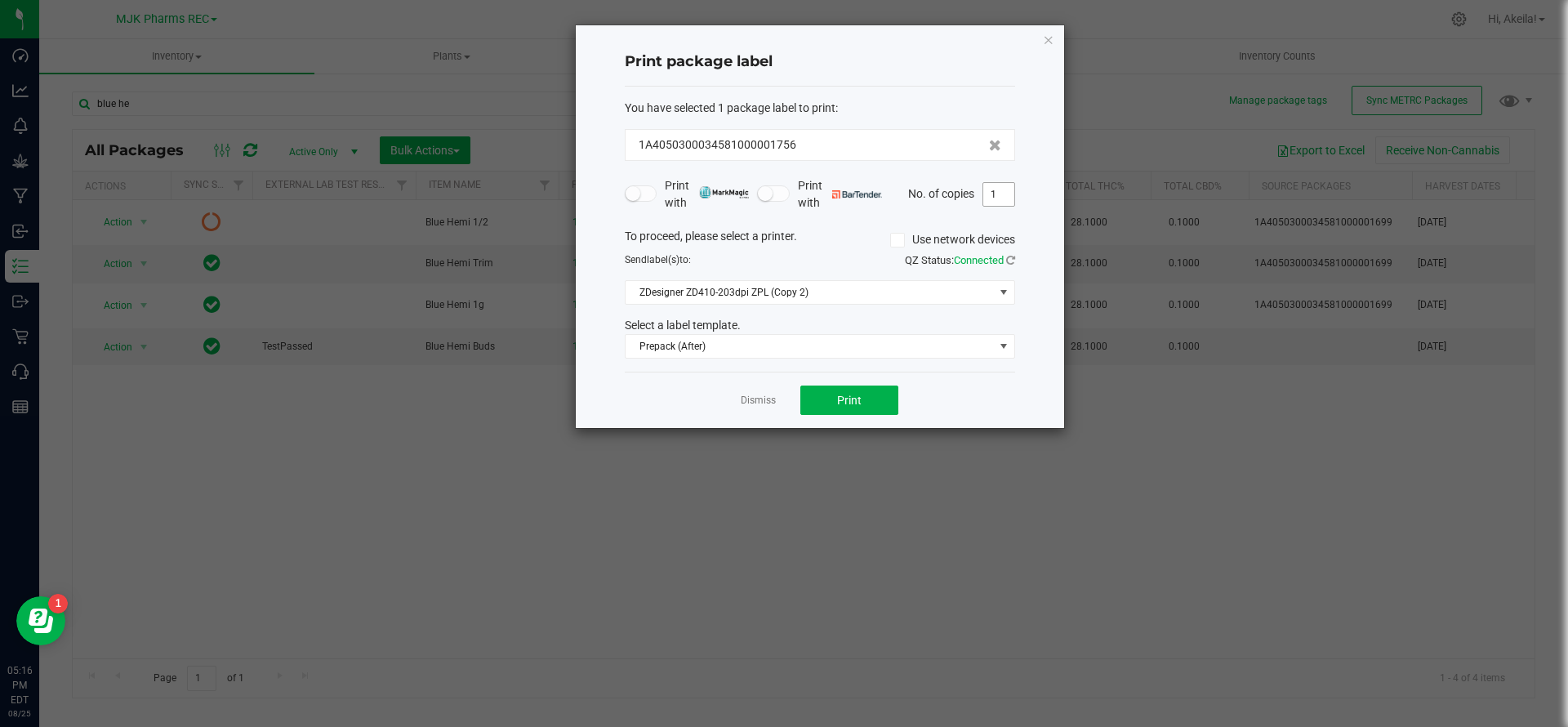
click at [986, 190] on input "1" at bounding box center [998, 194] width 31 height 23
type input "32"
click at [838, 410] on button "Print" at bounding box center [850, 400] width 98 height 29
click at [779, 392] on div "Dismiss Print" at bounding box center [819, 400] width 390 height 57
click at [767, 399] on link "Dismiss" at bounding box center [757, 400] width 35 height 14
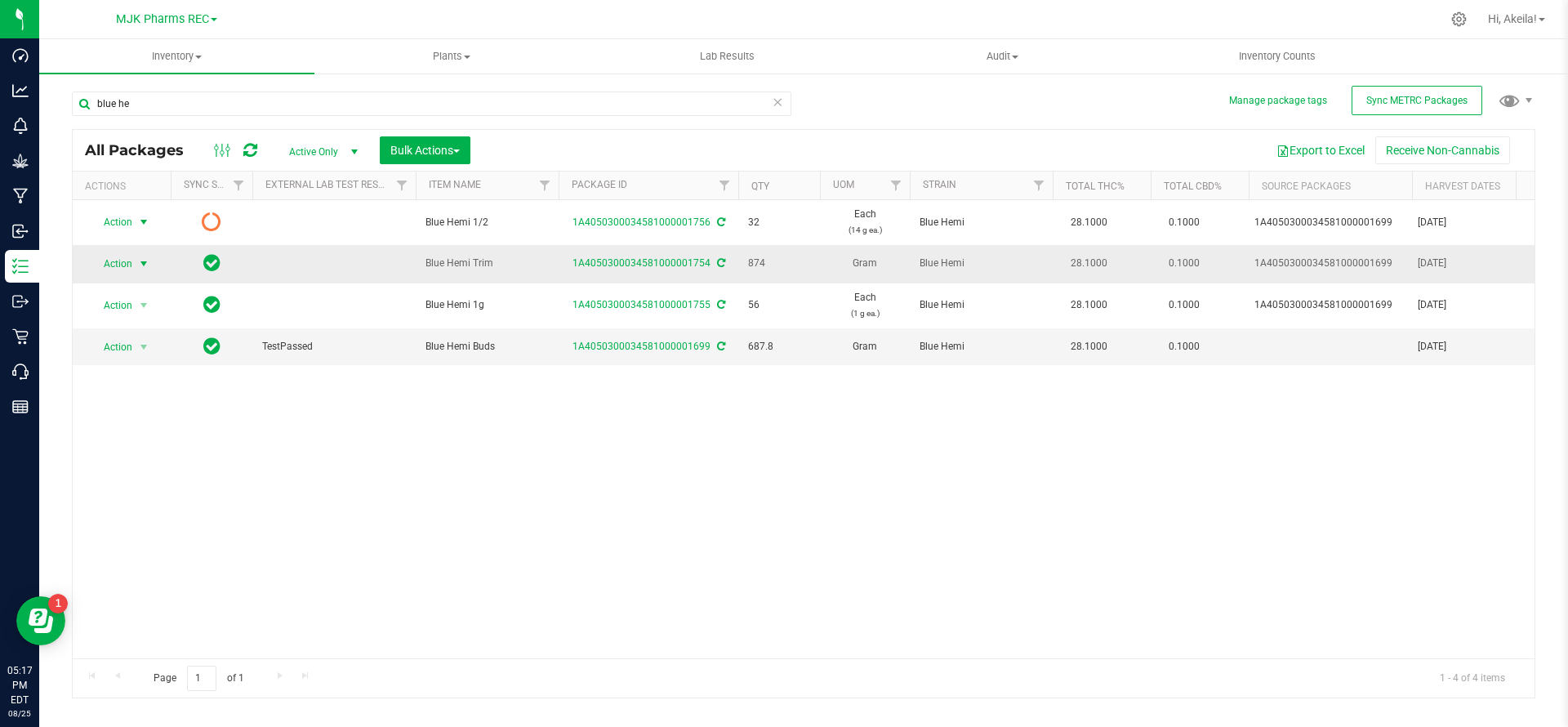
click at [131, 253] on span "Action" at bounding box center [111, 264] width 44 height 23
click at [164, 433] on li "Print package label" at bounding box center [141, 447] width 103 height 45
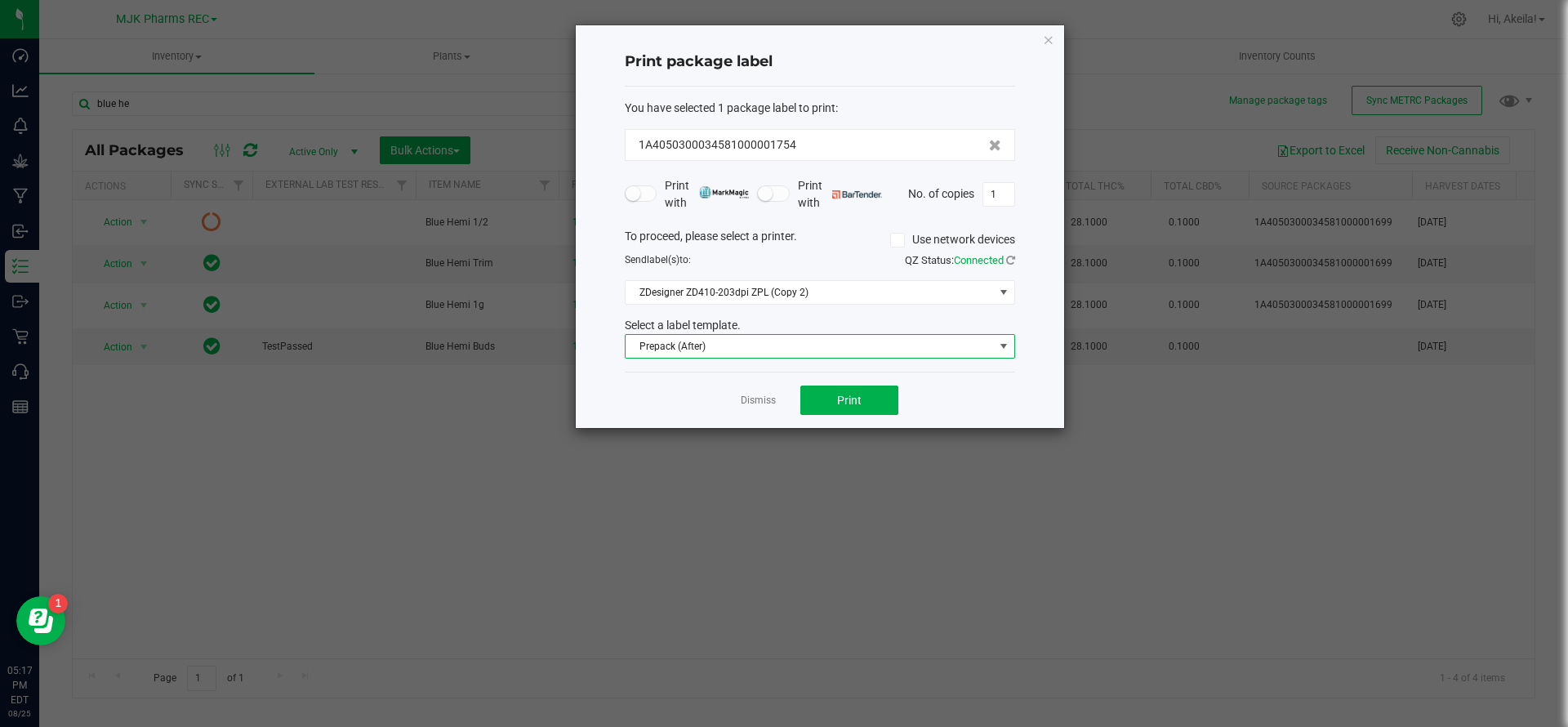
click at [858, 344] on span "Prepack (After)" at bounding box center [810, 346] width 369 height 23
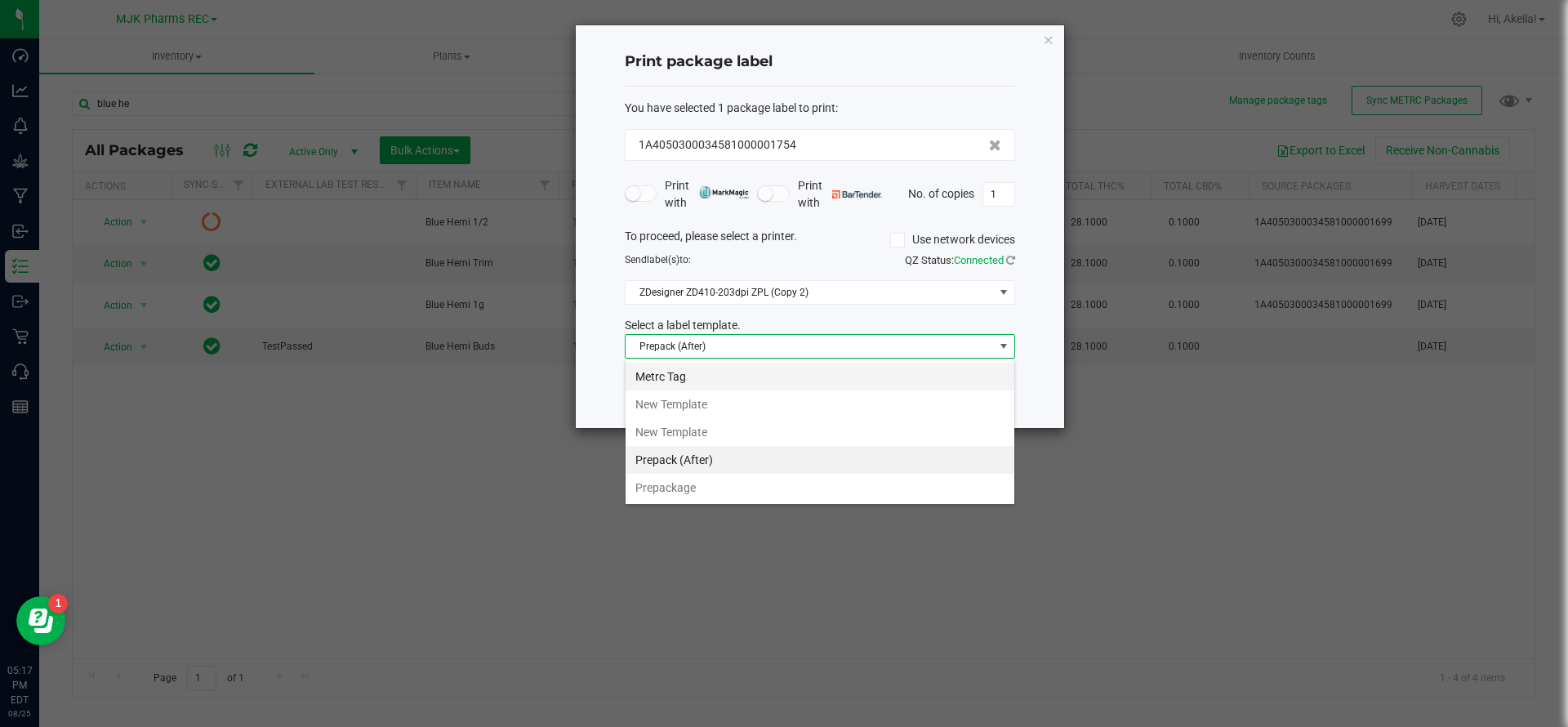
scroll to position [25, 390]
click at [832, 371] on li "Metrc Tag" at bounding box center [819, 376] width 388 height 27
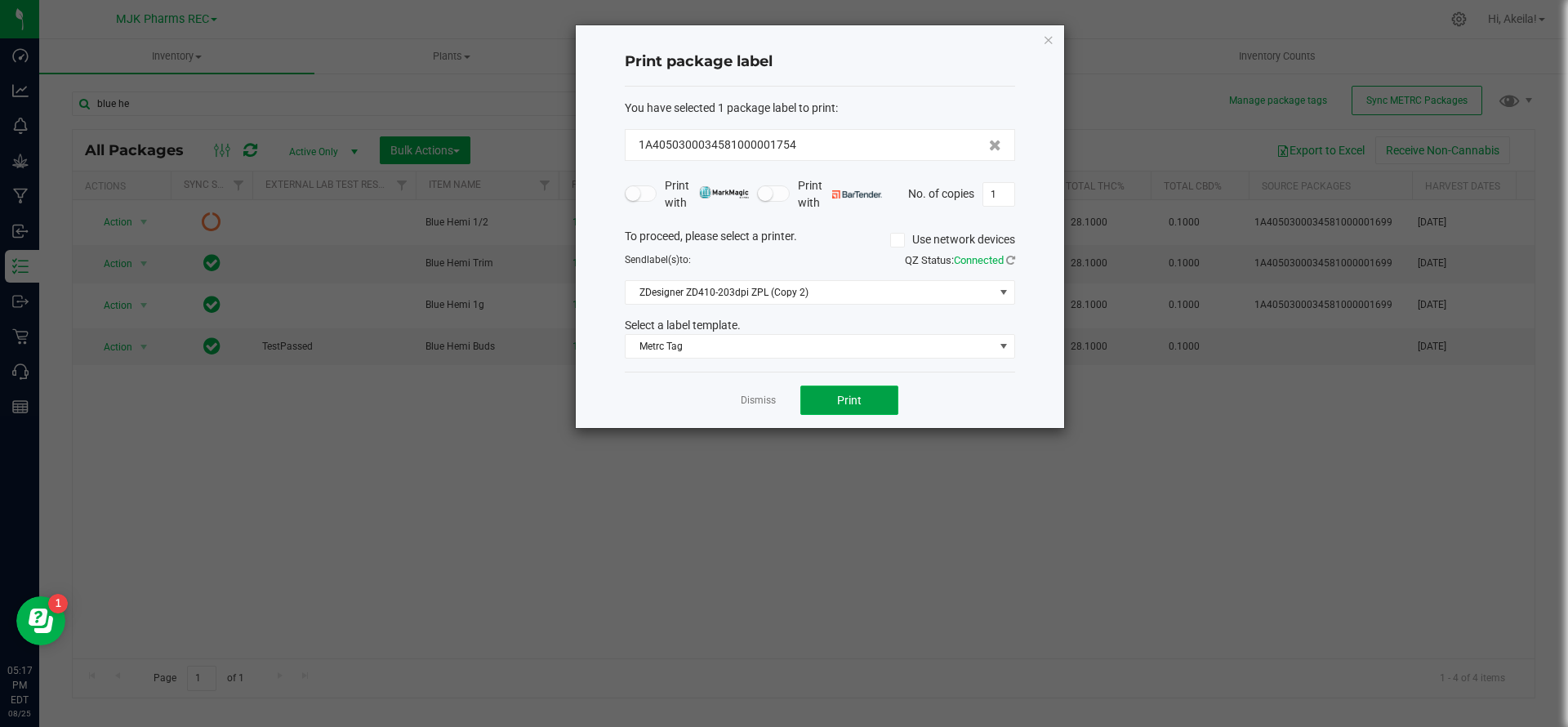
click at [831, 405] on button "Print" at bounding box center [850, 400] width 98 height 29
